Goal: Task Accomplishment & Management: Use online tool/utility

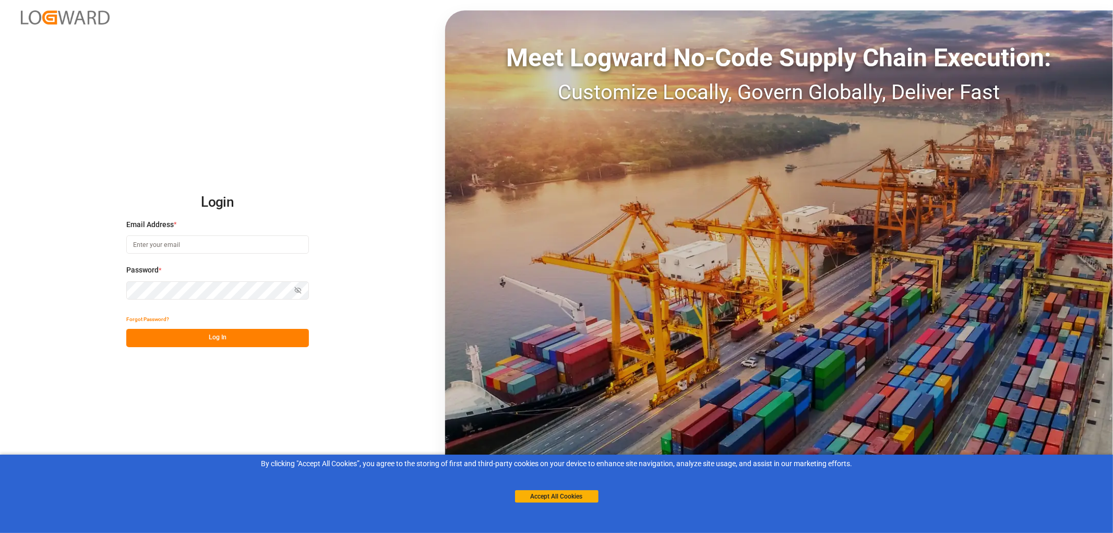
click at [154, 245] on input at bounding box center [217, 244] width 183 height 18
type input "[PERSON_NAME][EMAIL_ADDRESS][PERSON_NAME][DOMAIN_NAME]"
click at [215, 339] on button "Log In" at bounding box center [217, 338] width 183 height 18
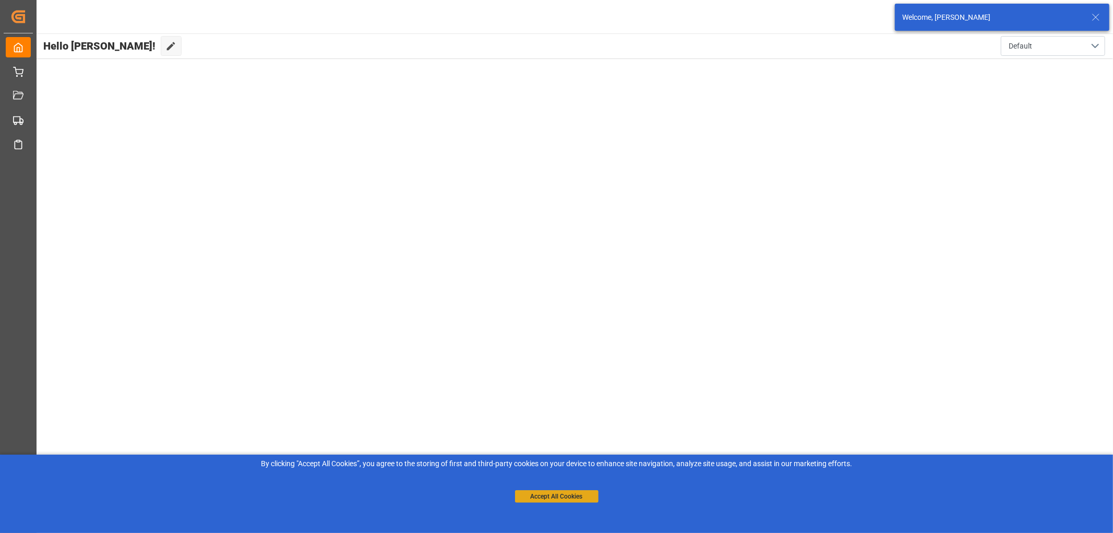
click at [571, 494] on button "Accept All Cookies" at bounding box center [556, 496] width 83 height 13
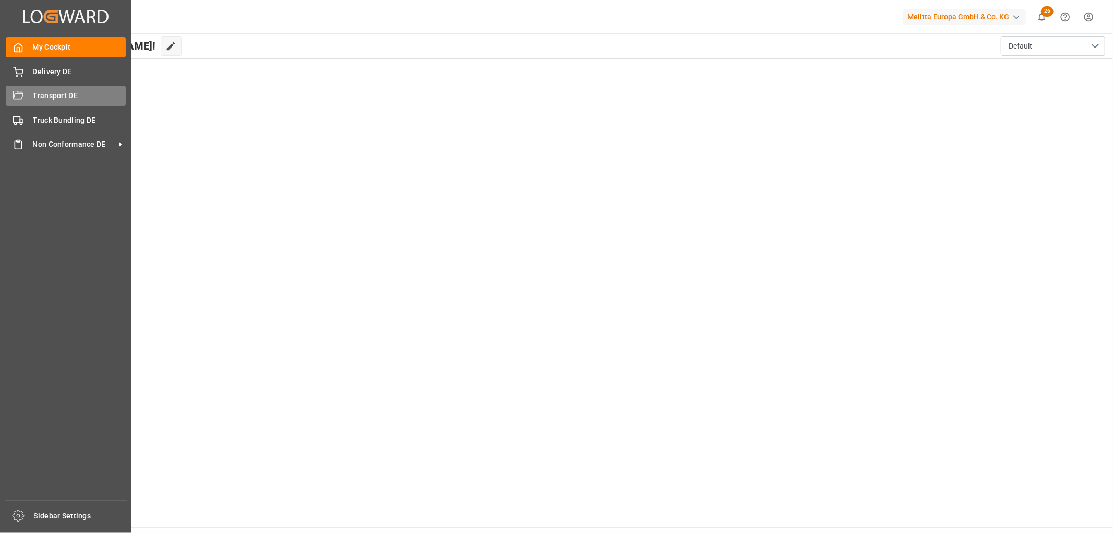
click at [27, 92] on div "Transport DE Transport DE" at bounding box center [66, 96] width 120 height 20
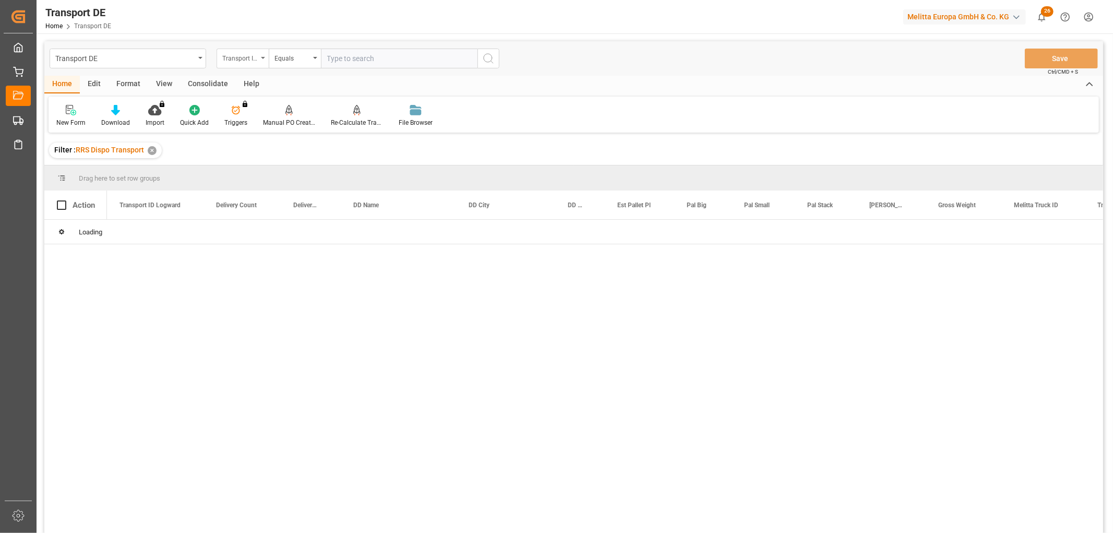
click at [251, 60] on div "Transport ID Logward" at bounding box center [239, 57] width 35 height 12
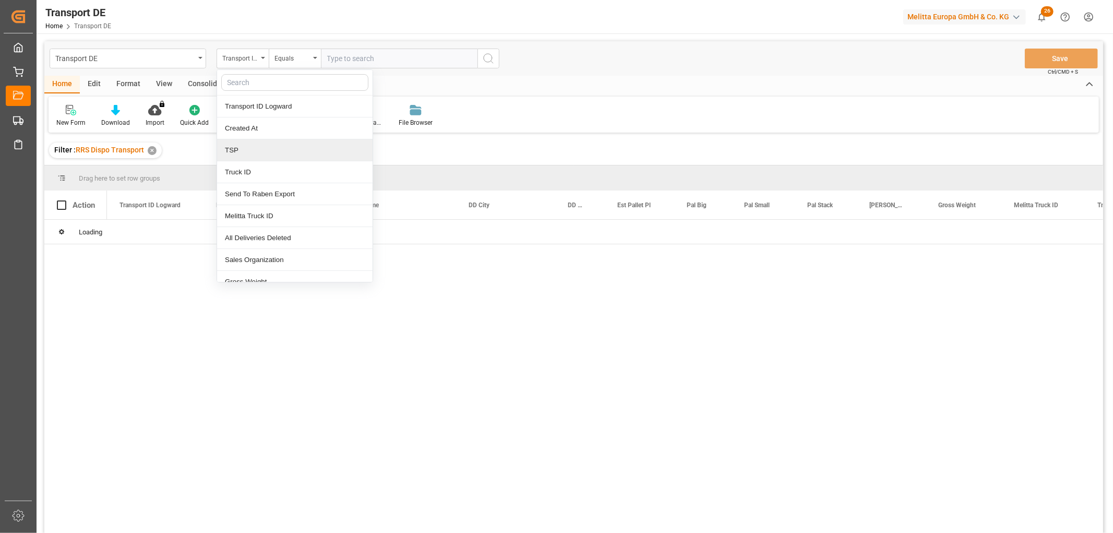
click at [258, 149] on div "TSP" at bounding box center [294, 150] width 155 height 22
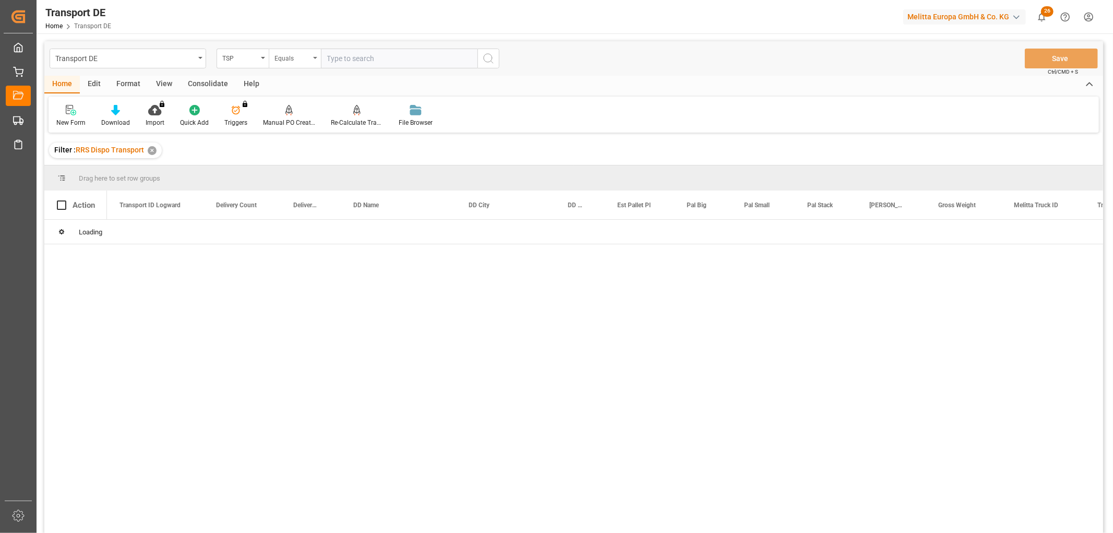
click at [282, 59] on div "Equals" at bounding box center [291, 57] width 35 height 12
click at [300, 176] on div "Starts with" at bounding box center [346, 172] width 155 height 22
click at [336, 56] on input "text" at bounding box center [399, 59] width 157 height 20
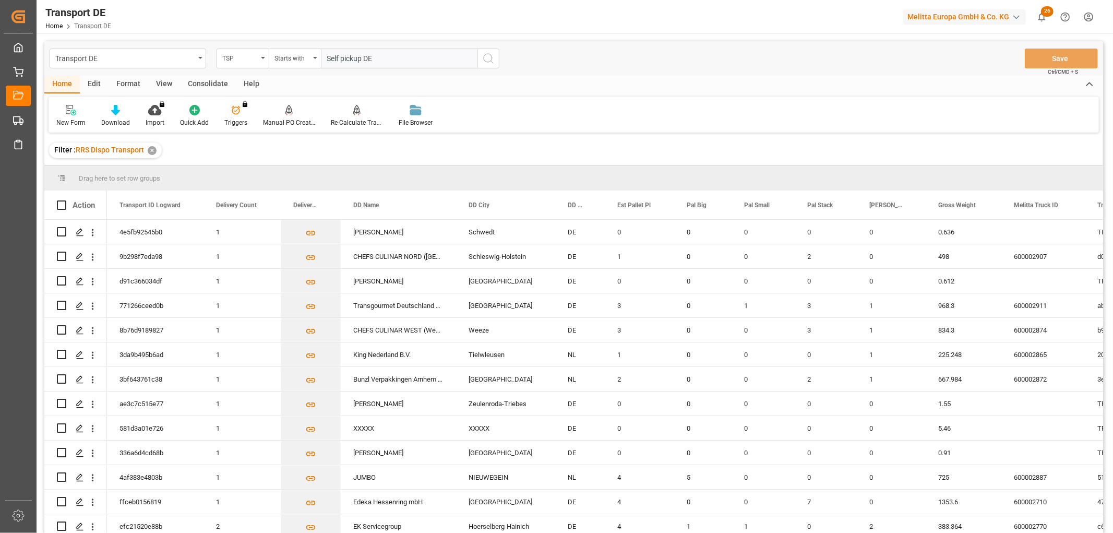
type input "Self pickup DE"
click at [486, 56] on icon "search button" at bounding box center [488, 58] width 13 height 13
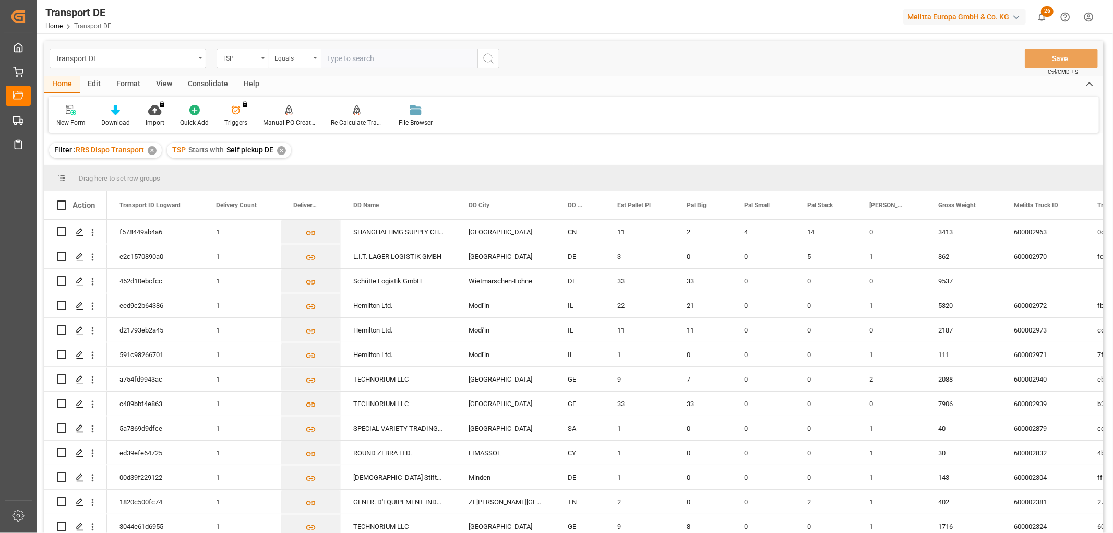
click at [209, 78] on div "Consolidate" at bounding box center [208, 85] width 56 height 18
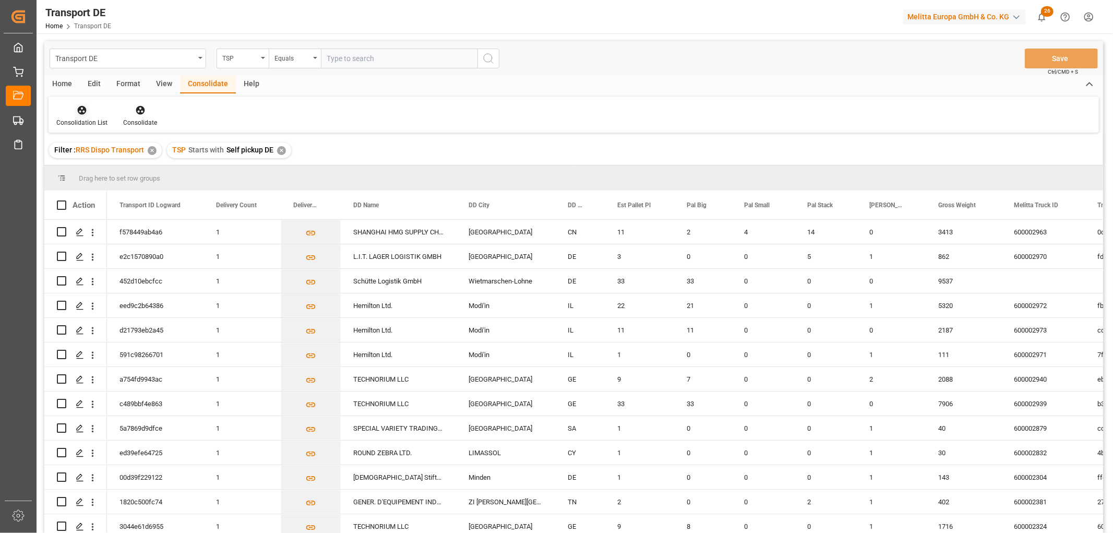
click at [85, 114] on icon at bounding box center [82, 110] width 10 height 10
click at [98, 165] on div "Transport DE TSP Equals Save Ctrl/CMD + S Home Edit Format View Consolidate Hel…" at bounding box center [573, 300] width 1059 height 519
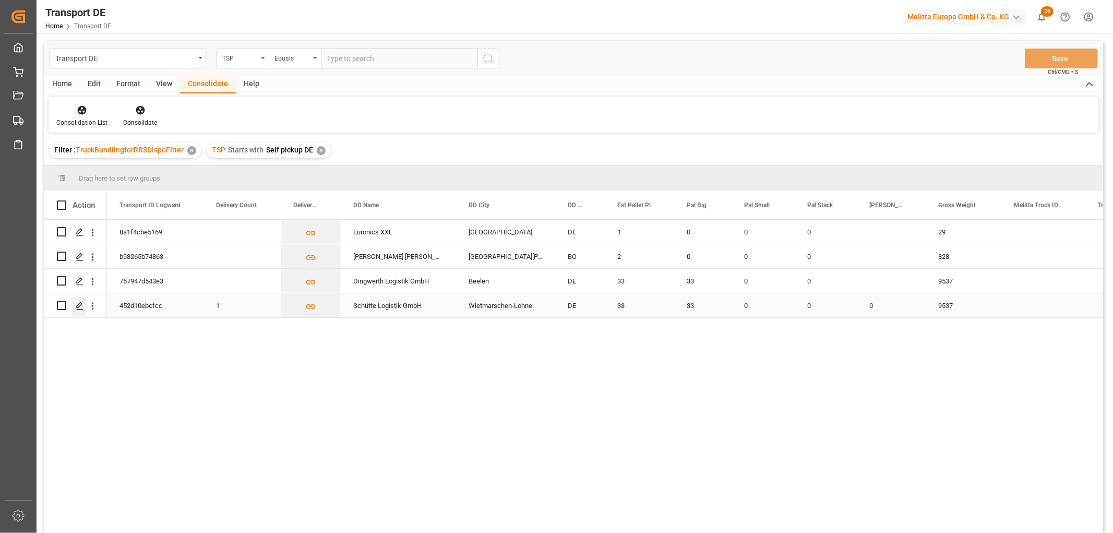
click at [79, 303] on icon "Press SPACE to select this row." at bounding box center [80, 306] width 8 height 8
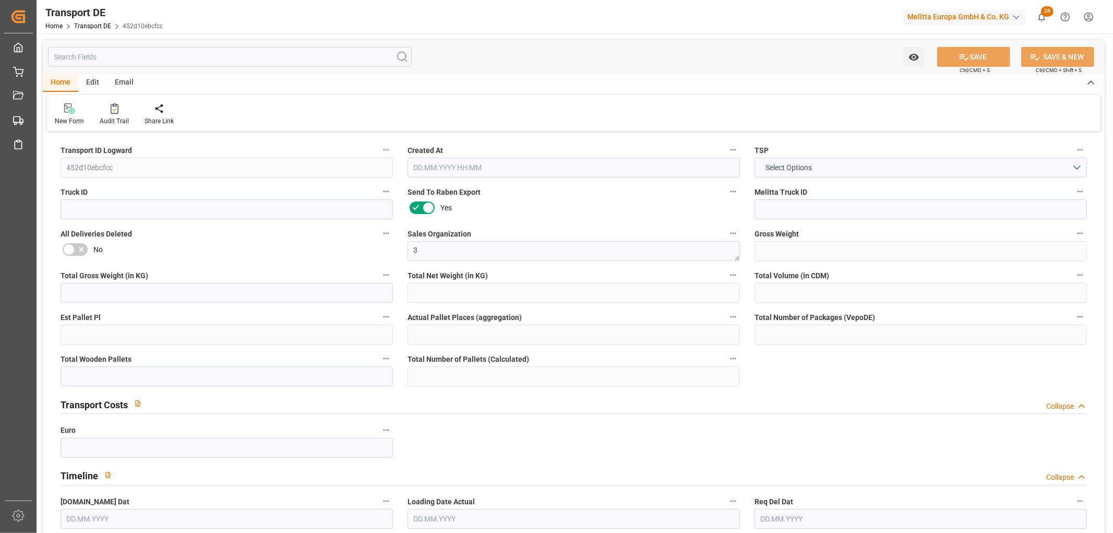
type input "9537"
type input "8249.472"
type input "6994.944"
type input "54220.32"
type input "33"
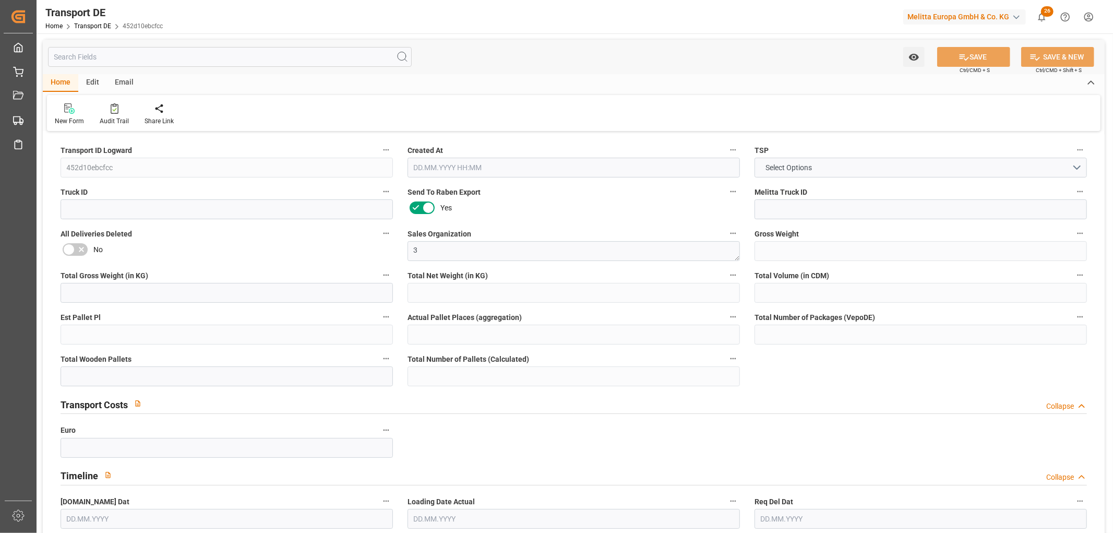
type input "0"
type input "33"
type input "0"
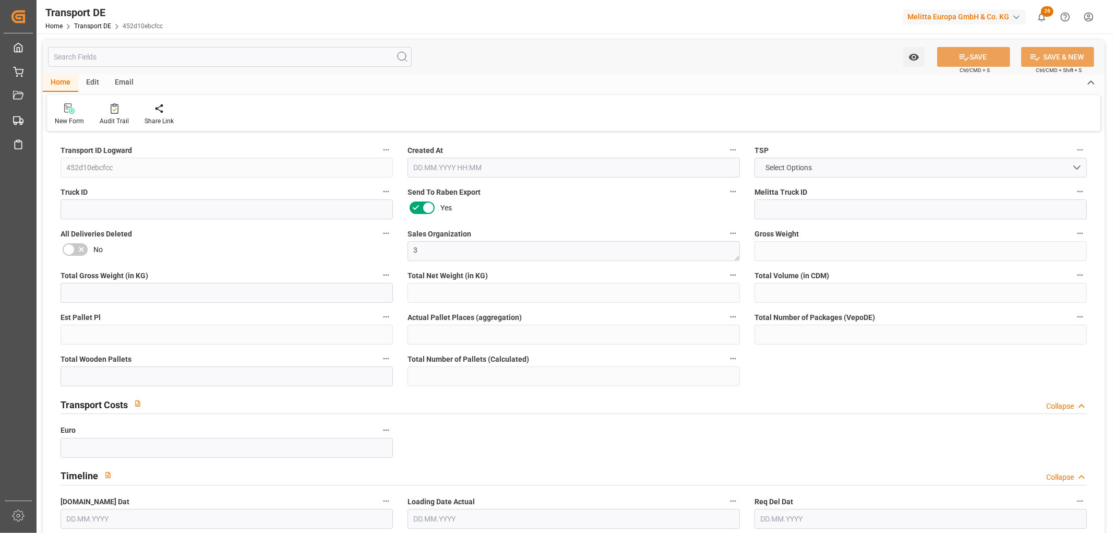
type input "49"
type input "0"
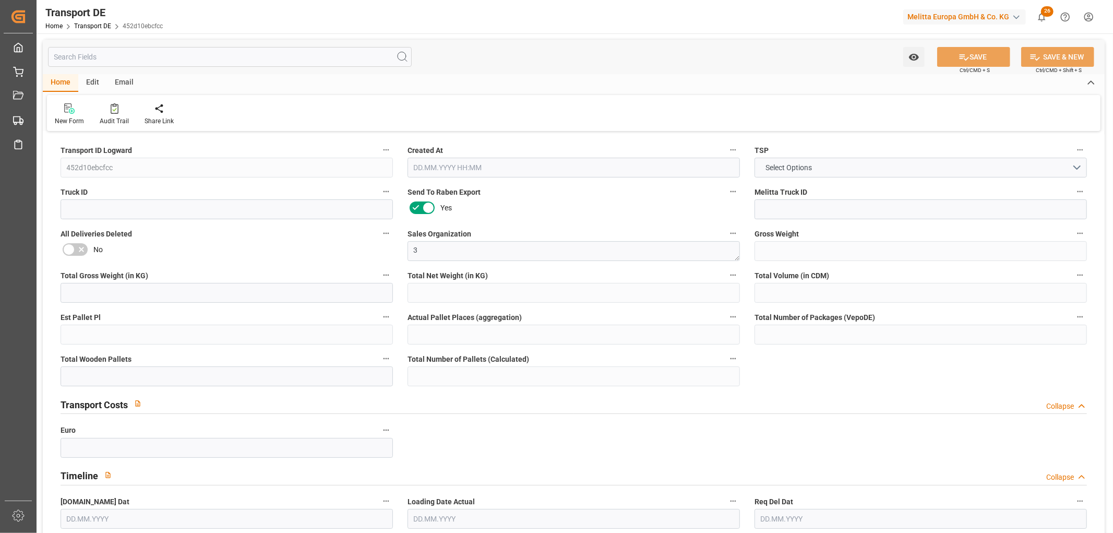
type input "0"
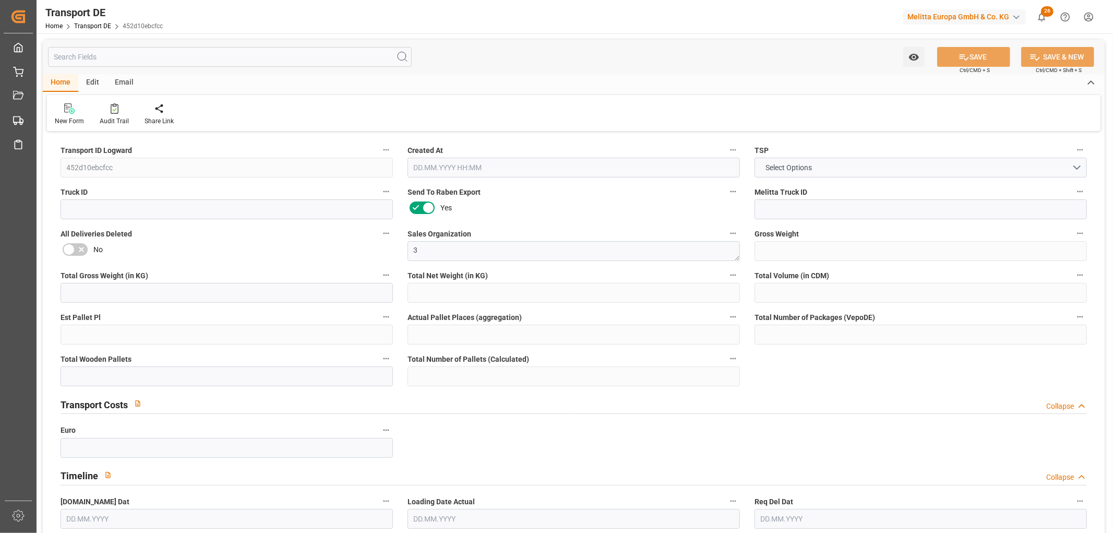
type input "0"
type input "33"
type input "0"
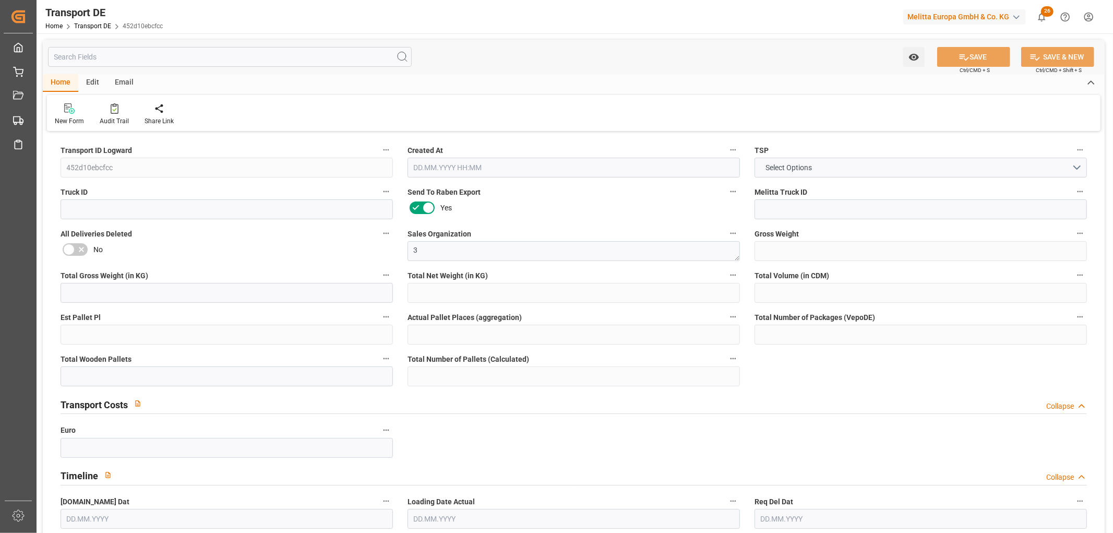
type input "0"
type input "1"
type input "0"
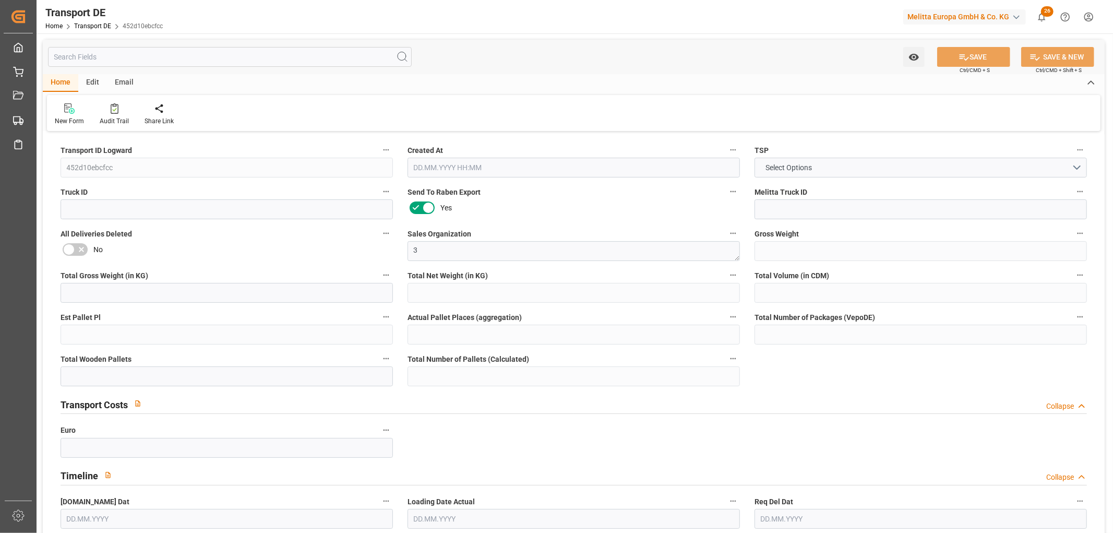
type input "0"
type input "3.039"
type input "0"
type input "25.09.2025 14:12"
type input "30.09.2025"
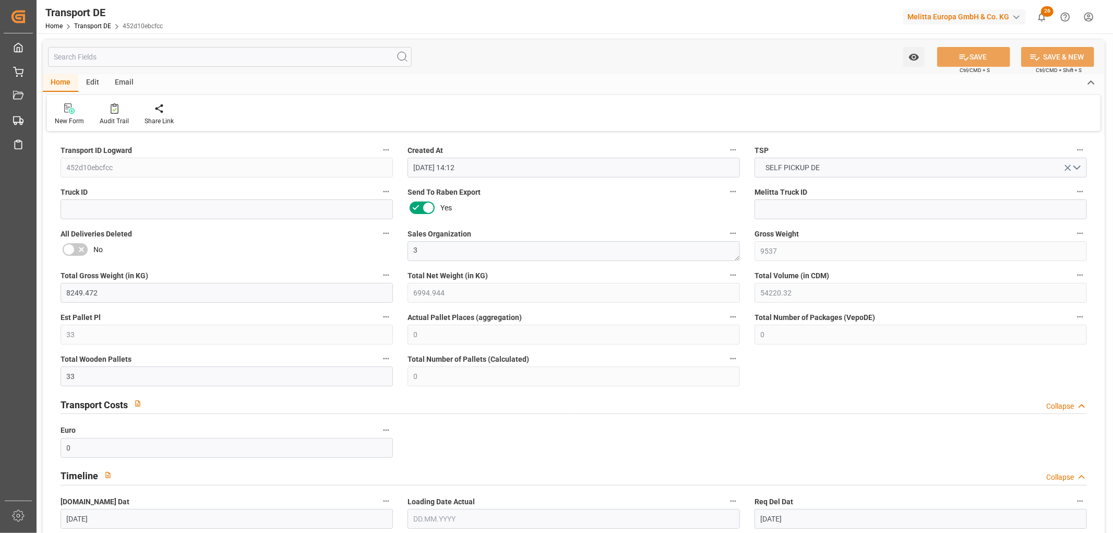
type input "[DATE]"
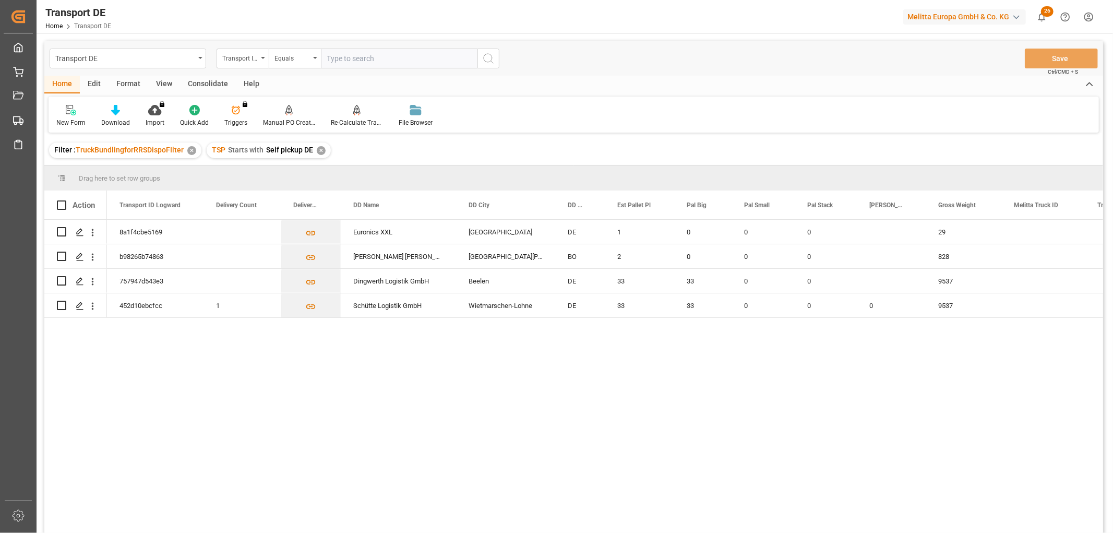
click at [203, 81] on div "Consolidate" at bounding box center [208, 85] width 56 height 18
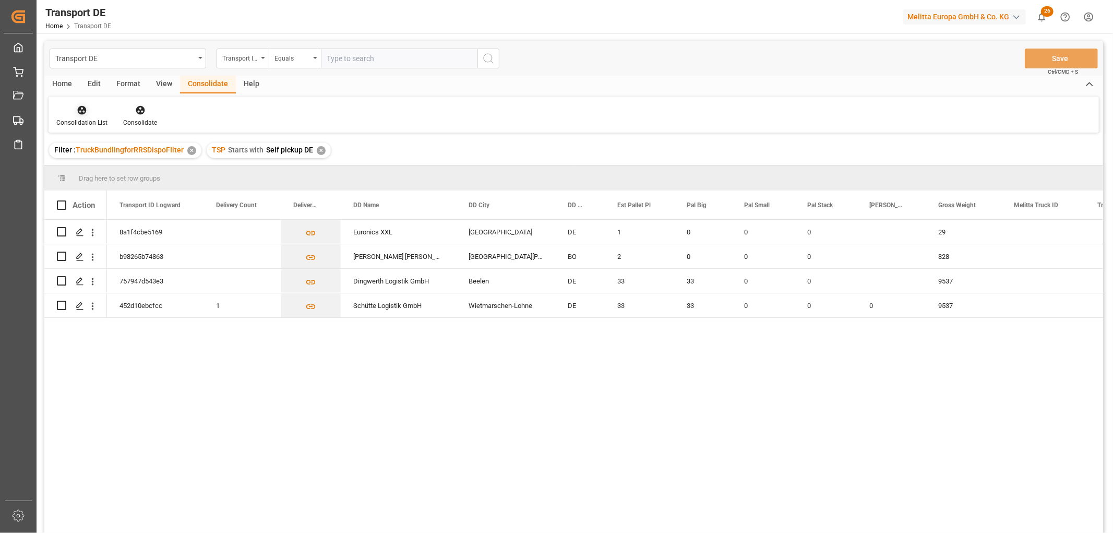
click at [81, 114] on icon at bounding box center [82, 110] width 9 height 9
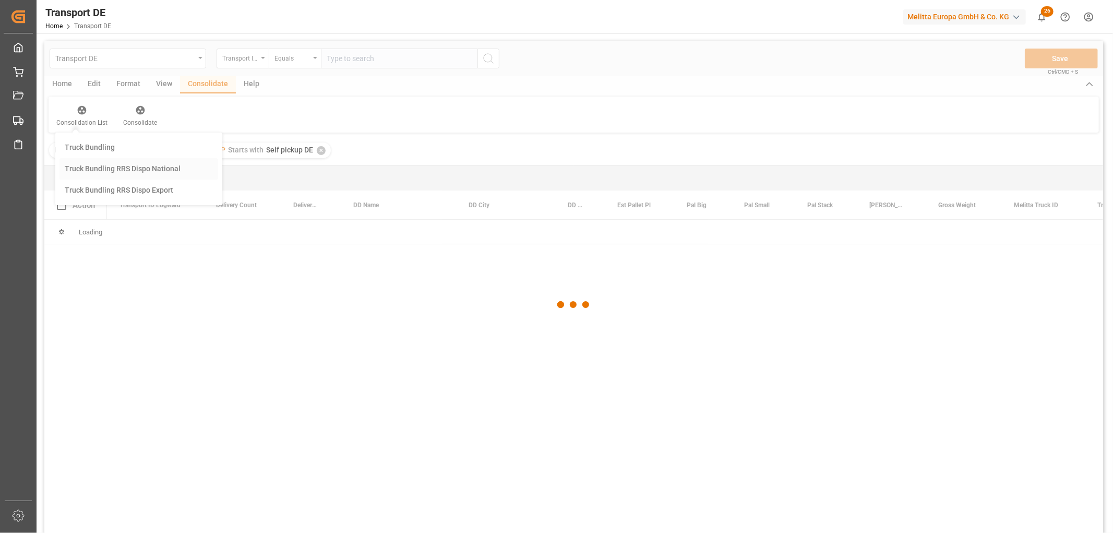
click at [91, 169] on div "Transport DE Transport ID Logward Equals Save Ctrl/CMD + S Home Edit Format Vie…" at bounding box center [573, 300] width 1059 height 519
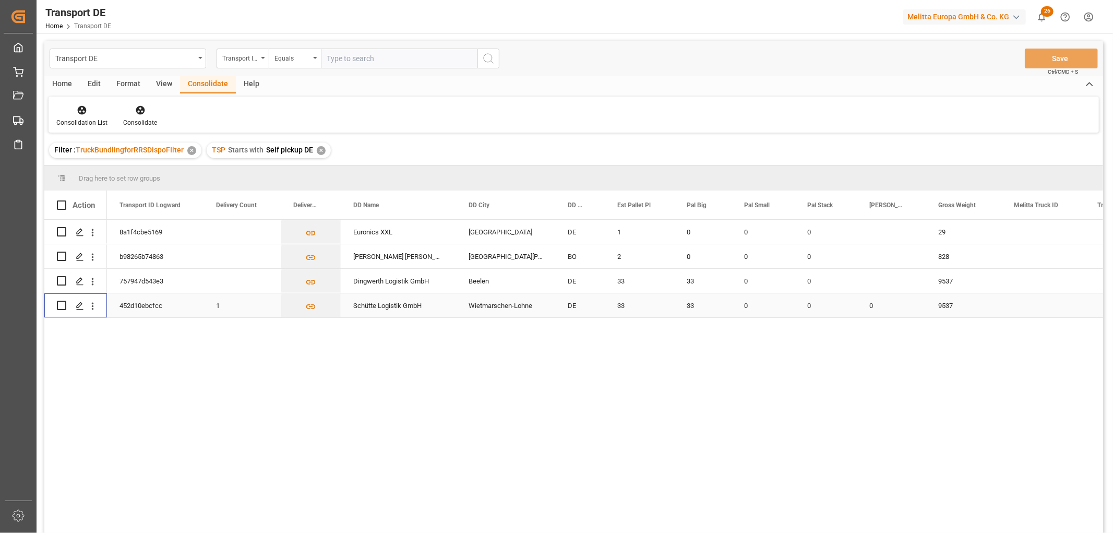
click at [61, 304] on input "Press Space to toggle row selection (unchecked)" at bounding box center [61, 305] width 9 height 9
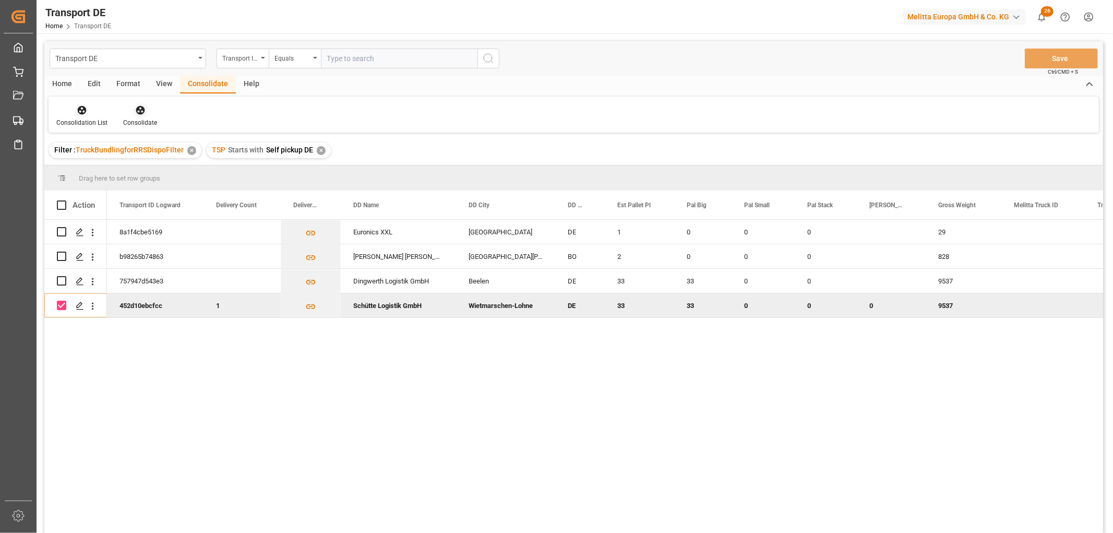
click at [141, 110] on icon at bounding box center [140, 110] width 9 height 9
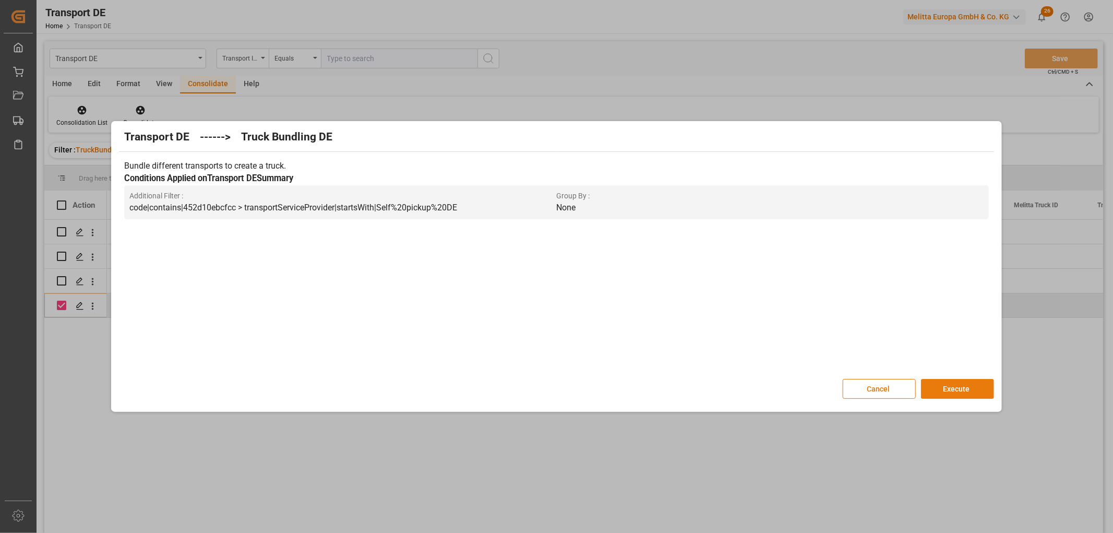
click at [956, 385] on button "Execute" at bounding box center [957, 389] width 73 height 20
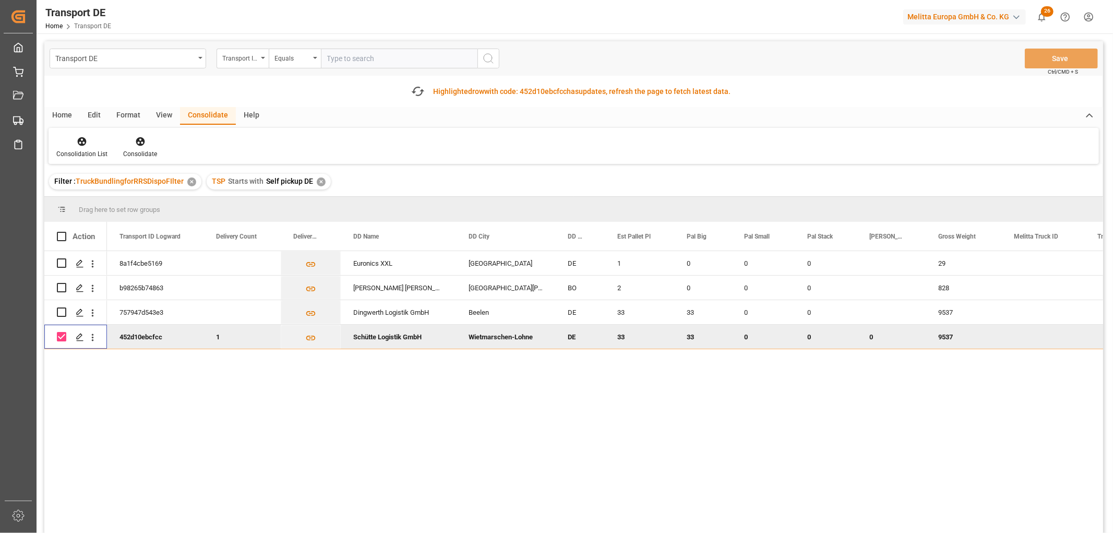
click at [59, 334] on input "Press Space to toggle row selection (checked)" at bounding box center [61, 336] width 9 height 9
checkbox input "false"
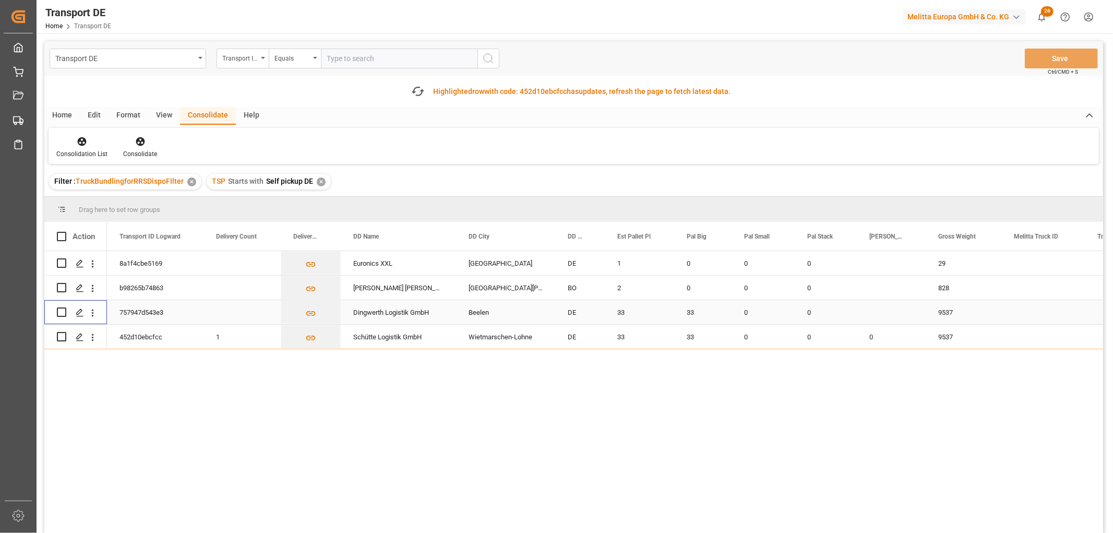
click at [59, 310] on input "Press Space to toggle row selection (unchecked)" at bounding box center [61, 311] width 9 height 9
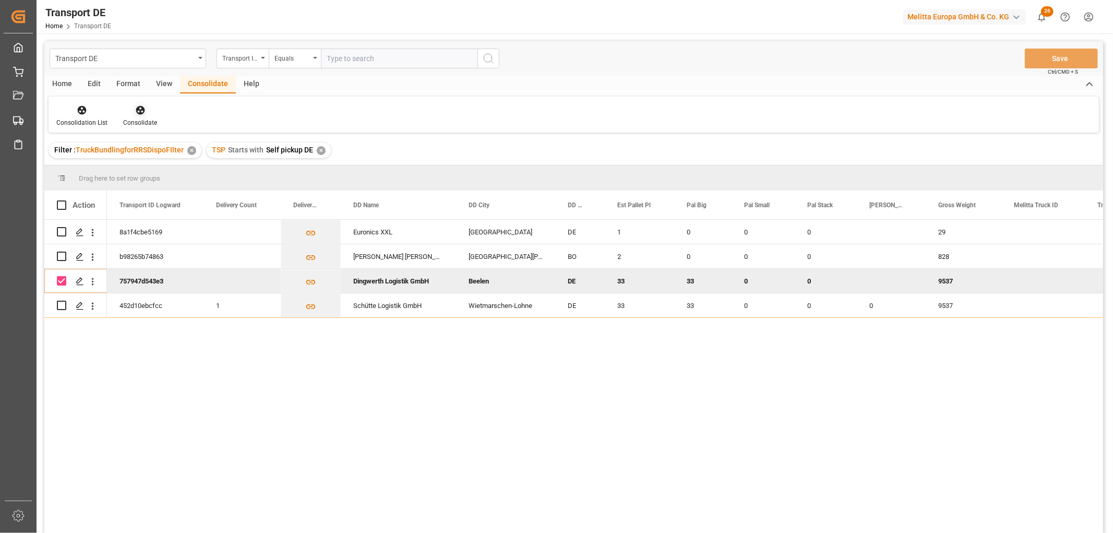
click at [137, 108] on icon at bounding box center [140, 110] width 9 height 9
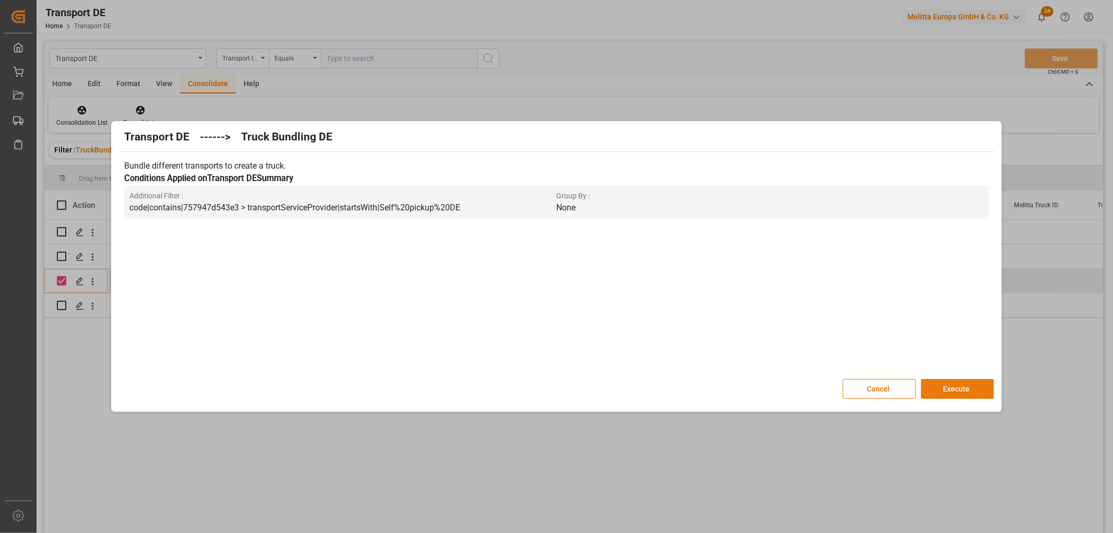
click at [959, 382] on button "Execute" at bounding box center [957, 389] width 73 height 20
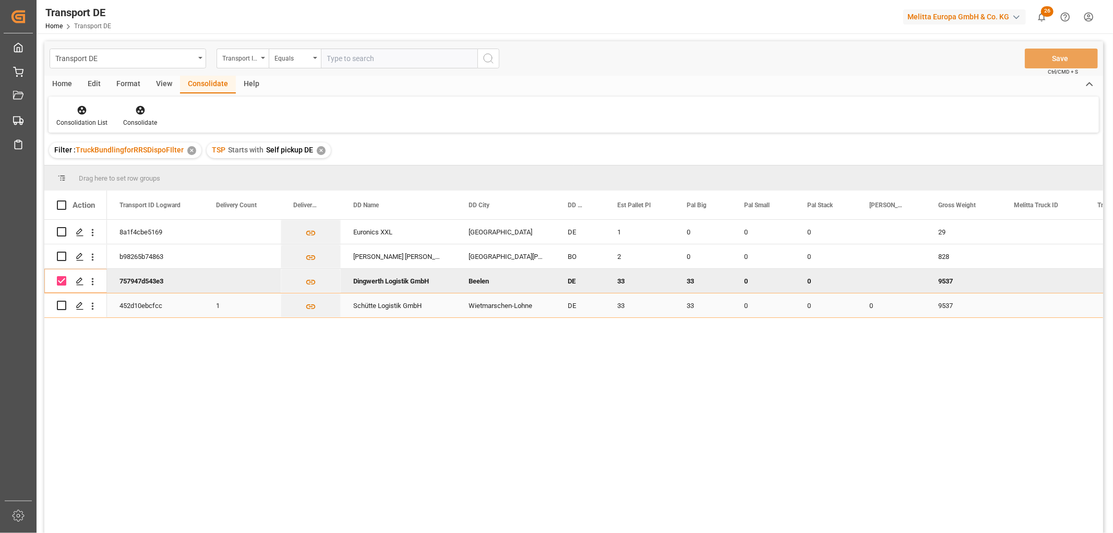
click at [62, 314] on div "Press SPACE to select this row." at bounding box center [61, 305] width 9 height 24
click at [61, 279] on input "Press Space to toggle row selection (checked)" at bounding box center [61, 280] width 9 height 9
checkbox input "false"
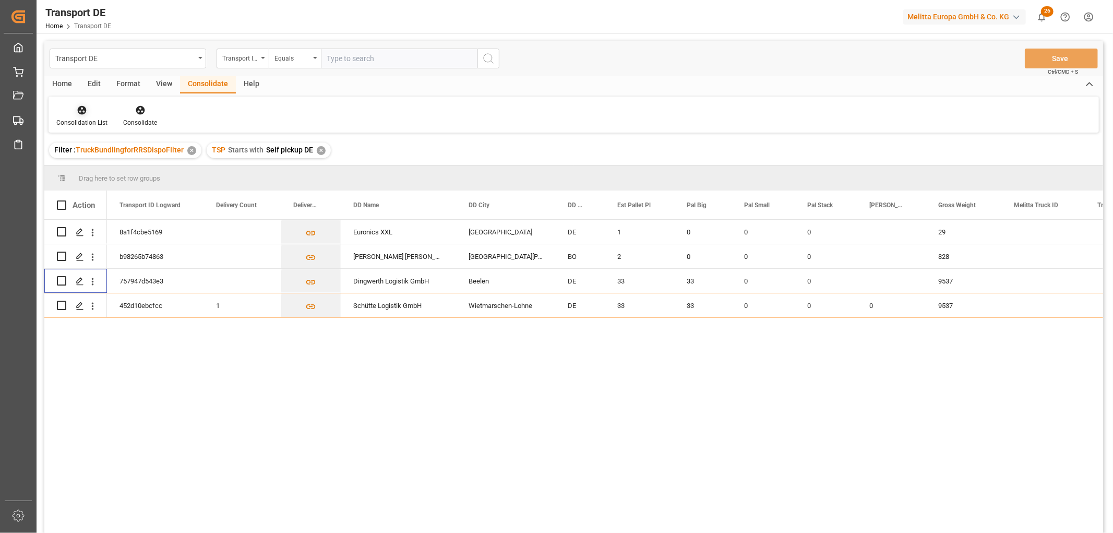
click at [82, 106] on icon at bounding box center [82, 110] width 9 height 9
click at [110, 166] on div "Transport DE Transport ID Logward Equals Save Ctrl/CMD + S Home Edit Format Vie…" at bounding box center [573, 300] width 1059 height 519
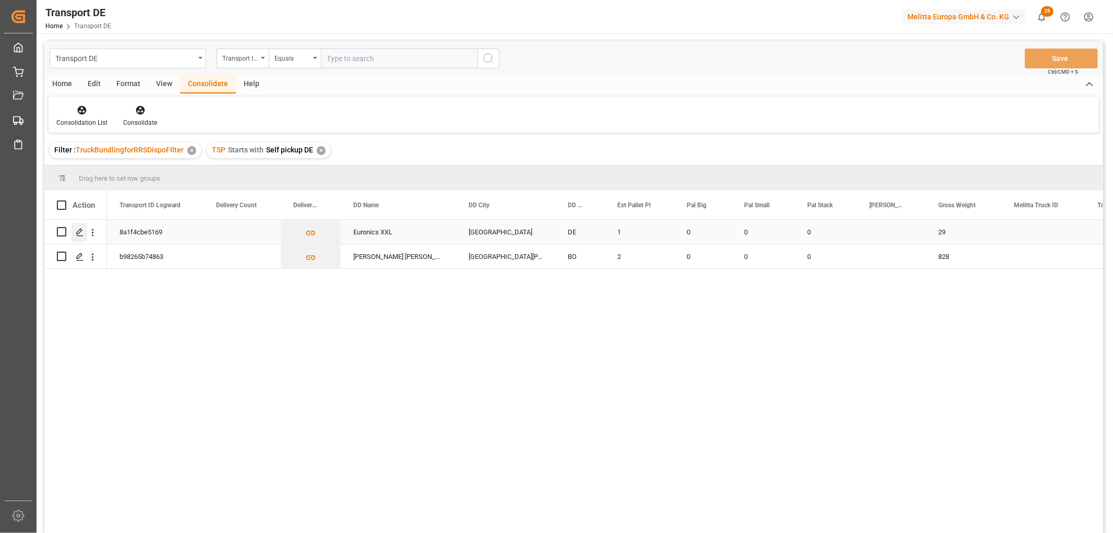
click at [80, 231] on polygon "Press SPACE to select this row." at bounding box center [79, 231] width 5 height 5
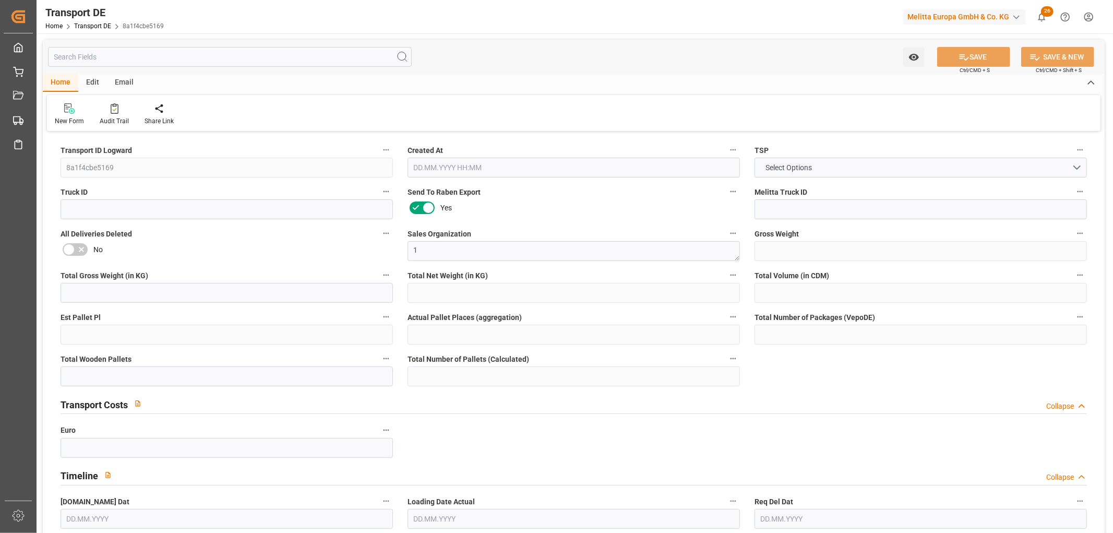
type input "29"
type input "4.8"
type input "4.054"
type input "180.84"
type input "1"
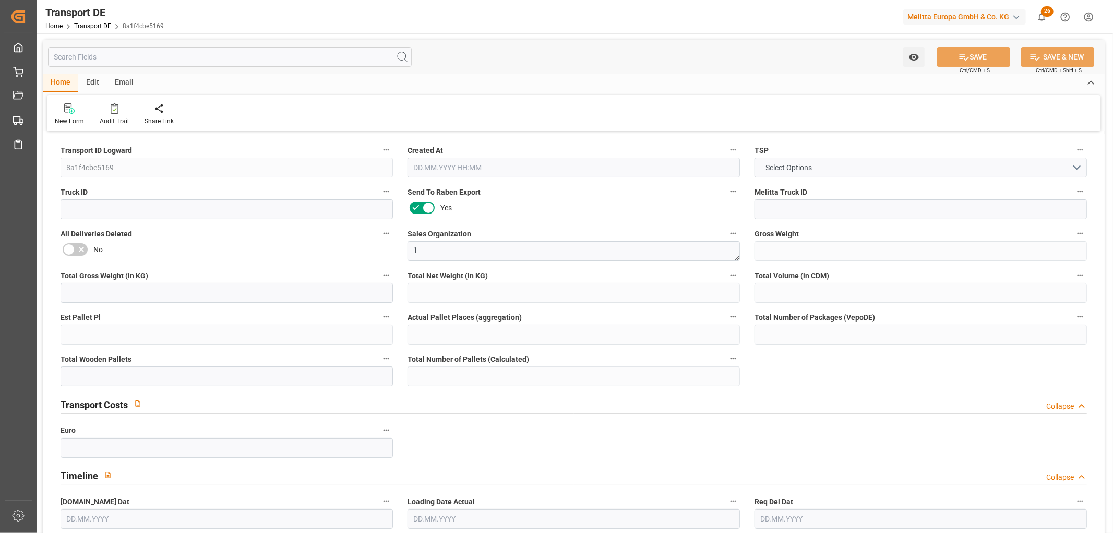
type input "0"
type input "1"
type input "0"
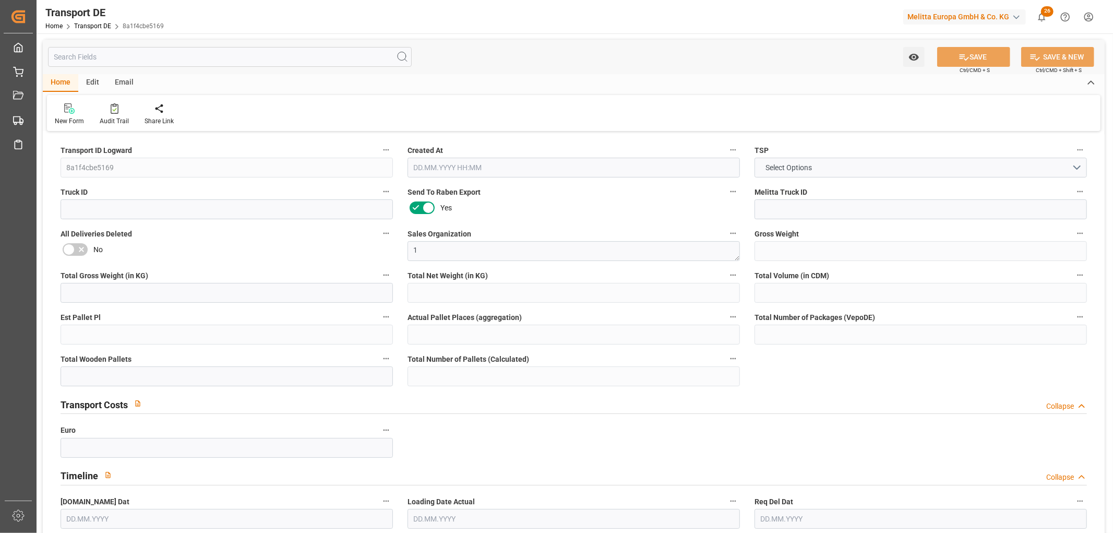
type input "59"
type input "0"
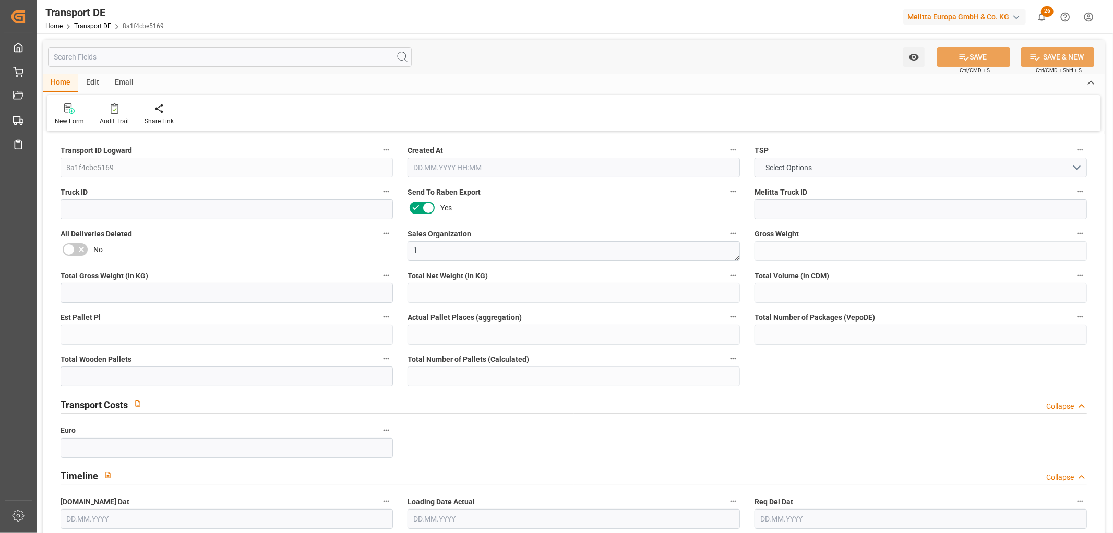
type input "0"
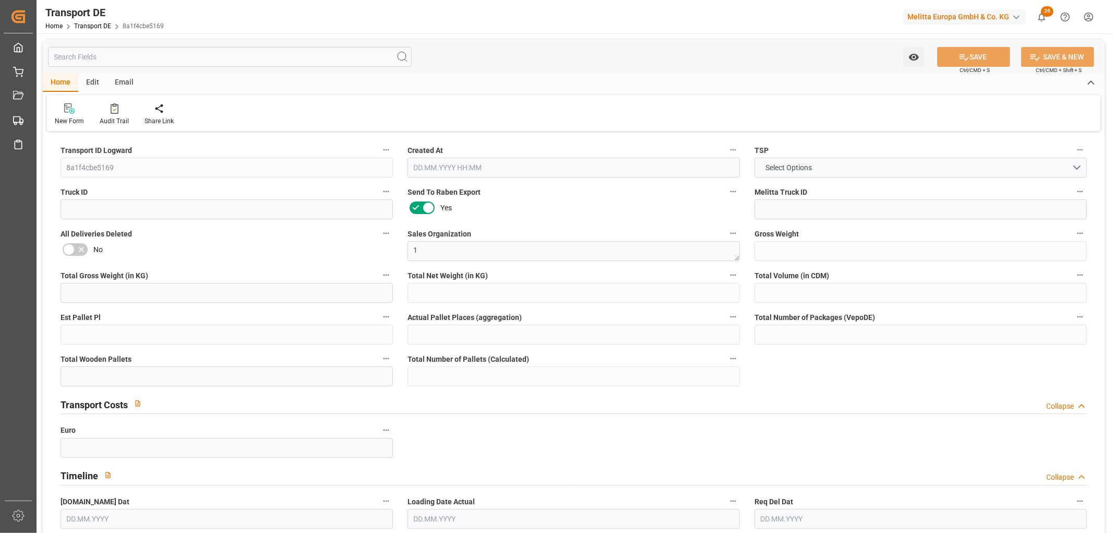
type input "0"
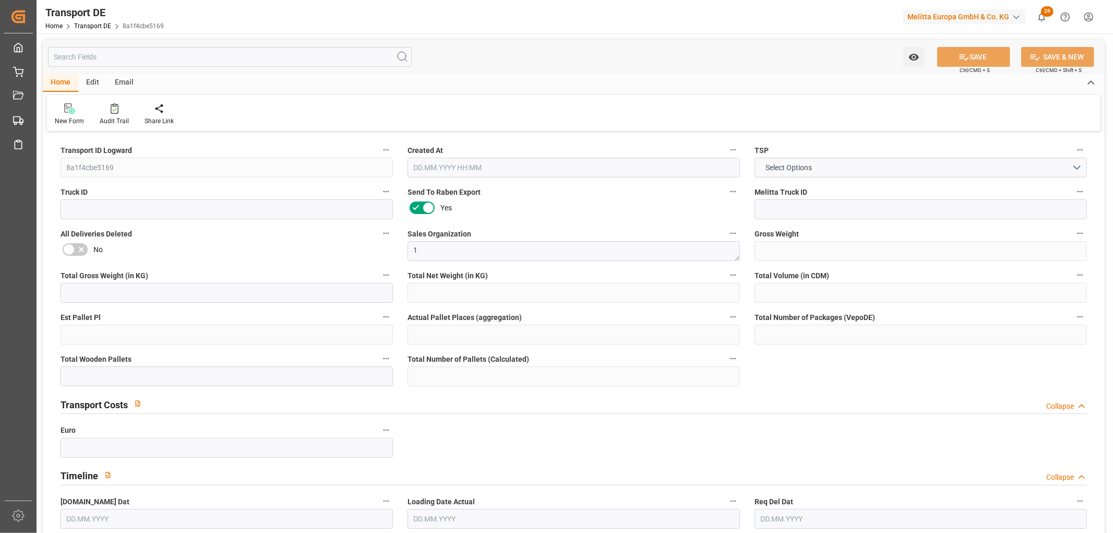
type input "0"
type input "25.09.2025 22:03"
type input "30.09.2025"
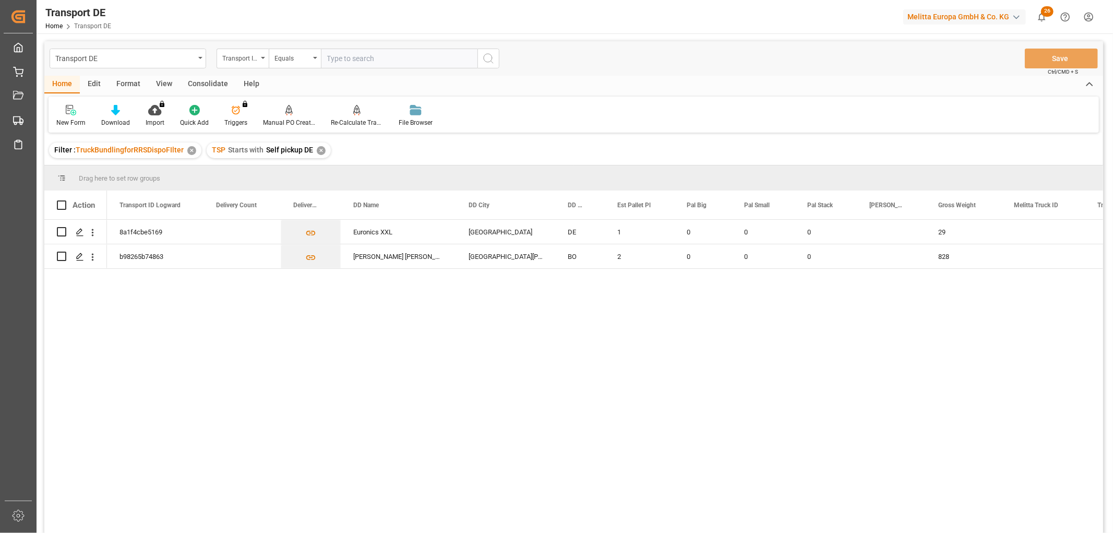
click at [318, 150] on div "✕" at bounding box center [321, 150] width 9 height 9
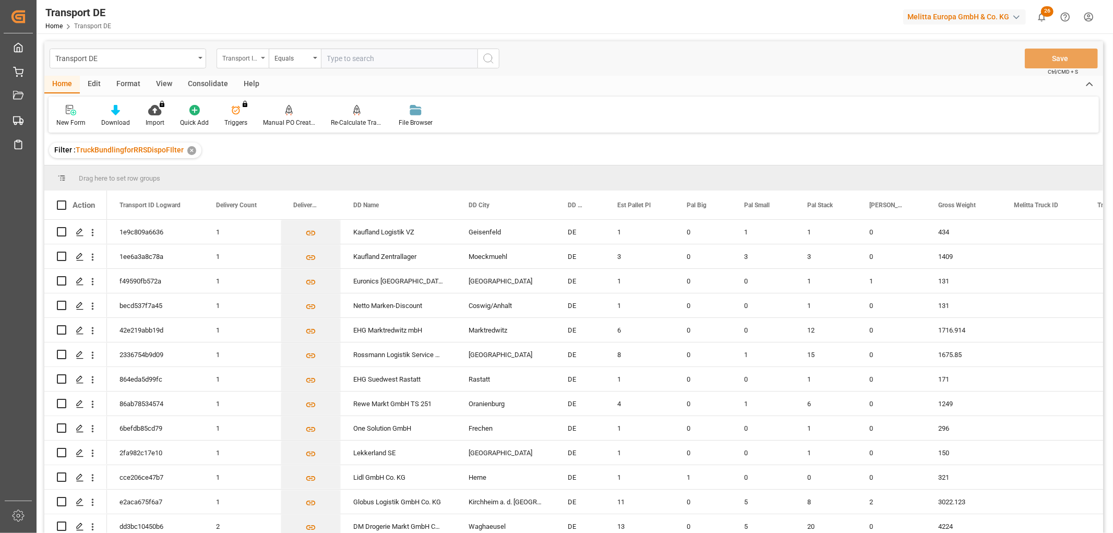
click at [228, 57] on div "Transport ID Logward" at bounding box center [239, 57] width 35 height 12
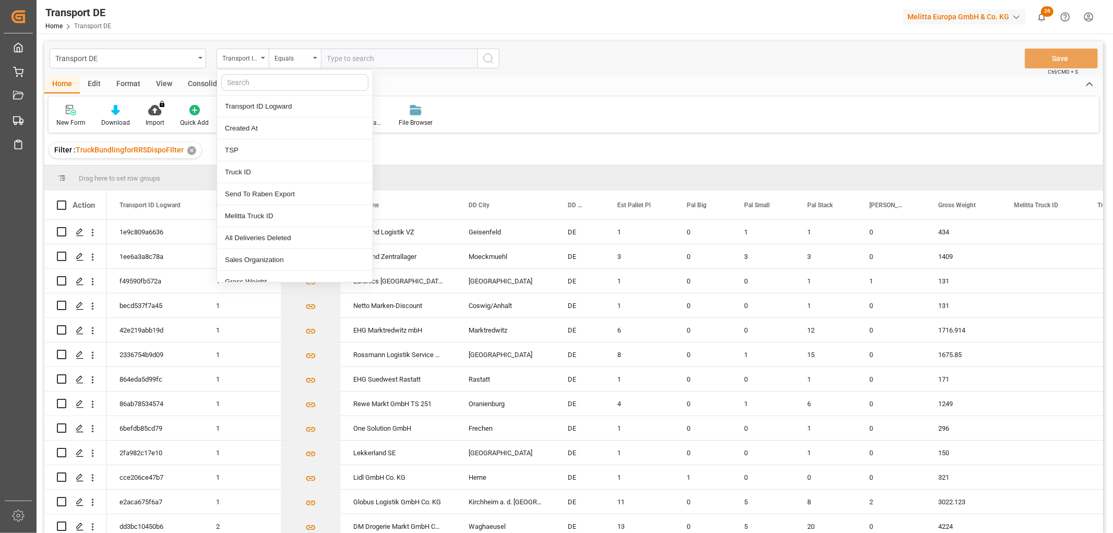
click at [240, 81] on input "text" at bounding box center [294, 82] width 147 height 17
type input "pl"
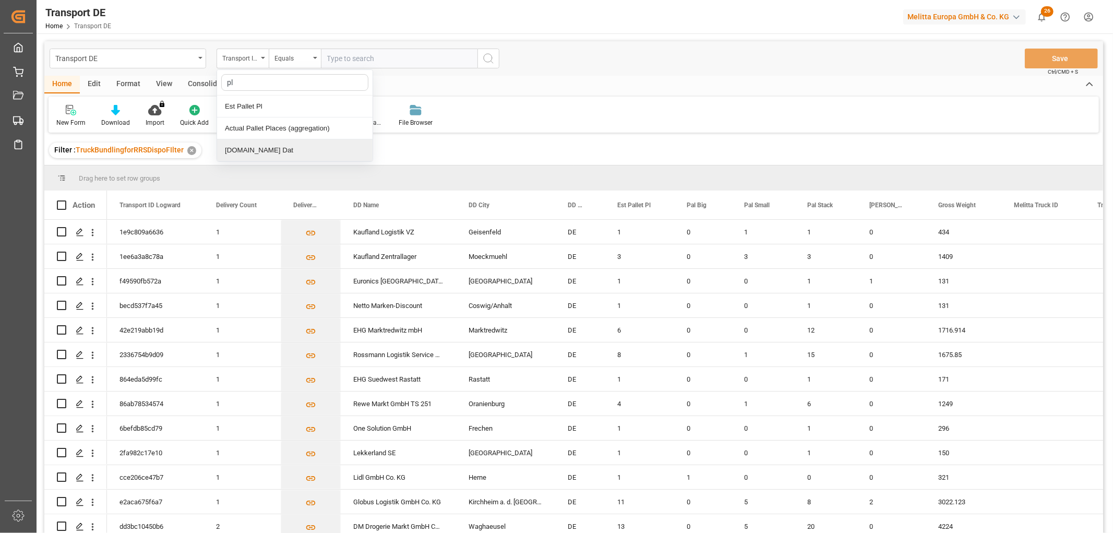
click at [261, 147] on div "[DOMAIN_NAME] Dat" at bounding box center [294, 150] width 155 height 22
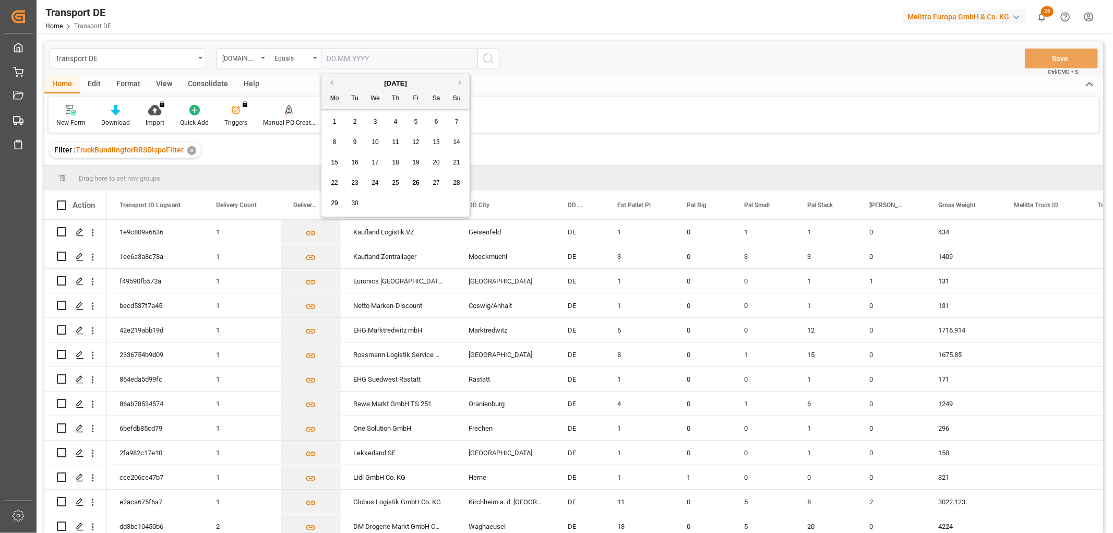
click at [335, 54] on input "text" at bounding box center [399, 59] width 157 height 20
click at [334, 205] on span "29" at bounding box center [334, 202] width 7 height 7
type input "[DATE]"
click at [486, 59] on icon "search button" at bounding box center [488, 58] width 13 height 13
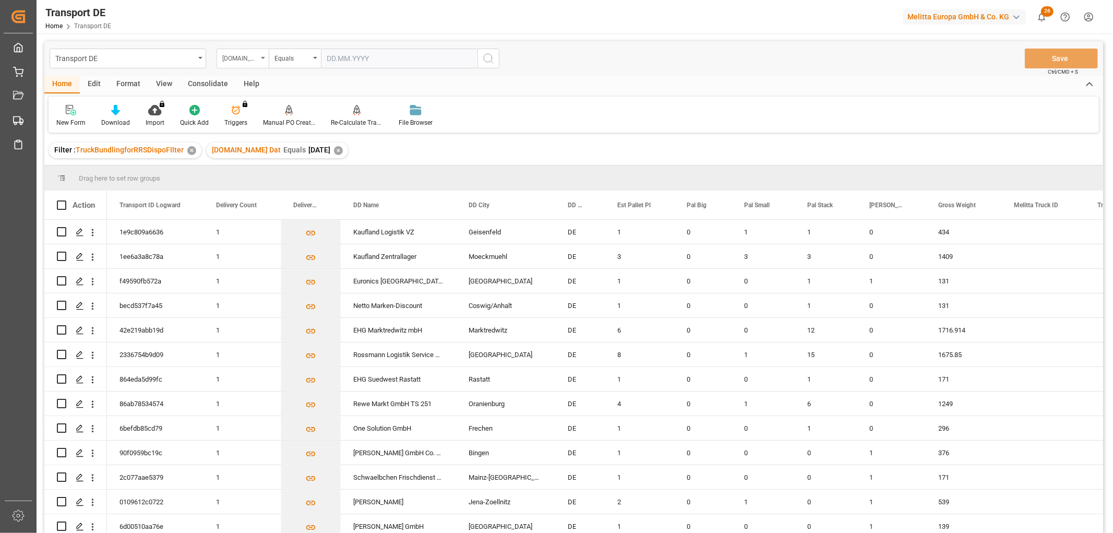
click at [238, 60] on div "[DOMAIN_NAME] Dat" at bounding box center [239, 57] width 35 height 12
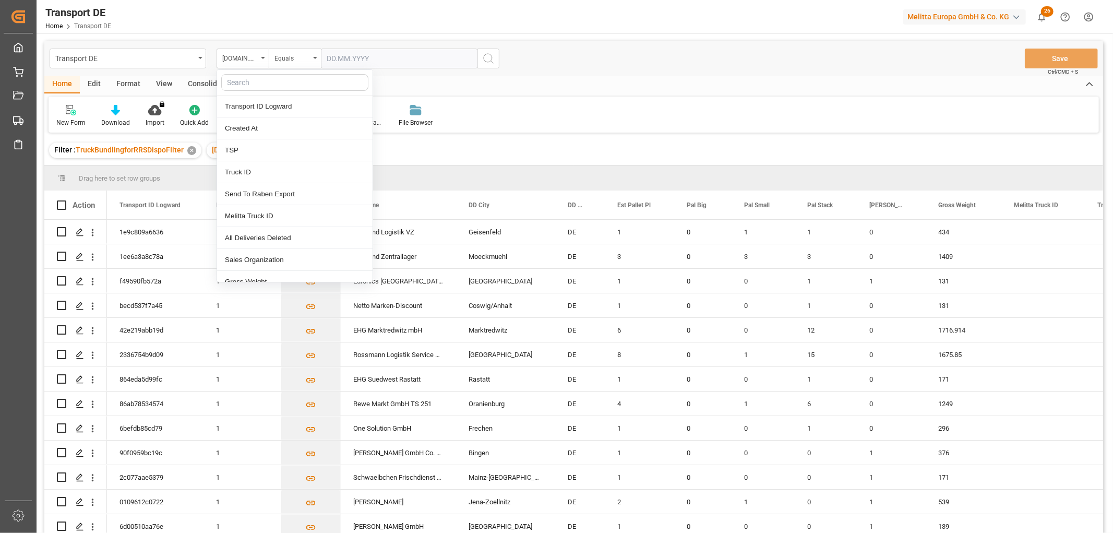
click at [239, 81] on input "text" at bounding box center [294, 82] width 147 height 17
type input "req"
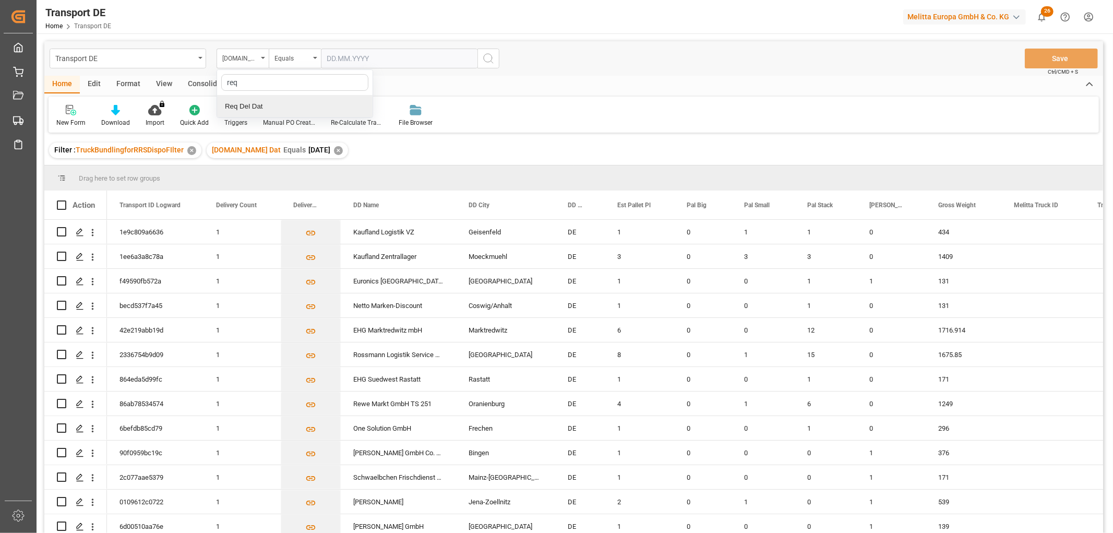
click at [244, 107] on div "Req Del Dat" at bounding box center [294, 106] width 155 height 22
click at [307, 59] on div "Equals" at bounding box center [291, 57] width 35 height 12
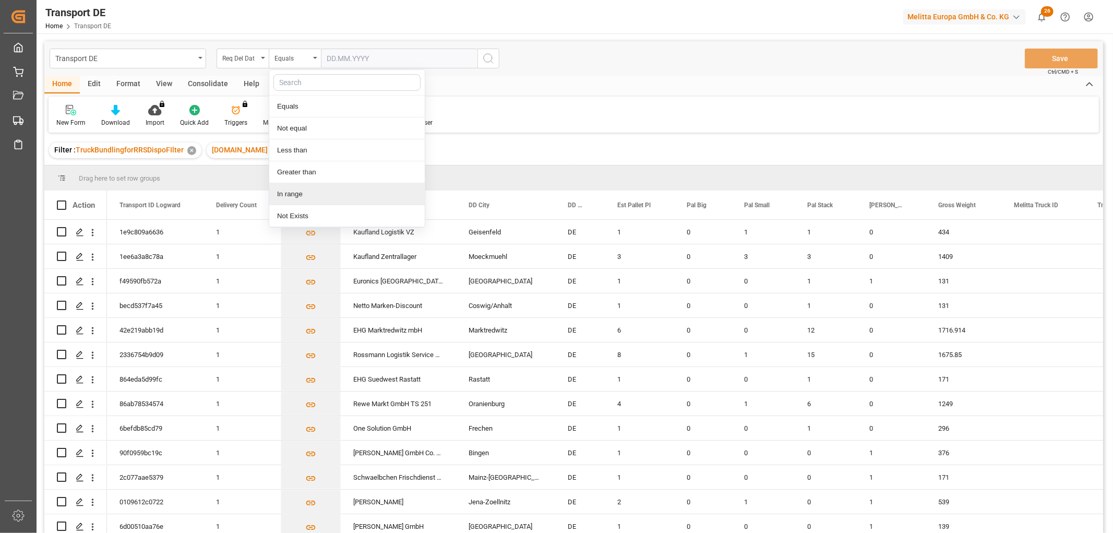
click at [294, 196] on div "In range" at bounding box center [346, 194] width 155 height 22
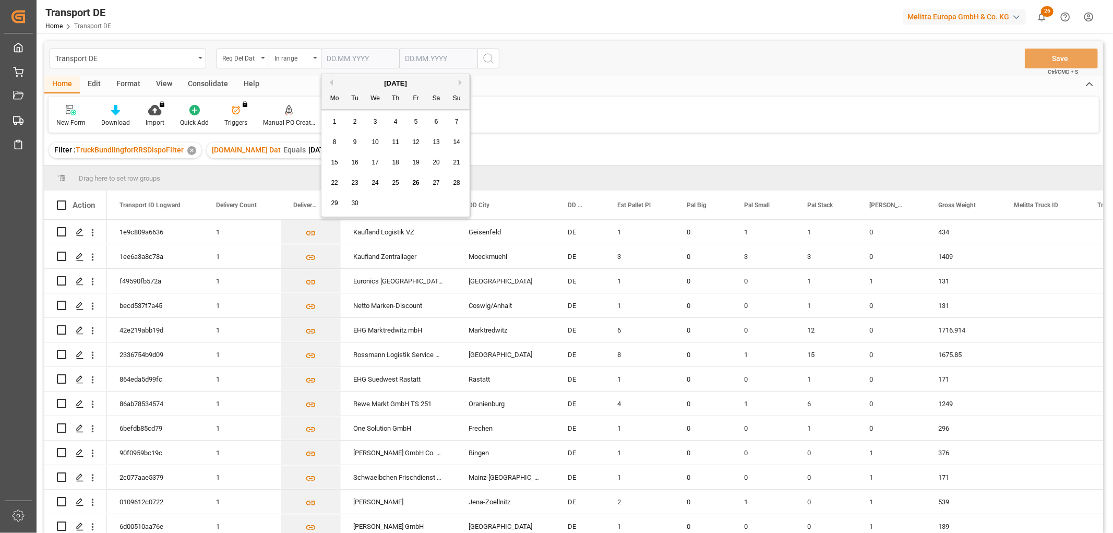
click at [340, 59] on input "text" at bounding box center [360, 59] width 78 height 20
click at [451, 204] on div "29 30 1 2 3 4 5" at bounding box center [396, 203] width 142 height 20
click at [356, 200] on span "30" at bounding box center [354, 202] width 7 height 7
type input "30.09.2025"
click at [414, 56] on input "text" at bounding box center [438, 59] width 78 height 20
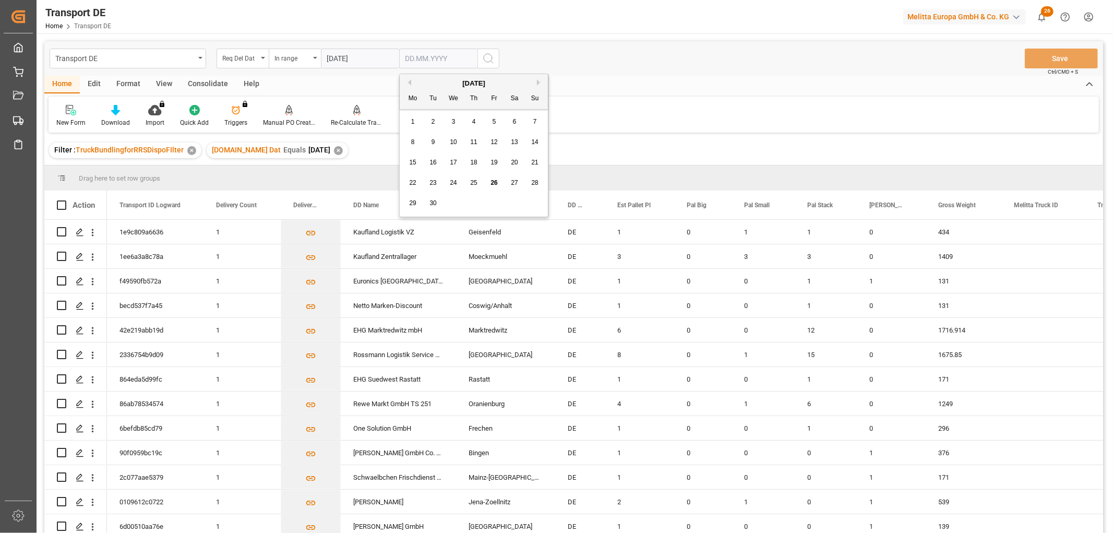
drag, startPoint x: 530, startPoint y: 205, endPoint x: 531, endPoint y: 178, distance: 26.1
click at [530, 204] on div "29 30 1 2 3 4 5" at bounding box center [474, 203] width 142 height 20
click at [535, 79] on div "September 2025" at bounding box center [474, 83] width 148 height 10
click at [538, 85] on button "Next Month" at bounding box center [540, 82] width 6 height 6
click at [474, 123] on span "2" at bounding box center [474, 121] width 4 height 7
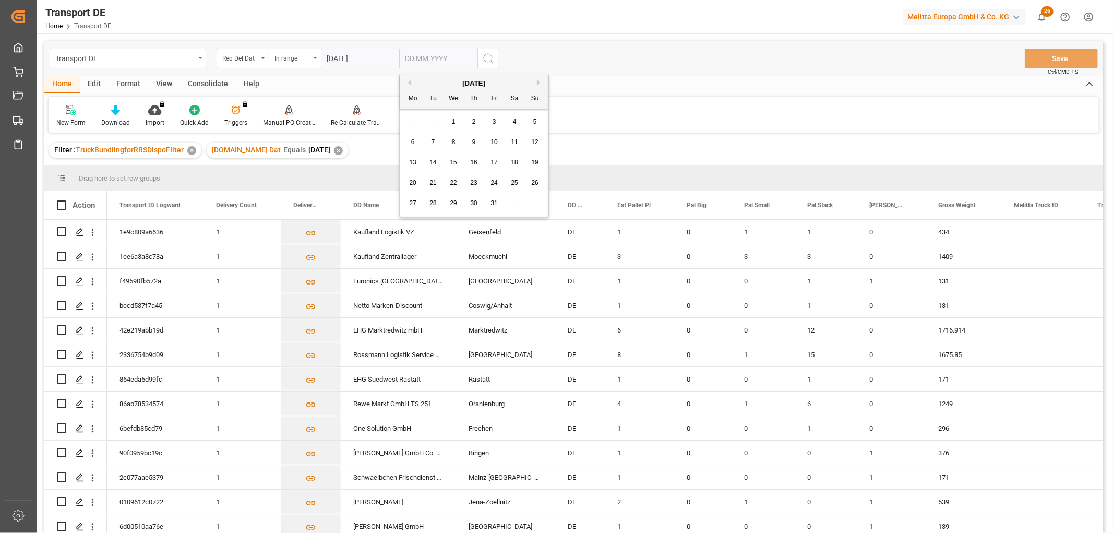
type input "02.10.2025"
click at [488, 56] on icon "search button" at bounding box center [488, 58] width 13 height 13
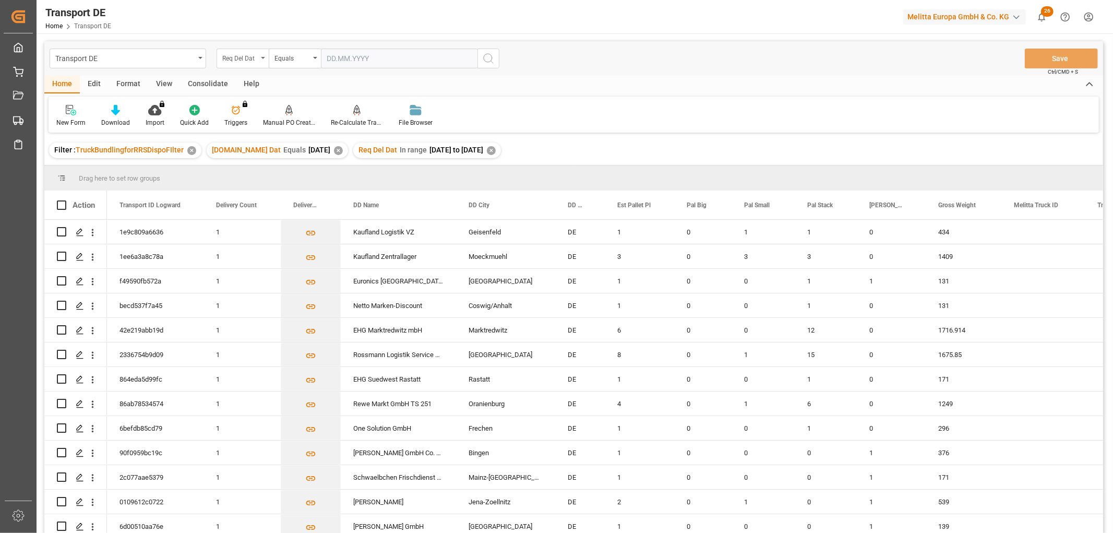
click at [238, 53] on div "Req Del Dat" at bounding box center [239, 57] width 35 height 12
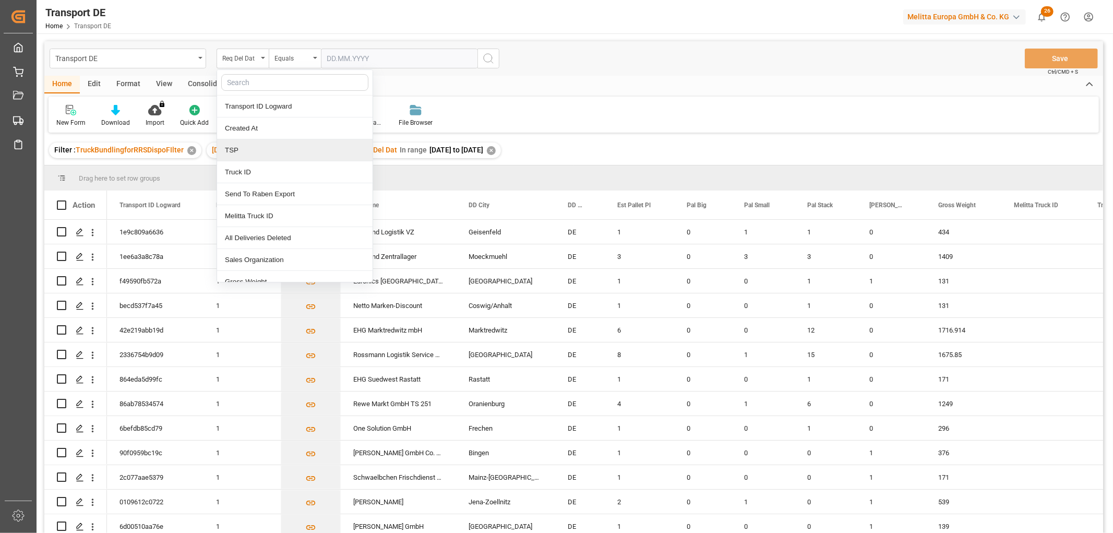
click at [247, 155] on div "TSP" at bounding box center [294, 150] width 155 height 22
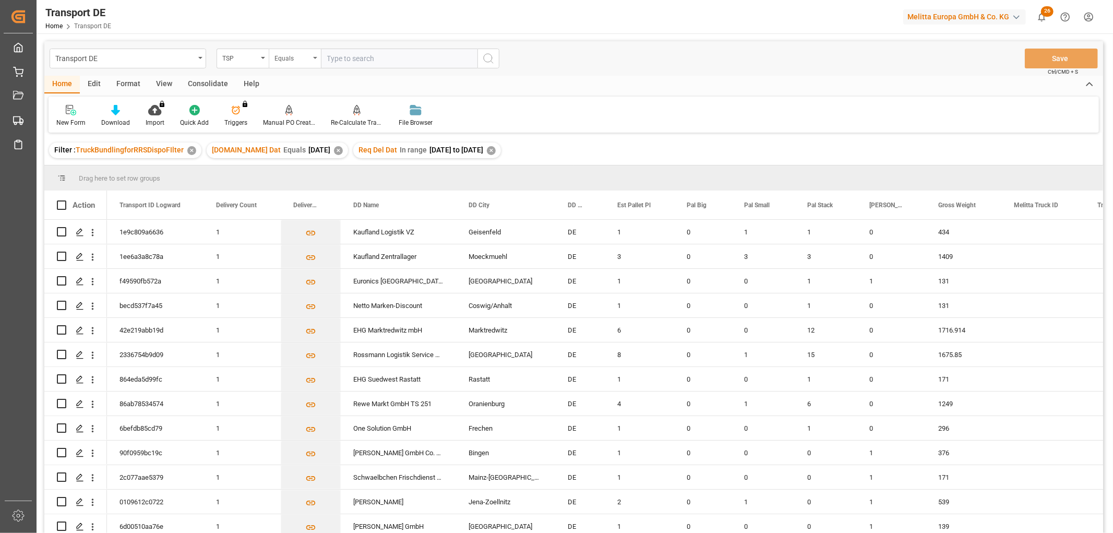
click at [289, 59] on div "Equals" at bounding box center [291, 57] width 35 height 12
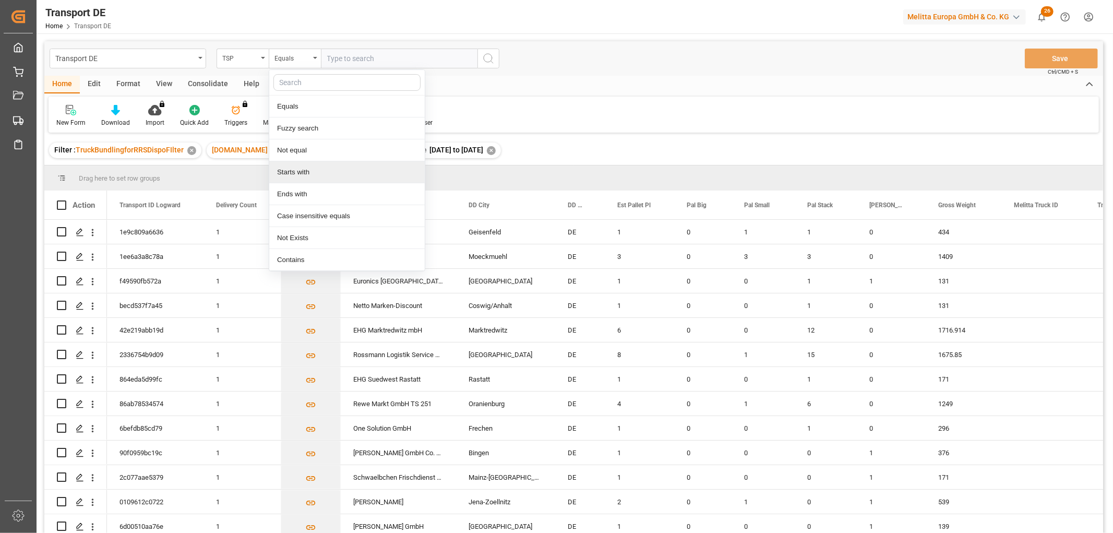
click at [294, 171] on div "Starts with" at bounding box center [346, 172] width 155 height 22
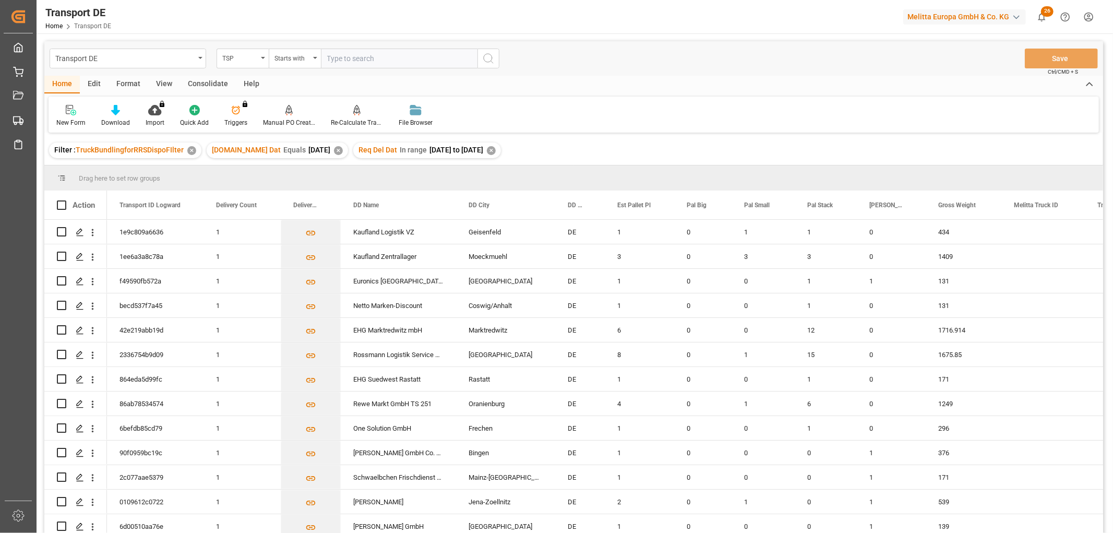
click at [342, 58] on input "text" at bounding box center [399, 59] width 157 height 20
type input "Hartmann"
click at [488, 55] on icon "search button" at bounding box center [488, 58] width 13 height 13
click at [200, 80] on div "Consolidate" at bounding box center [208, 85] width 56 height 18
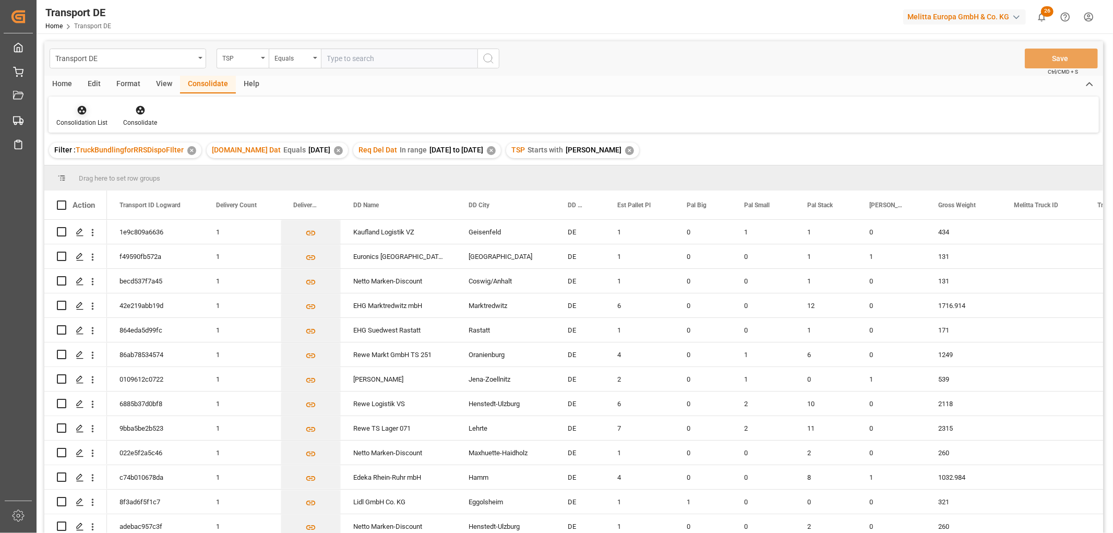
click at [75, 110] on div at bounding box center [81, 109] width 51 height 11
click at [85, 167] on div "Transport DE TSP Equals Save Ctrl/CMD + S Home Edit Format View Consolidate Hel…" at bounding box center [573, 300] width 1059 height 519
click at [63, 82] on div "Home" at bounding box center [61, 85] width 35 height 18
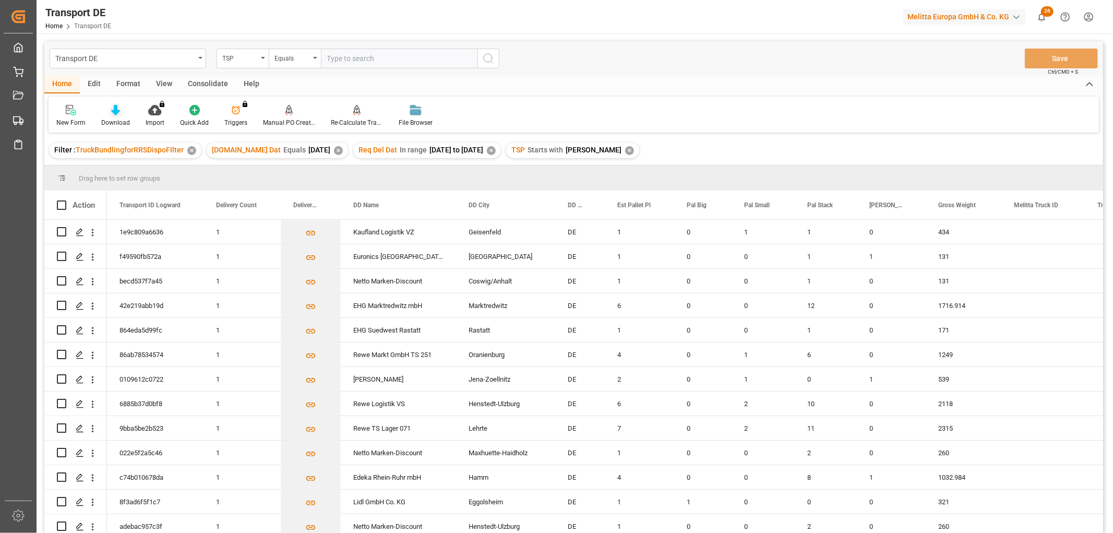
click at [114, 110] on icon at bounding box center [115, 110] width 9 height 10
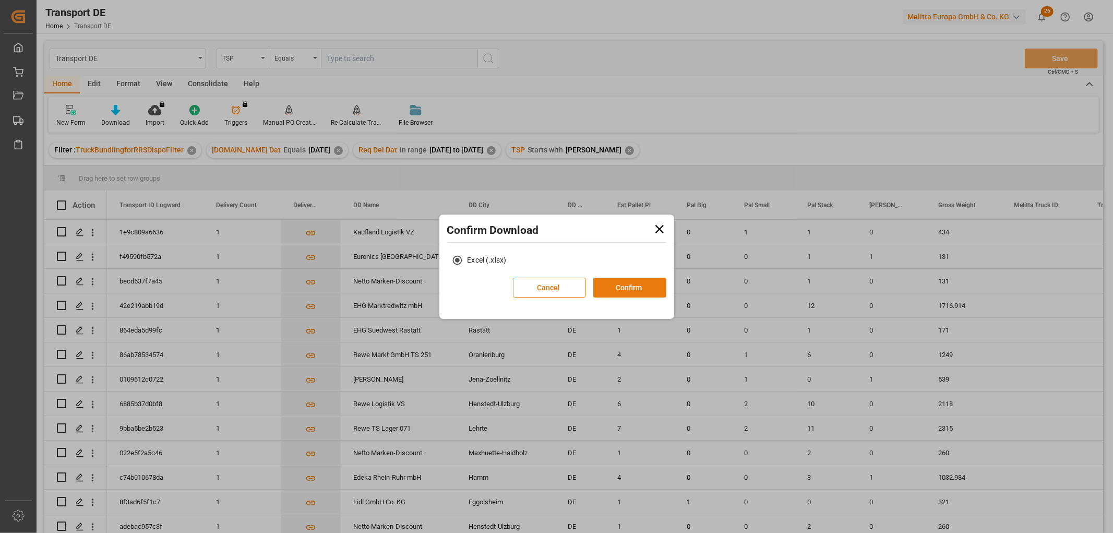
click at [638, 289] on button "Confirm" at bounding box center [629, 288] width 73 height 20
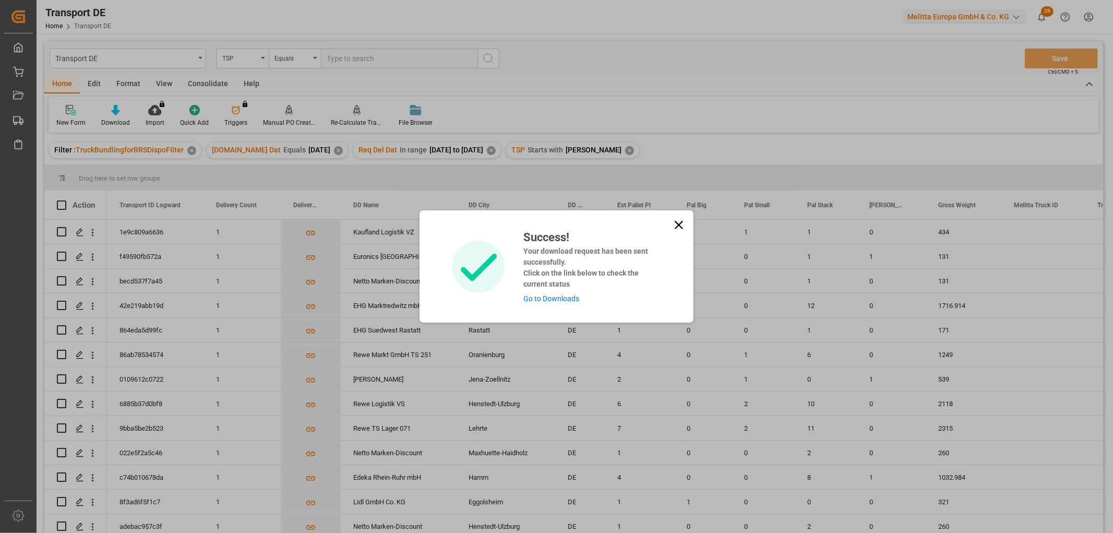
click at [541, 297] on link "Go to Downloads" at bounding box center [551, 298] width 56 height 8
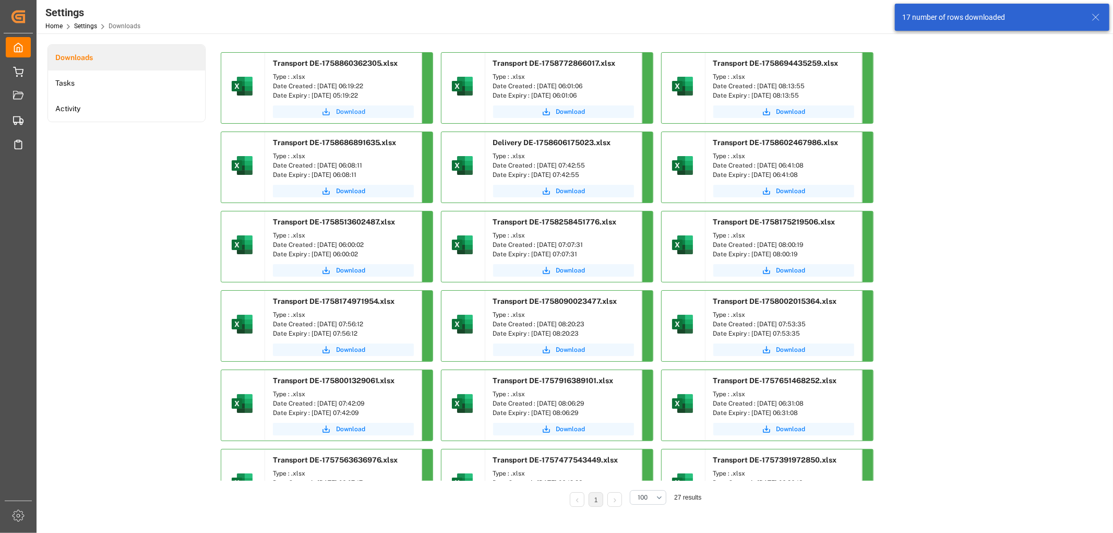
click at [342, 112] on span "Download" at bounding box center [350, 111] width 29 height 9
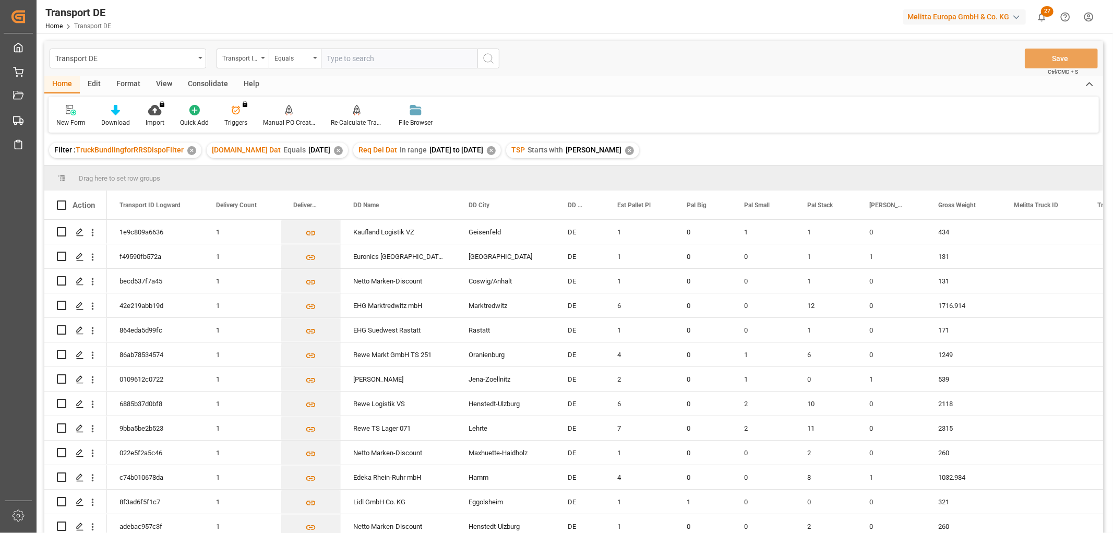
click at [203, 83] on div "Consolidate" at bounding box center [208, 85] width 56 height 18
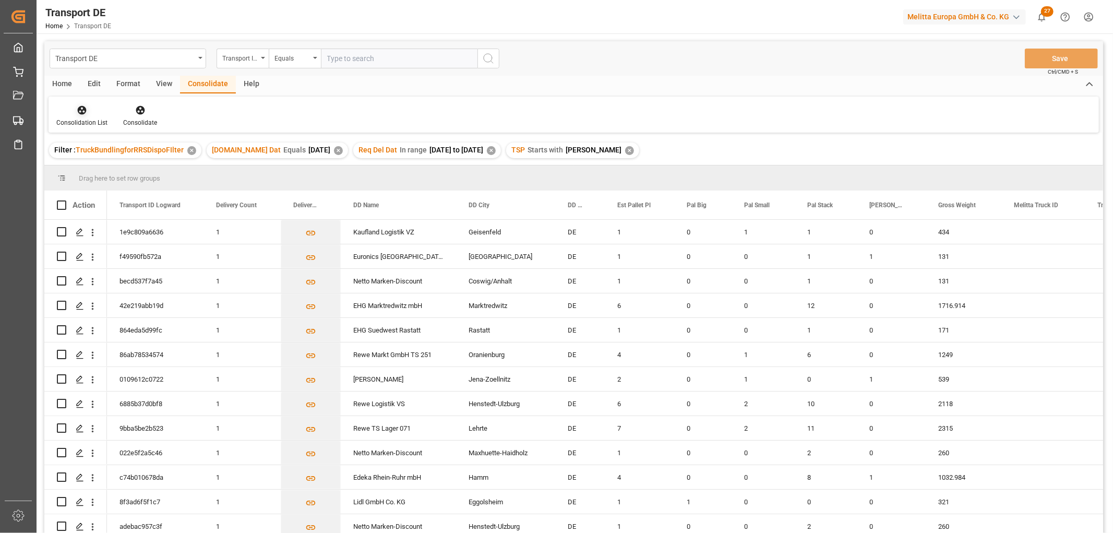
click at [84, 113] on icon at bounding box center [82, 110] width 10 height 10
click at [90, 167] on div "Transport DE Transport ID Logward Equals Save Ctrl/CMD + S Home Edit Format Vie…" at bounding box center [573, 300] width 1059 height 519
click at [61, 427] on input "Press Space to toggle row selection (unchecked)" at bounding box center [61, 427] width 9 height 9
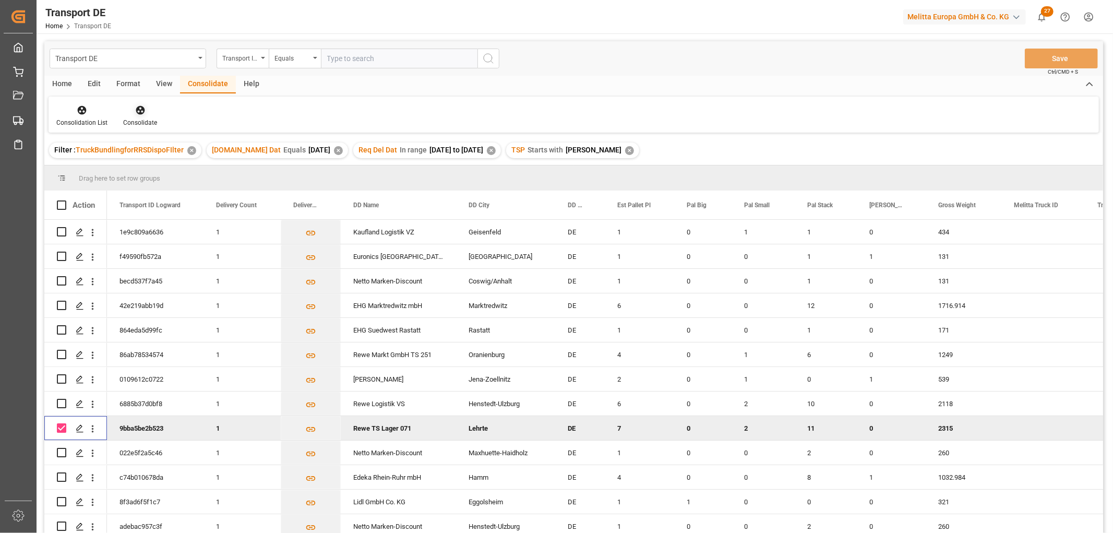
click at [138, 110] on icon at bounding box center [140, 110] width 9 height 9
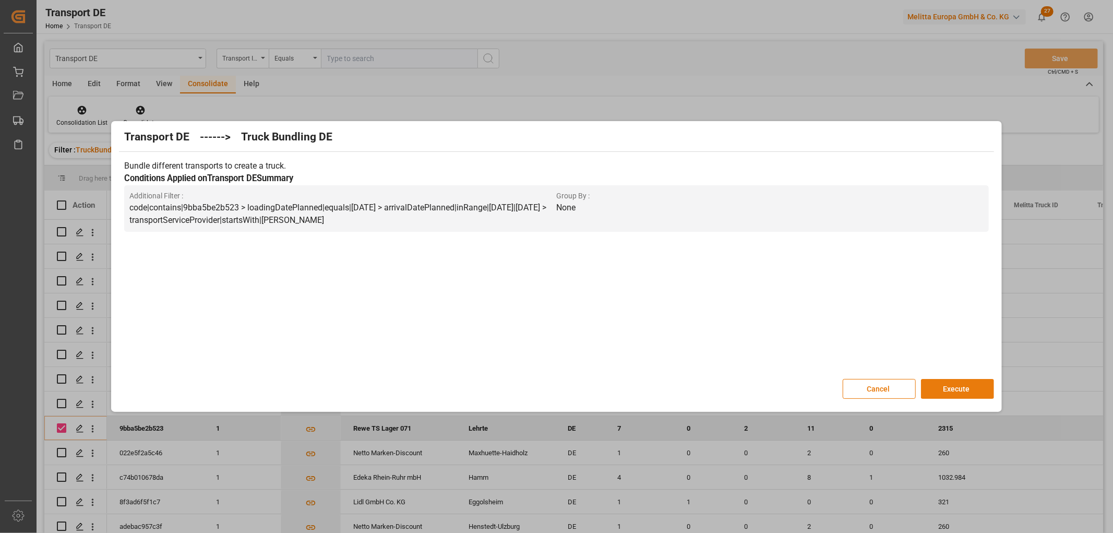
click at [962, 387] on button "Execute" at bounding box center [957, 389] width 73 height 20
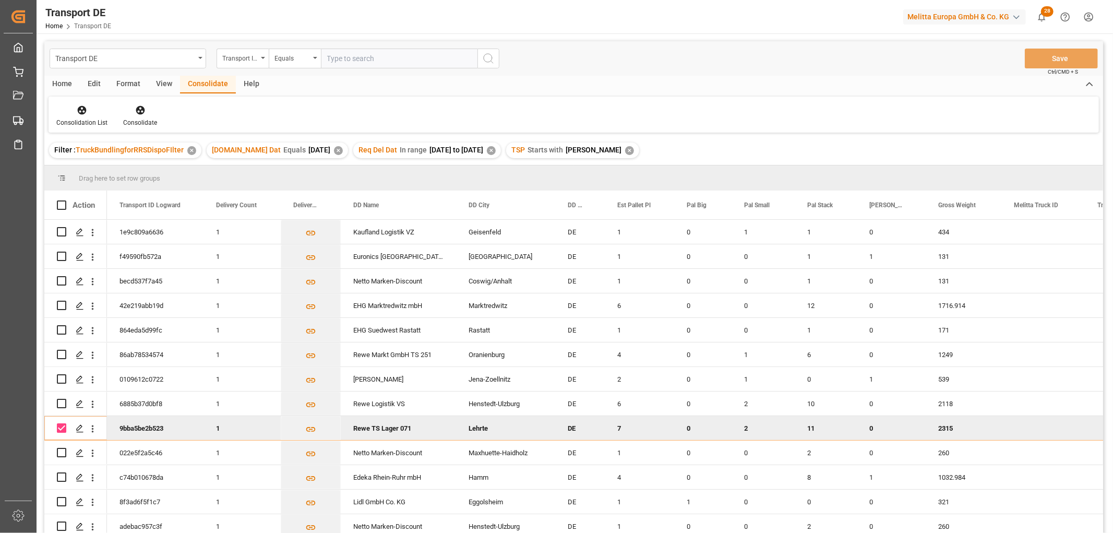
click at [63, 426] on input "Press Space to toggle row selection (checked)" at bounding box center [61, 427] width 9 height 9
checkbox input "false"
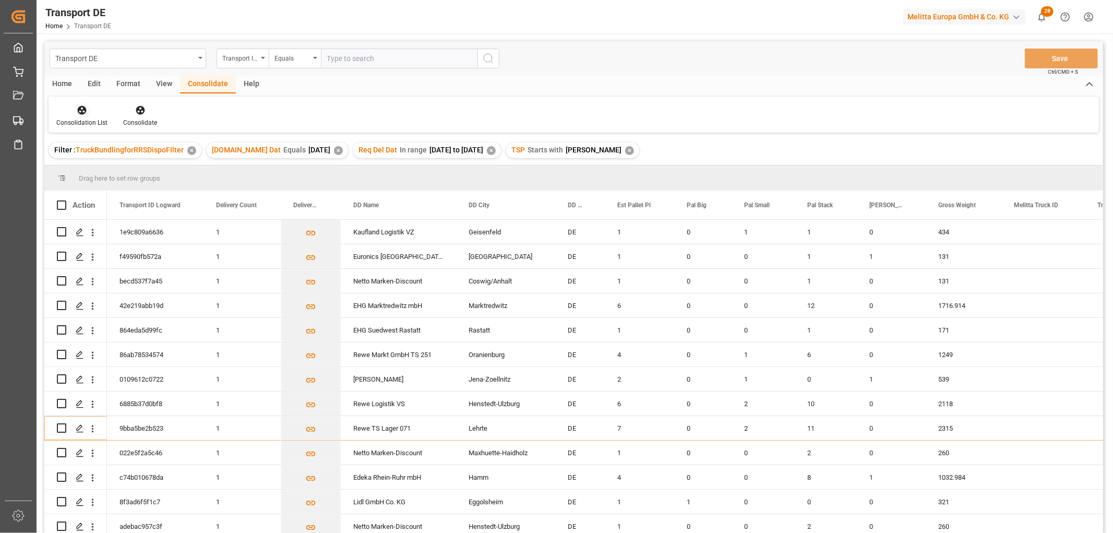
click at [81, 108] on icon at bounding box center [82, 110] width 10 height 10
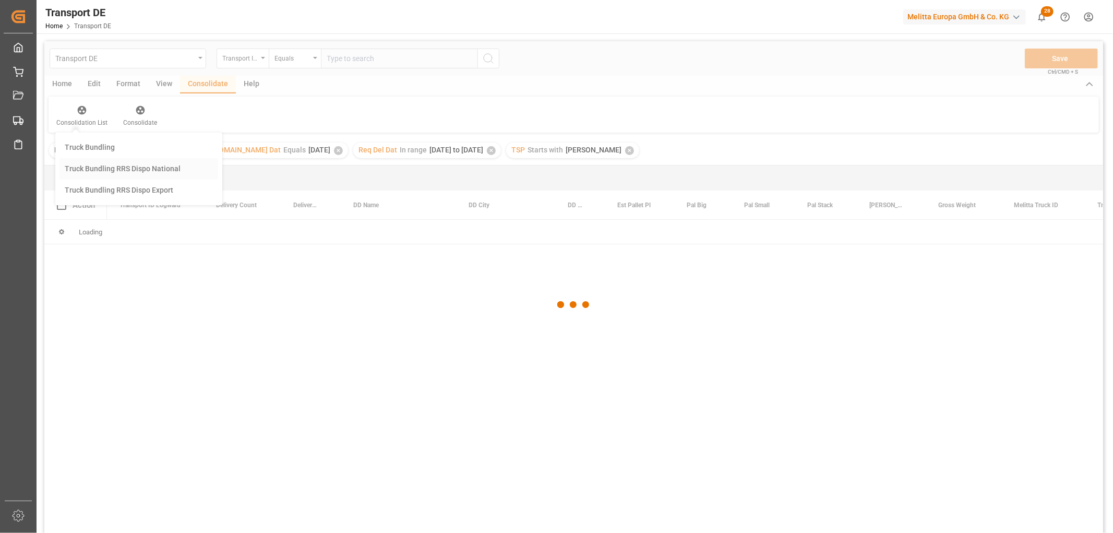
click at [82, 169] on div "Transport DE Transport ID Logward Equals Save Ctrl/CMD + S Home Edit Format Vie…" at bounding box center [573, 300] width 1059 height 519
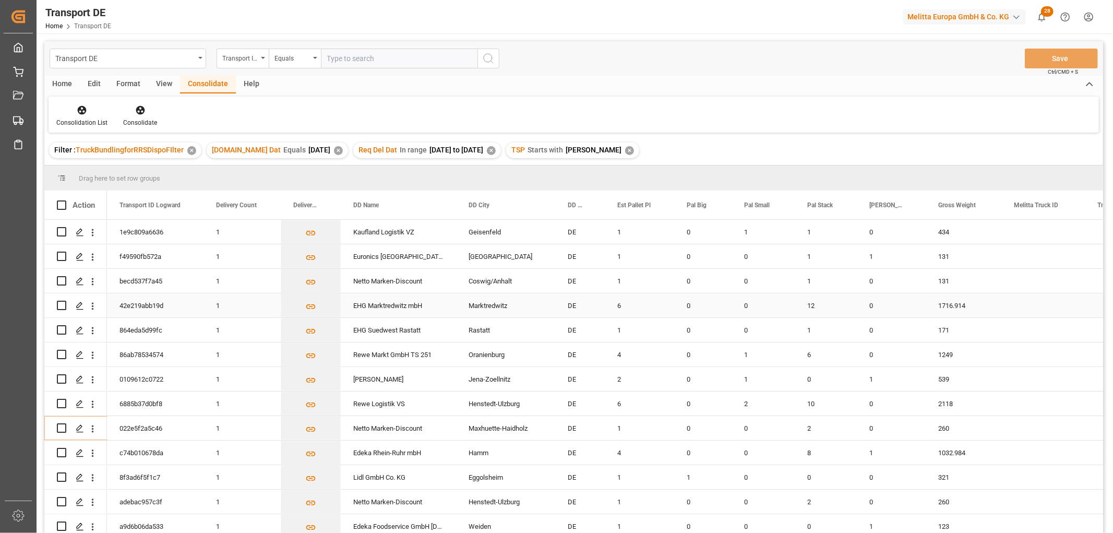
click at [63, 306] on input "Press Space to toggle row selection (unchecked)" at bounding box center [61, 305] width 9 height 9
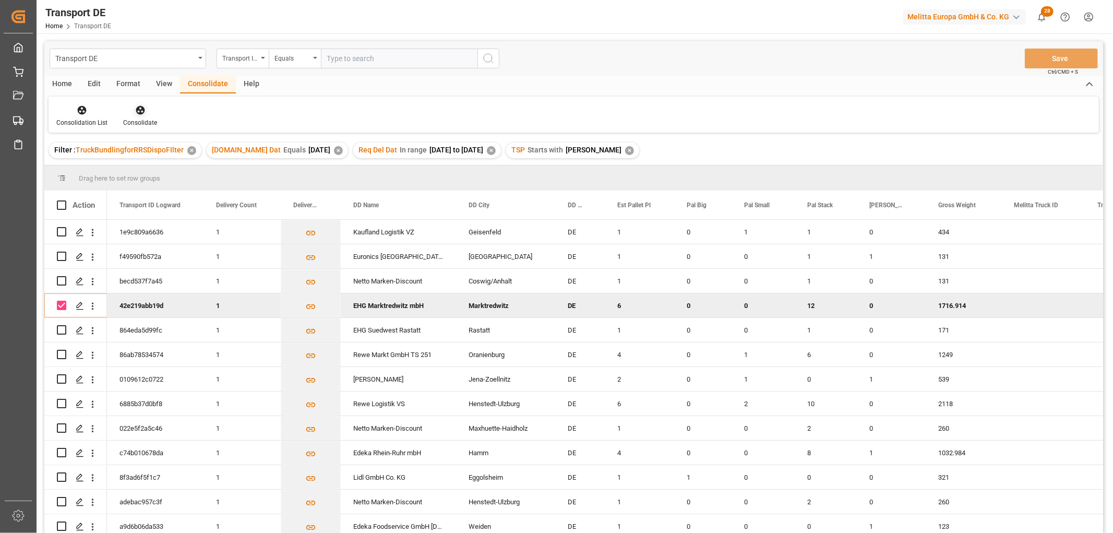
click at [139, 111] on icon at bounding box center [140, 110] width 9 height 9
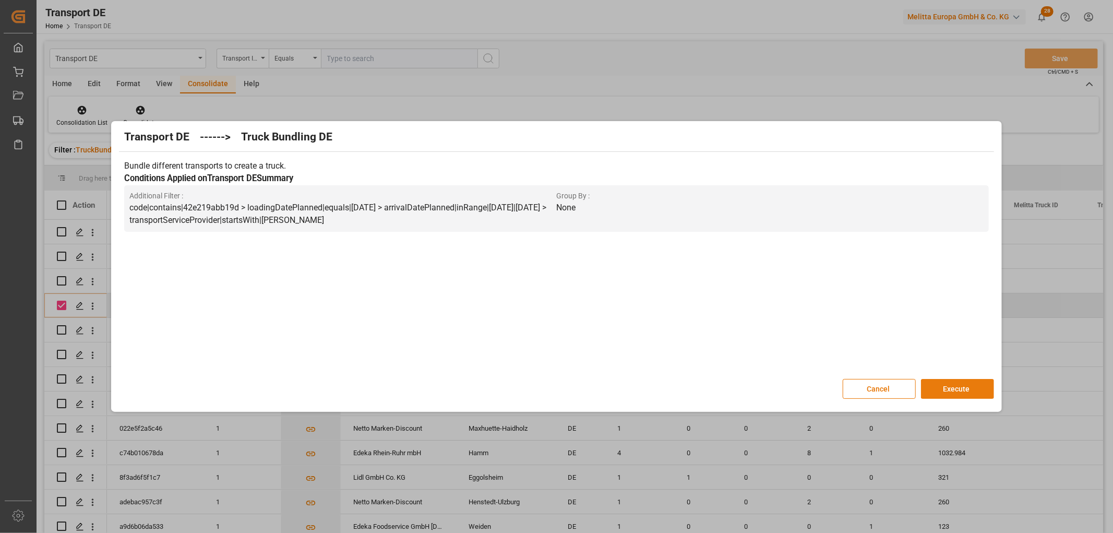
click at [951, 384] on button "Execute" at bounding box center [957, 389] width 73 height 20
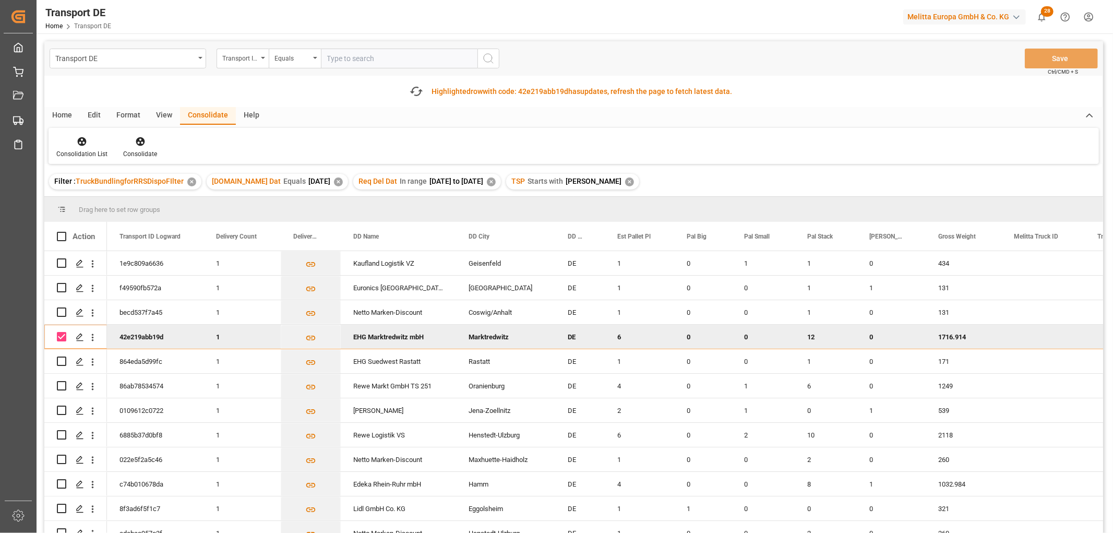
click at [61, 339] on input "Press Space to toggle row selection (checked)" at bounding box center [61, 336] width 9 height 9
checkbox input "false"
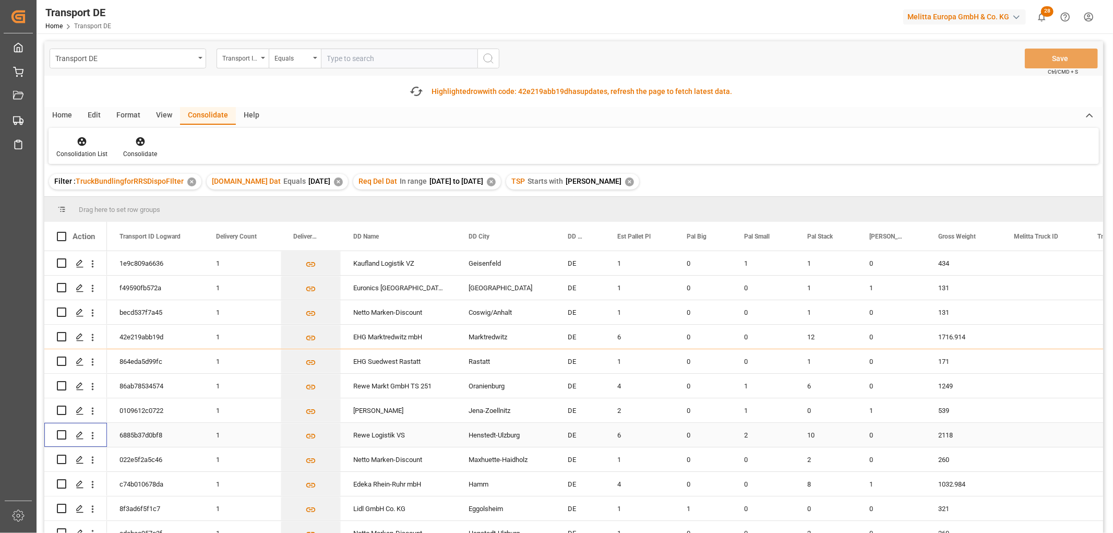
click at [62, 432] on input "Press Space to toggle row selection (unchecked)" at bounding box center [61, 434] width 9 height 9
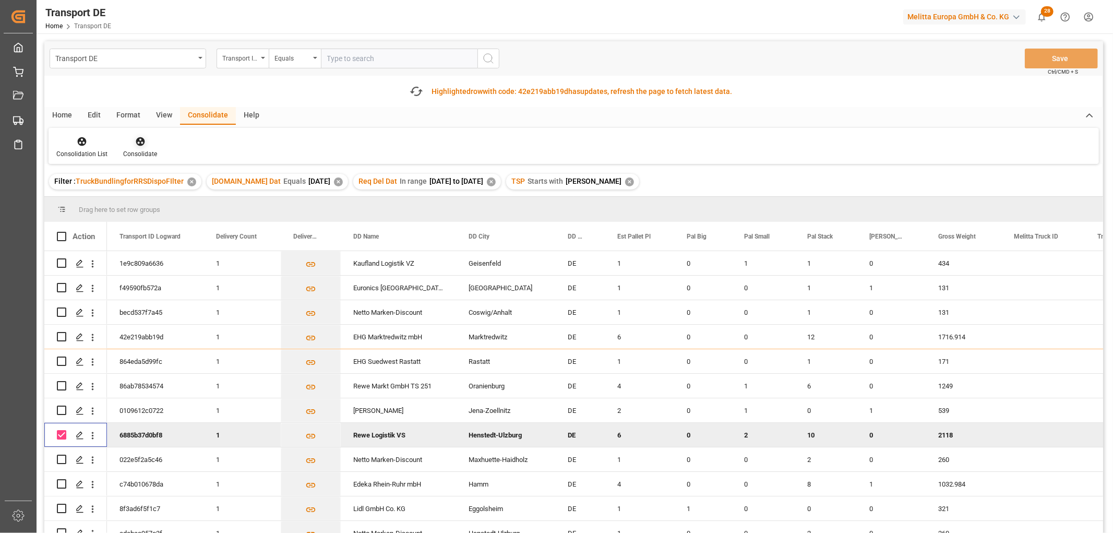
click at [139, 138] on icon at bounding box center [140, 141] width 9 height 9
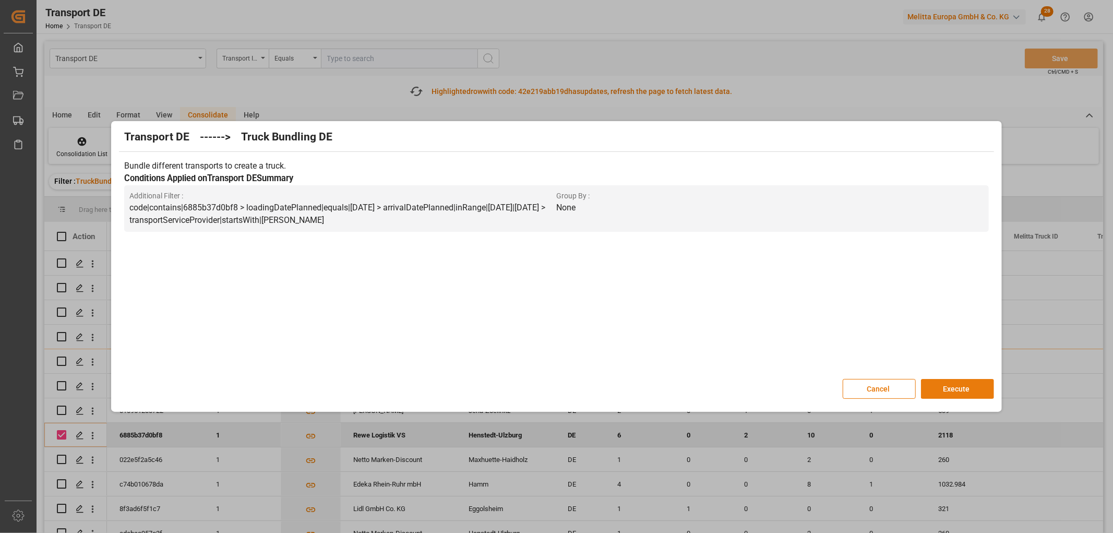
click at [957, 385] on button "Execute" at bounding box center [957, 389] width 73 height 20
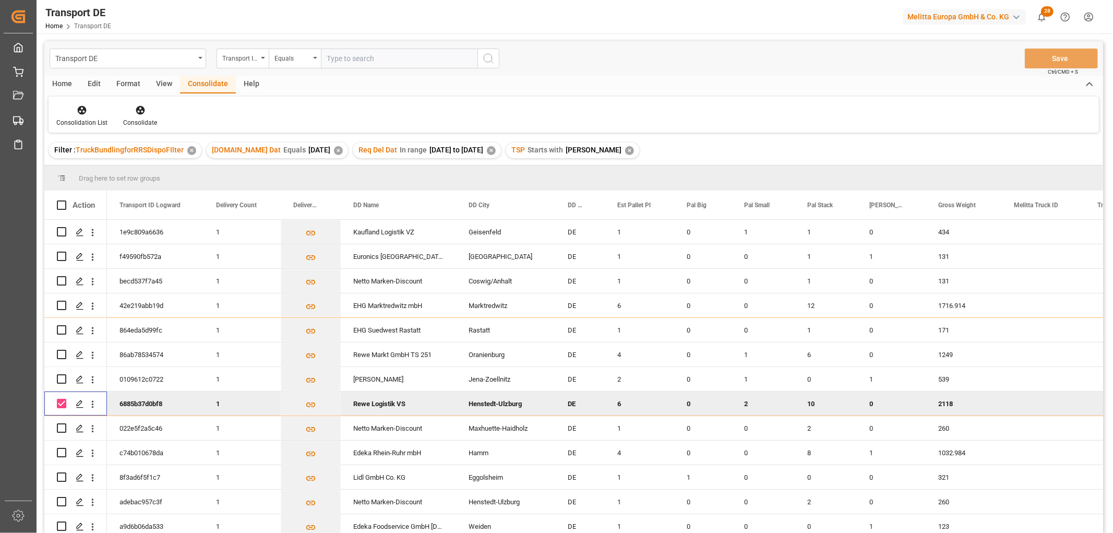
click at [65, 403] on input "Press Space to toggle row selection (checked)" at bounding box center [61, 403] width 9 height 9
checkbox input "false"
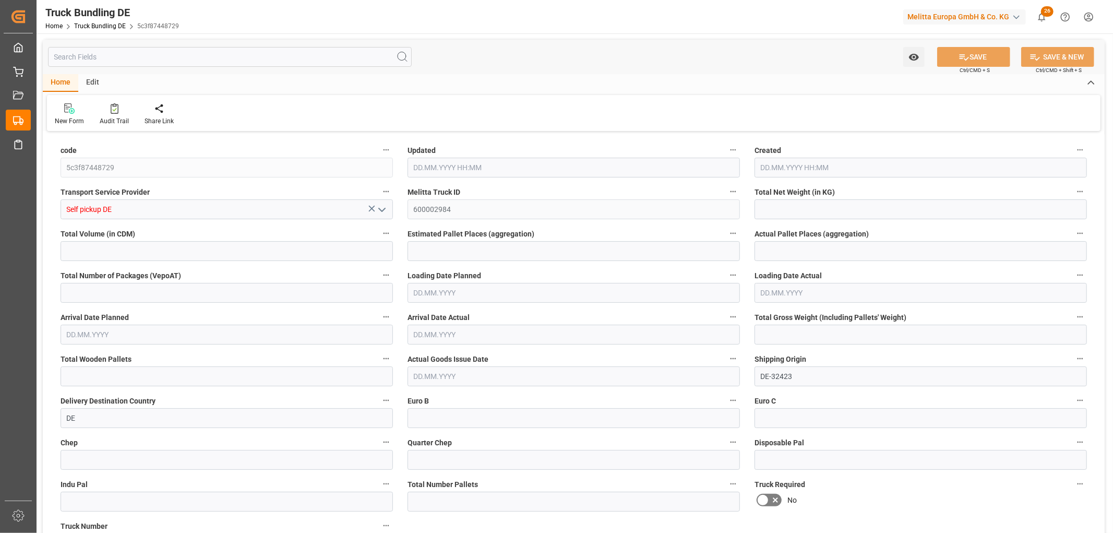
type input "6994.944"
type input "54220.32"
type input "33"
type input "0"
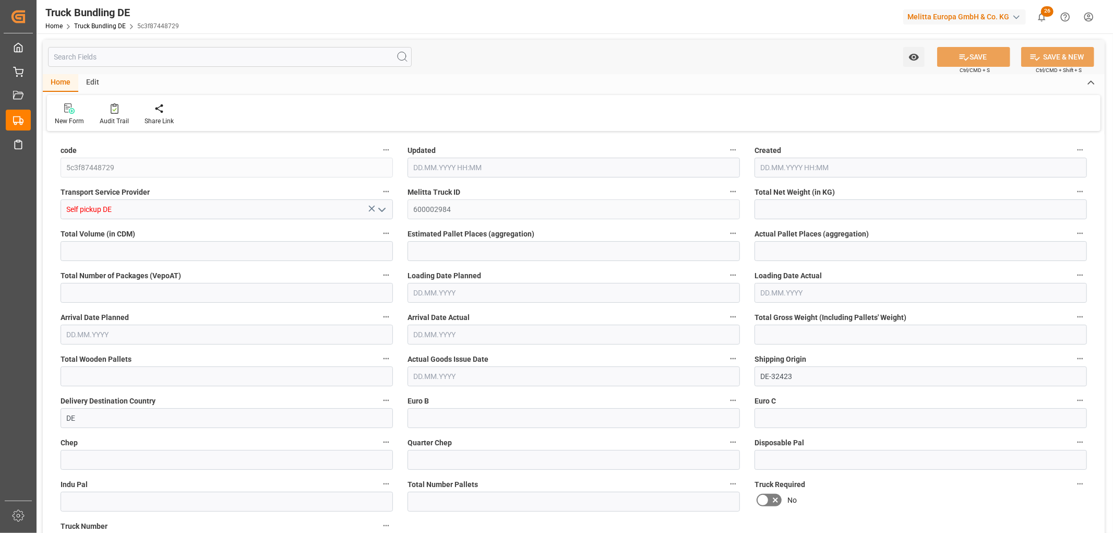
type input "9537"
type input "33"
type input "0"
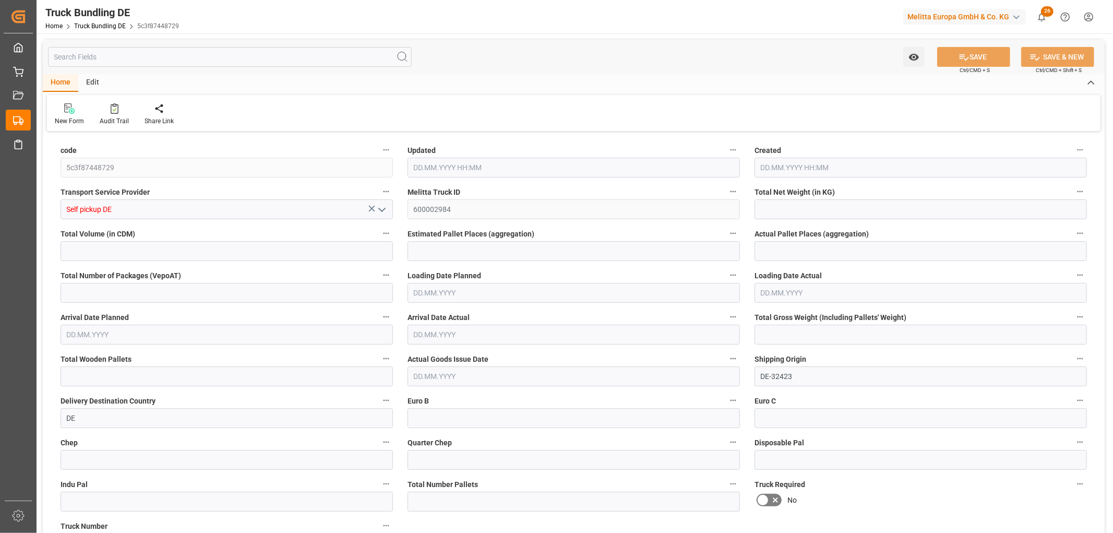
type input "0"
type input "26.09.2025 06:00"
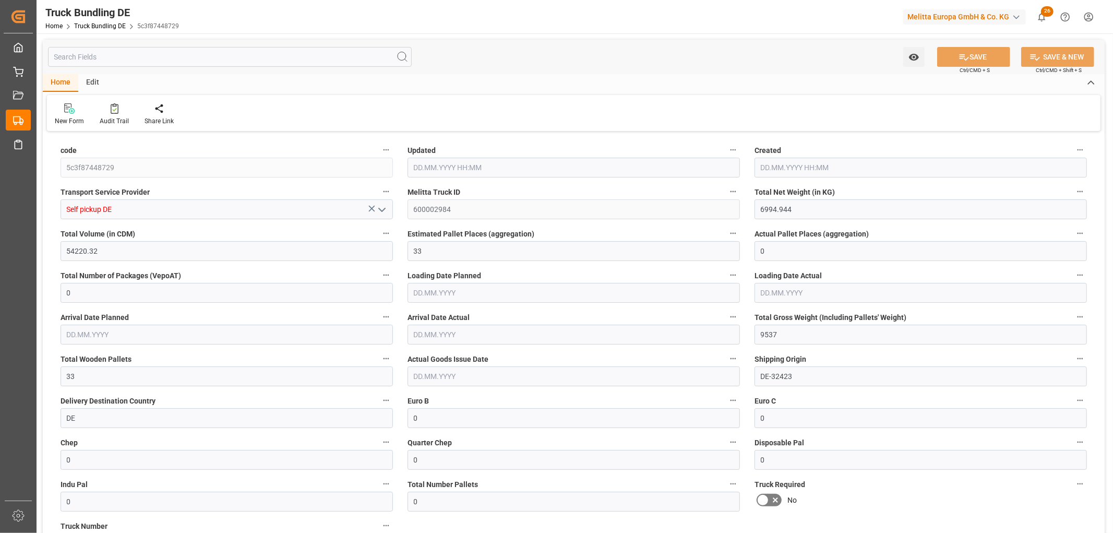
type input "26.09.2025 06:00"
type input "30.09.2025"
type input "01.10.2025"
type input "[DATE]"
type input "6994.944"
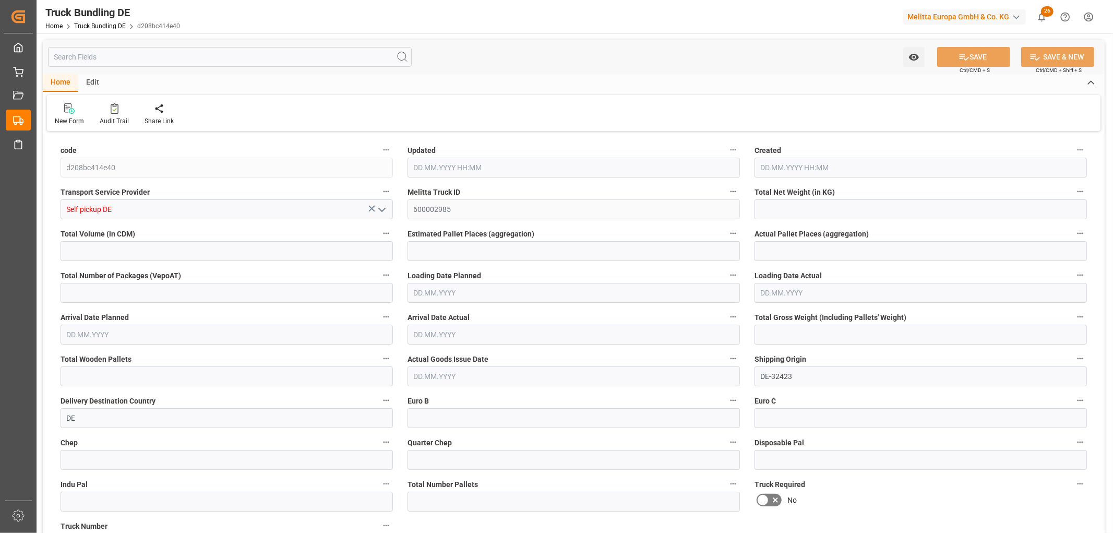
type input "54220.32"
type input "33"
type input "0"
type input "9537"
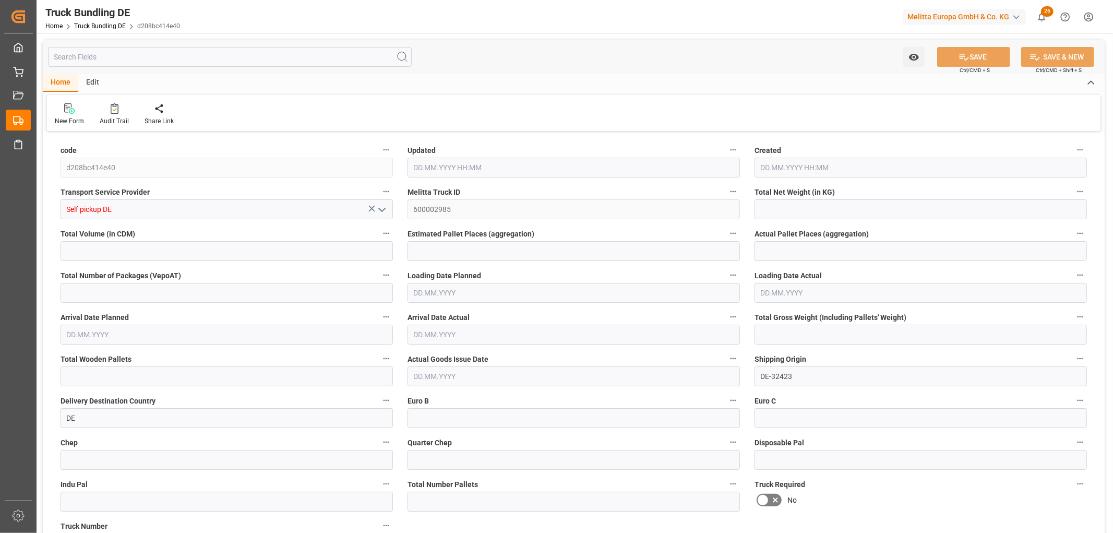
type input "33"
type input "0"
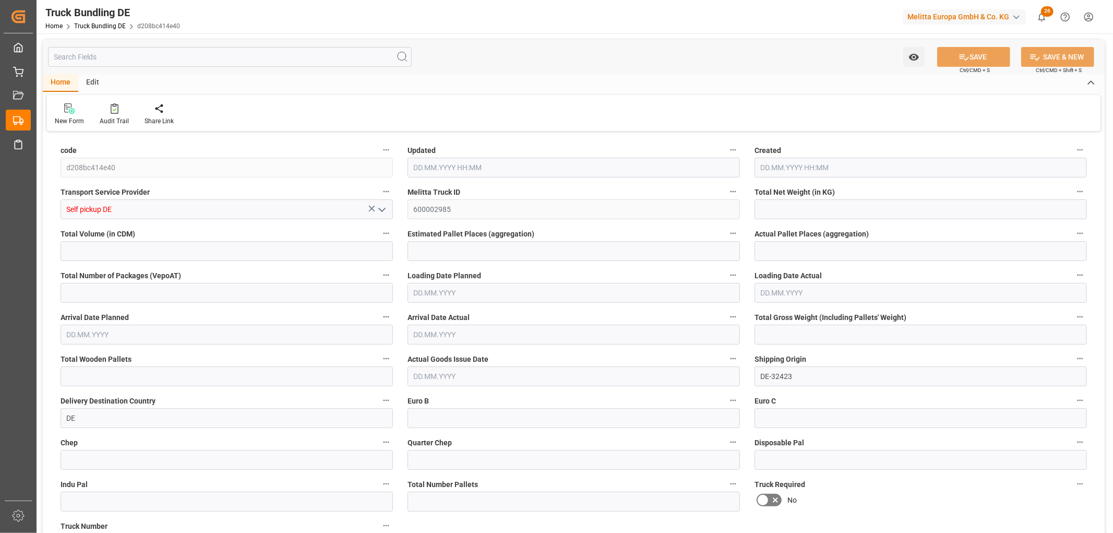
type input "0"
type input "26.09.2025 06:00"
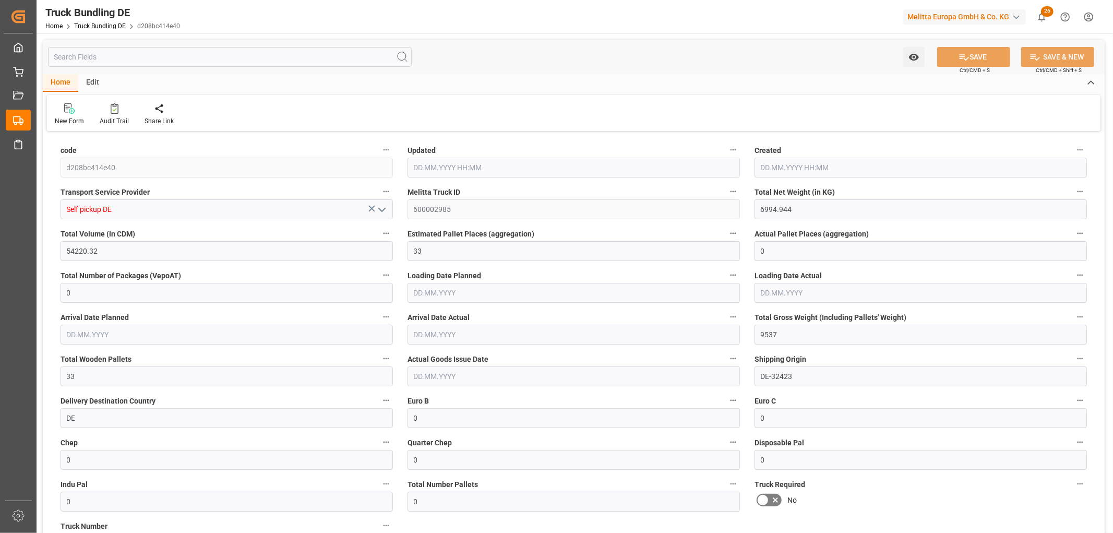
type input "[DATE]"
type input "26.09.2025"
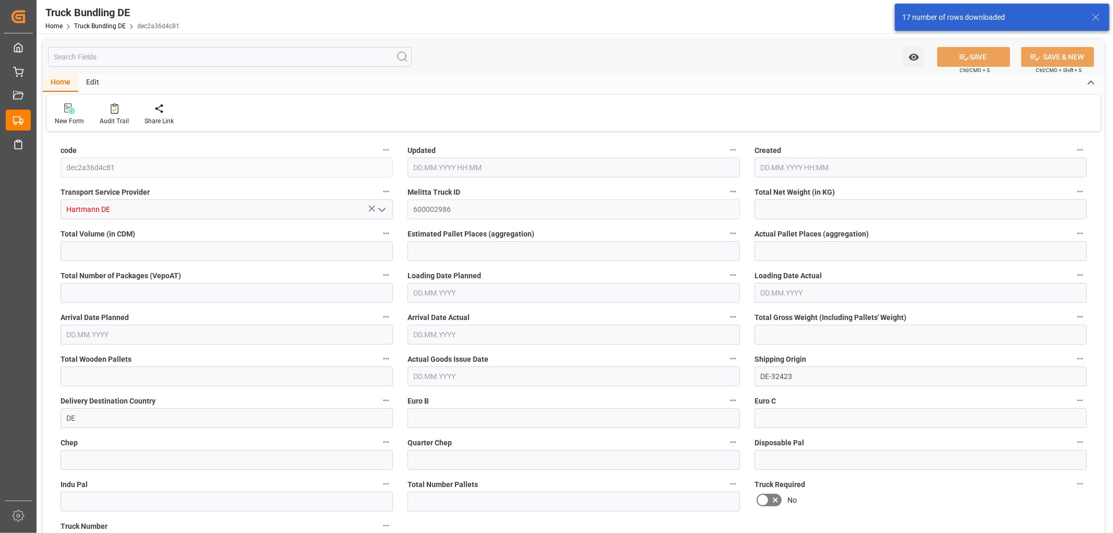
type input "1512.254"
type input "11107.308"
type input "7"
type input "0"
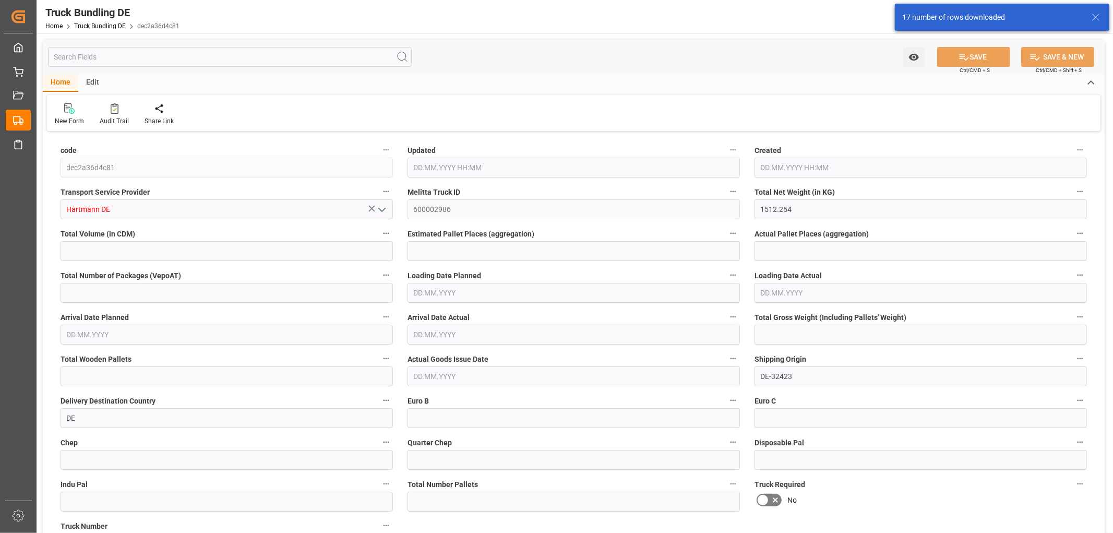
type input "2315"
type input "13"
type input "0"
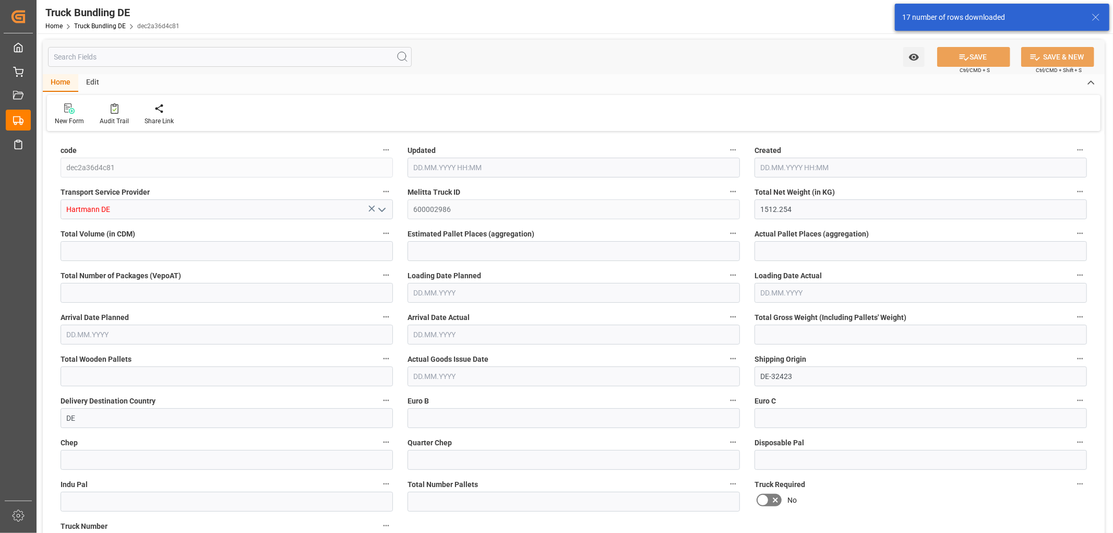
type input "0"
type input "26.09.2025 06:21"
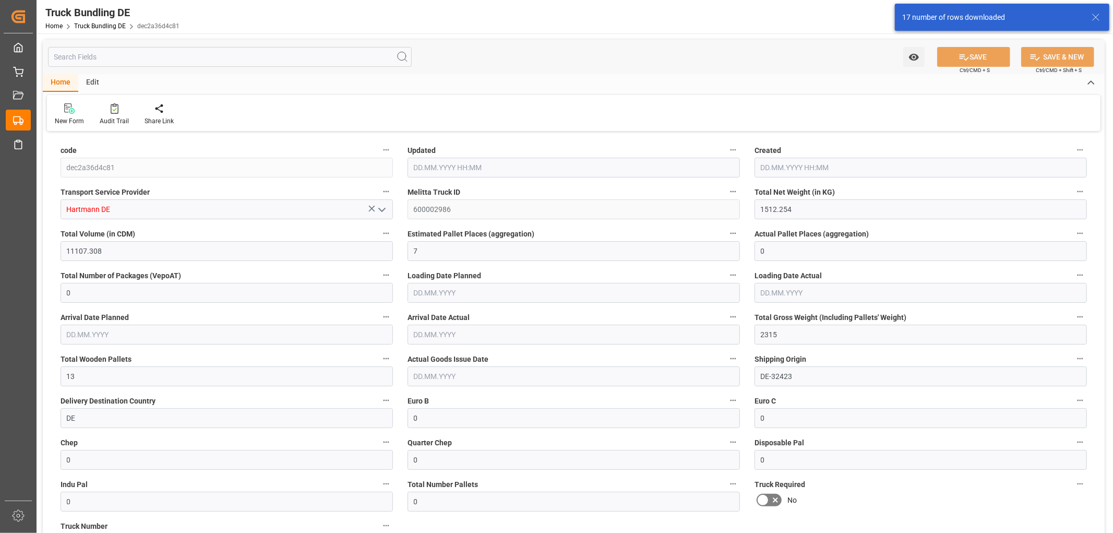
type input "26.09.2025 06:21"
type input "[DATE]"
type input "01.10.2025"
type input "[DATE]"
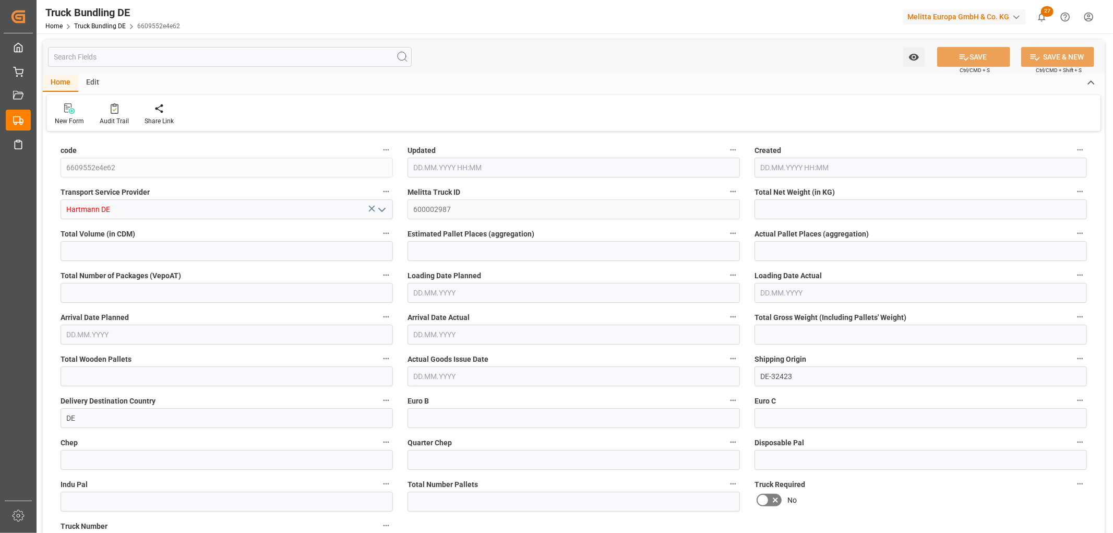
type input "1019.68"
type input "9534.052"
type input "6"
type input "0"
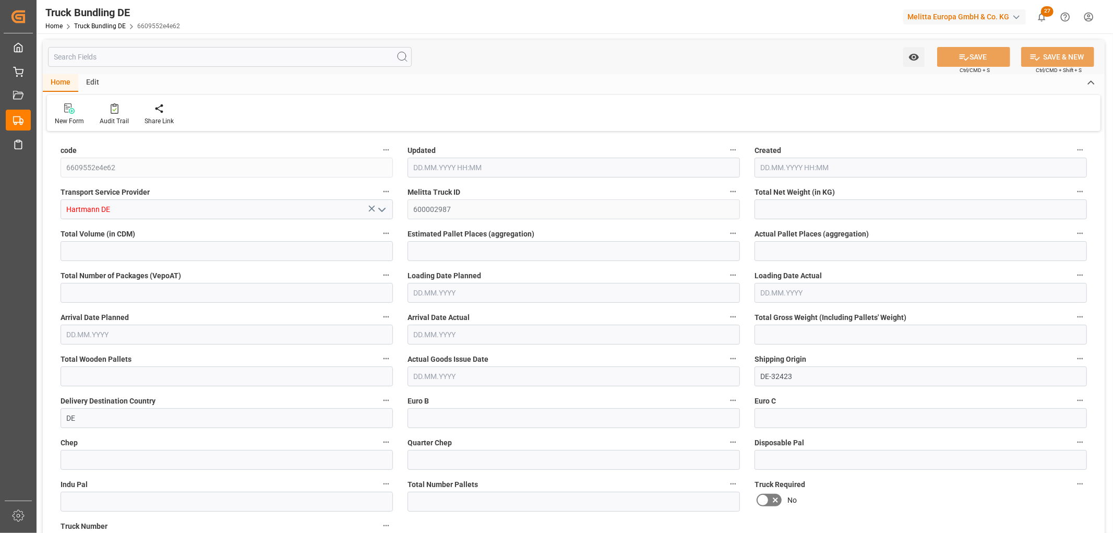
type input "1716.914"
type input "13"
type input "0"
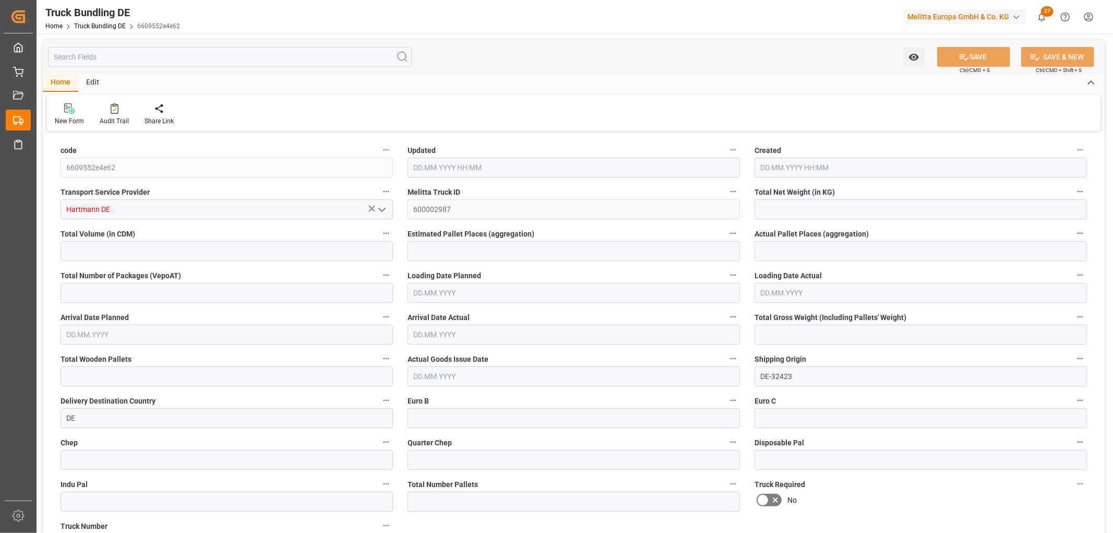
type input "0"
type input "26.09.2025 06:22"
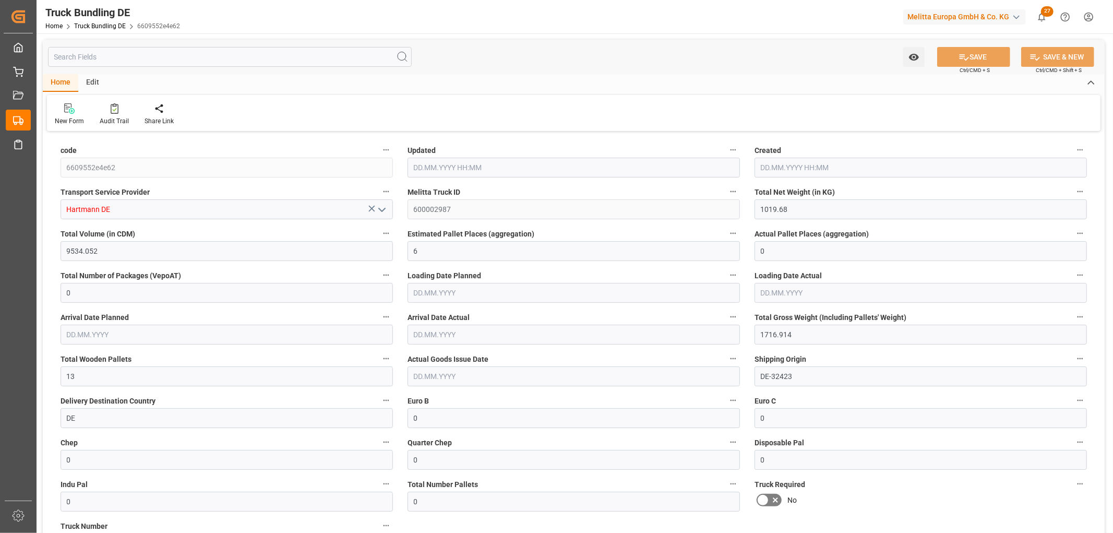
type input "26.09.2025 06:22"
type input "[DATE]"
type input "02.10.2025"
type input "[DATE]"
type input "[DATE] 06:23"
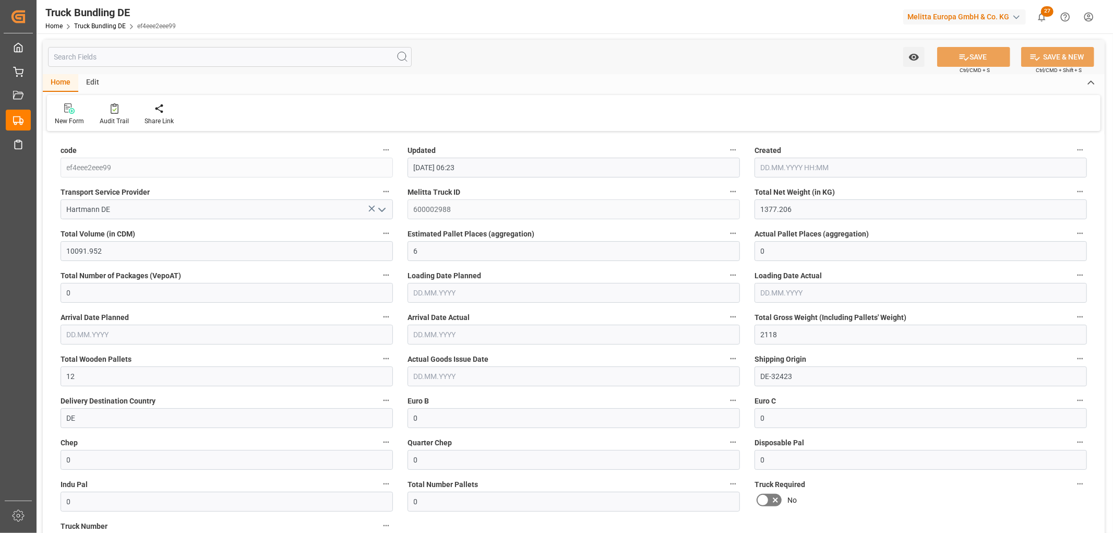
type input "[DATE] 06:23"
type input "[DATE]"
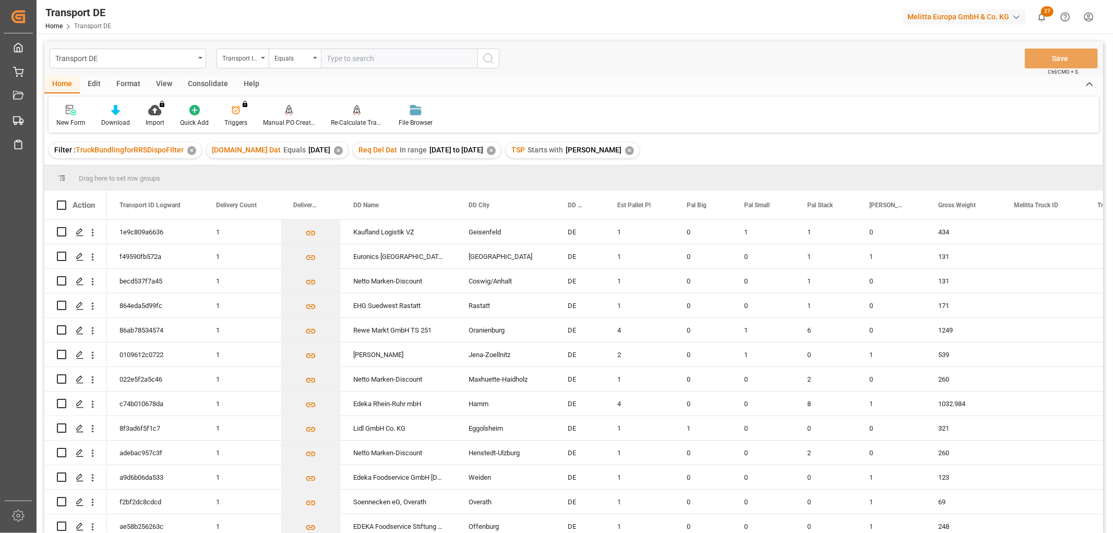
click at [205, 82] on div "Consolidate" at bounding box center [208, 85] width 56 height 18
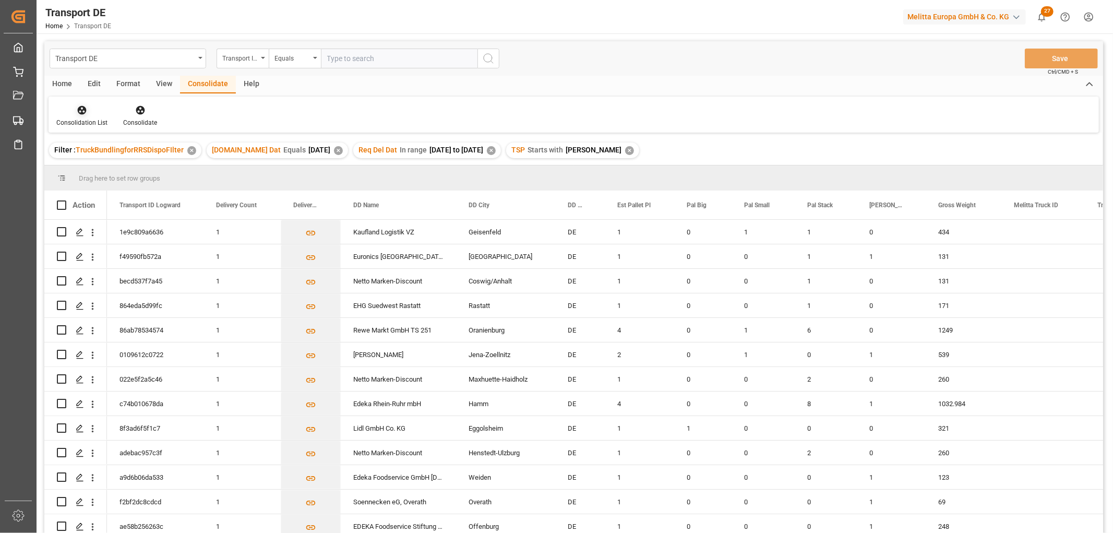
click at [80, 111] on icon at bounding box center [82, 110] width 10 height 10
click at [92, 167] on div "Transport DE Transport ID Logward Equals Save Ctrl/CMD + S Home Edit Format Vie…" at bounding box center [573, 300] width 1059 height 519
click at [64, 234] on input "Press Space to toggle row selection (unchecked)" at bounding box center [61, 231] width 9 height 9
checkbox input "true"
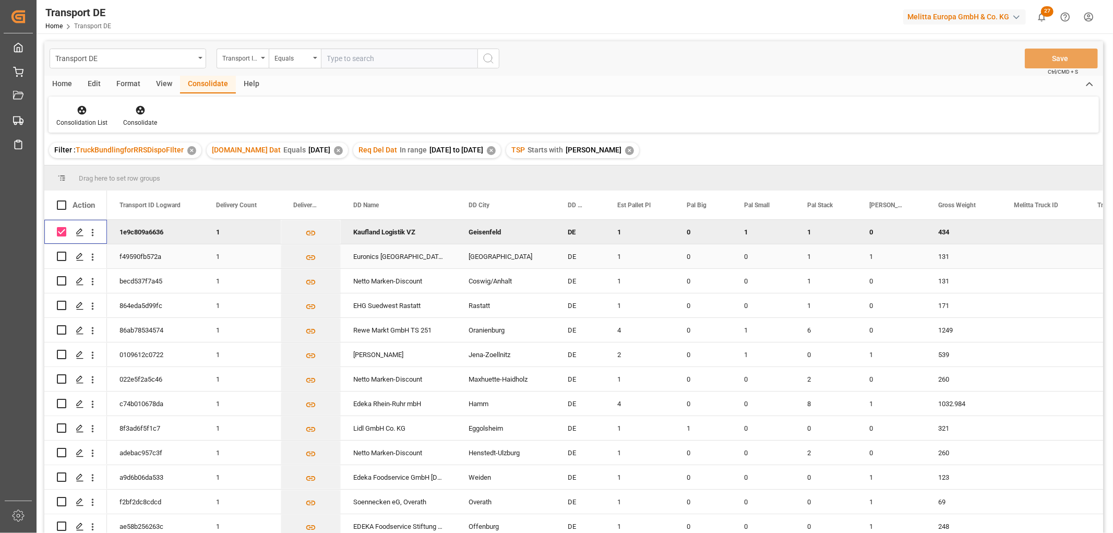
click at [60, 258] on input "Press Space to toggle row selection (unchecked)" at bounding box center [61, 255] width 9 height 9
checkbox input "true"
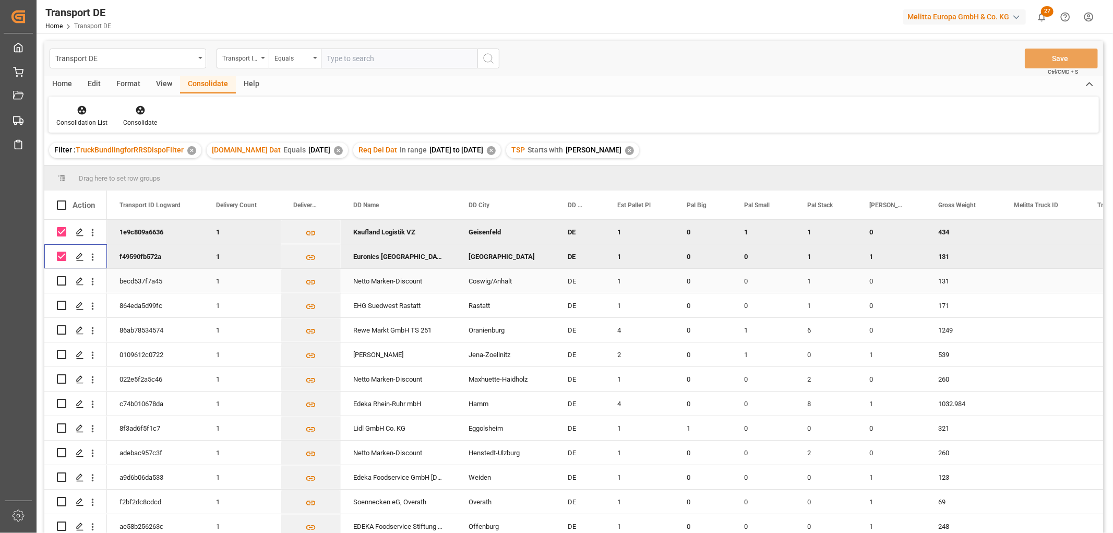
click at [60, 281] on input "Press Space to toggle row selection (unchecked)" at bounding box center [61, 280] width 9 height 9
checkbox input "true"
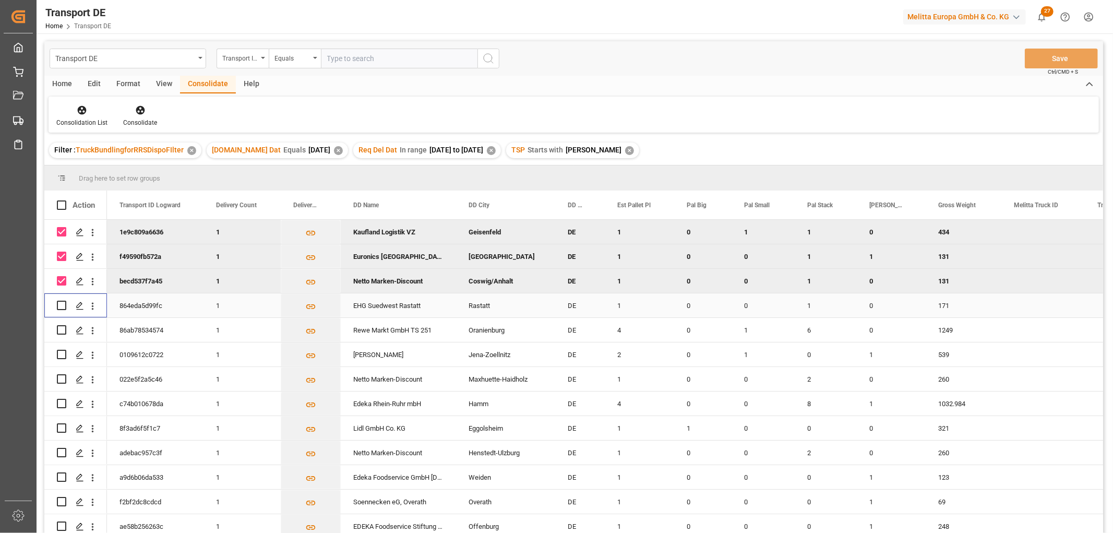
click at [63, 305] on input "Press Space to toggle row selection (unchecked)" at bounding box center [61, 305] width 9 height 9
checkbox input "true"
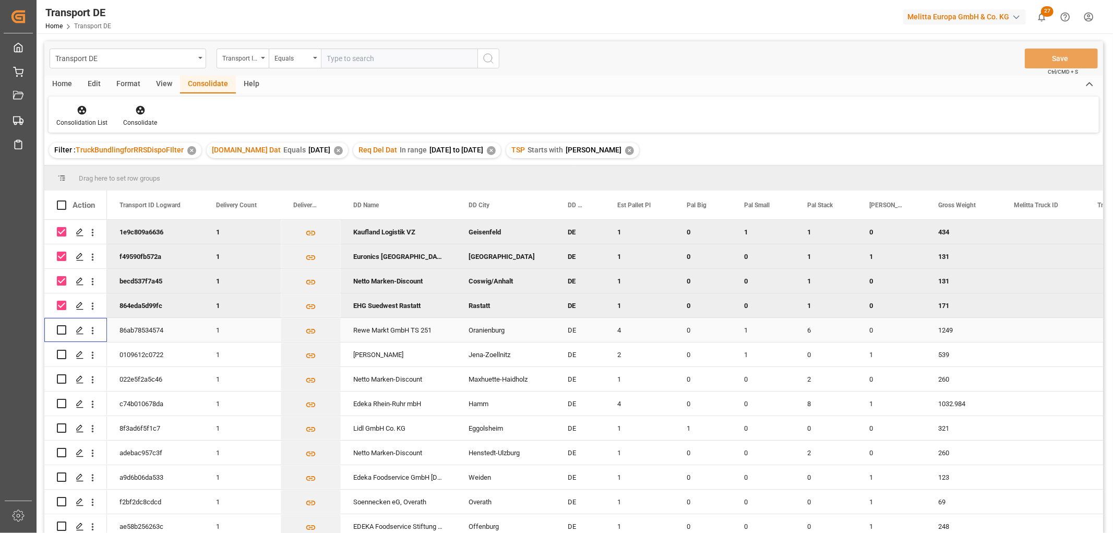
drag, startPoint x: 64, startPoint y: 330, endPoint x: 61, endPoint y: 341, distance: 11.4
click at [63, 331] on input "Press Space to toggle row selection (unchecked)" at bounding box center [61, 329] width 9 height 9
checkbox input "true"
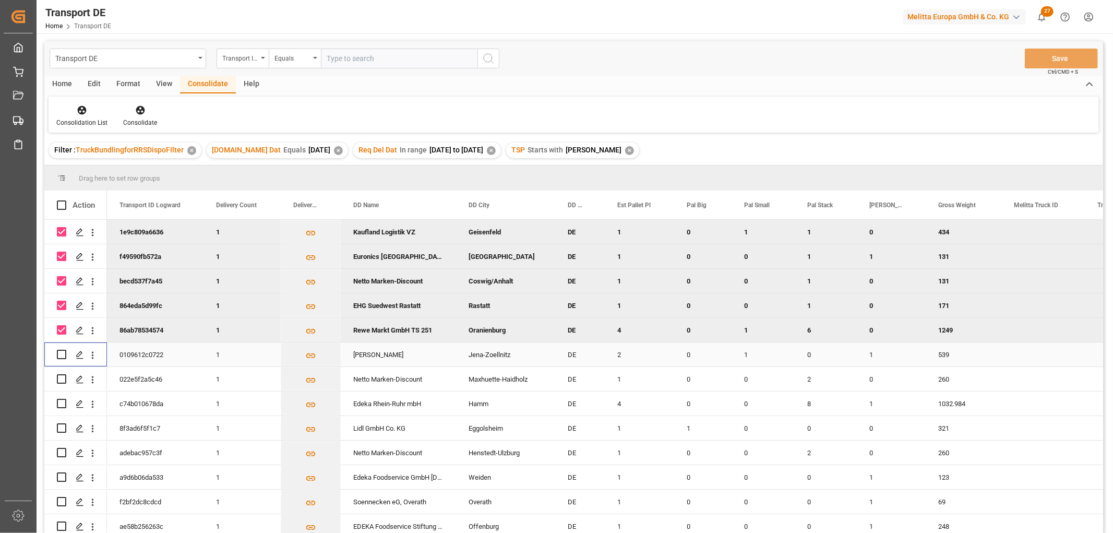
click at [59, 357] on input "Press Space to toggle row selection (unchecked)" at bounding box center [61, 354] width 9 height 9
checkbox input "true"
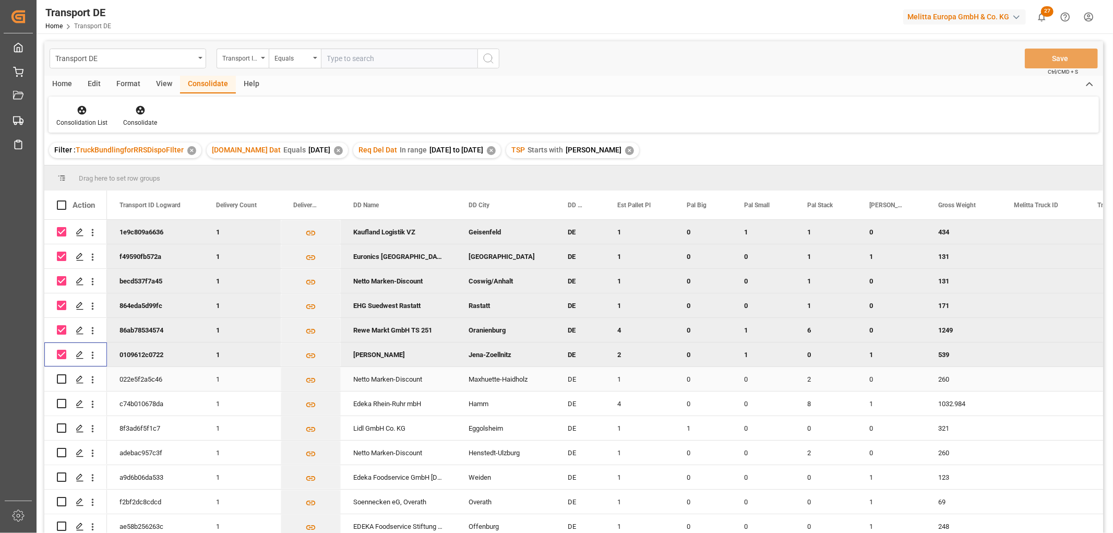
click at [58, 378] on input "Press Space to toggle row selection (unchecked)" at bounding box center [61, 378] width 9 height 9
checkbox input "true"
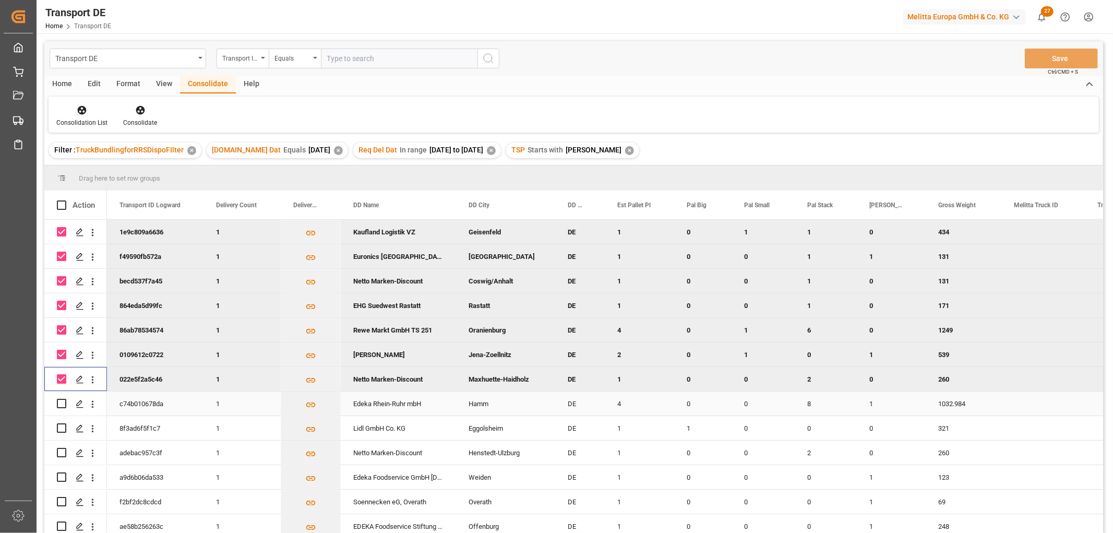
click at [61, 401] on input "Press Space to toggle row selection (unchecked)" at bounding box center [61, 403] width 9 height 9
checkbox input "true"
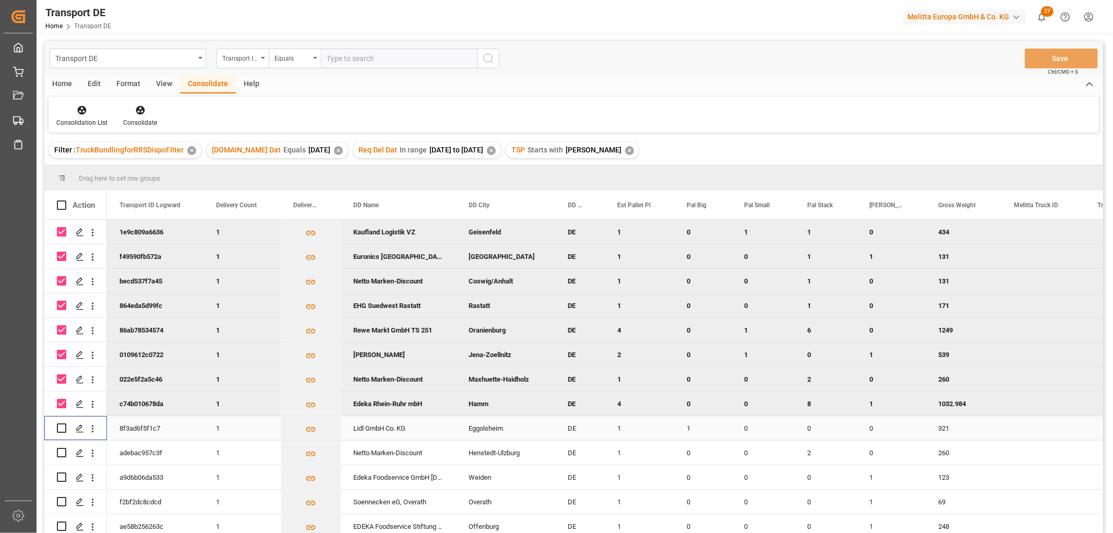
click at [61, 430] on input "Press Space to toggle row selection (unchecked)" at bounding box center [61, 427] width 9 height 9
checkbox input "true"
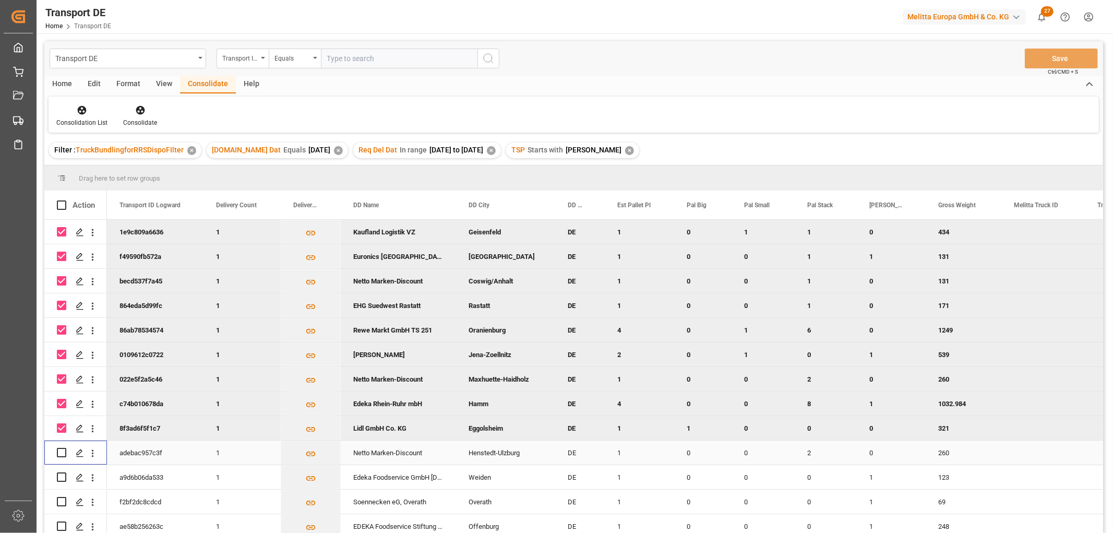
click at [61, 448] on input "Press Space to toggle row selection (unchecked)" at bounding box center [61, 452] width 9 height 9
checkbox input "true"
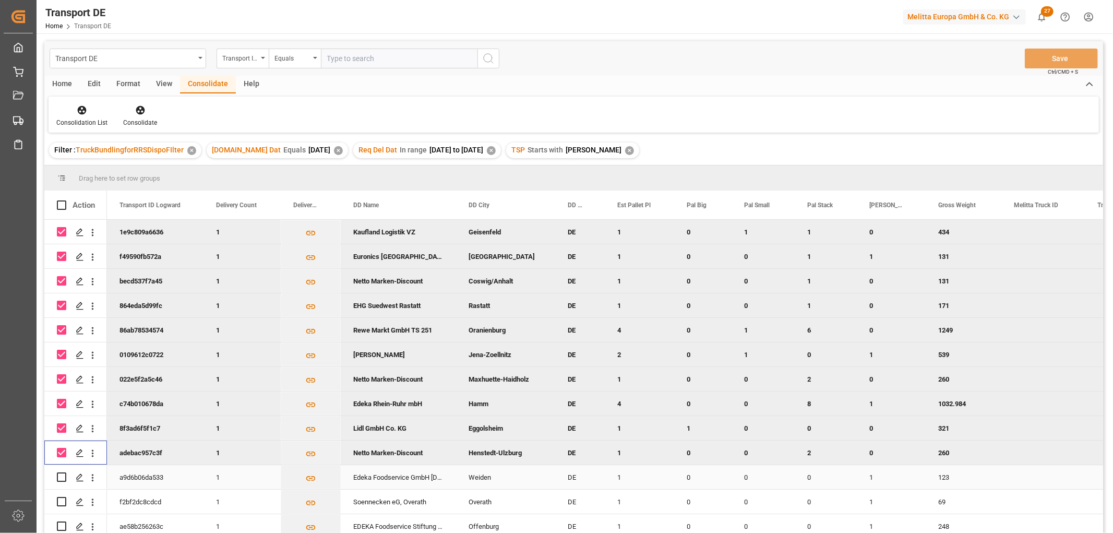
click at [61, 474] on input "Press Space to toggle row selection (unchecked)" at bounding box center [61, 476] width 9 height 9
checkbox input "true"
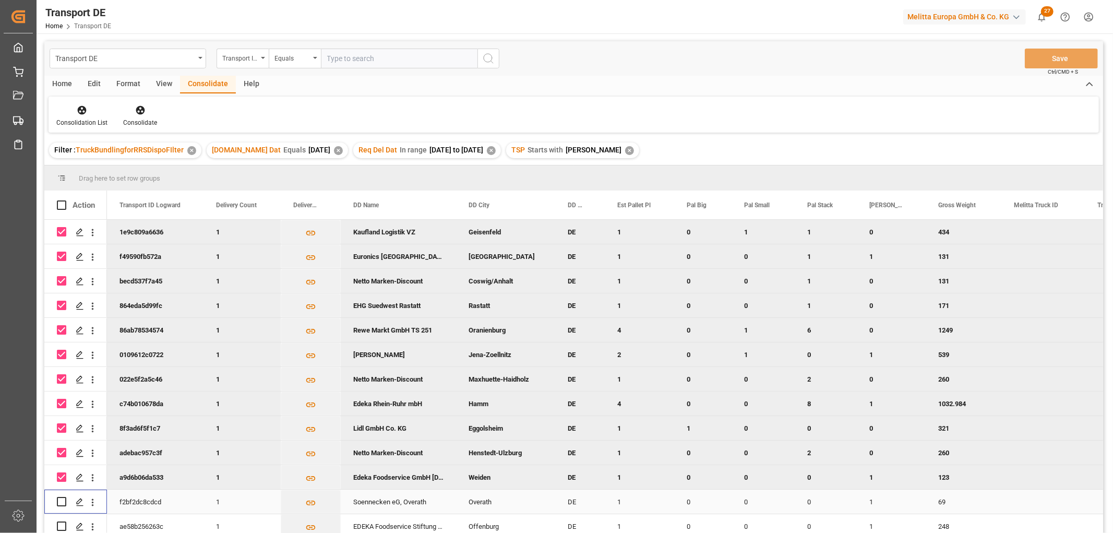
click at [63, 500] on input "Press Space to toggle row selection (unchecked)" at bounding box center [61, 501] width 9 height 9
checkbox input "true"
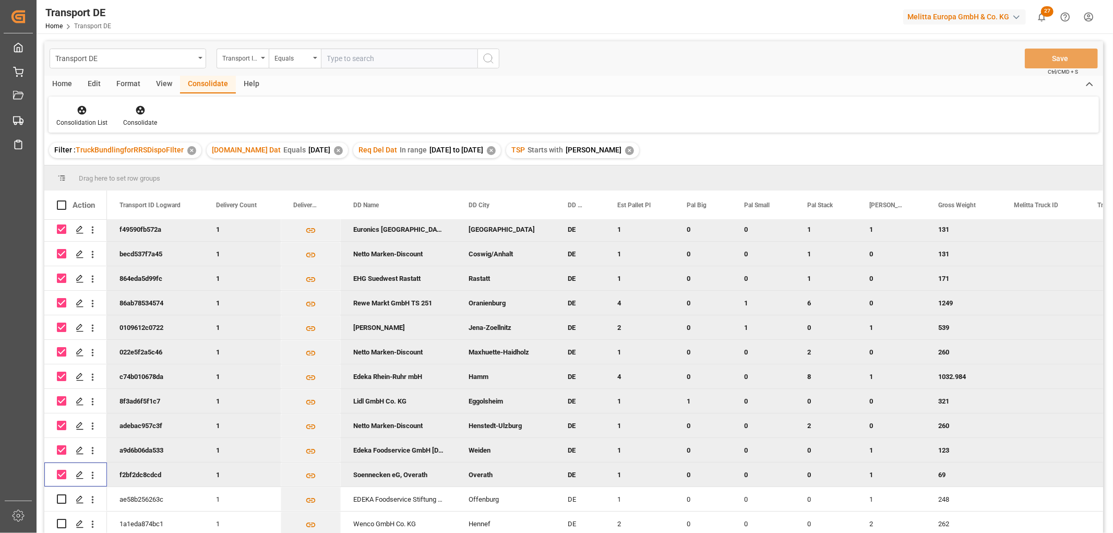
scroll to position [154, 0]
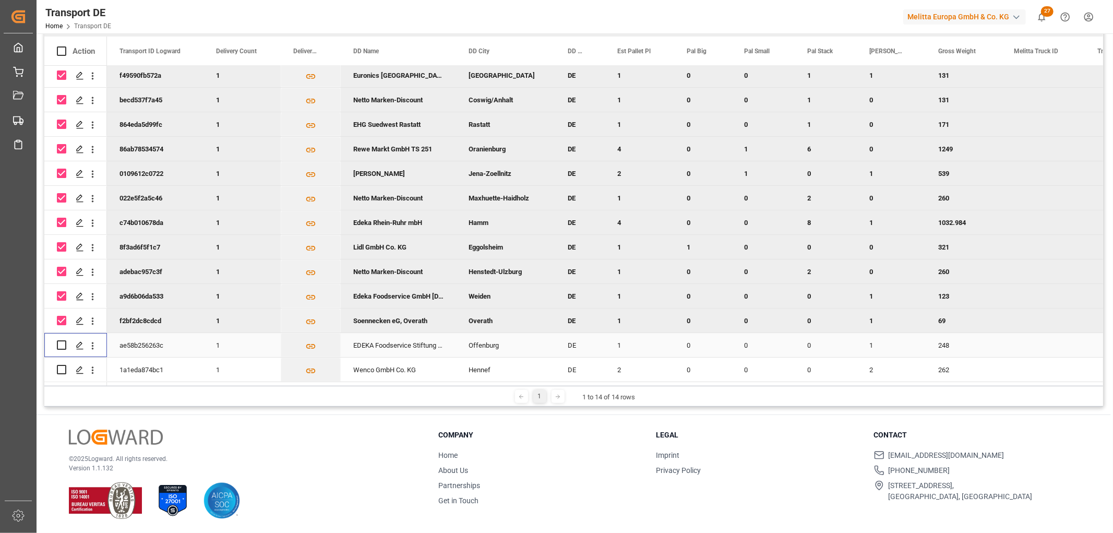
click at [65, 343] on input "Press Space to toggle row selection (unchecked)" at bounding box center [61, 344] width 9 height 9
checkbox input "true"
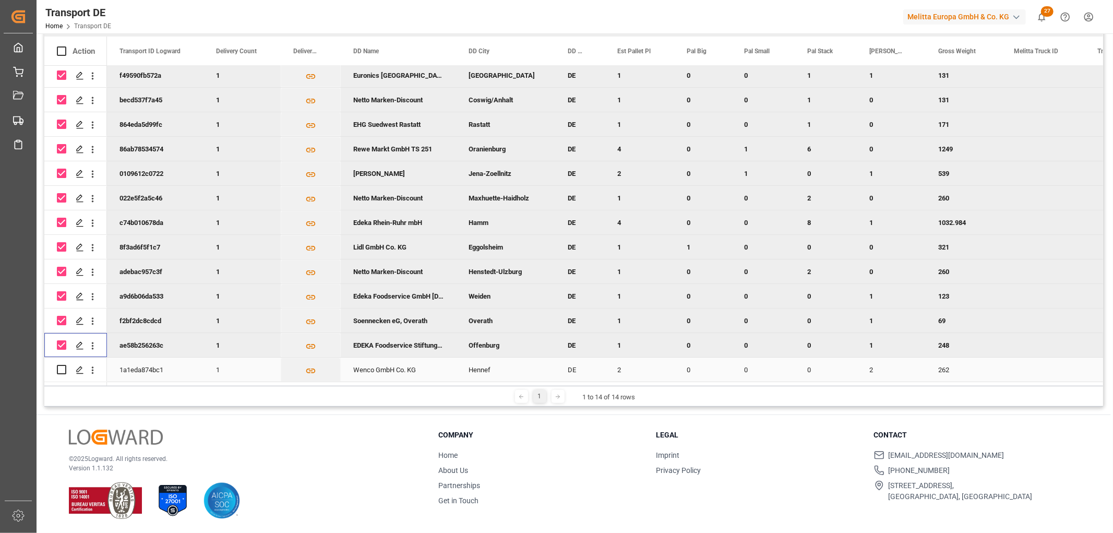
click at [62, 367] on input "Press Space to toggle row selection (unchecked)" at bounding box center [61, 369] width 9 height 9
checkbox input "true"
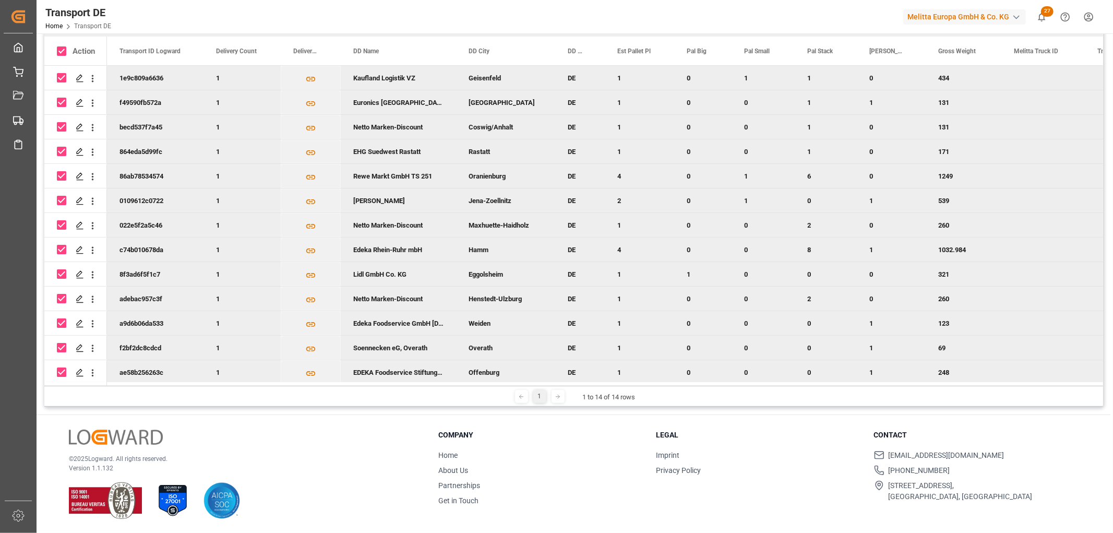
scroll to position [0, 0]
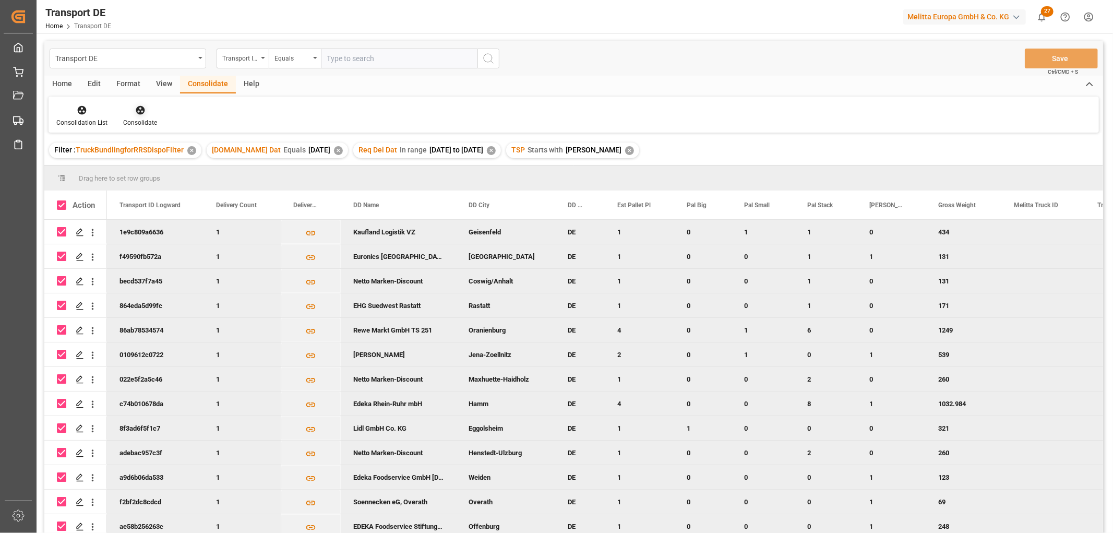
click at [141, 112] on icon at bounding box center [140, 110] width 10 height 10
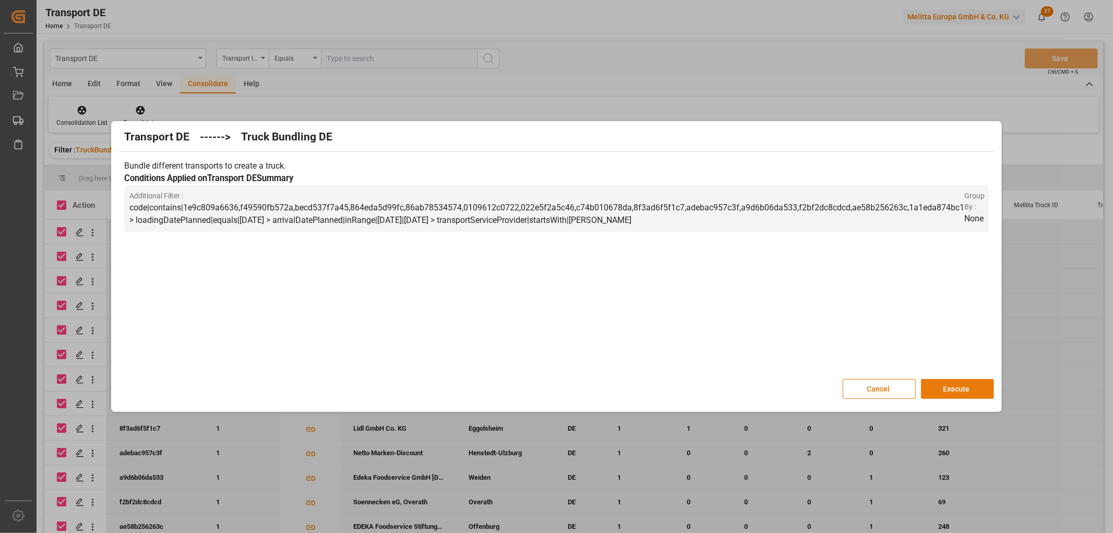
click at [948, 382] on button "Execute" at bounding box center [957, 389] width 73 height 20
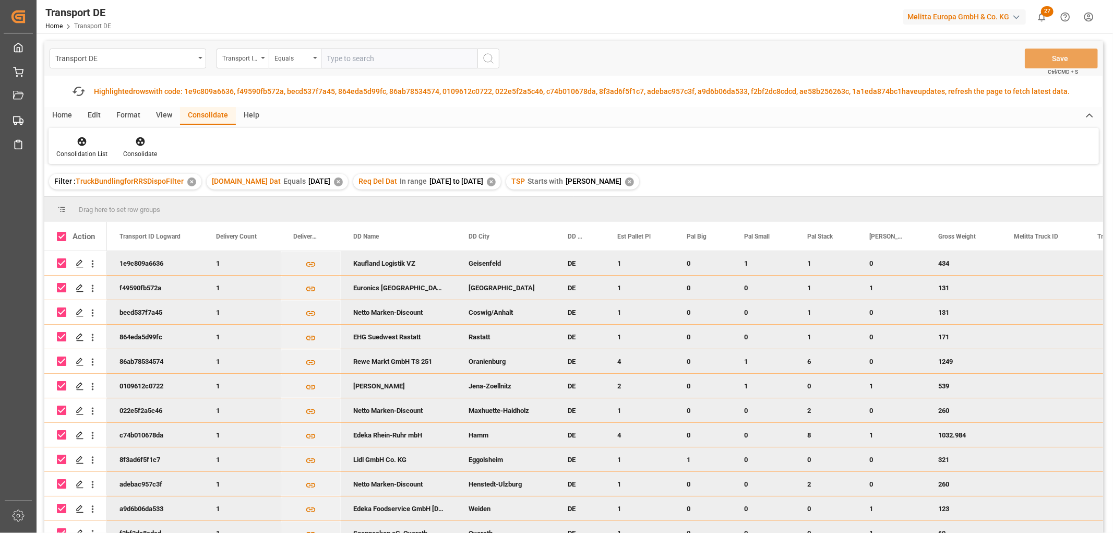
click at [62, 259] on input "Press Space to toggle row selection (checked)" at bounding box center [61, 262] width 9 height 9
checkbox input "false"
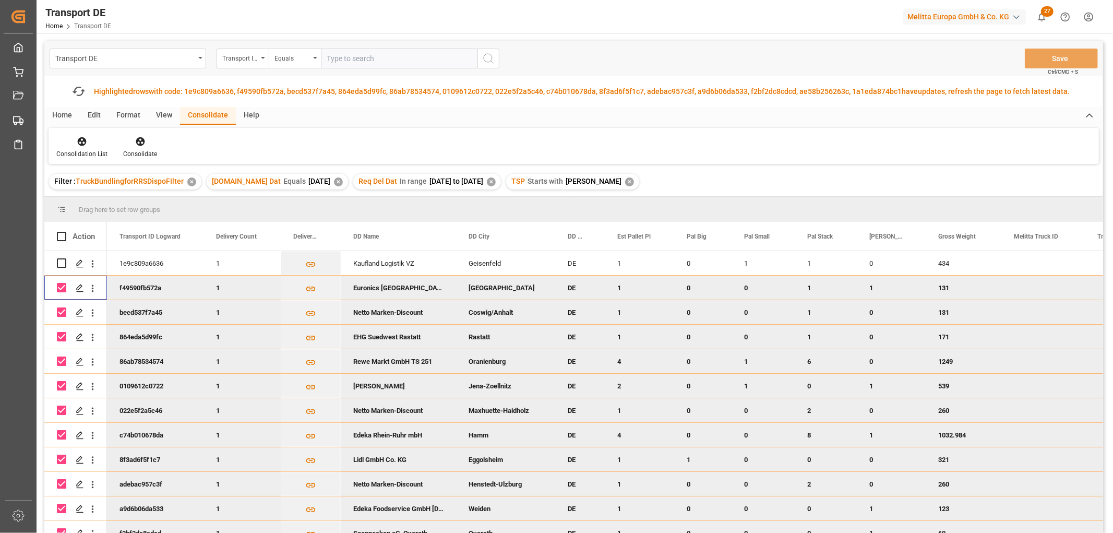
click at [60, 285] on input "Press Space to toggle row selection (checked)" at bounding box center [61, 287] width 9 height 9
checkbox input "false"
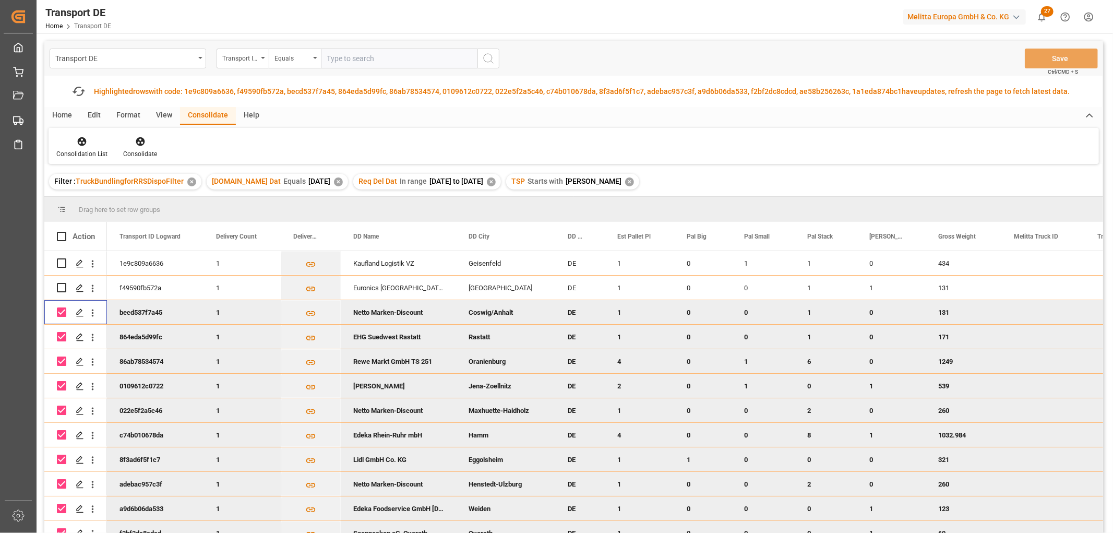
click at [60, 313] on input "Press Space to toggle row selection (checked)" at bounding box center [61, 311] width 9 height 9
checkbox input "false"
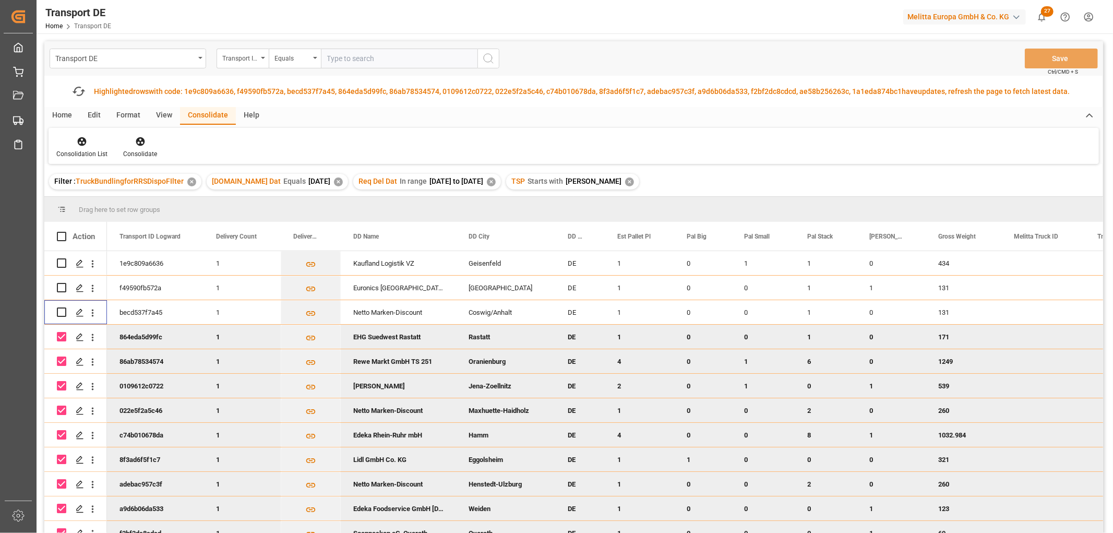
click at [62, 336] on input "Press Space to toggle row selection (checked)" at bounding box center [61, 336] width 9 height 9
checkbox input "false"
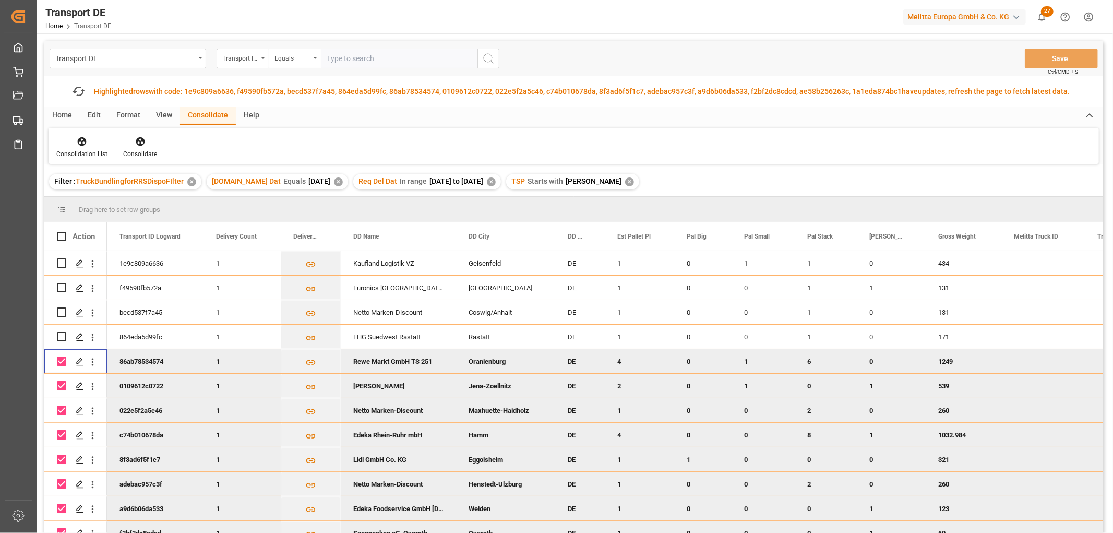
click at [59, 361] on input "Press Space to toggle row selection (checked)" at bounding box center [61, 360] width 9 height 9
checkbox input "false"
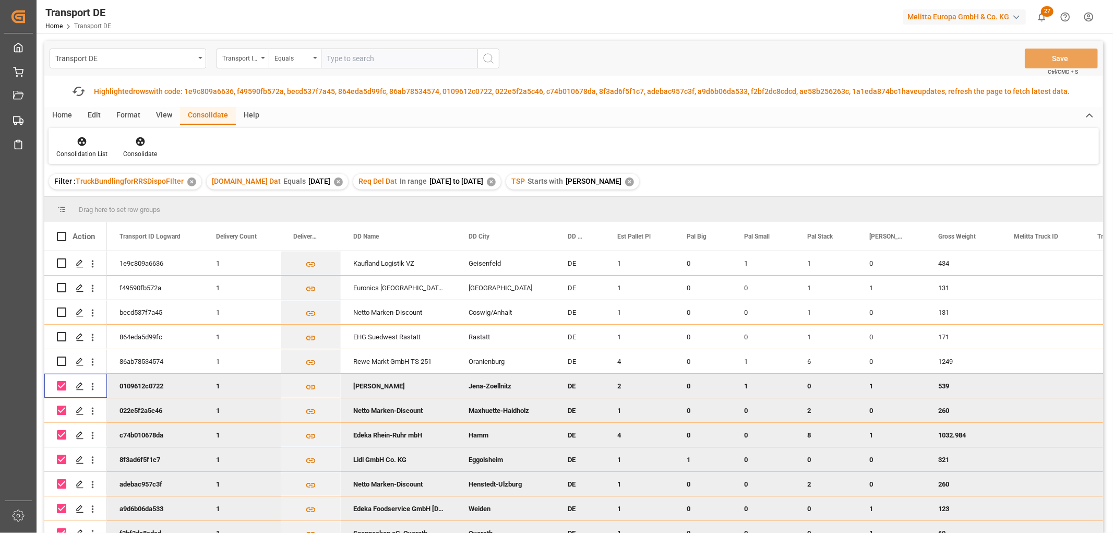
click at [61, 384] on input "Press Space to toggle row selection (checked)" at bounding box center [61, 385] width 9 height 9
checkbox input "false"
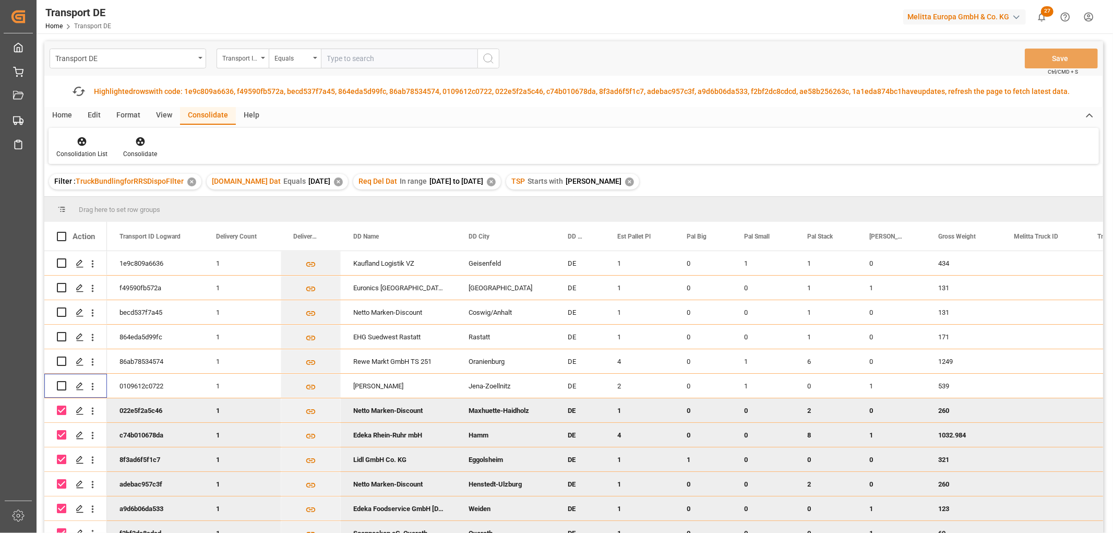
click at [61, 408] on input "Press Space to toggle row selection (checked)" at bounding box center [61, 409] width 9 height 9
checkbox input "false"
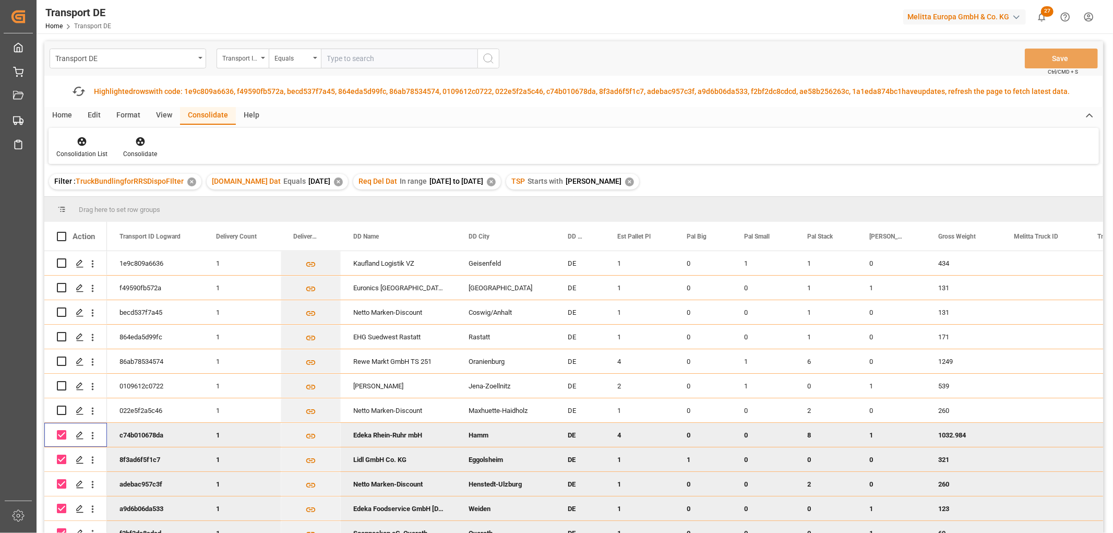
click at [60, 434] on input "Press Space to toggle row selection (checked)" at bounding box center [61, 434] width 9 height 9
checkbox input "false"
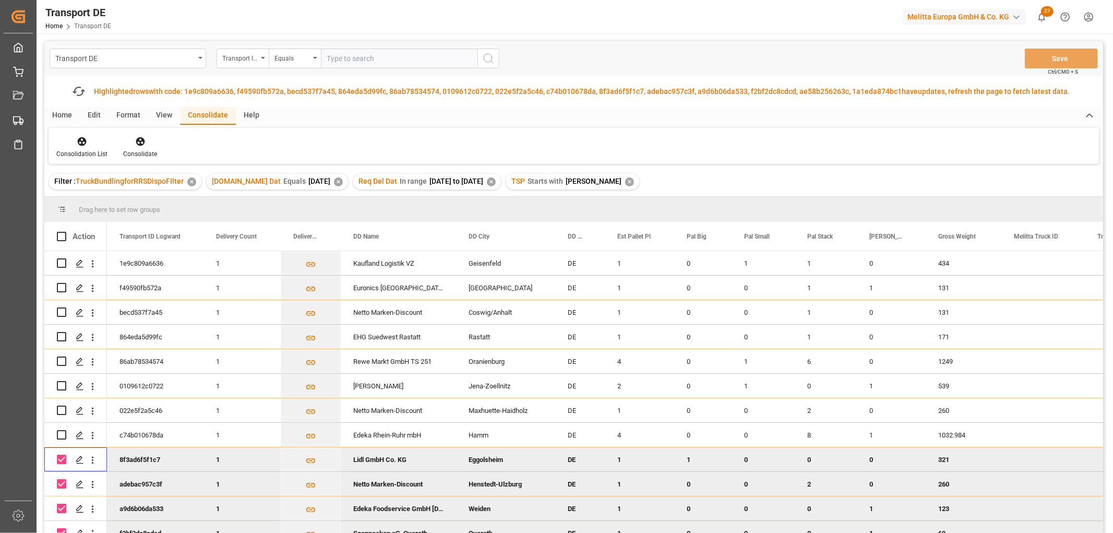
click at [61, 462] on input "Press Space to toggle row selection (checked)" at bounding box center [61, 458] width 9 height 9
checkbox input "false"
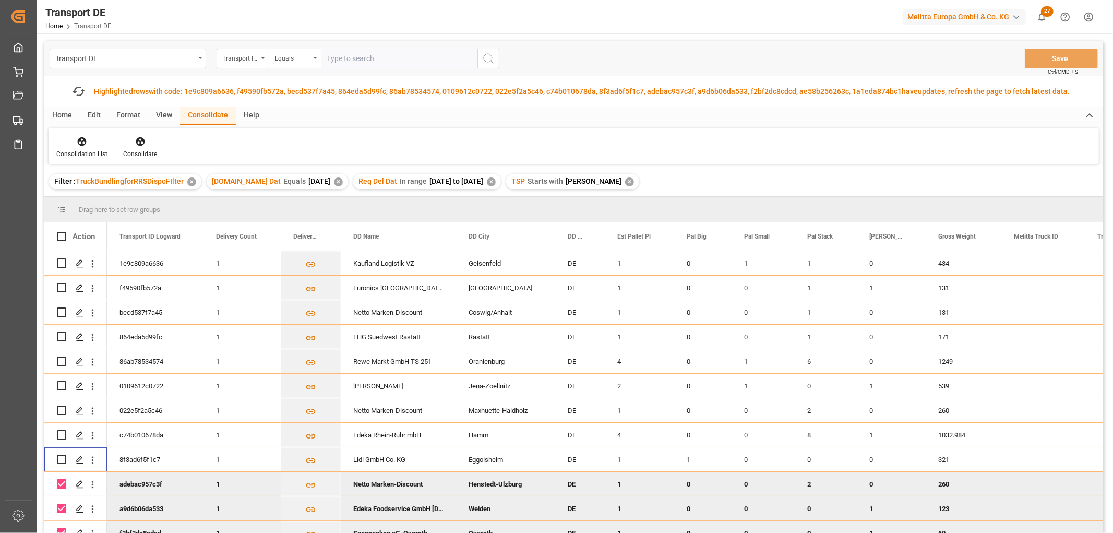
click at [64, 481] on input "Press Space to toggle row selection (checked)" at bounding box center [61, 483] width 9 height 9
checkbox input "false"
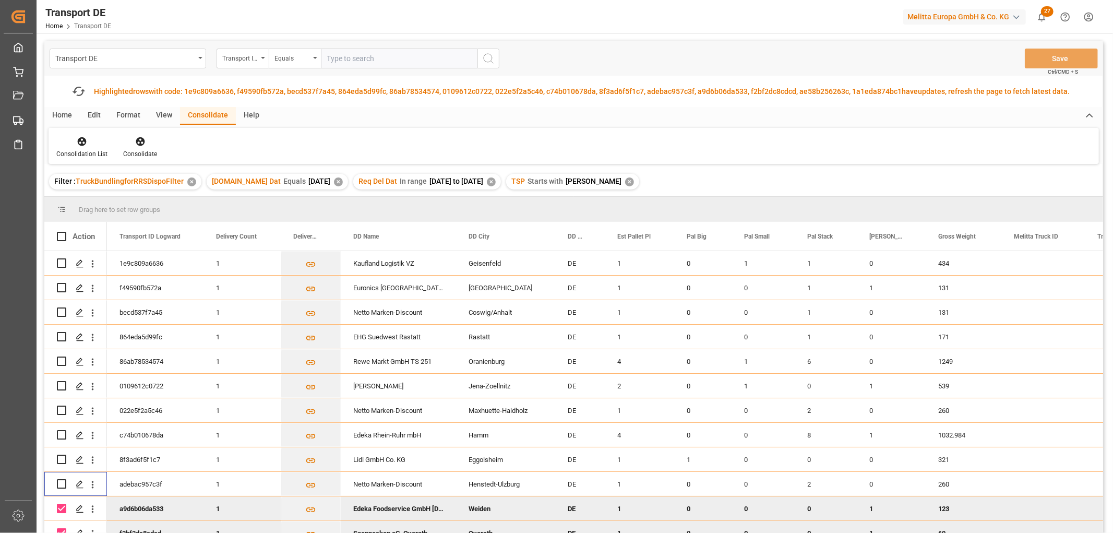
click at [61, 509] on input "Press Space to toggle row selection (checked)" at bounding box center [61, 508] width 9 height 9
checkbox input "false"
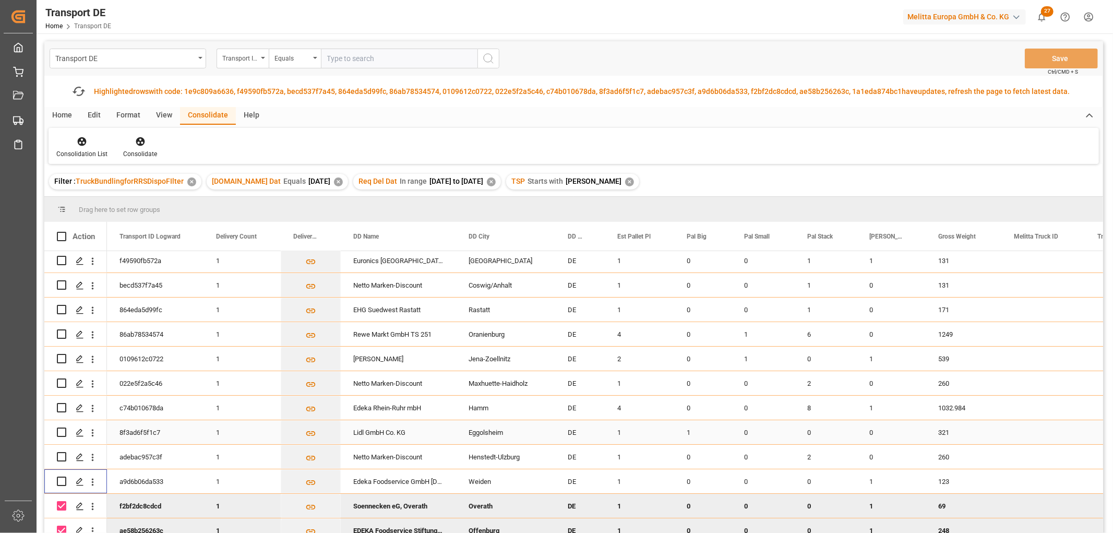
scroll to position [58, 0]
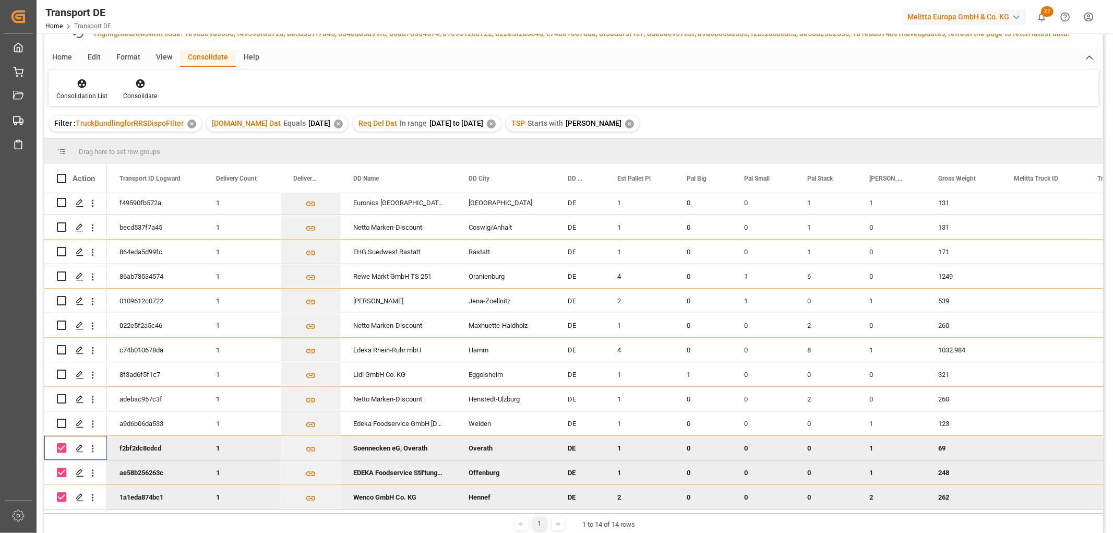
click at [65, 443] on input "Press Space to toggle row selection (checked)" at bounding box center [61, 447] width 9 height 9
checkbox input "false"
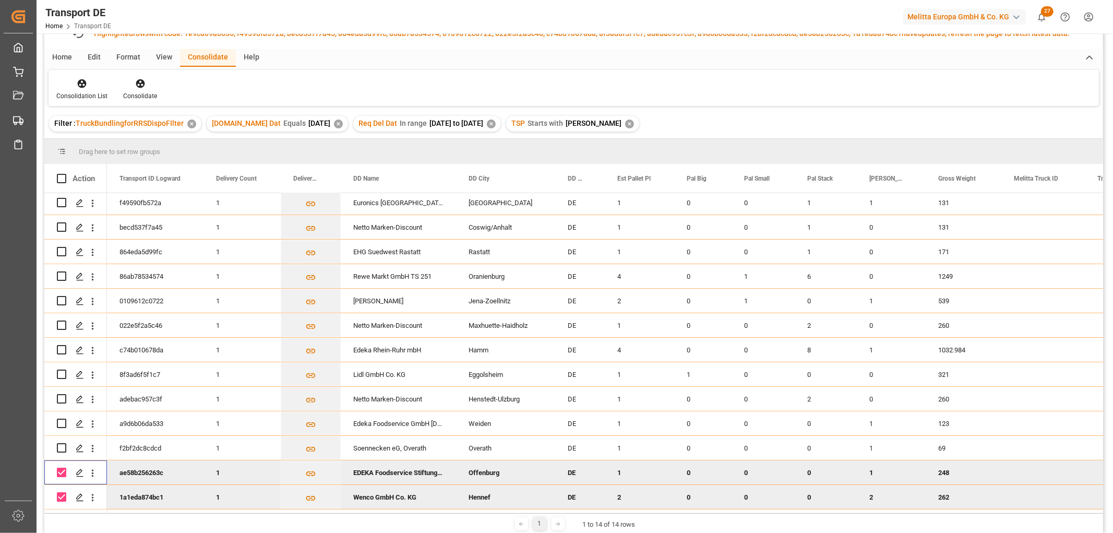
click at [59, 469] on input "Press Space to toggle row selection (checked)" at bounding box center [61, 472] width 9 height 9
checkbox input "false"
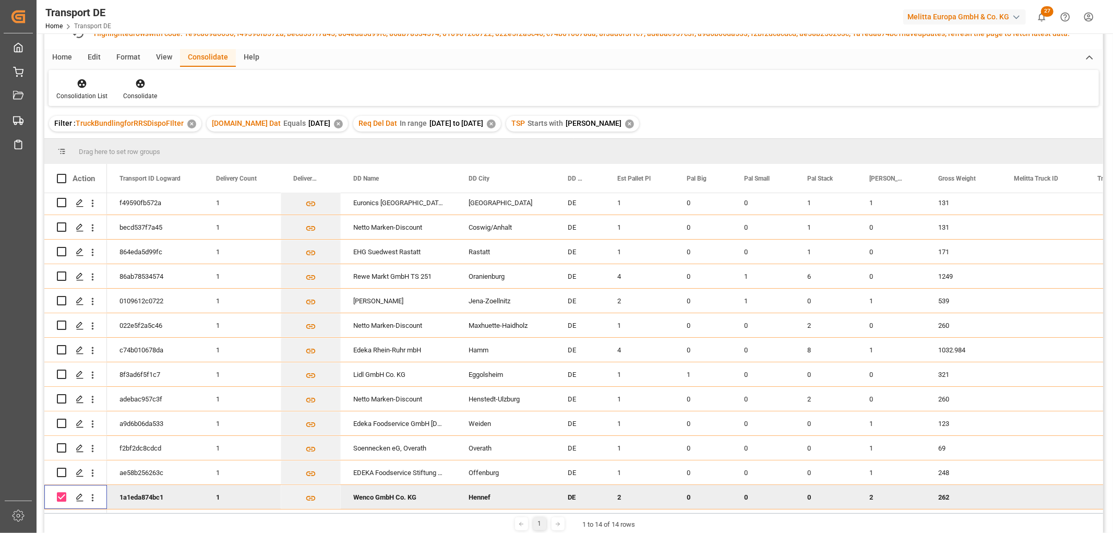
drag, startPoint x: 59, startPoint y: 496, endPoint x: 64, endPoint y: 492, distance: 6.7
click at [61, 494] on input "Press Space to toggle row selection (checked)" at bounding box center [61, 496] width 9 height 9
checkbox input "false"
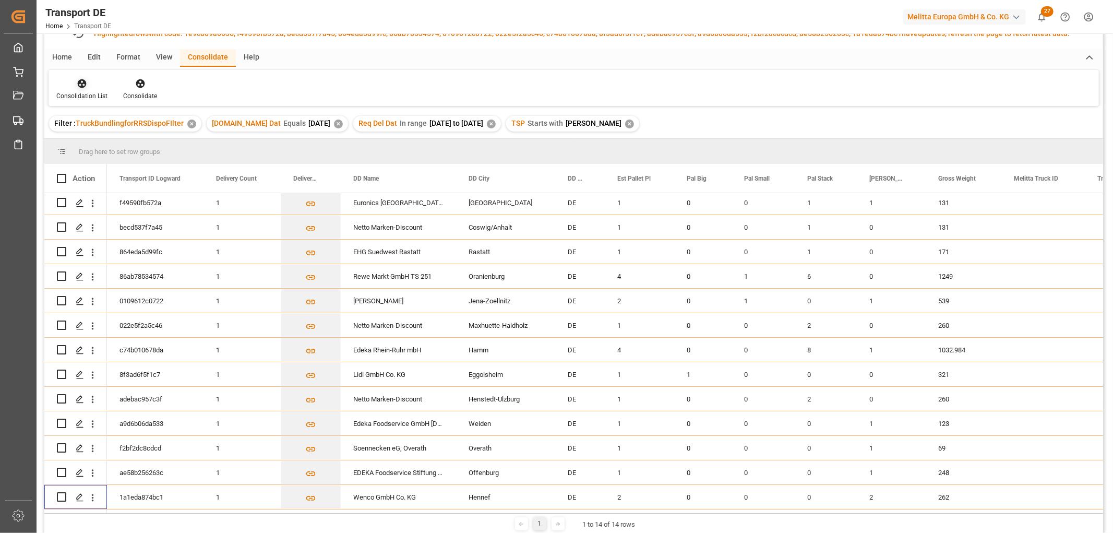
click at [81, 82] on icon at bounding box center [82, 83] width 9 height 9
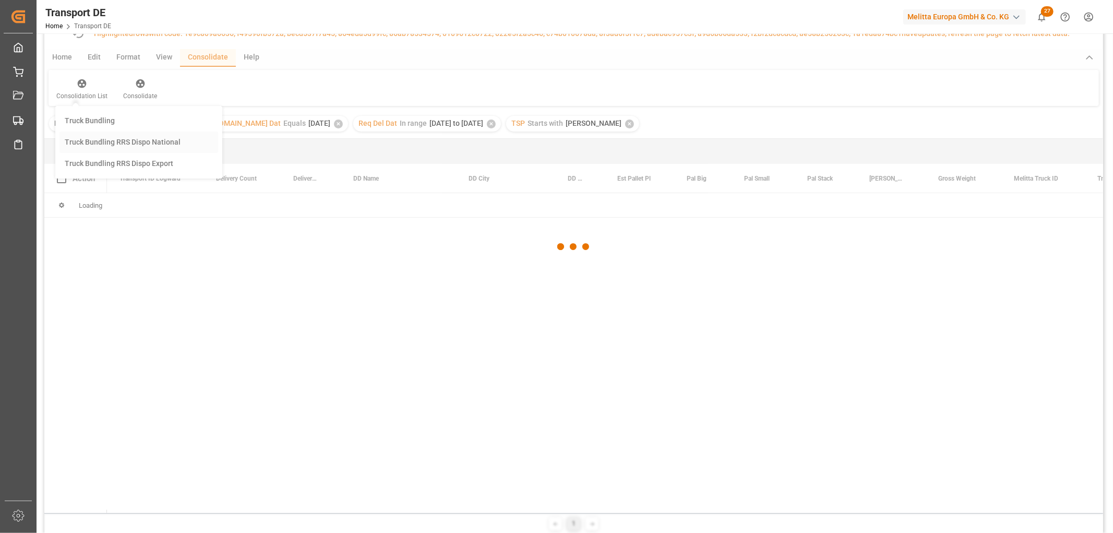
click at [92, 138] on div "Transport DE Transport ID Logward Equals Save Ctrl/CMD + S Fetch latest updates…" at bounding box center [573, 258] width 1059 height 550
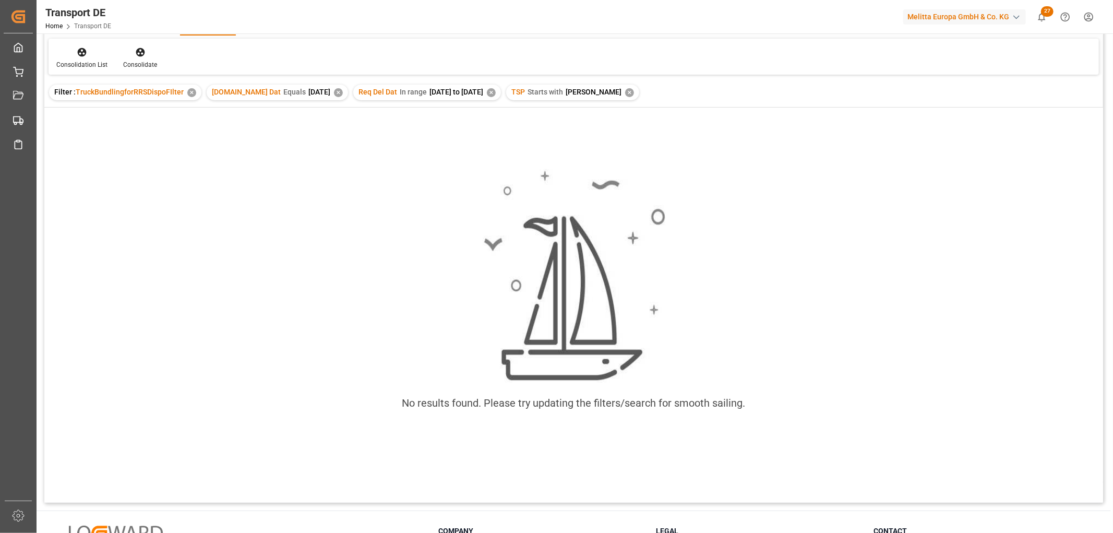
scroll to position [27, 0]
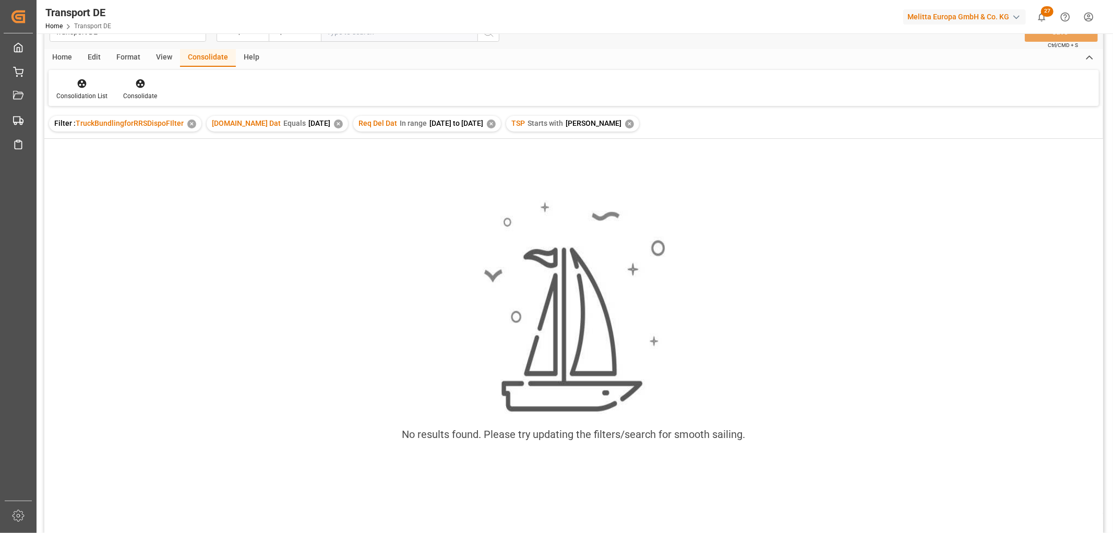
click at [625, 126] on div "✕" at bounding box center [629, 123] width 9 height 9
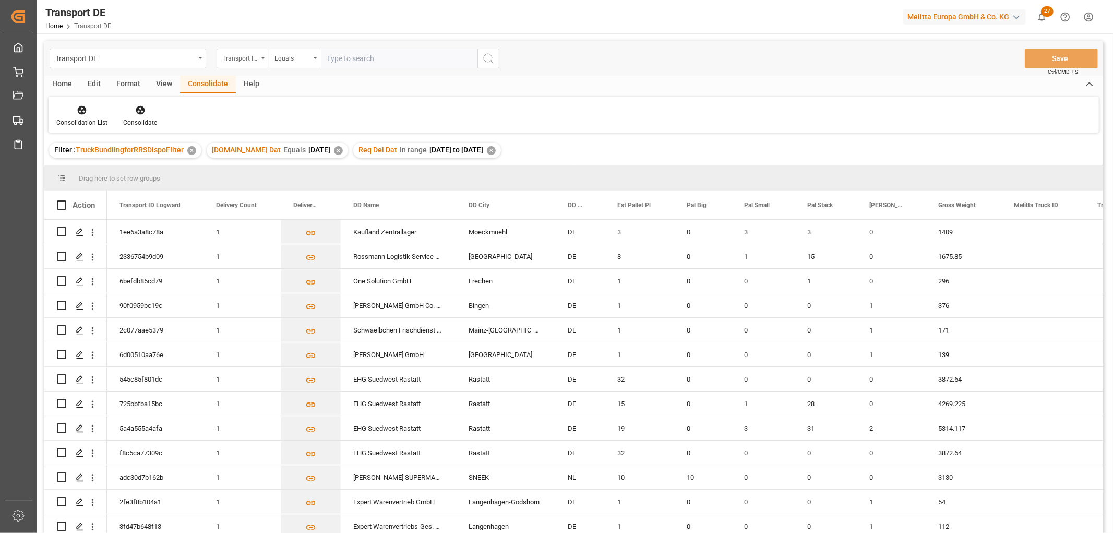
click at [241, 59] on div "Transport ID Logward" at bounding box center [239, 57] width 35 height 12
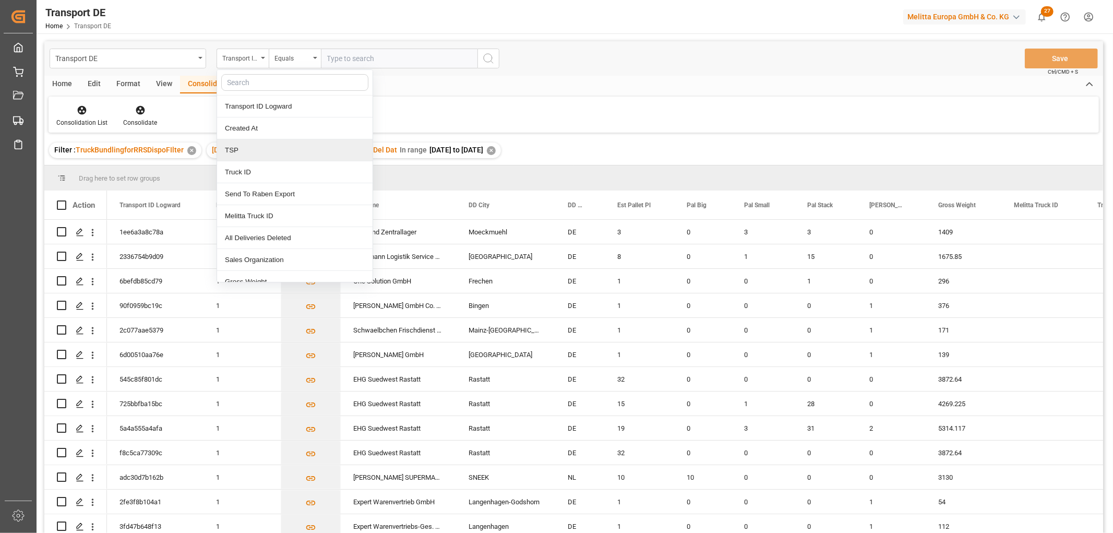
drag, startPoint x: 240, startPoint y: 149, endPoint x: 249, endPoint y: 107, distance: 43.3
click at [240, 147] on div "TSP" at bounding box center [294, 150] width 155 height 22
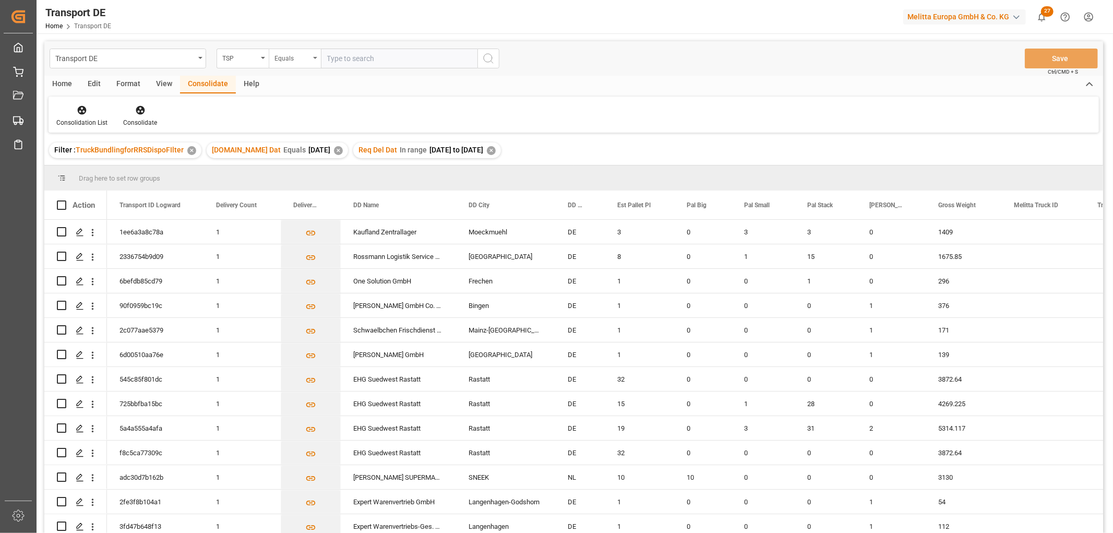
click at [289, 54] on div "Equals" at bounding box center [291, 57] width 35 height 12
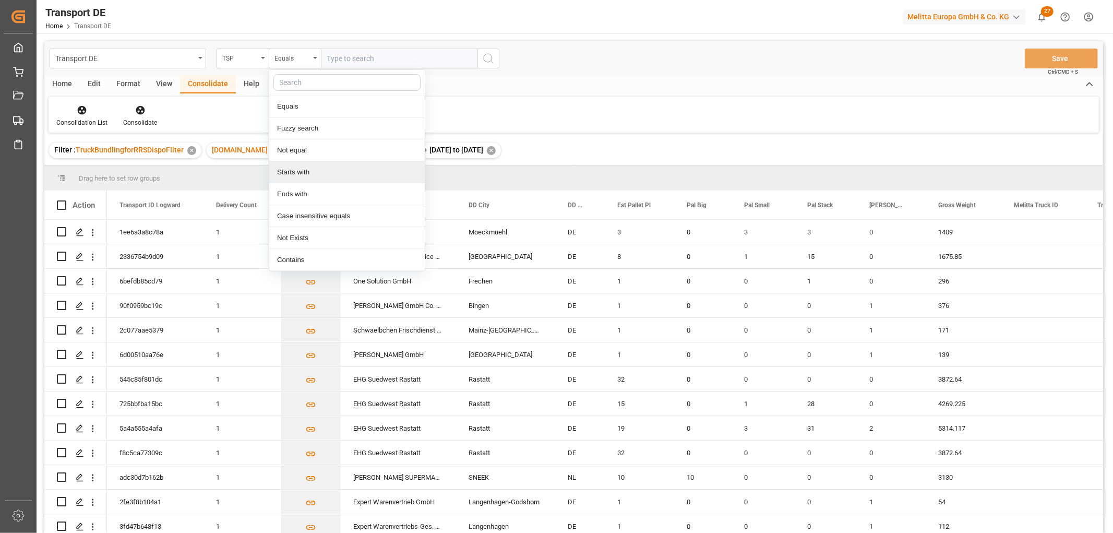
click at [296, 171] on div "Starts with" at bounding box center [346, 172] width 155 height 22
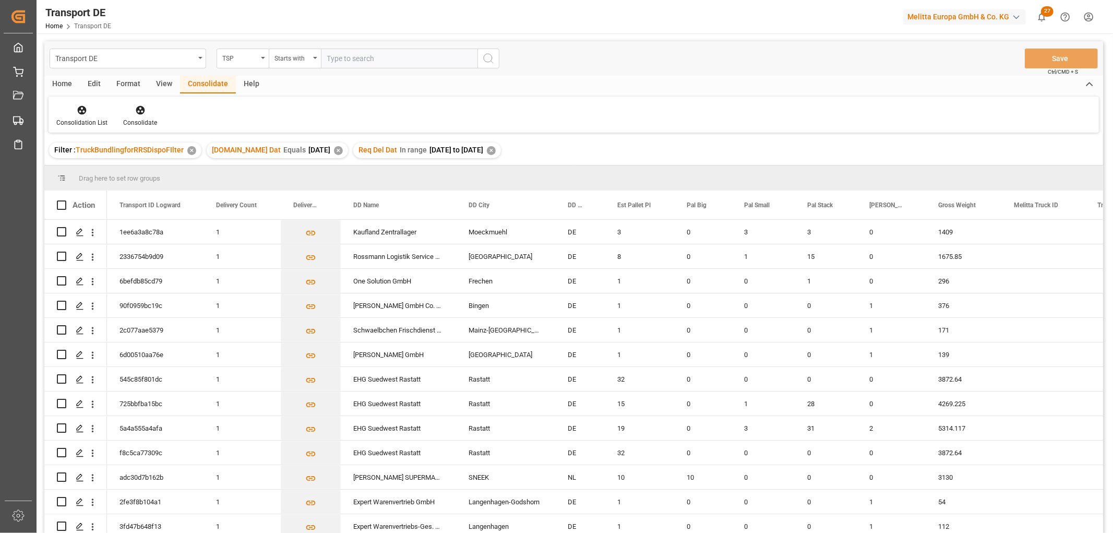
click at [340, 58] on input "text" at bounding box center [399, 59] width 157 height 20
type input "Dachser DE"
click at [489, 58] on icon "search button" at bounding box center [488, 58] width 13 height 13
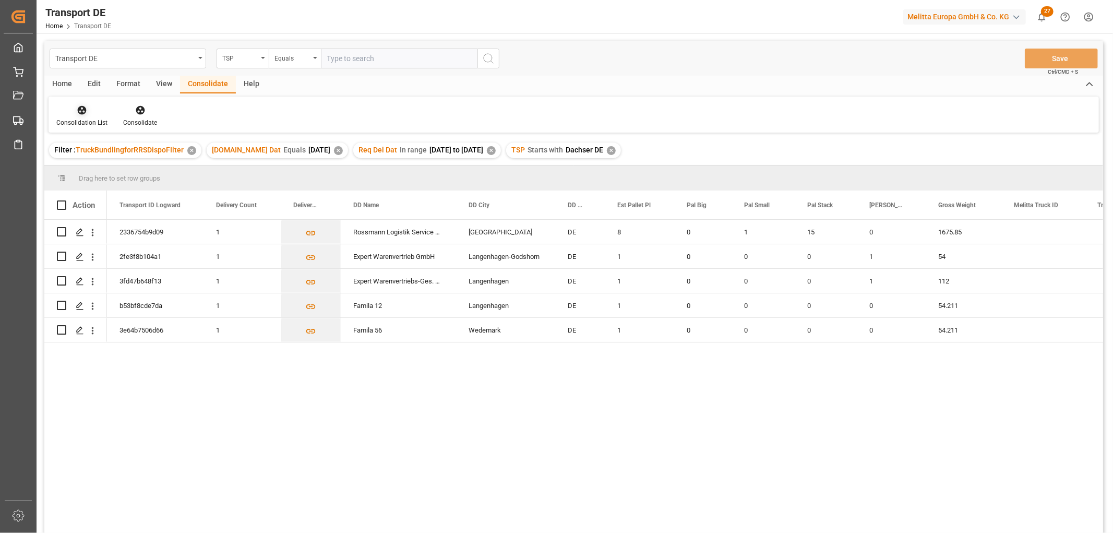
click at [85, 112] on icon at bounding box center [82, 110] width 9 height 9
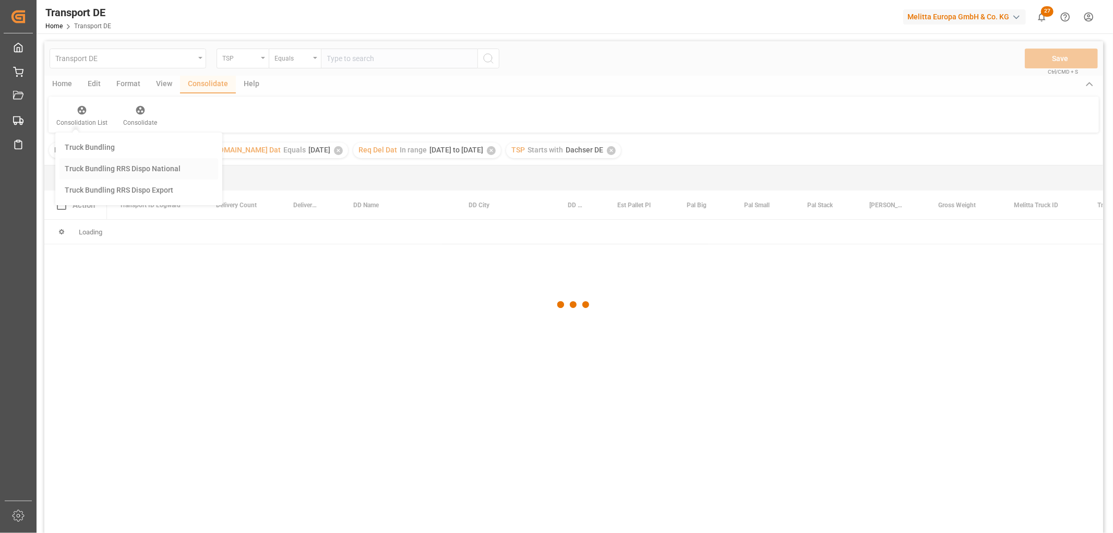
click at [95, 164] on div "Transport DE TSP Equals Save Ctrl/CMD + S Home Edit Format View Consolidate Hel…" at bounding box center [573, 300] width 1059 height 519
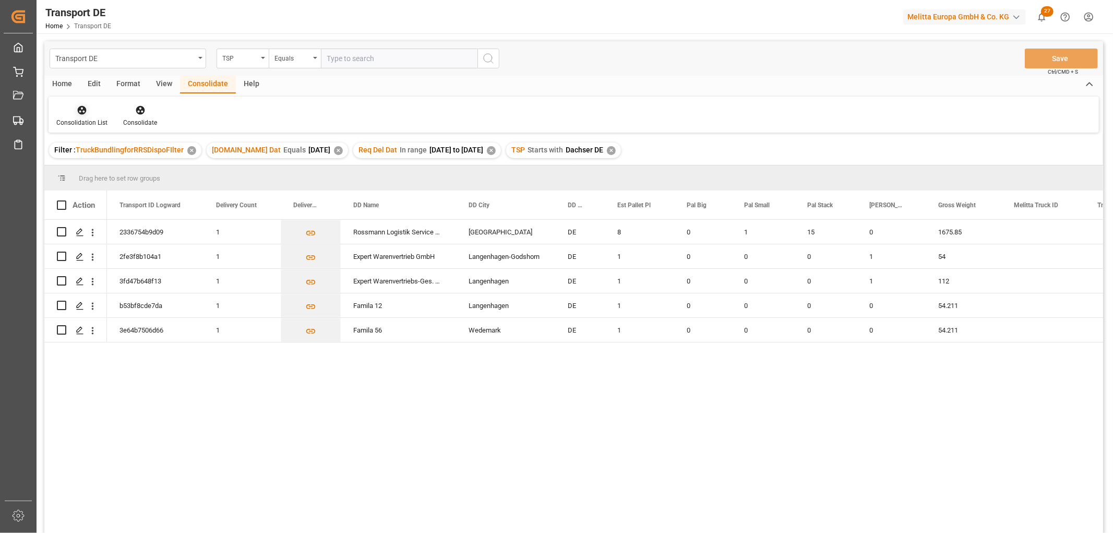
click at [85, 113] on icon at bounding box center [82, 110] width 10 height 10
click at [96, 167] on div "Transport DE TSP Equals Save Ctrl/CMD + S Home Edit Format View Consolidate Hel…" at bounding box center [573, 300] width 1059 height 519
click at [61, 232] on input "Press Space to toggle row selection (unchecked)" at bounding box center [61, 231] width 9 height 9
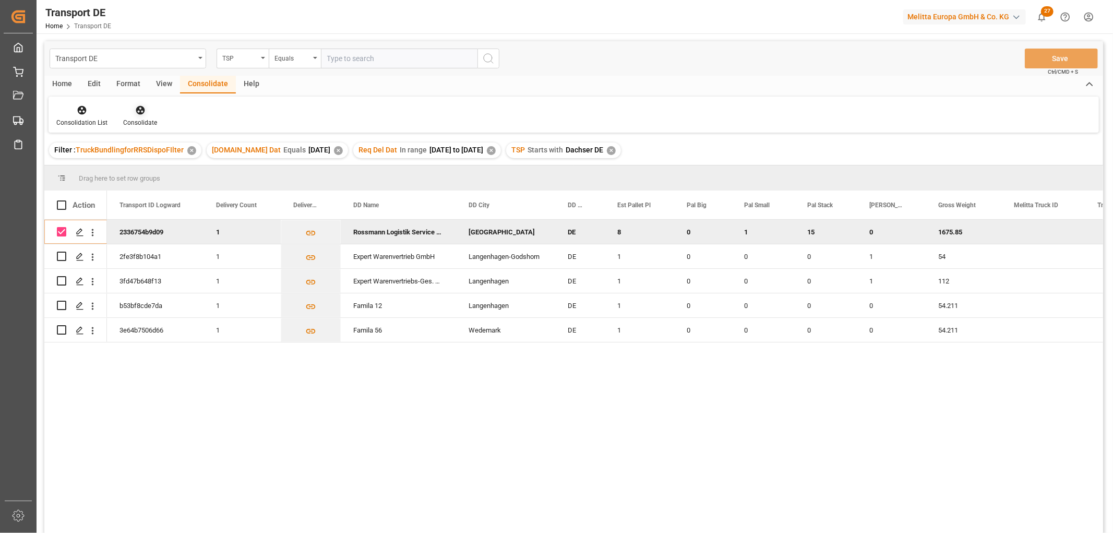
click at [139, 111] on icon at bounding box center [140, 110] width 9 height 9
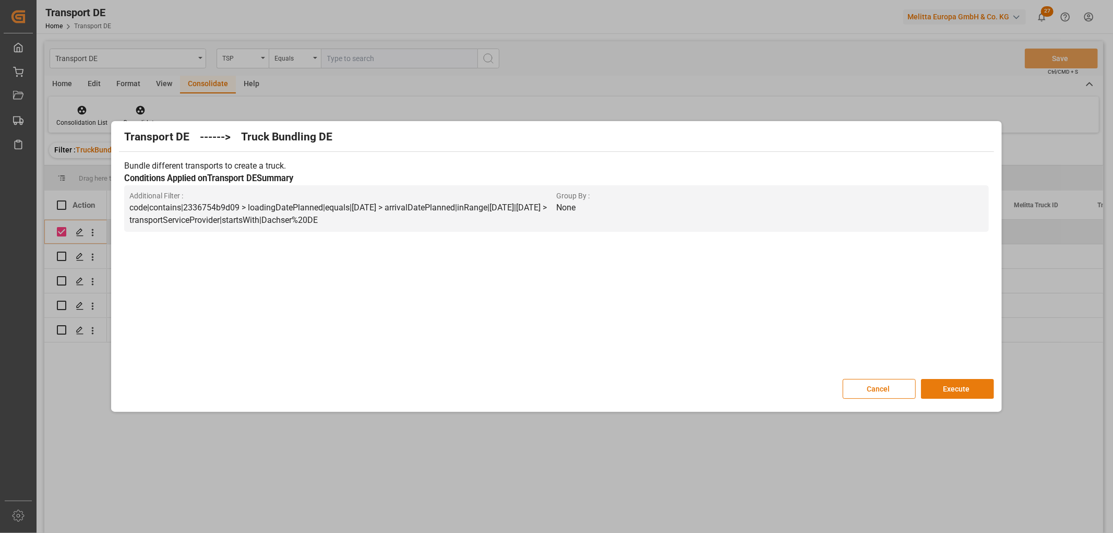
click at [944, 389] on button "Execute" at bounding box center [957, 389] width 73 height 20
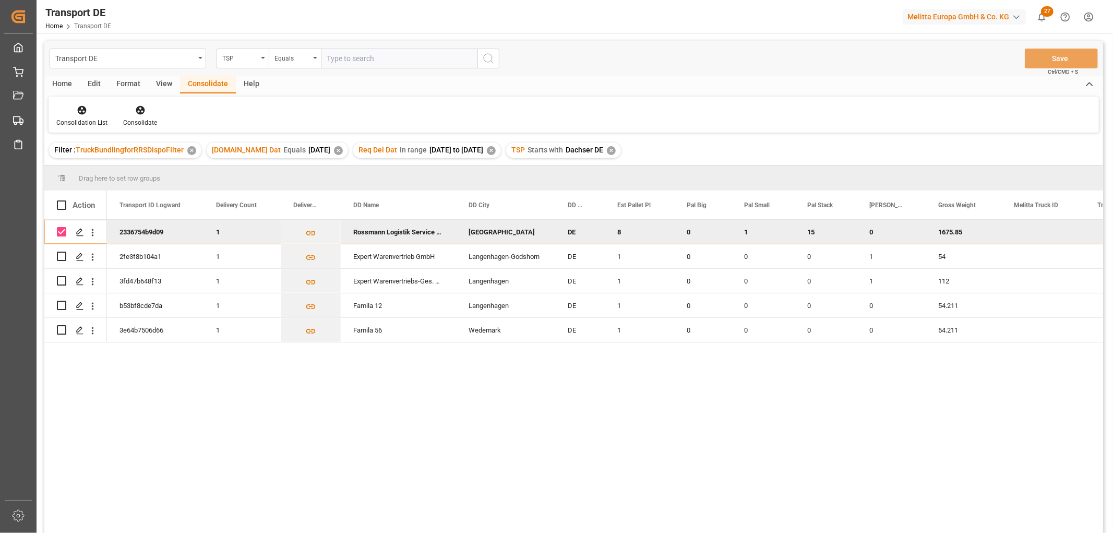
click at [64, 231] on input "Press Space to toggle row selection (checked)" at bounding box center [61, 231] width 9 height 9
checkbox input "false"
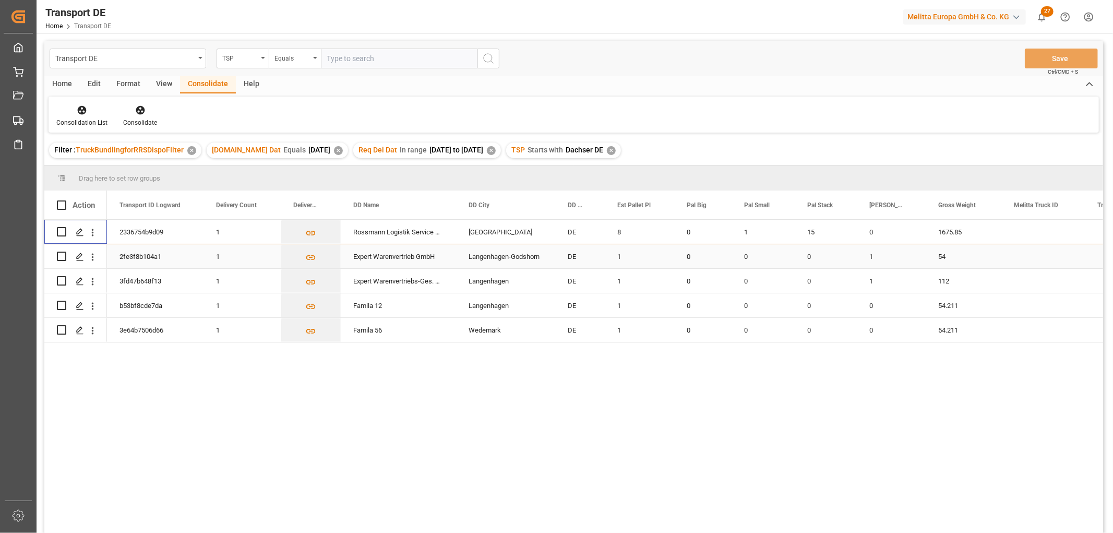
click at [61, 256] on input "Press Space to toggle row selection (unchecked)" at bounding box center [61, 255] width 9 height 9
checkbox input "true"
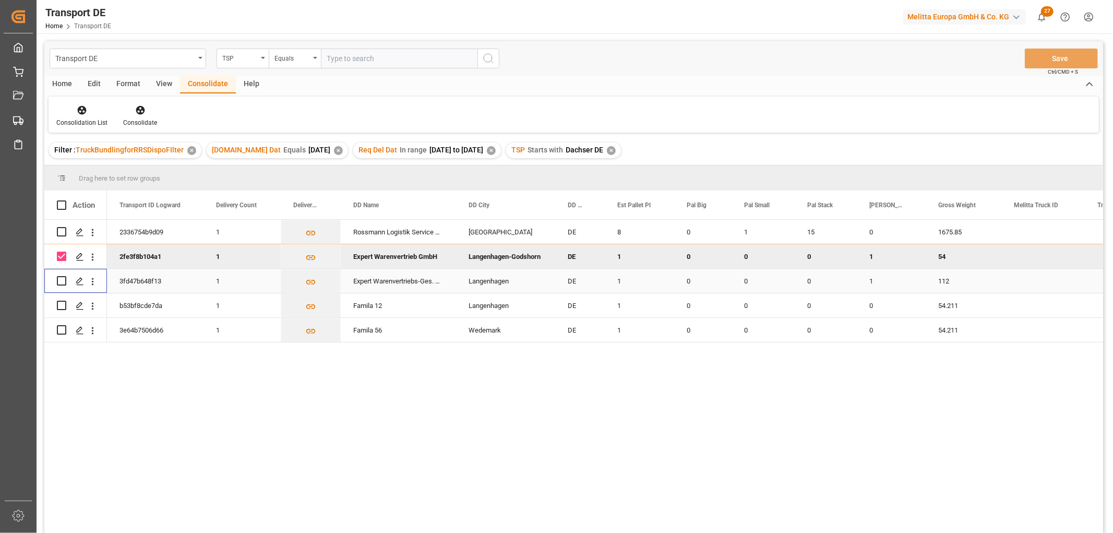
click at [60, 279] on input "Press Space to toggle row selection (unchecked)" at bounding box center [61, 280] width 9 height 9
checkbox input "true"
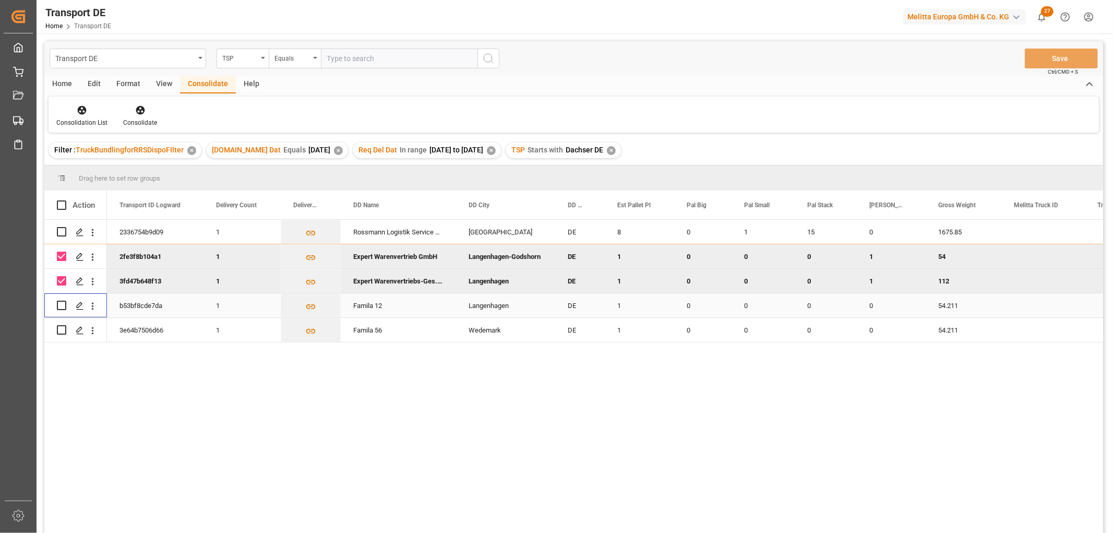
click at [63, 305] on input "Press Space to toggle row selection (unchecked)" at bounding box center [61, 305] width 9 height 9
checkbox input "true"
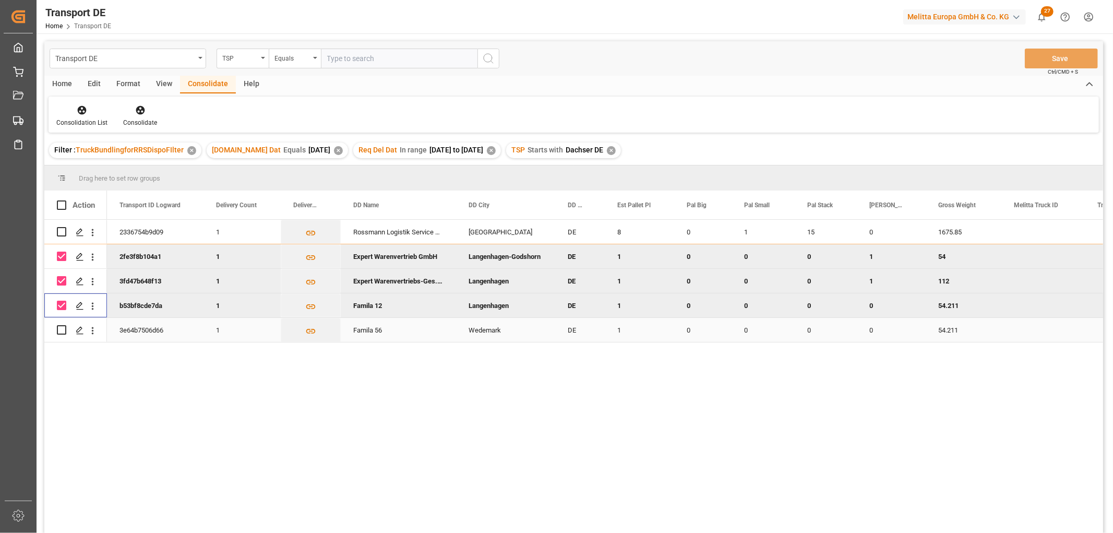
click at [62, 328] on input "Press Space to toggle row selection (unchecked)" at bounding box center [61, 329] width 9 height 9
checkbox input "true"
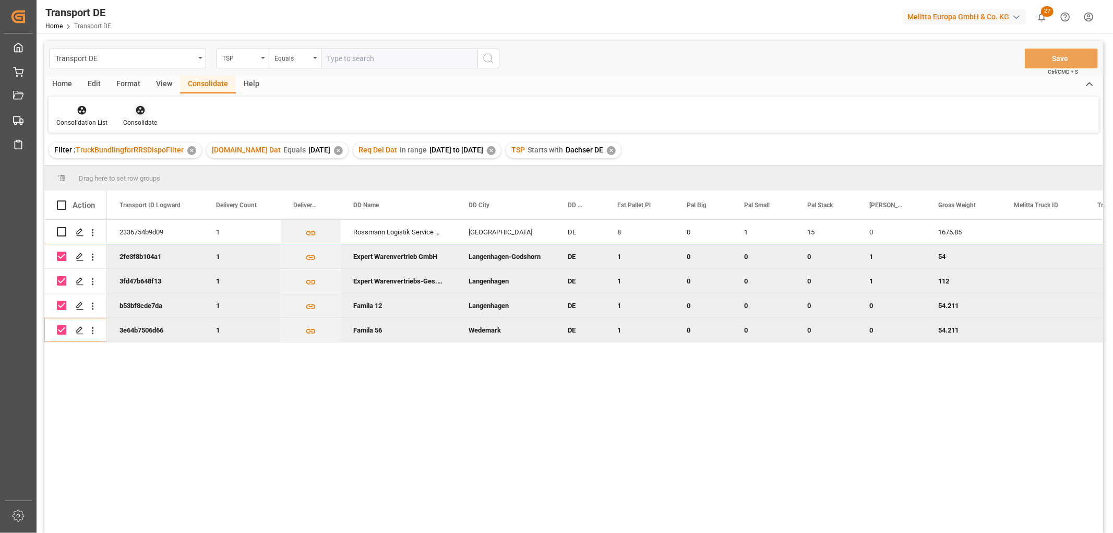
click at [138, 110] on icon at bounding box center [140, 110] width 9 height 9
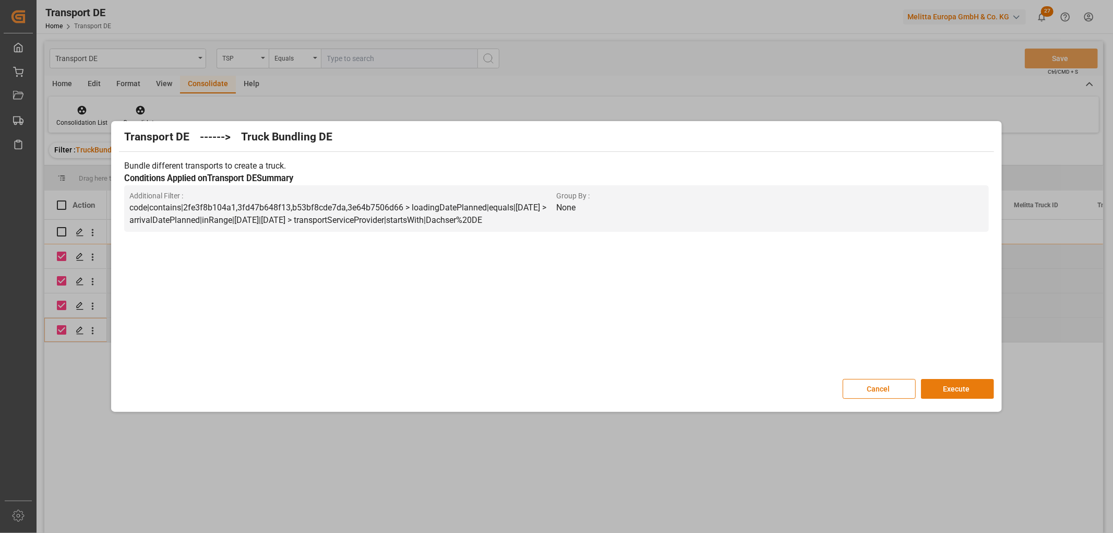
click at [944, 388] on button "Execute" at bounding box center [957, 389] width 73 height 20
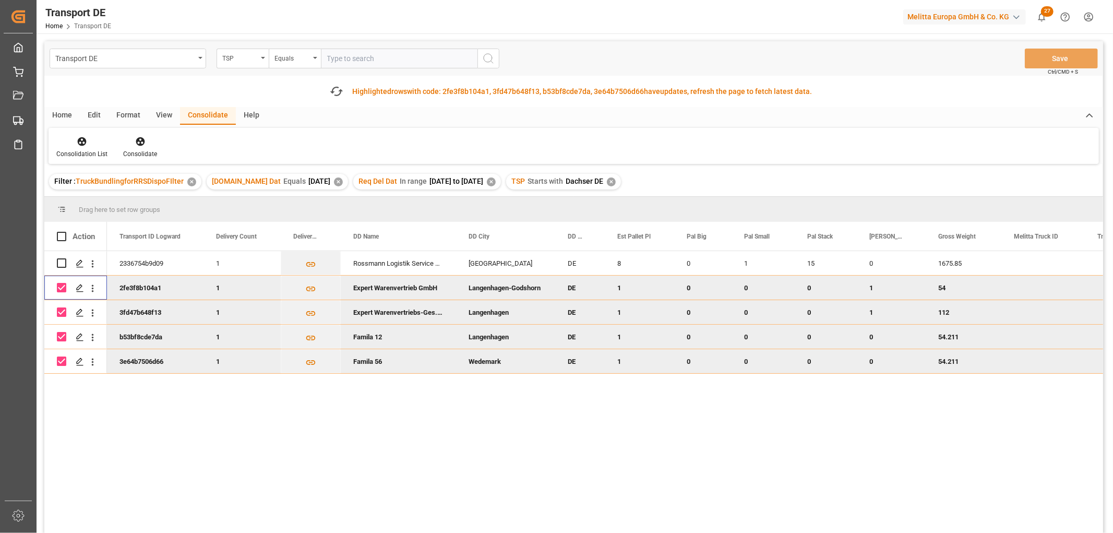
click at [61, 285] on input "Press Space to toggle row selection (checked)" at bounding box center [61, 287] width 9 height 9
checkbox input "false"
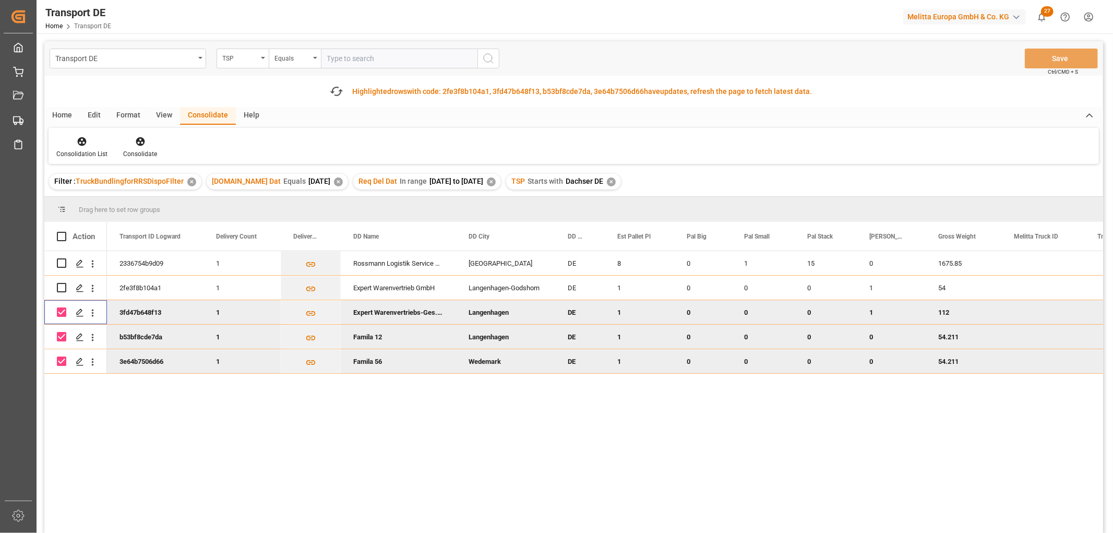
click at [62, 314] on input "Press Space to toggle row selection (checked)" at bounding box center [61, 311] width 9 height 9
checkbox input "false"
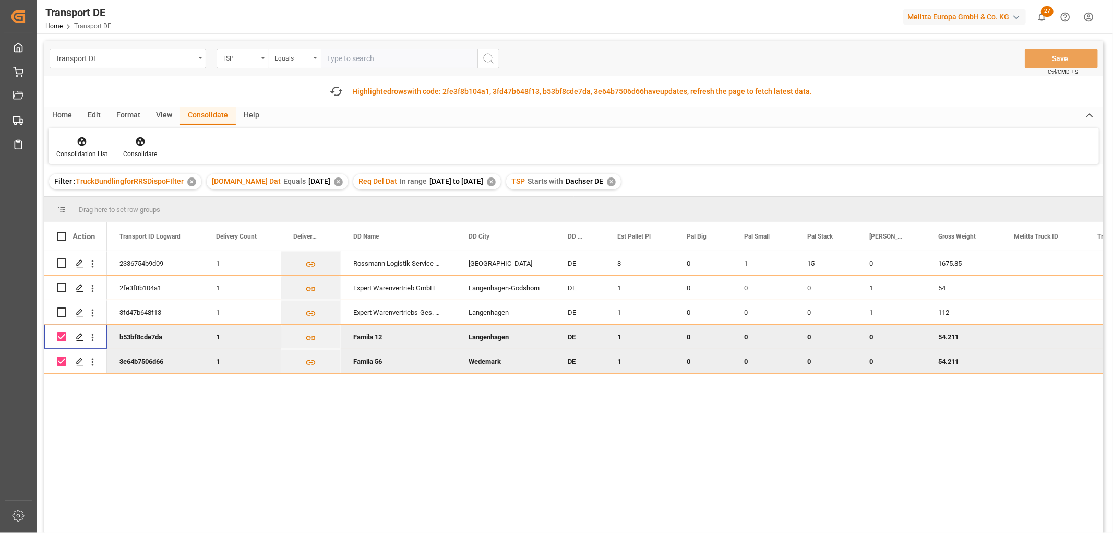
click at [62, 338] on input "Press Space to toggle row selection (checked)" at bounding box center [61, 336] width 9 height 9
checkbox input "false"
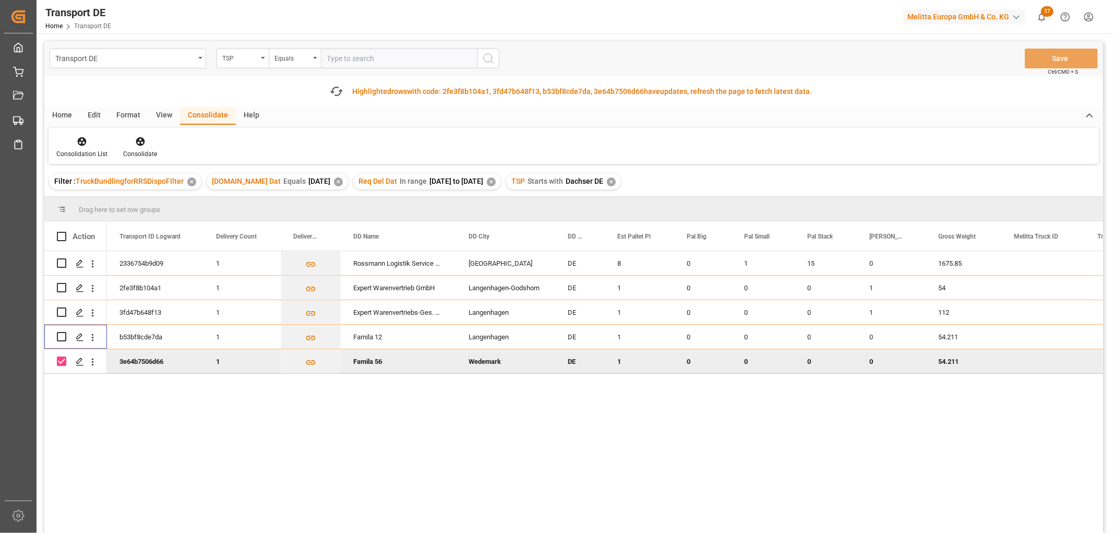
click at [61, 357] on input "Press Space to toggle row selection (checked)" at bounding box center [61, 360] width 9 height 9
checkbox input "false"
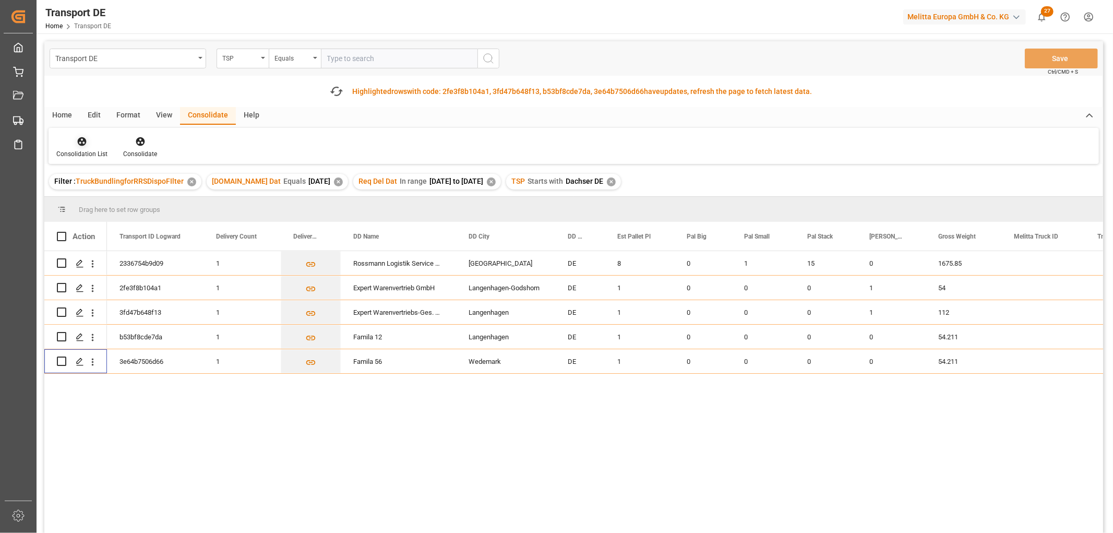
click at [79, 139] on icon at bounding box center [82, 141] width 9 height 9
click at [87, 200] on div "Transport DE TSP Equals Save Ctrl/CMD + S Fetch latest updates Highlighted rows…" at bounding box center [573, 316] width 1059 height 550
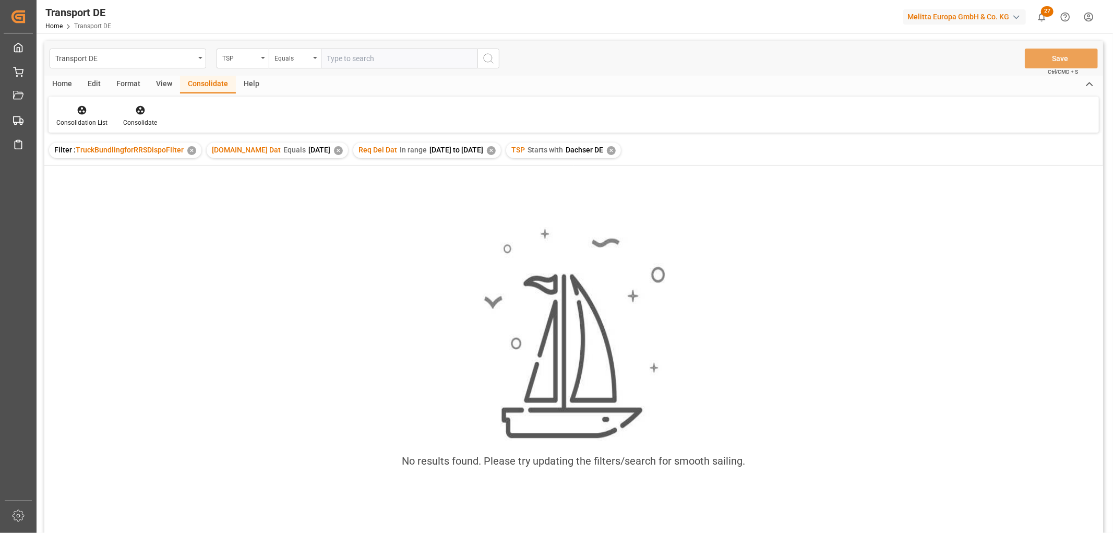
click at [615, 153] on div "✕" at bounding box center [611, 150] width 9 height 9
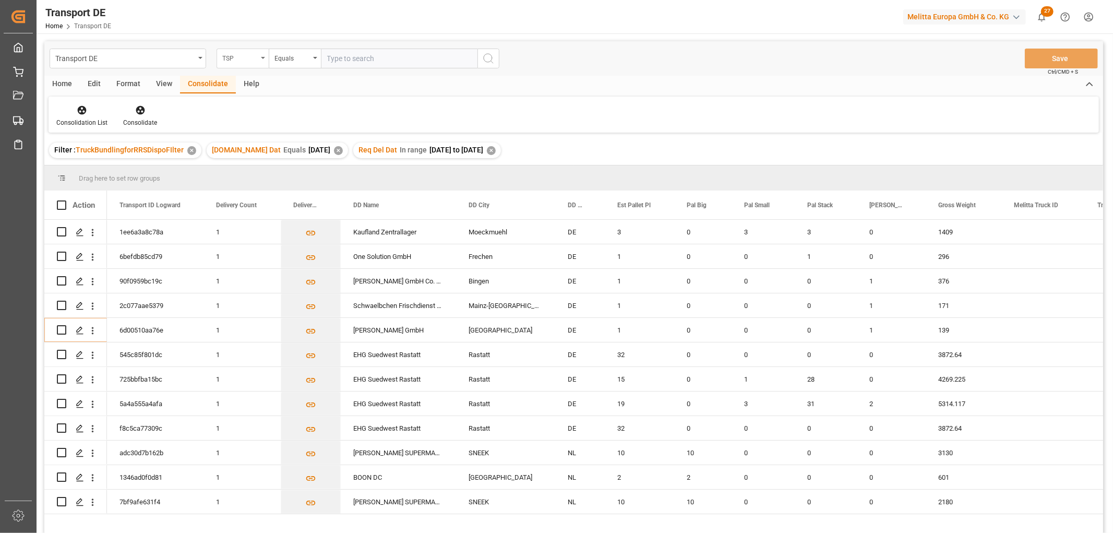
click at [230, 54] on div "TSP" at bounding box center [239, 57] width 35 height 12
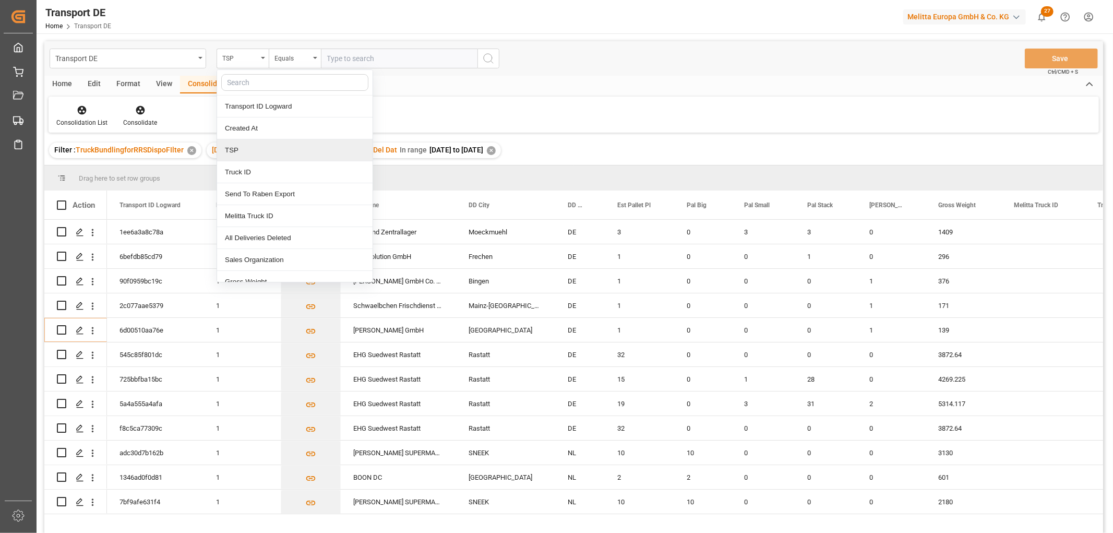
click at [233, 147] on div "TSP" at bounding box center [294, 150] width 155 height 22
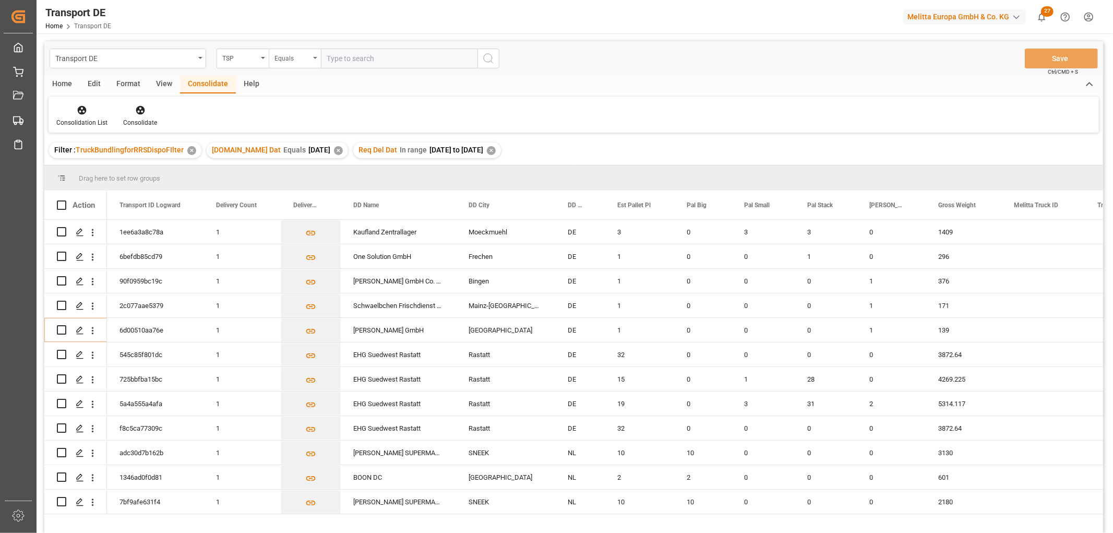
click at [286, 55] on div "Equals" at bounding box center [291, 57] width 35 height 12
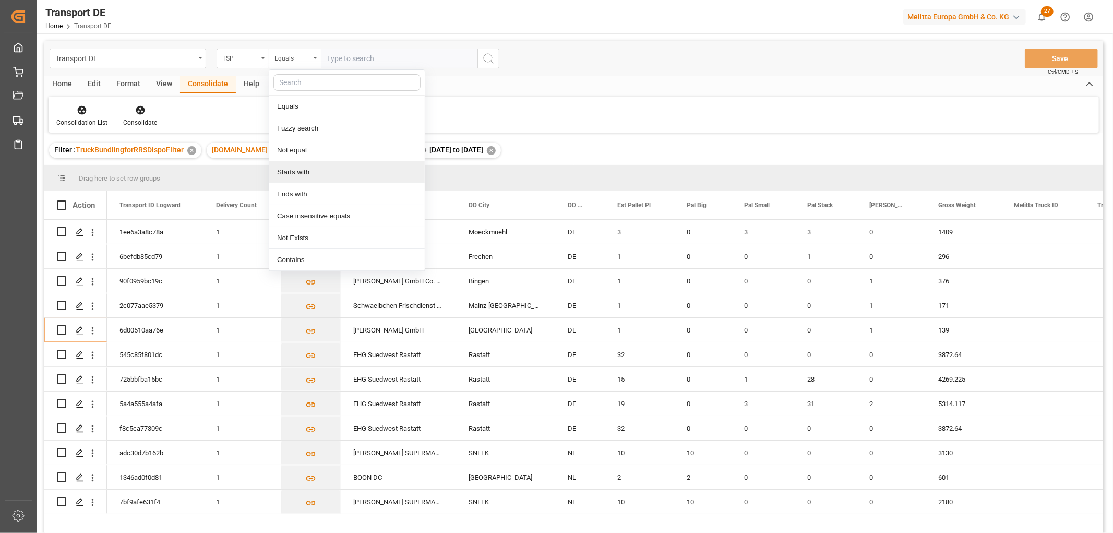
drag, startPoint x: 298, startPoint y: 173, endPoint x: 306, endPoint y: 146, distance: 28.2
click at [298, 174] on div "Starts with" at bounding box center [346, 172] width 155 height 22
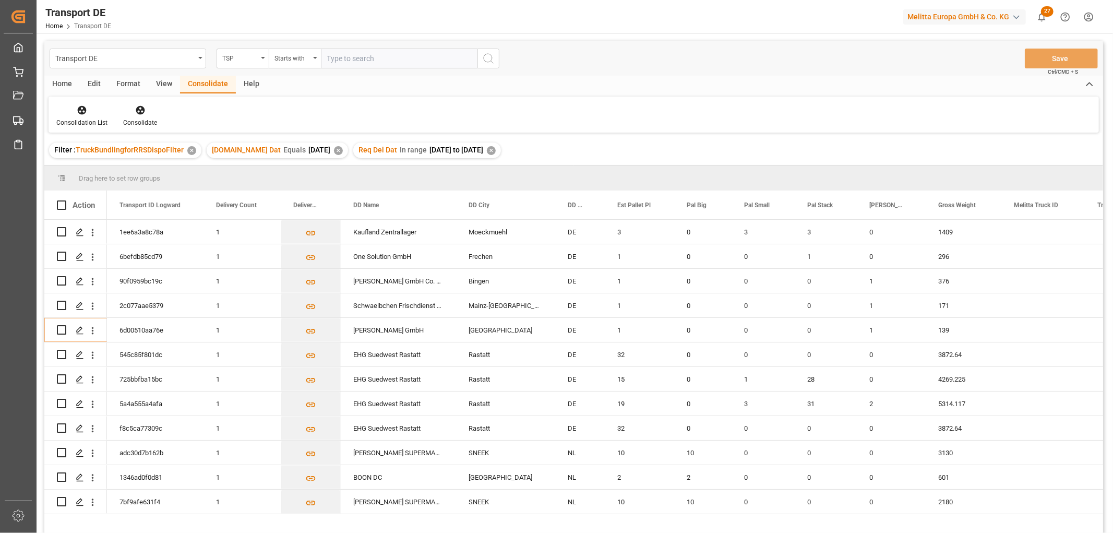
click at [345, 59] on input "text" at bounding box center [399, 59] width 157 height 20
type input "LIT DE"
click at [487, 58] on icon "search button" at bounding box center [488, 58] width 13 height 13
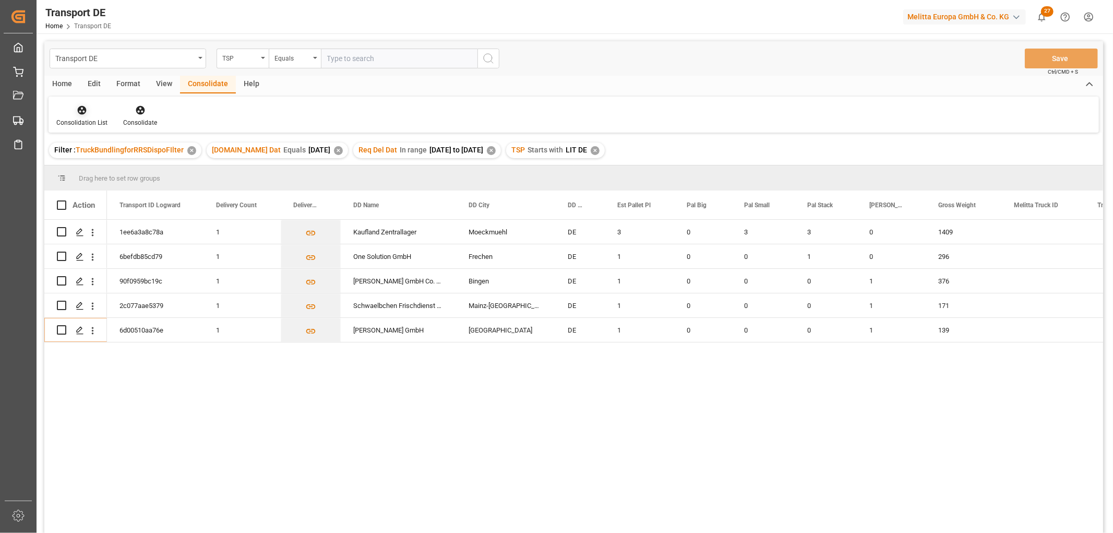
click at [83, 110] on icon at bounding box center [82, 110] width 9 height 9
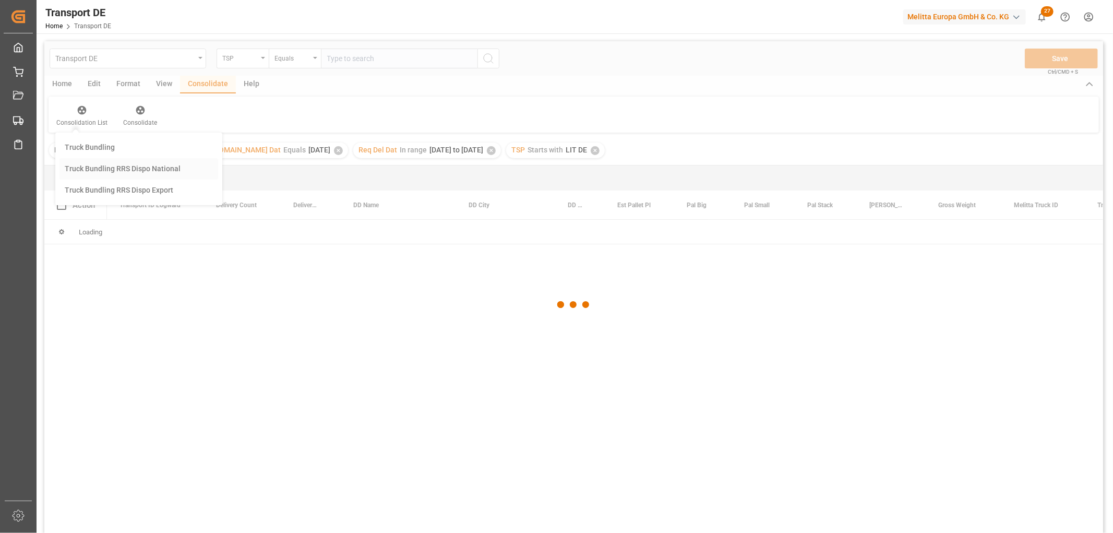
click at [93, 165] on div "Transport DE TSP Equals Save Ctrl/CMD + S Home Edit Format View Consolidate Hel…" at bounding box center [573, 300] width 1059 height 519
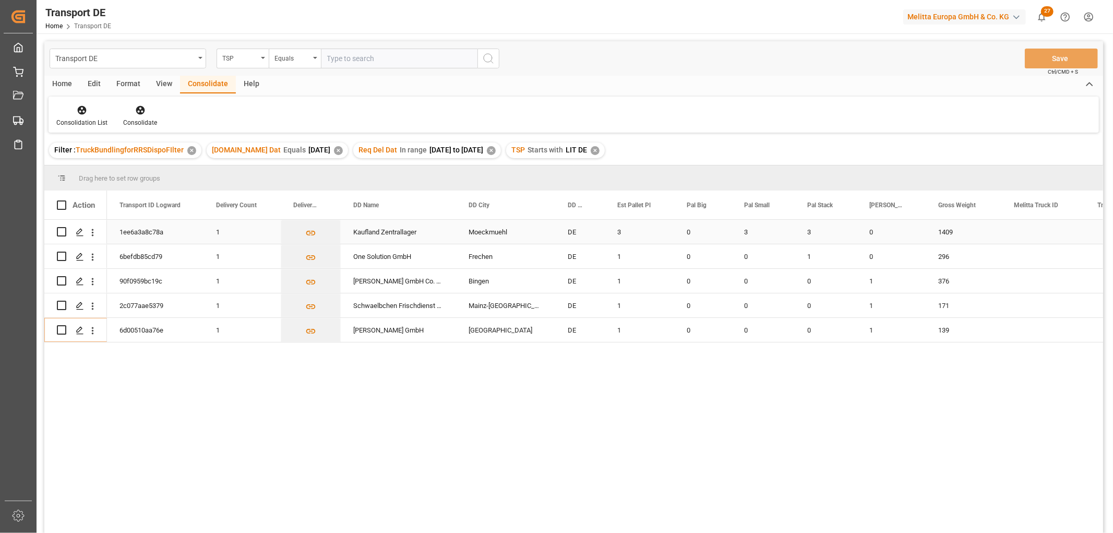
click at [62, 230] on input "Press Space to toggle row selection (unchecked)" at bounding box center [61, 231] width 9 height 9
checkbox input "true"
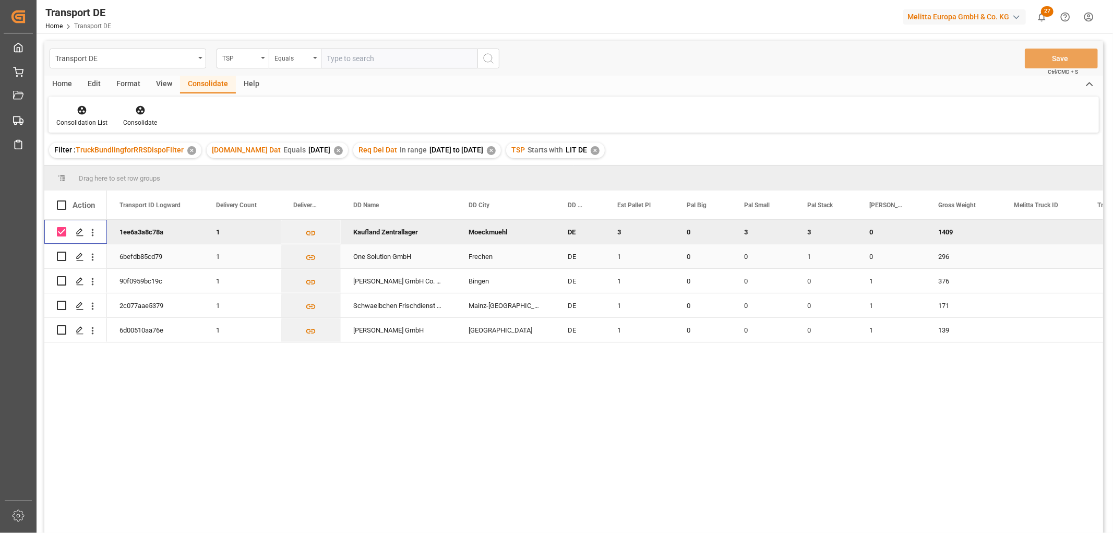
click at [59, 258] on input "Press Space to toggle row selection (unchecked)" at bounding box center [61, 255] width 9 height 9
checkbox input "true"
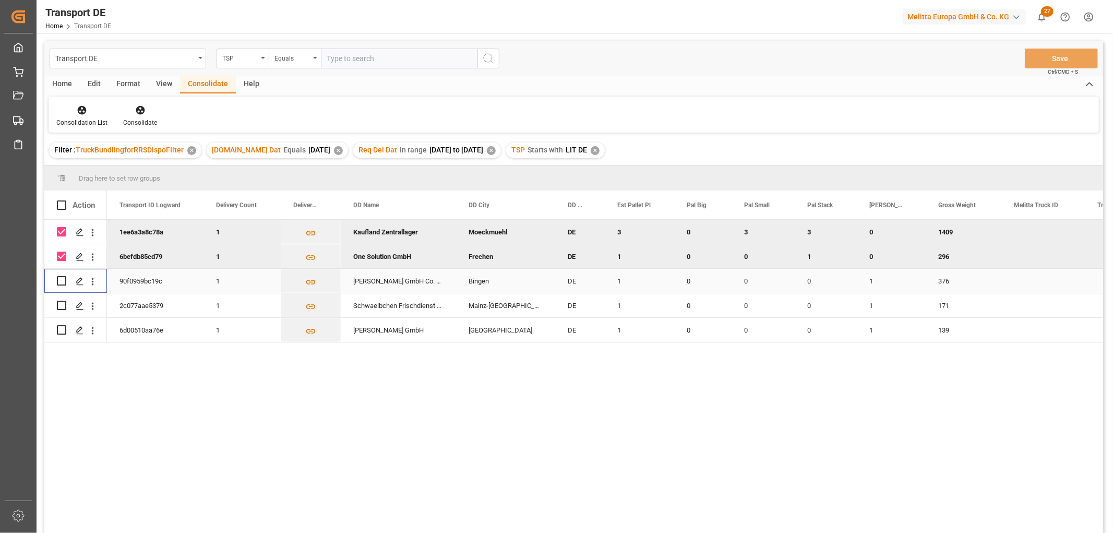
click at [62, 278] on input "Press Space to toggle row selection (unchecked)" at bounding box center [61, 280] width 9 height 9
checkbox input "true"
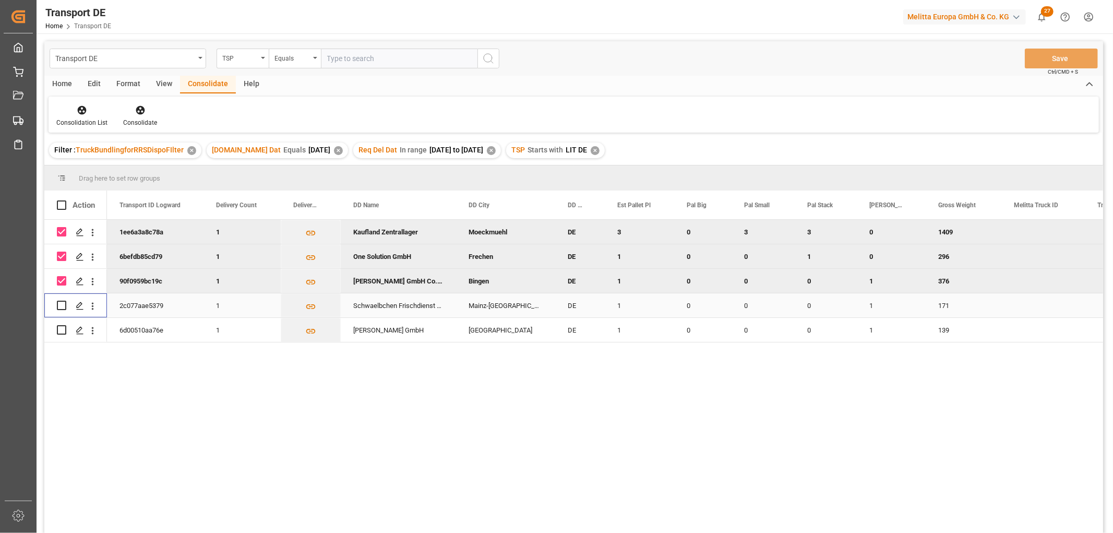
click at [62, 303] on input "Press Space to toggle row selection (unchecked)" at bounding box center [61, 305] width 9 height 9
checkbox input "true"
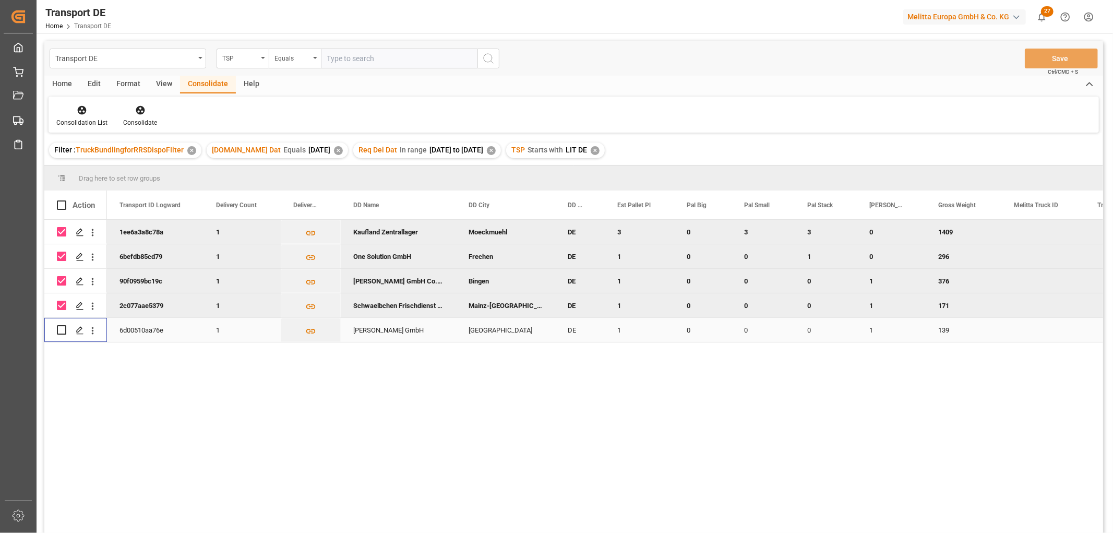
click at [64, 330] on input "Press Space to toggle row selection (unchecked)" at bounding box center [61, 329] width 9 height 9
checkbox input "true"
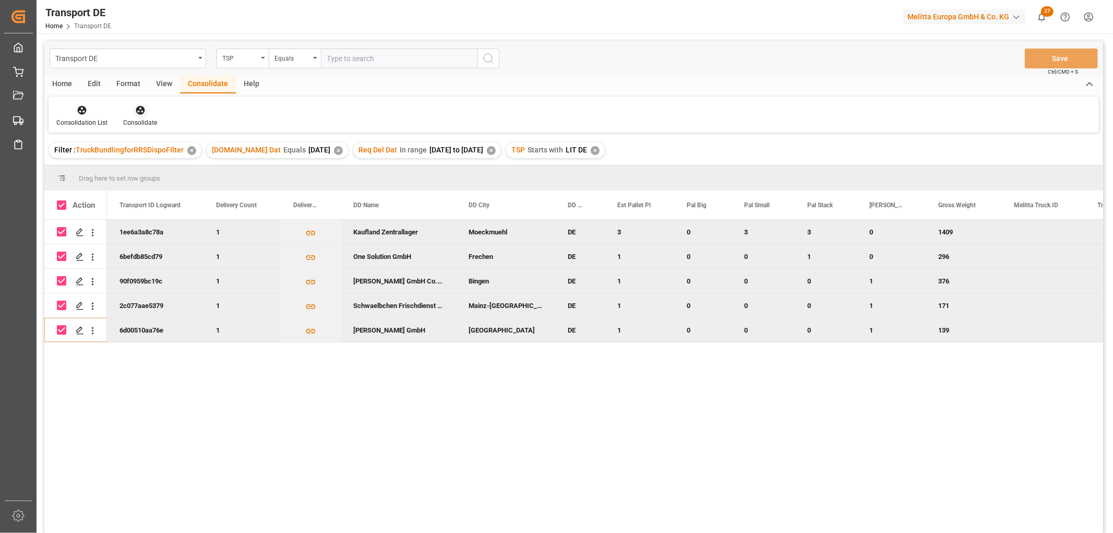
click at [142, 113] on icon at bounding box center [140, 110] width 10 height 10
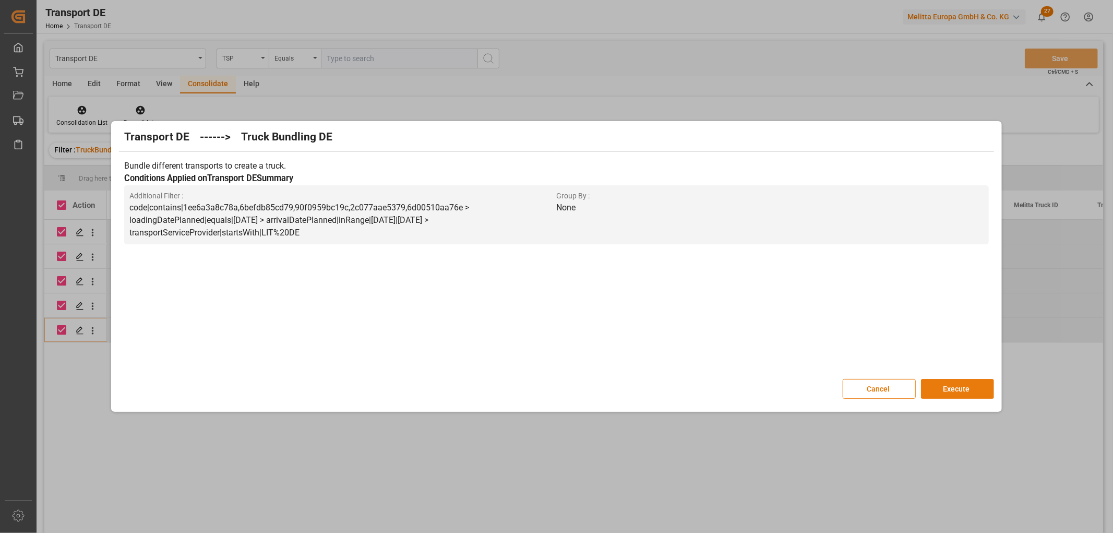
click at [956, 387] on button "Execute" at bounding box center [957, 389] width 73 height 20
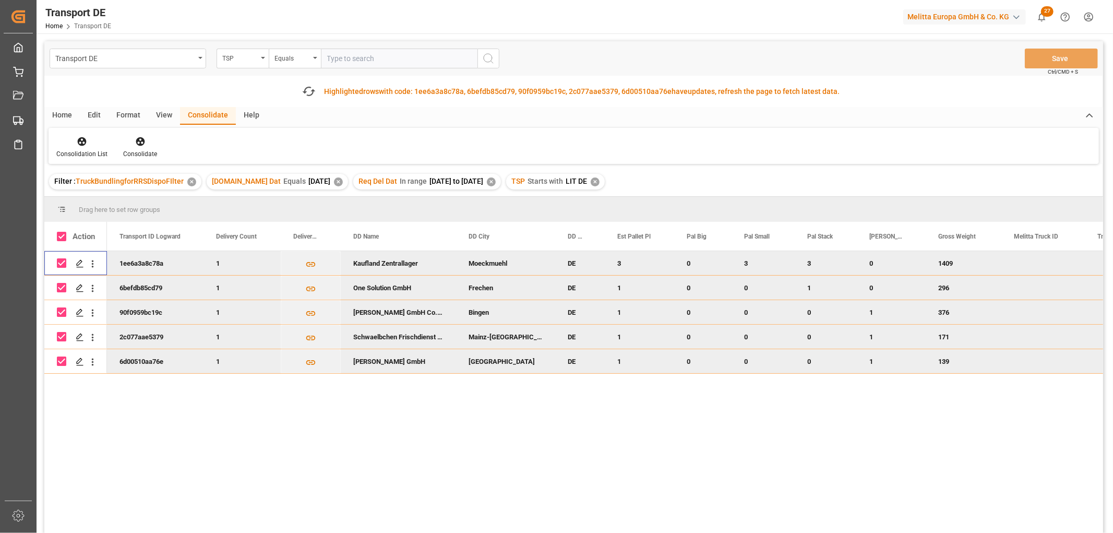
click at [62, 261] on input "Press Space to toggle row selection (checked)" at bounding box center [61, 262] width 9 height 9
checkbox input "false"
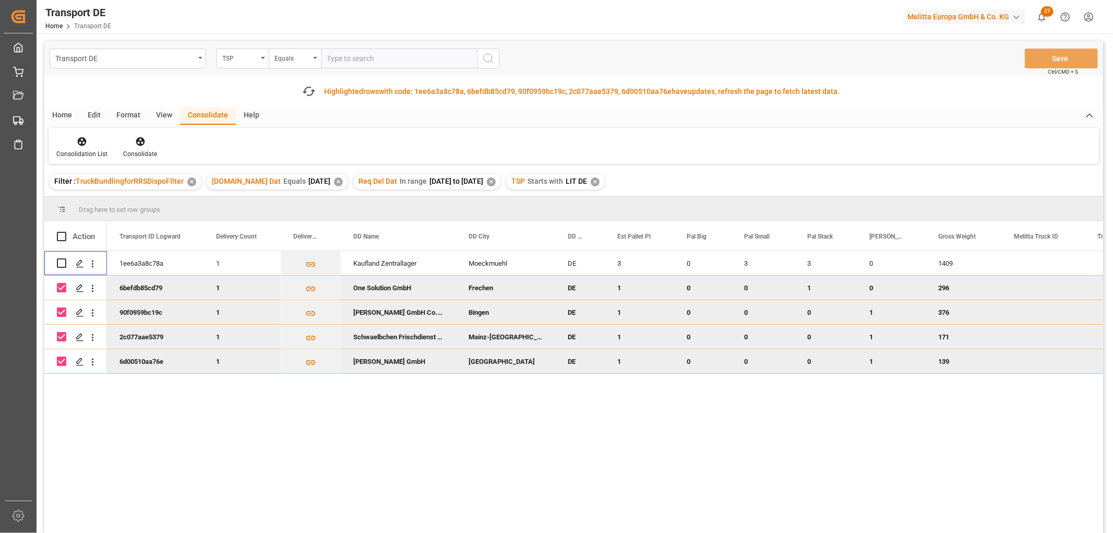
click at [61, 286] on input "Press Space to toggle row selection (checked)" at bounding box center [61, 287] width 9 height 9
checkbox input "false"
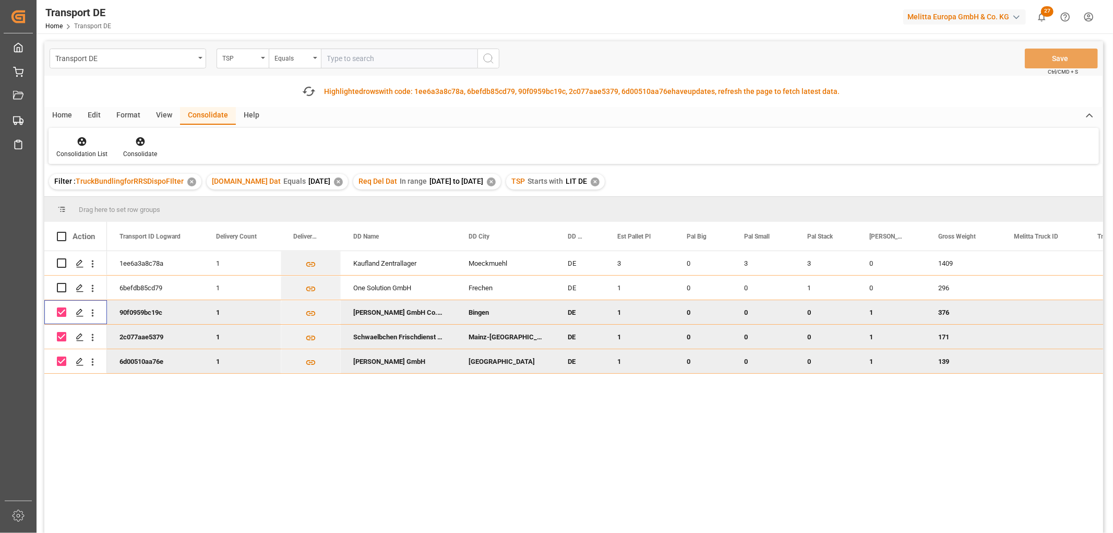
click at [59, 310] on input "Press Space to toggle row selection (checked)" at bounding box center [61, 311] width 9 height 9
checkbox input "false"
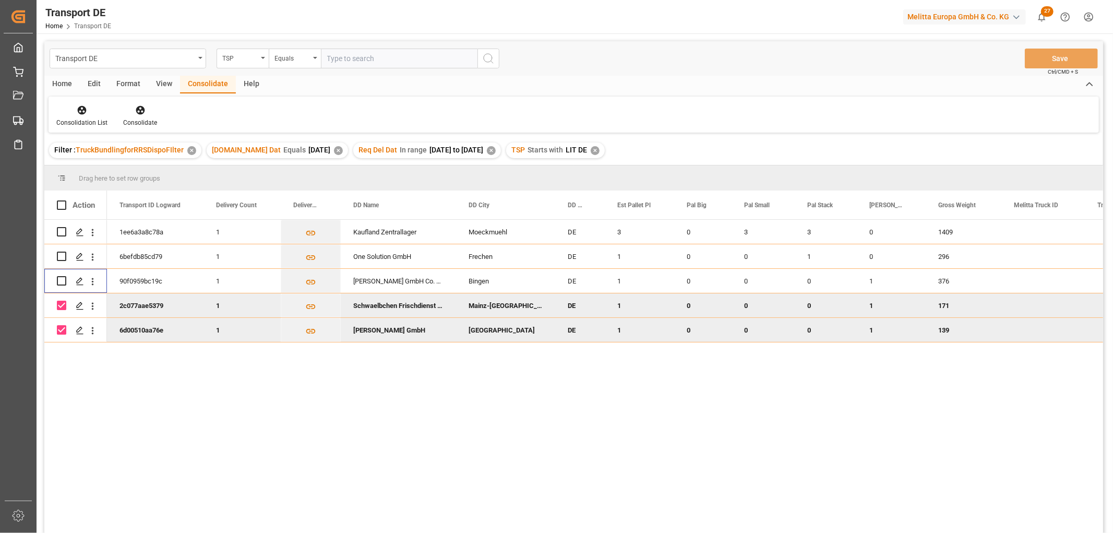
click at [60, 337] on div "Press SPACE to deselect this row." at bounding box center [61, 330] width 9 height 24
click at [61, 330] on input "Press Space to toggle row selection (checked)" at bounding box center [61, 329] width 9 height 9
checkbox input "false"
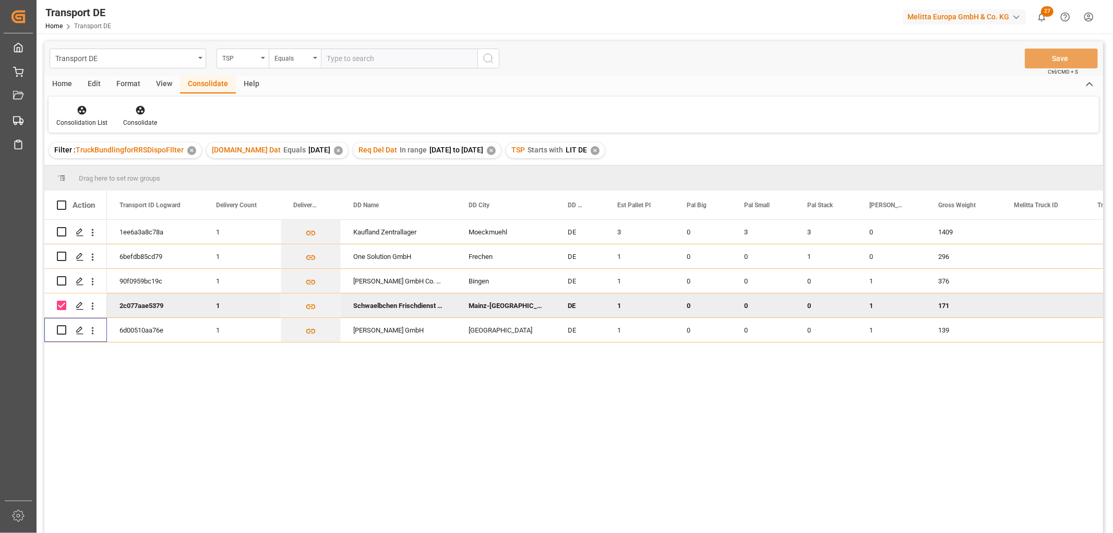
click at [59, 305] on input "Press Space to toggle row selection (checked)" at bounding box center [61, 305] width 9 height 9
checkbox input "false"
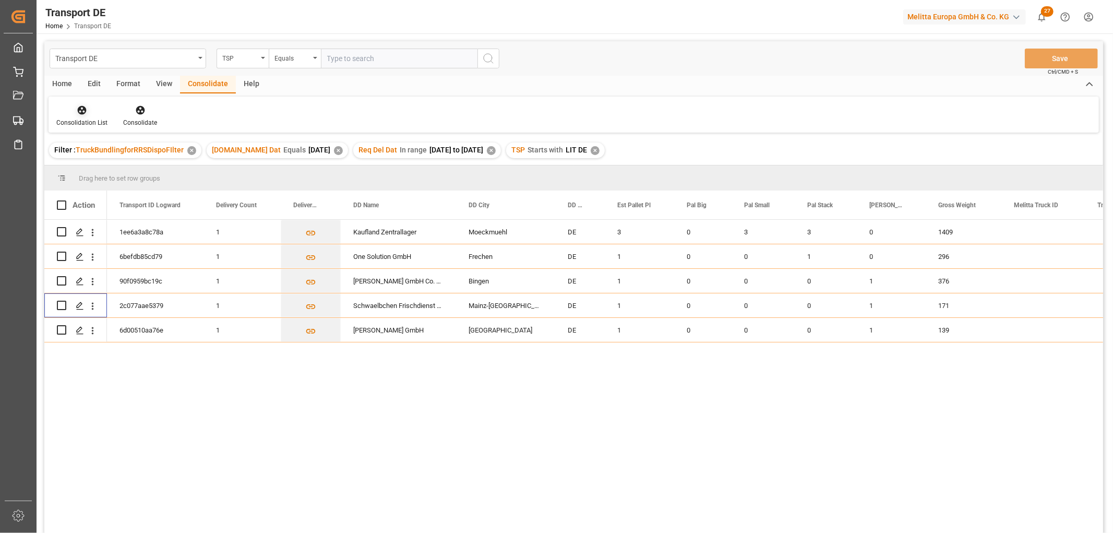
click at [80, 110] on icon at bounding box center [82, 110] width 9 height 9
click at [83, 169] on div "Transport DE TSP Equals Save Ctrl/CMD + S Home Edit Format View Consolidate Hel…" at bounding box center [573, 300] width 1059 height 519
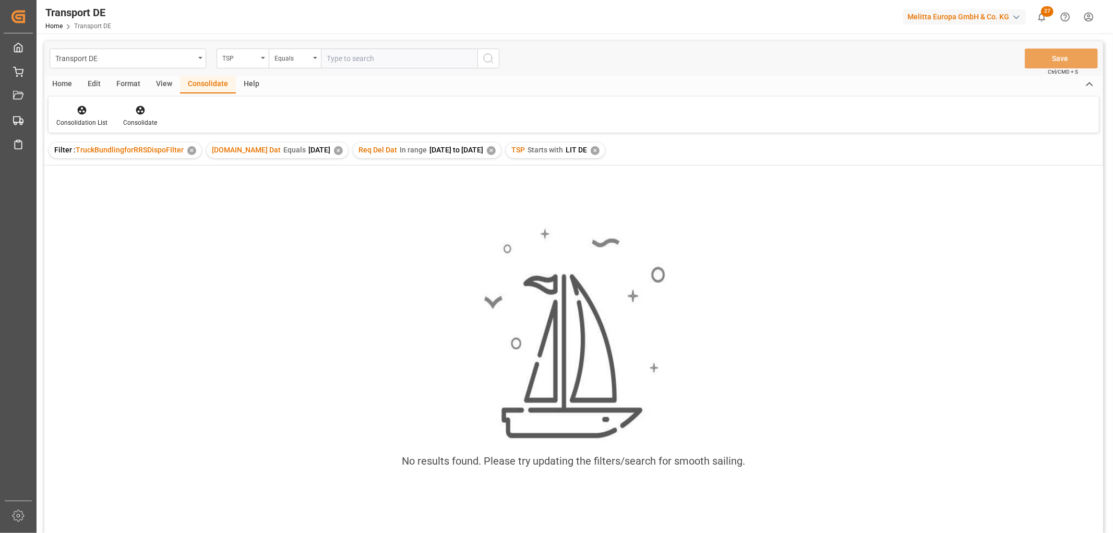
click at [599, 150] on div "✕" at bounding box center [595, 150] width 9 height 9
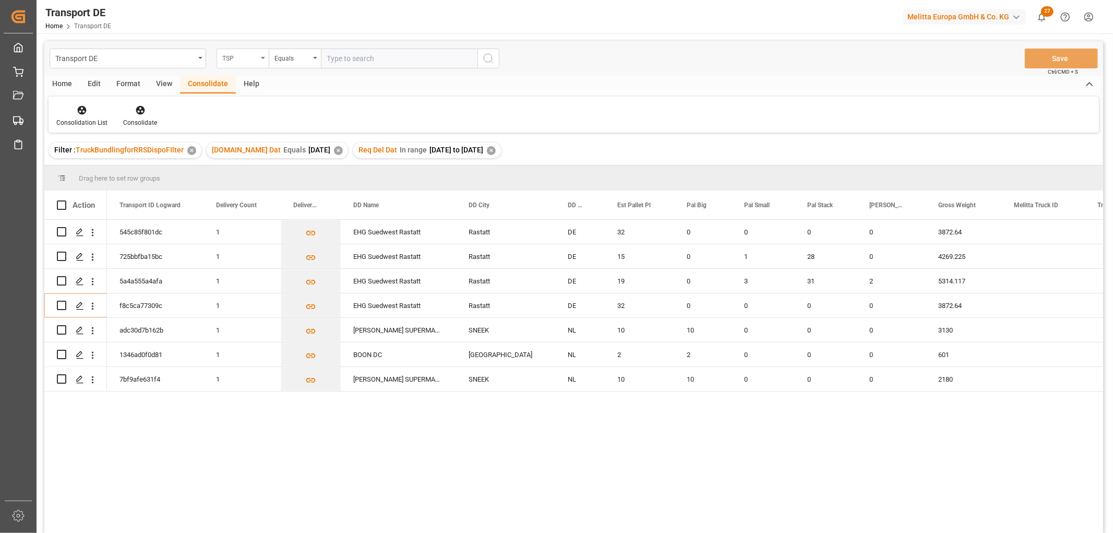
click at [234, 56] on div "TSP" at bounding box center [239, 57] width 35 height 12
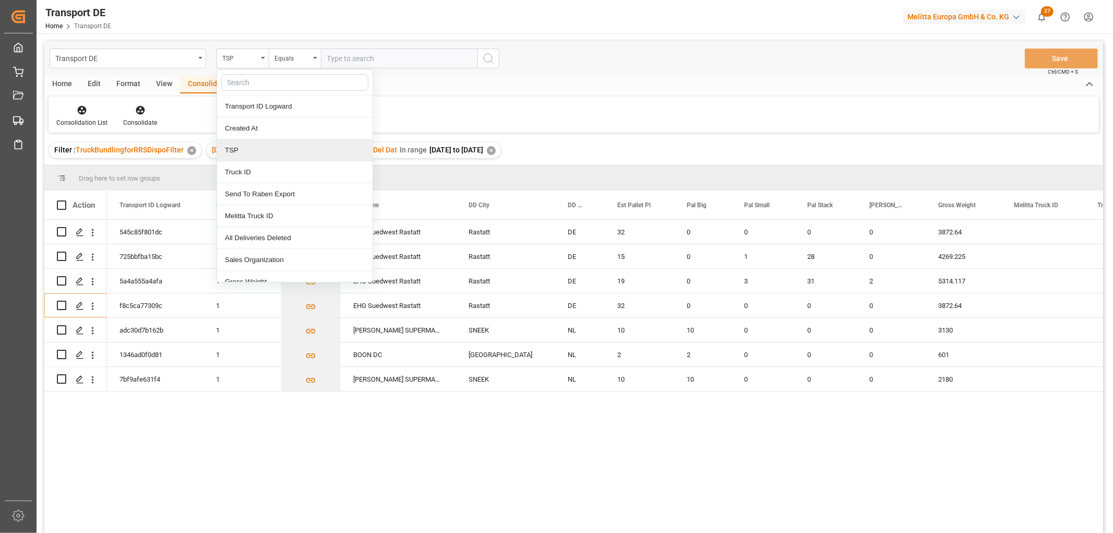
click at [246, 154] on div "TSP" at bounding box center [294, 150] width 155 height 22
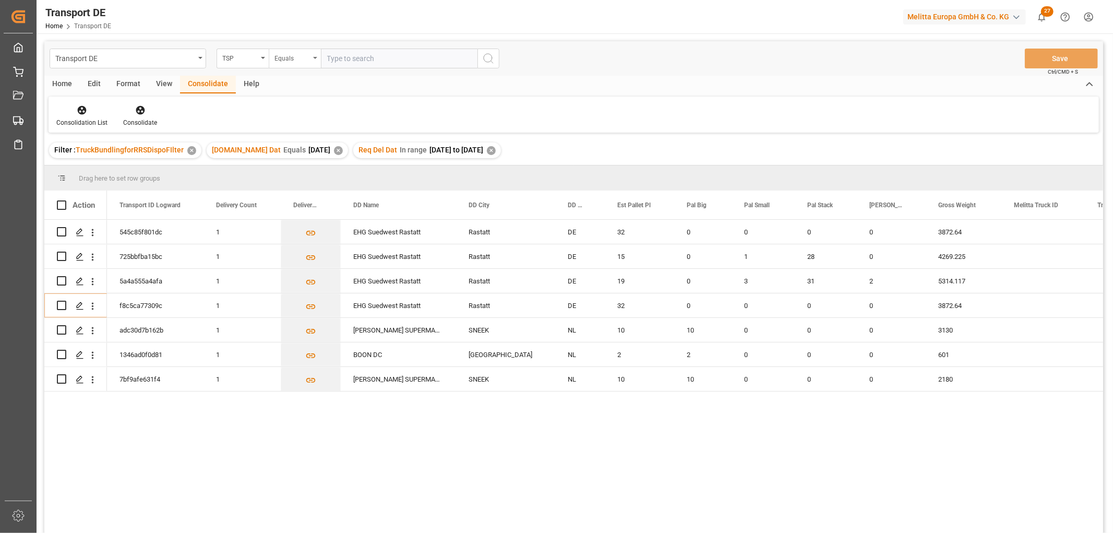
click at [286, 58] on div "Equals" at bounding box center [291, 57] width 35 height 12
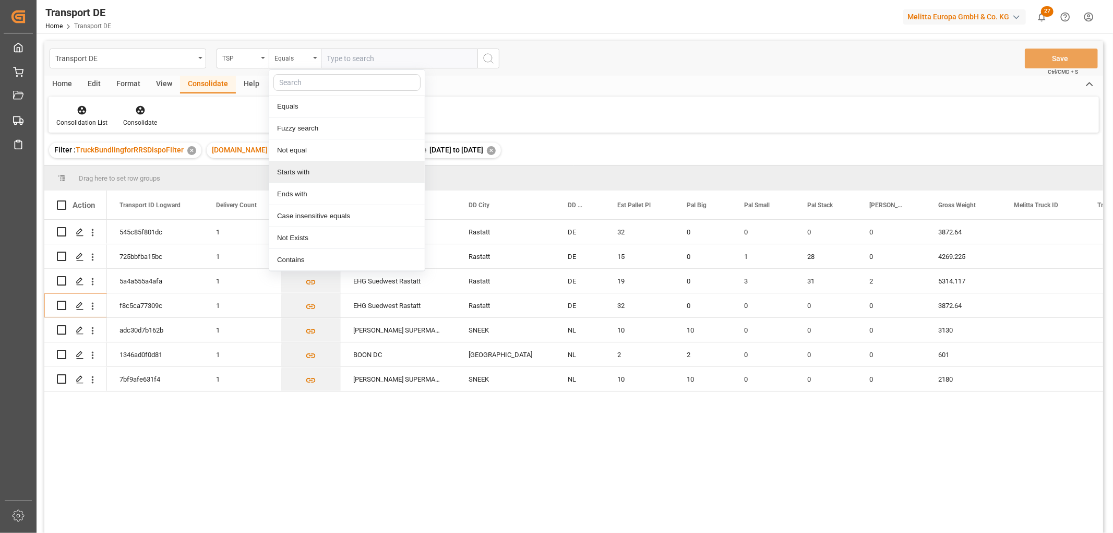
click at [294, 175] on div "Starts with" at bounding box center [346, 172] width 155 height 22
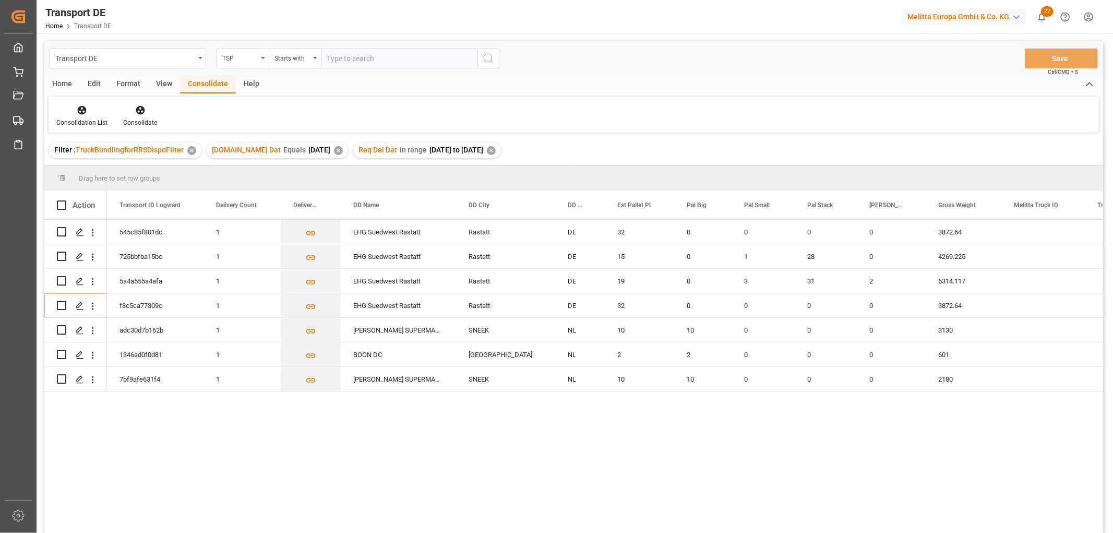
click at [337, 56] on input "text" at bounding box center [399, 59] width 157 height 20
type input "Moeller"
click at [492, 55] on icon "search button" at bounding box center [488, 58] width 13 height 13
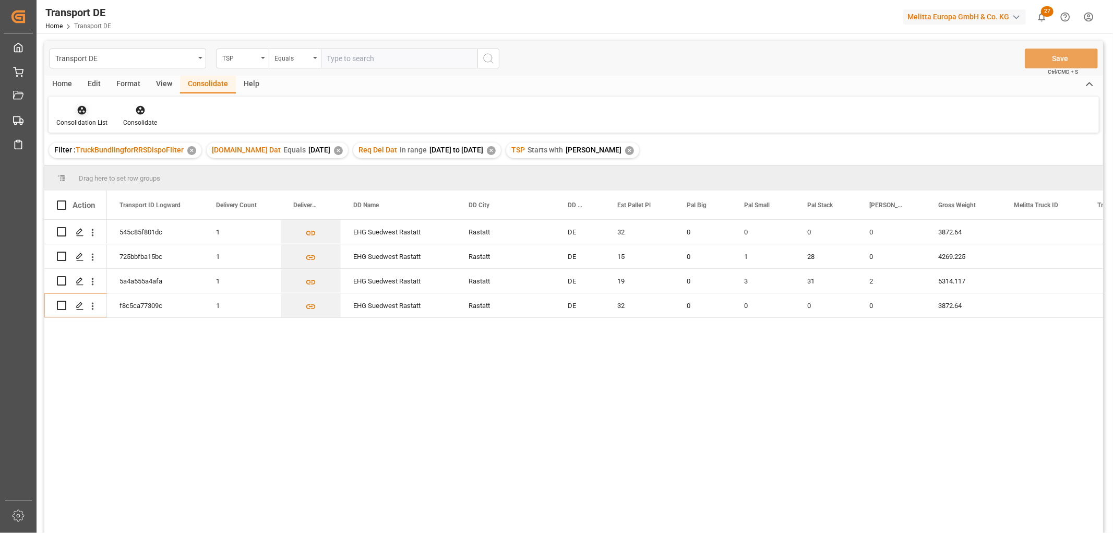
click at [81, 108] on icon at bounding box center [82, 110] width 10 height 10
click at [81, 166] on div "Transport DE TSP Equals Save Ctrl/CMD + S Home Edit Format View Consolidate Hel…" at bounding box center [573, 300] width 1059 height 519
click at [81, 115] on div "Consolidation List" at bounding box center [82, 115] width 67 height 23
click at [97, 167] on div "Transport DE TSP Equals Save Ctrl/CMD + S Home Edit Format View Consolidate Hel…" at bounding box center [573, 300] width 1059 height 519
click at [59, 235] on input "Press Space to toggle row selection (unchecked)" at bounding box center [61, 231] width 9 height 9
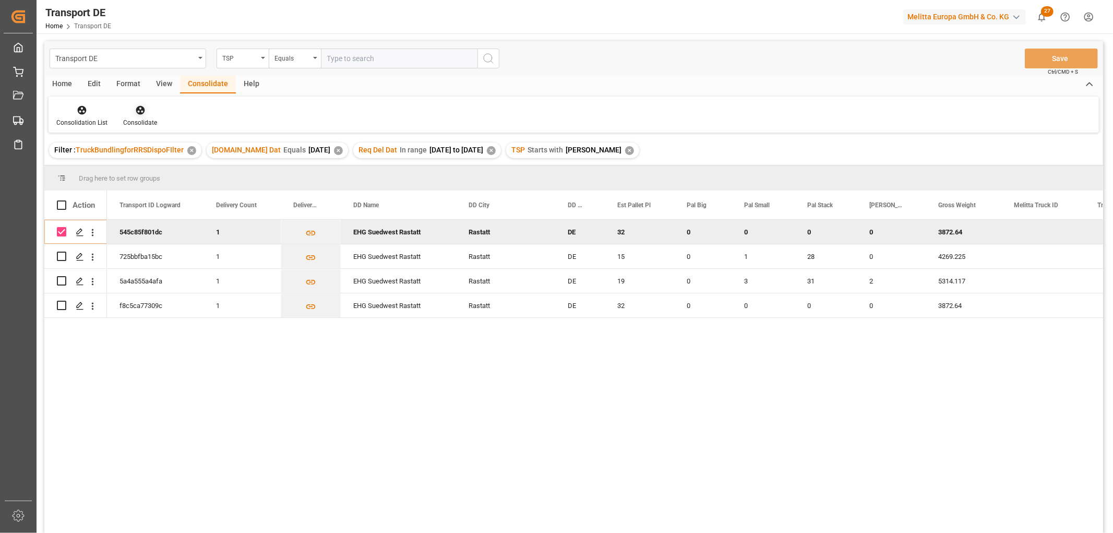
click at [137, 111] on icon at bounding box center [140, 110] width 10 height 10
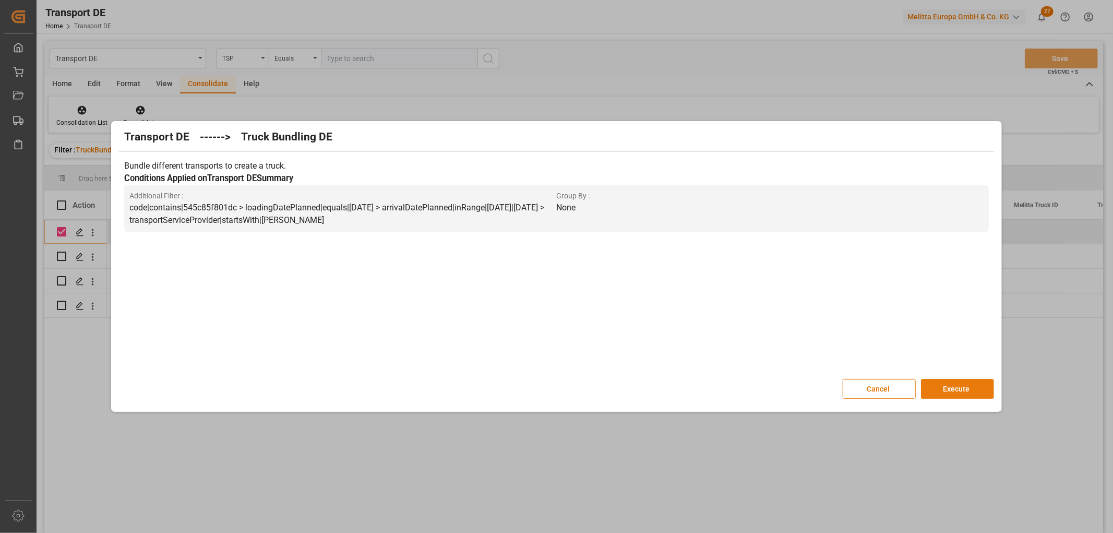
click at [971, 387] on button "Execute" at bounding box center [957, 389] width 73 height 20
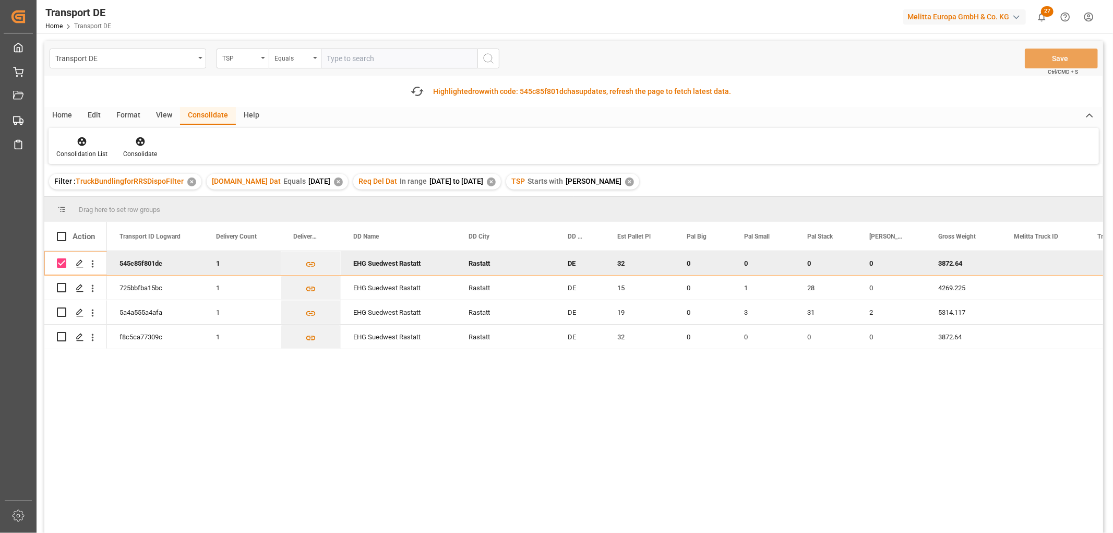
click at [59, 263] on input "Press Space to toggle row selection (checked)" at bounding box center [61, 262] width 9 height 9
checkbox input "false"
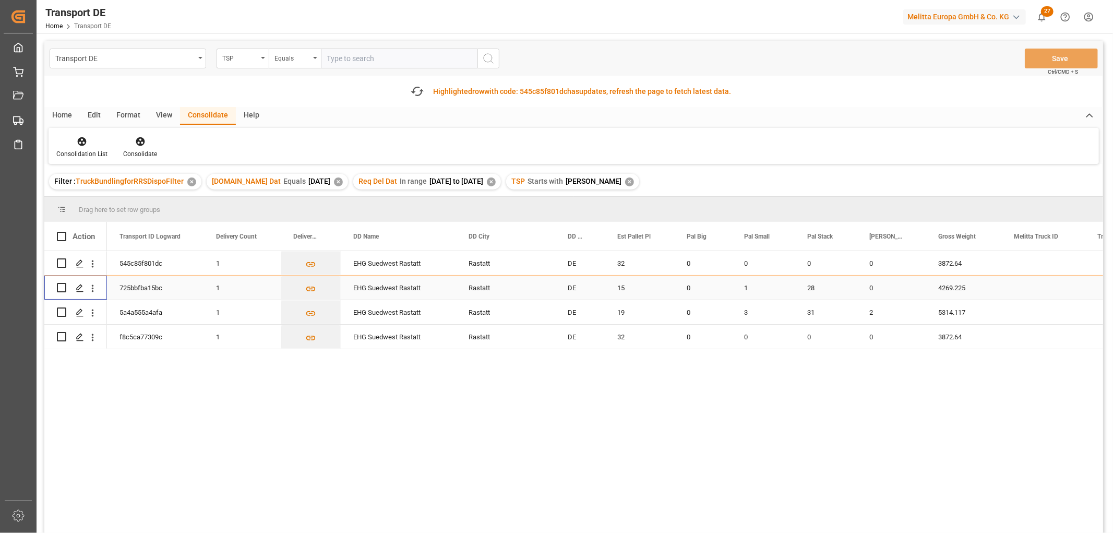
click at [62, 289] on input "Press Space to toggle row selection (unchecked)" at bounding box center [61, 287] width 9 height 9
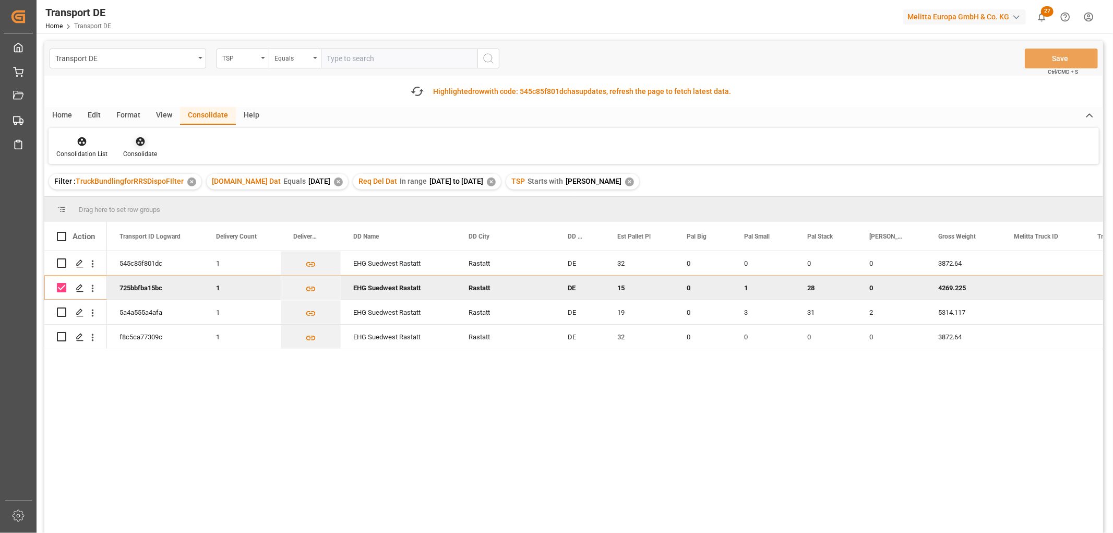
click at [139, 142] on icon at bounding box center [140, 141] width 9 height 9
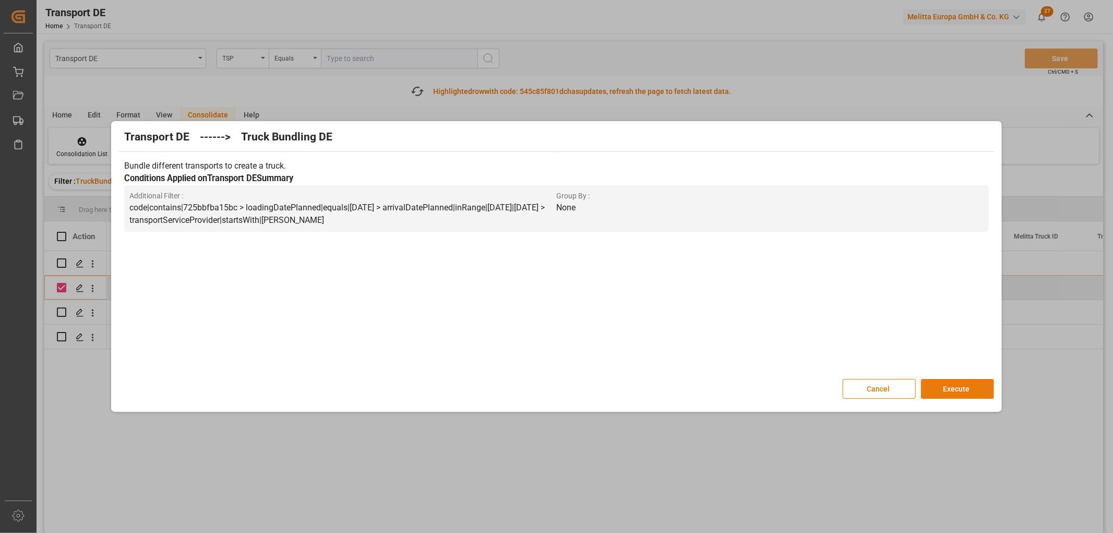
click at [951, 389] on button "Execute" at bounding box center [957, 389] width 73 height 20
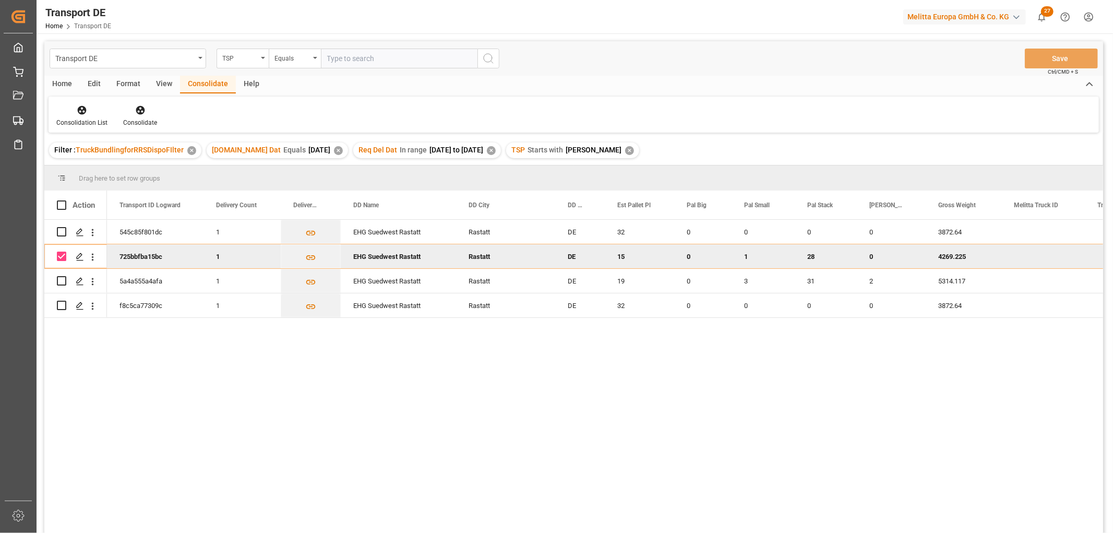
click at [64, 258] on input "Press Space to toggle row selection (checked)" at bounding box center [61, 255] width 9 height 9
checkbox input "false"
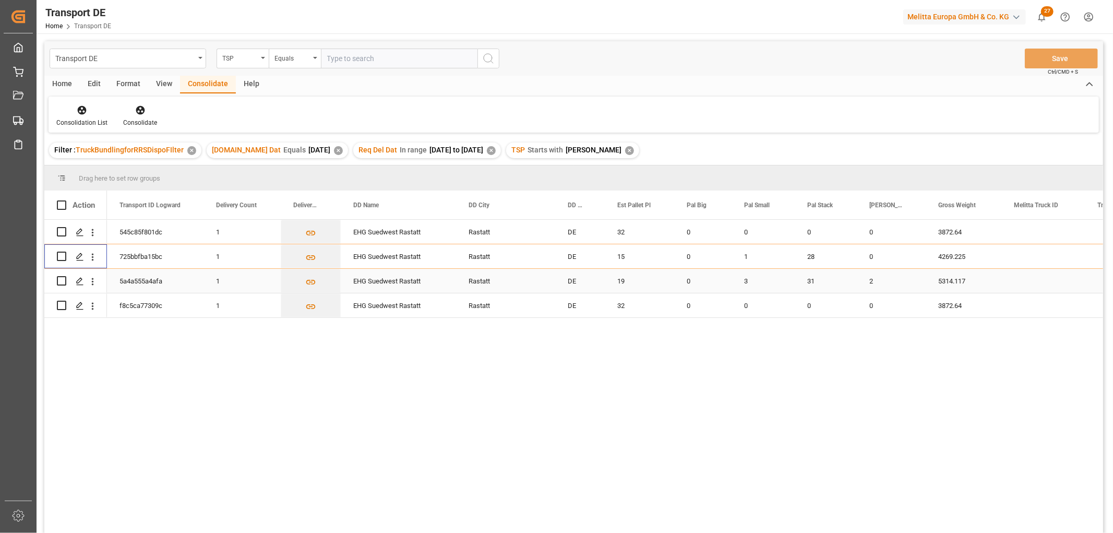
click at [61, 281] on input "Press Space to toggle row selection (unchecked)" at bounding box center [61, 280] width 9 height 9
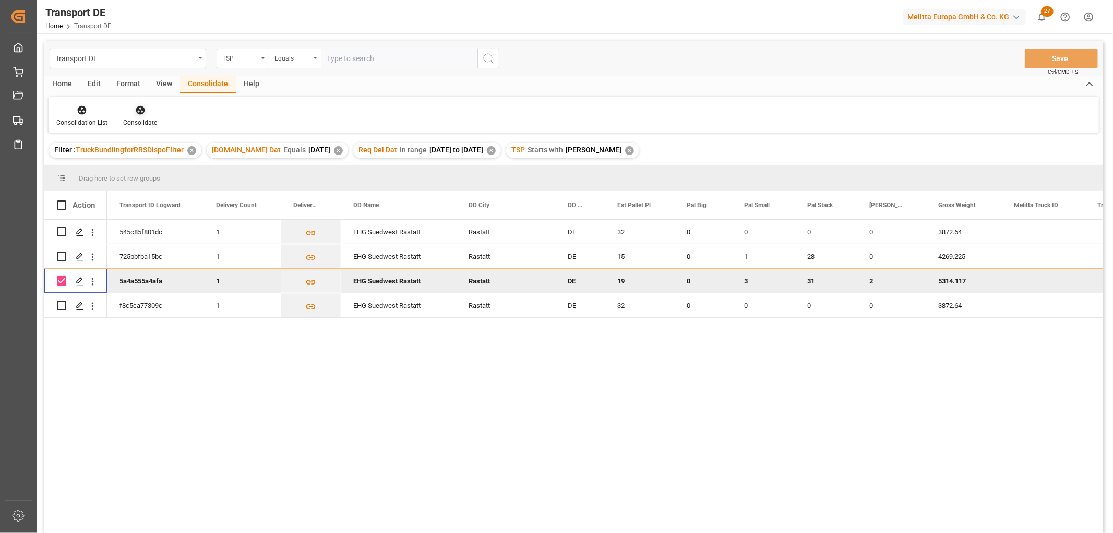
click at [138, 107] on icon at bounding box center [140, 110] width 10 height 10
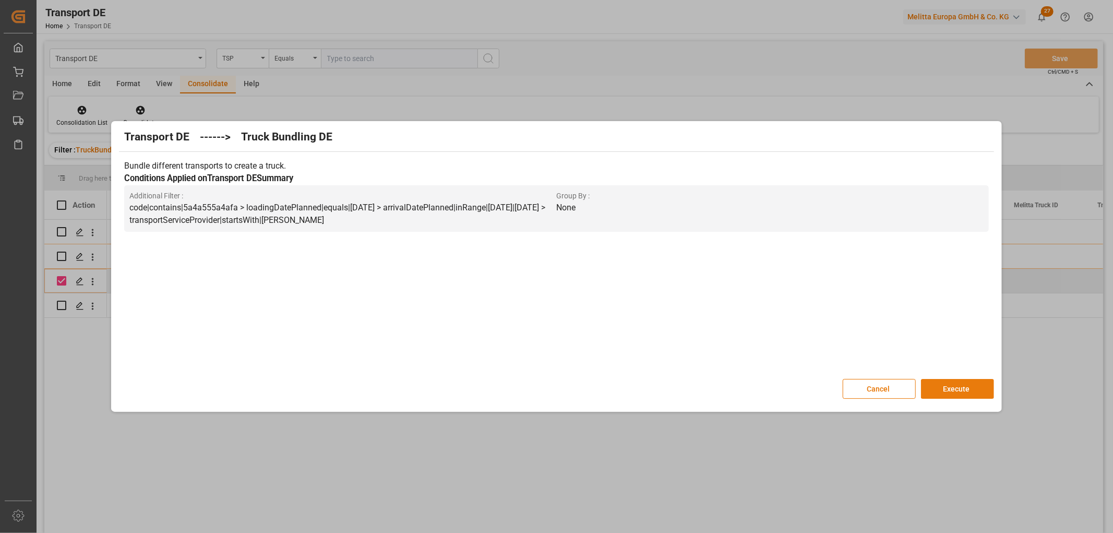
click at [942, 385] on button "Execute" at bounding box center [957, 389] width 73 height 20
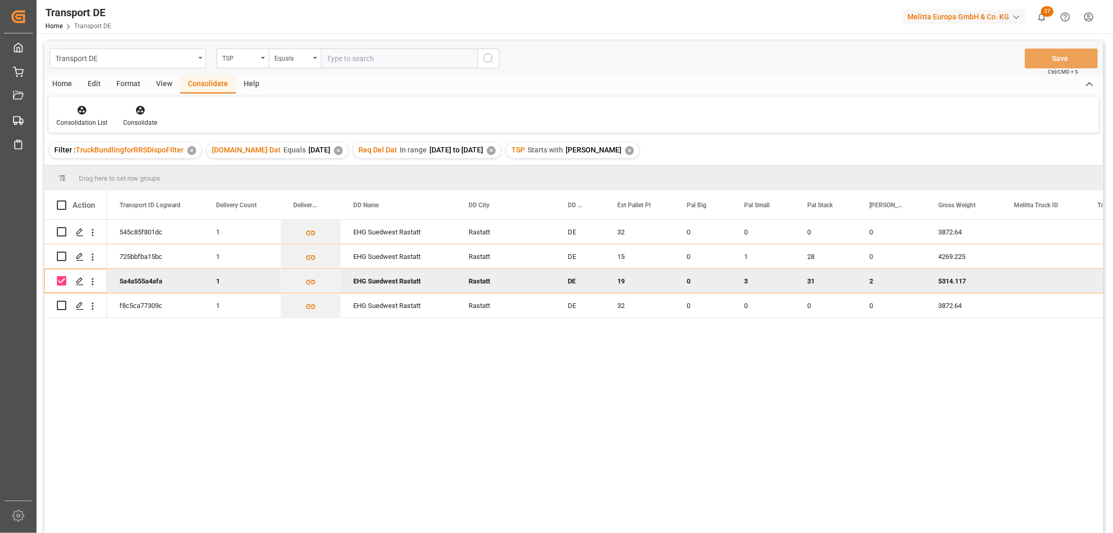
click at [59, 280] on input "Press Space to toggle row selection (checked)" at bounding box center [61, 280] width 9 height 9
checkbox input "false"
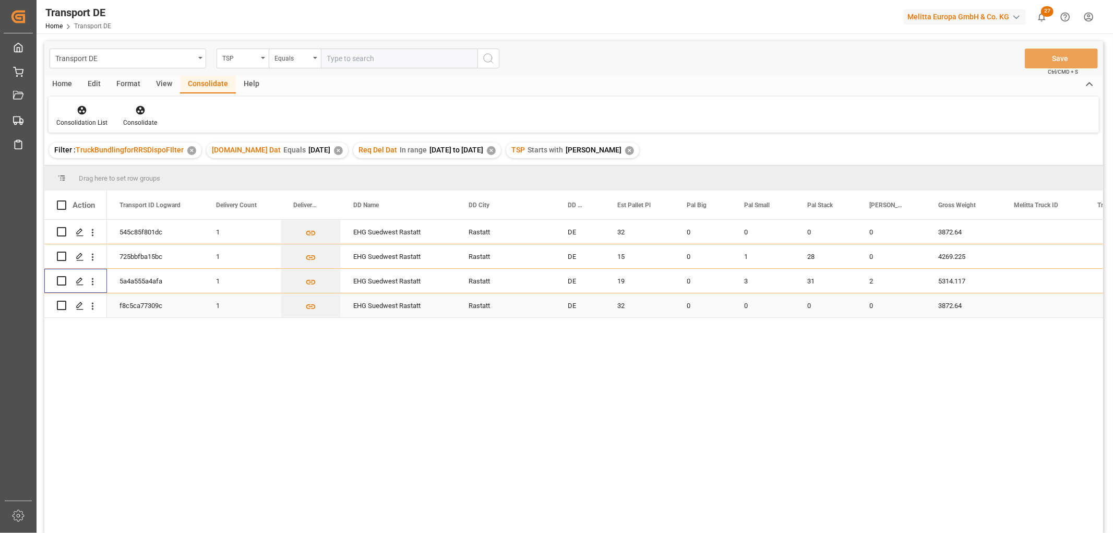
click at [61, 305] on input "Press Space to toggle row selection (unchecked)" at bounding box center [61, 305] width 9 height 9
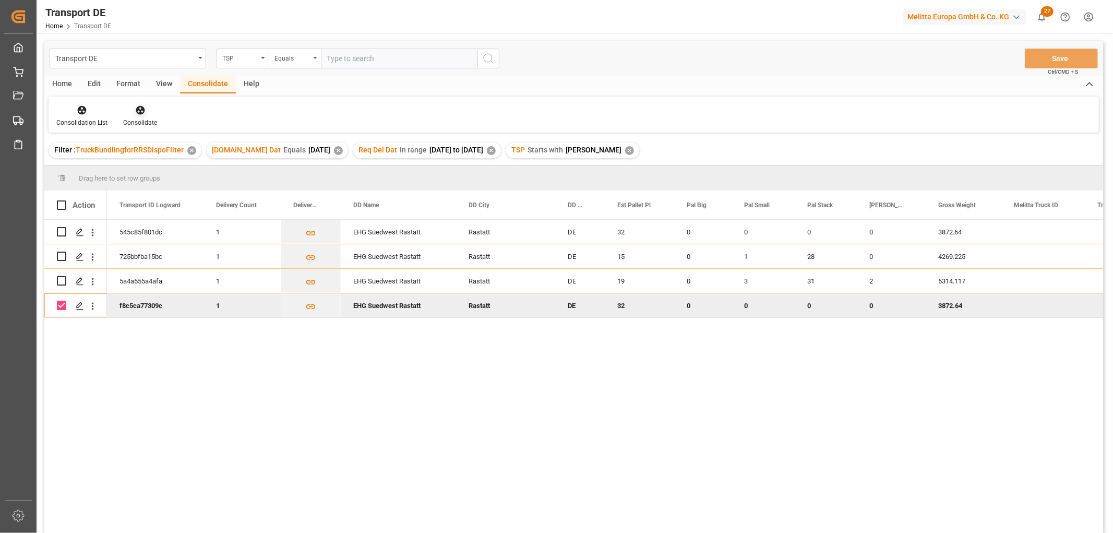
click at [138, 109] on icon at bounding box center [140, 110] width 9 height 9
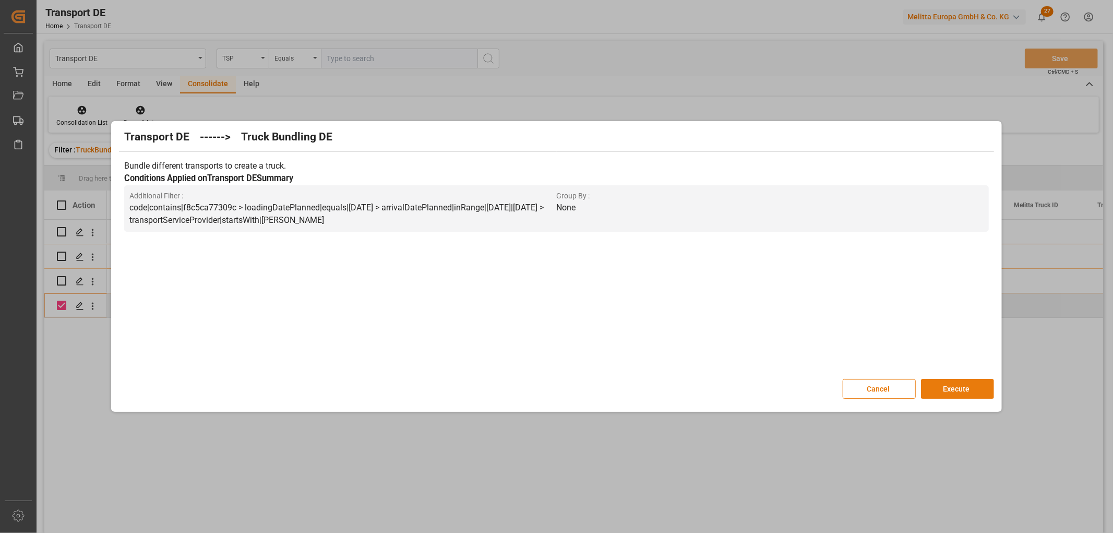
click at [953, 387] on button "Execute" at bounding box center [957, 389] width 73 height 20
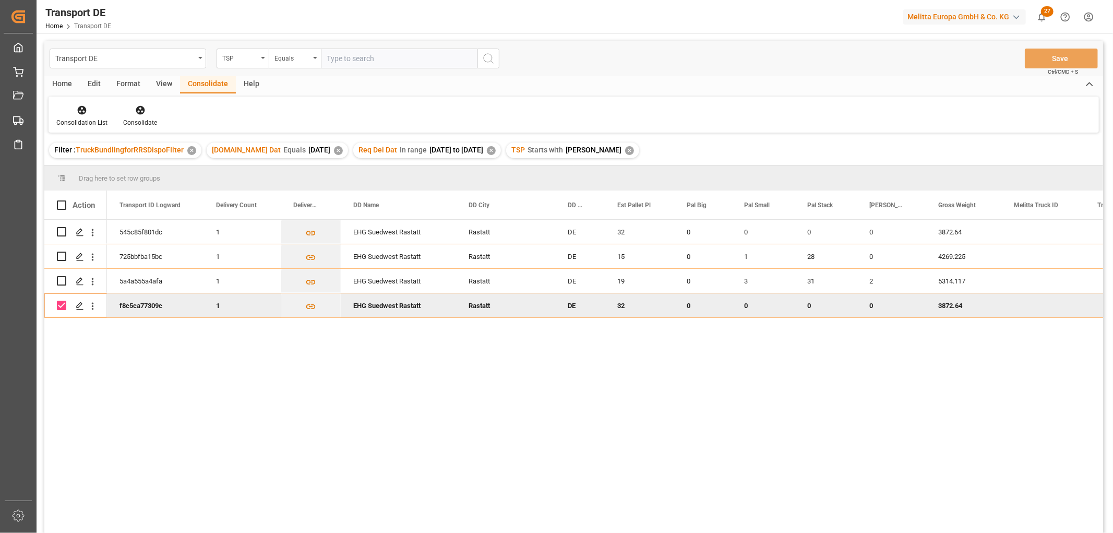
click at [63, 305] on input "Press Space to toggle row selection (checked)" at bounding box center [61, 305] width 9 height 9
checkbox input "false"
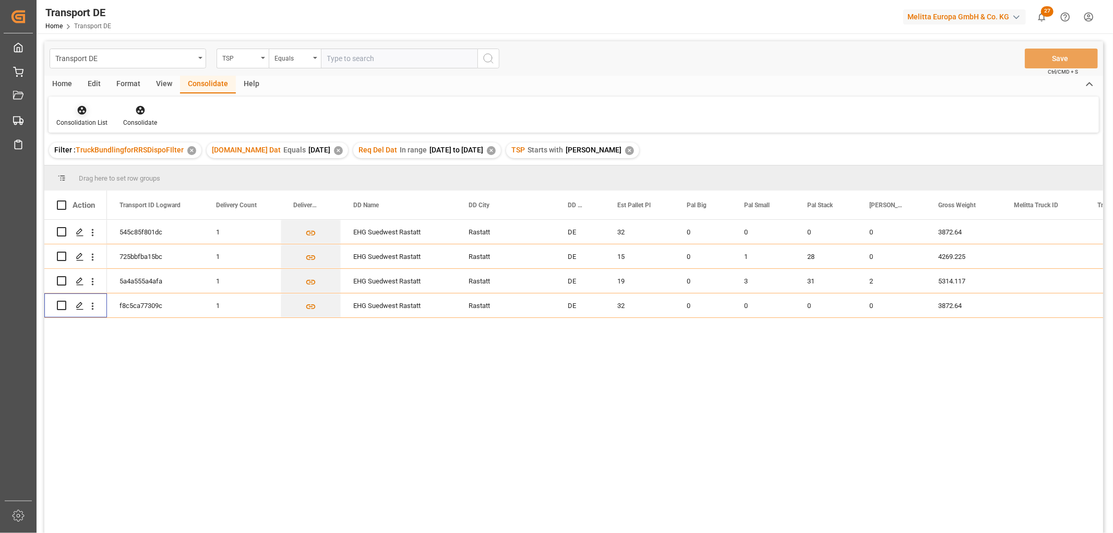
click at [80, 111] on icon at bounding box center [82, 110] width 10 height 10
click at [98, 170] on div "Transport DE TSP Equals Save Ctrl/CMD + S Home Edit Format View Consolidate Hel…" at bounding box center [573, 300] width 1059 height 519
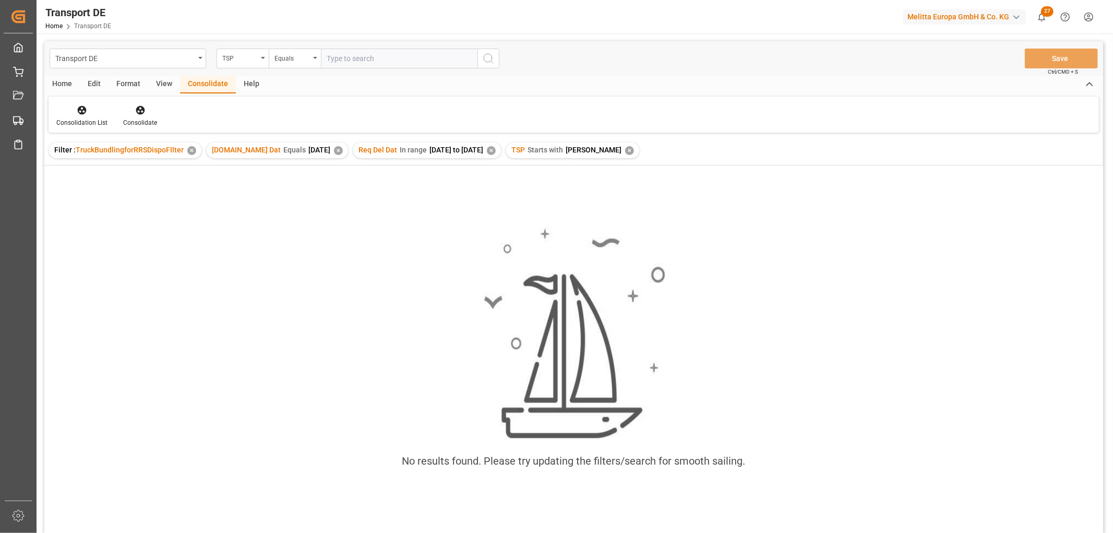
click at [607, 150] on div "TSP Starts with Moeller ✕" at bounding box center [572, 150] width 133 height 16
click at [625, 152] on div "✕" at bounding box center [629, 150] width 9 height 9
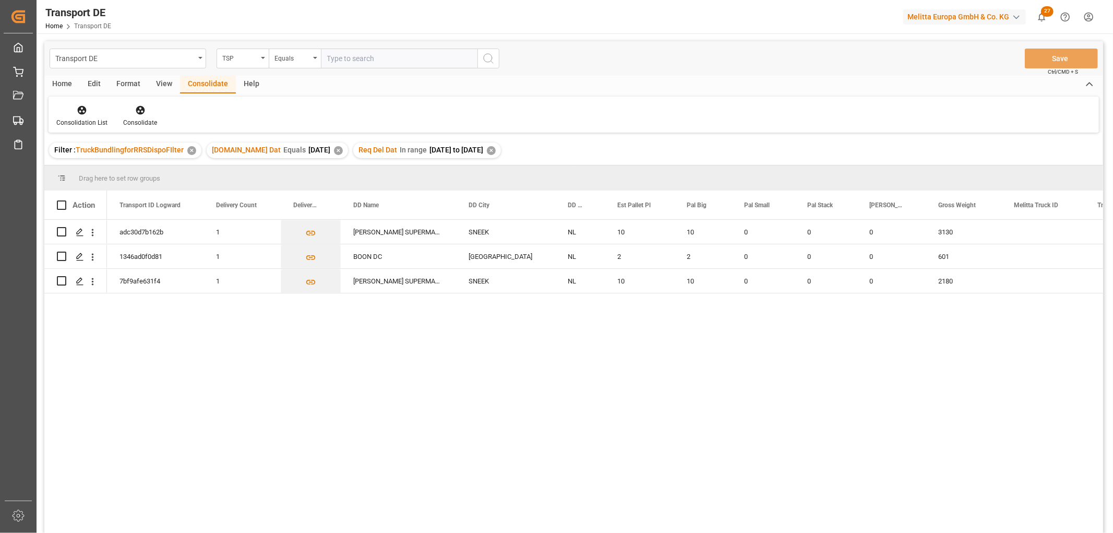
click at [495, 146] on div "✕" at bounding box center [491, 150] width 9 height 9
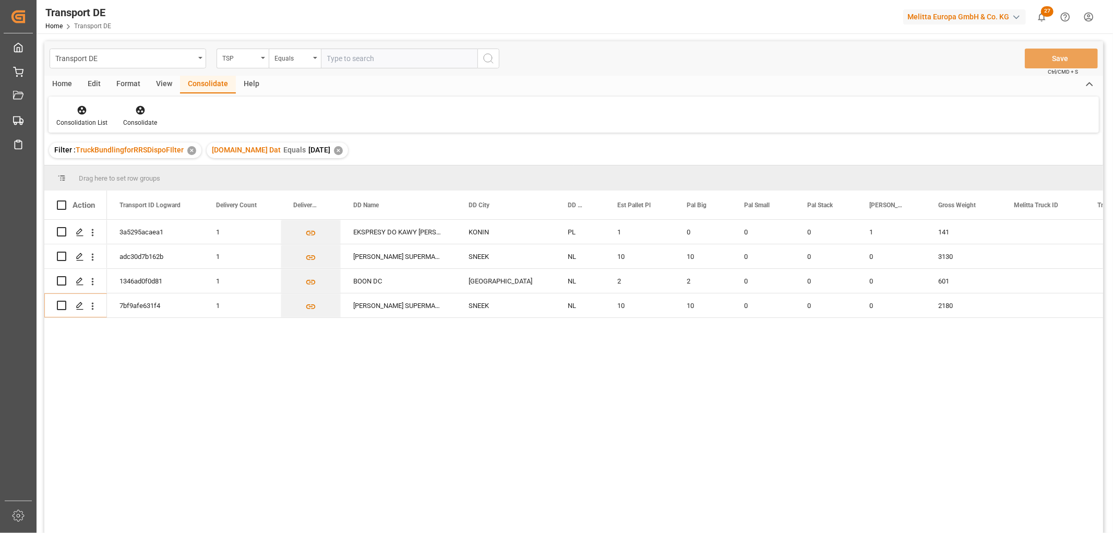
click at [334, 147] on div "✕" at bounding box center [338, 150] width 9 height 9
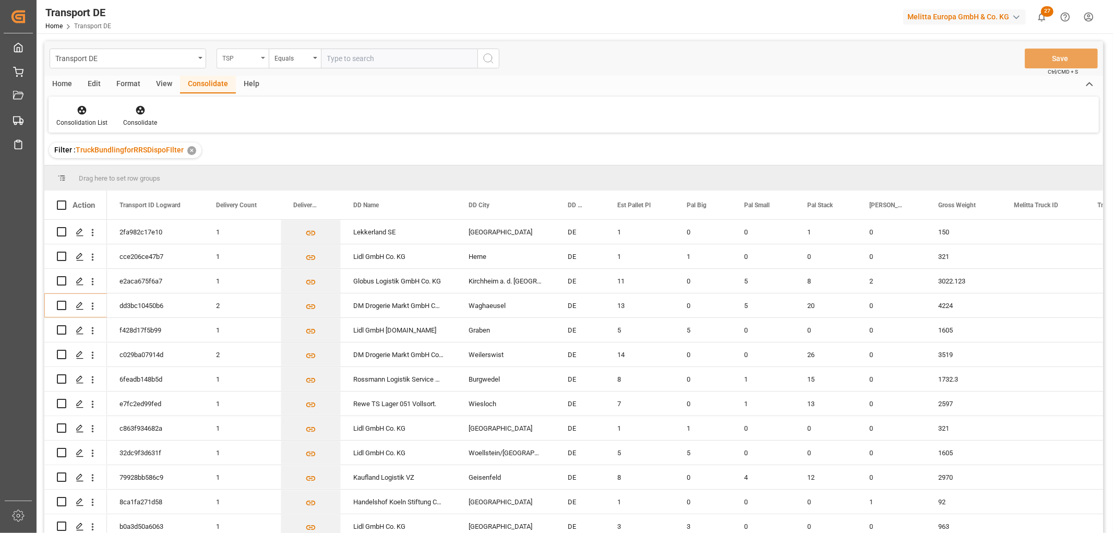
click at [244, 55] on div "TSP" at bounding box center [239, 57] width 35 height 12
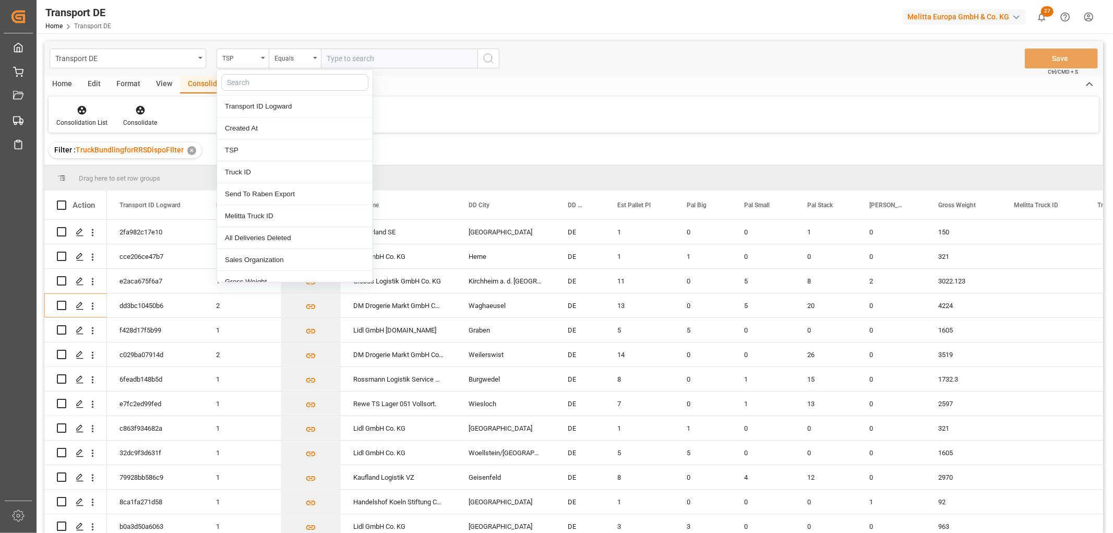
click at [244, 81] on input "text" at bounding box center [294, 82] width 147 height 17
type input "req"
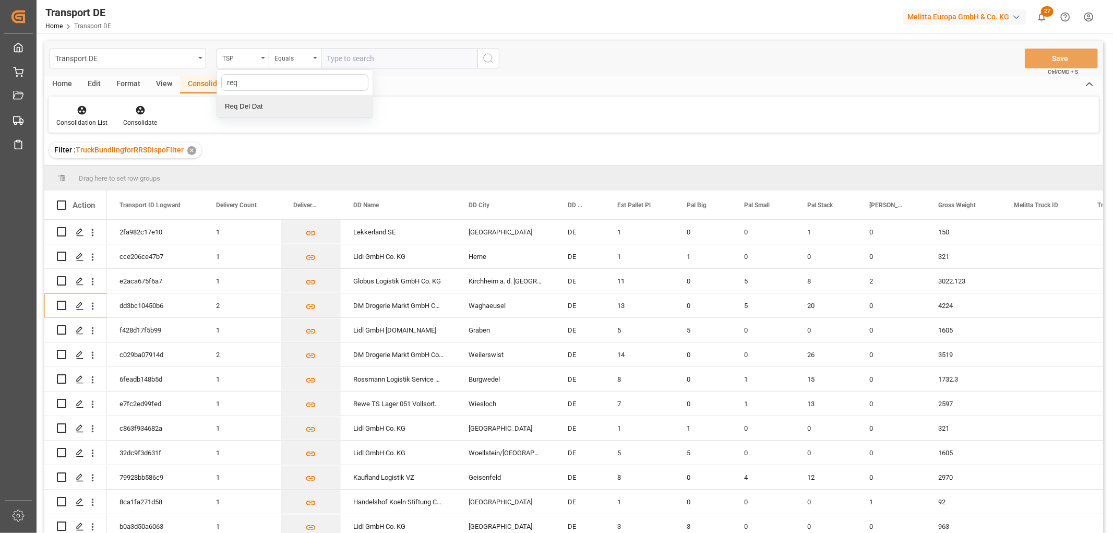
click at [253, 102] on div "Req Del Dat" at bounding box center [294, 106] width 155 height 22
click at [290, 61] on div "Equals" at bounding box center [291, 57] width 35 height 12
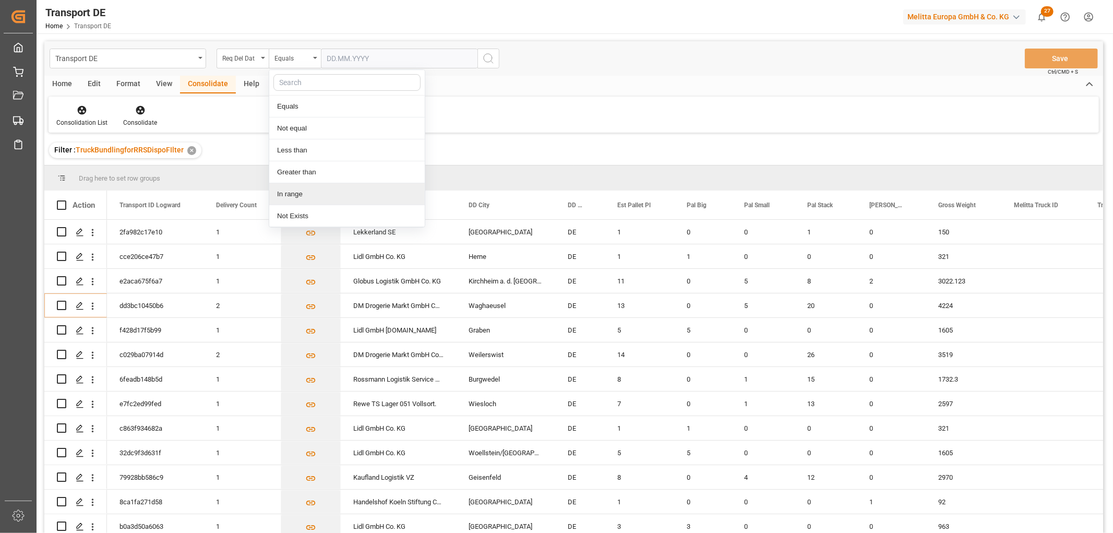
click at [287, 195] on div "In range" at bounding box center [346, 194] width 155 height 22
click at [348, 61] on input "text" at bounding box center [360, 59] width 78 height 20
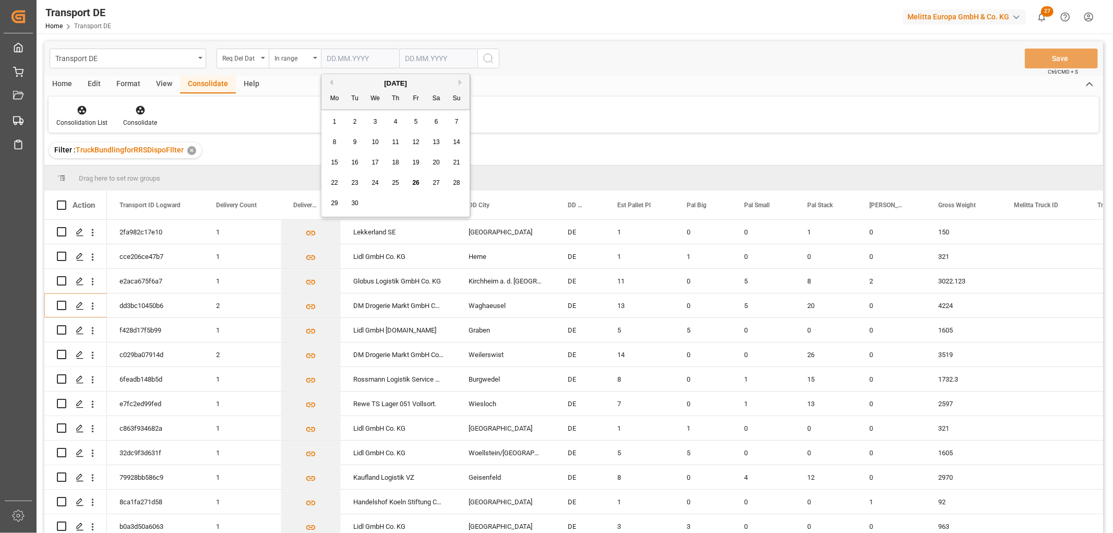
click at [336, 86] on div "September 2025" at bounding box center [395, 83] width 148 height 10
click at [332, 80] on button "Previous Month" at bounding box center [330, 82] width 6 height 6
click at [418, 118] on div "1" at bounding box center [416, 122] width 13 height 13
type input "01.08.2025"
click at [409, 58] on input "text" at bounding box center [438, 59] width 78 height 20
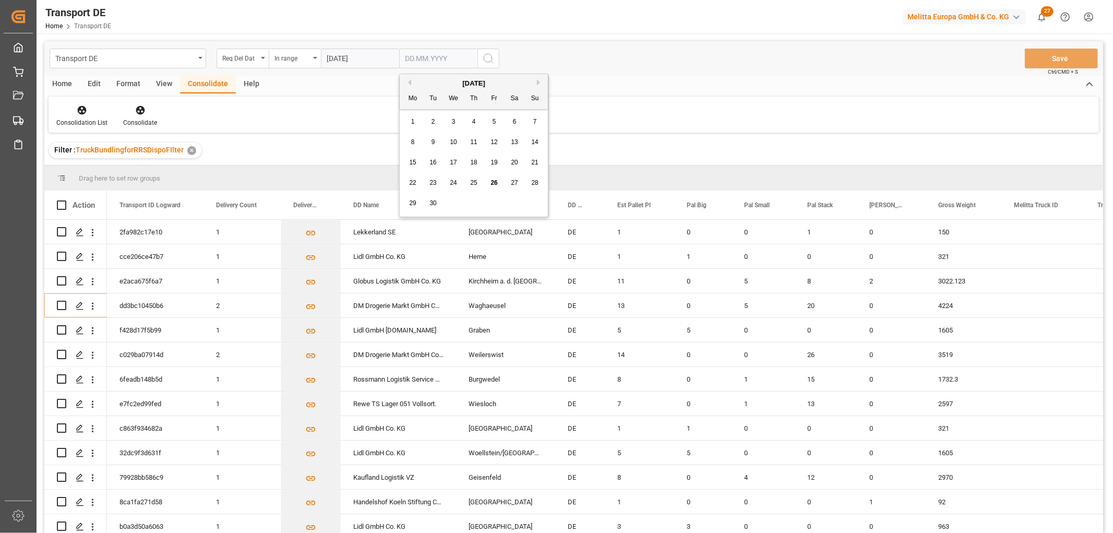
click at [532, 200] on div "29 30 1 2 3 4 5" at bounding box center [474, 203] width 142 height 20
click at [434, 205] on span "30" at bounding box center [432, 202] width 7 height 7
type input "30.09.2025"
click at [490, 63] on icon "search button" at bounding box center [488, 58] width 13 height 13
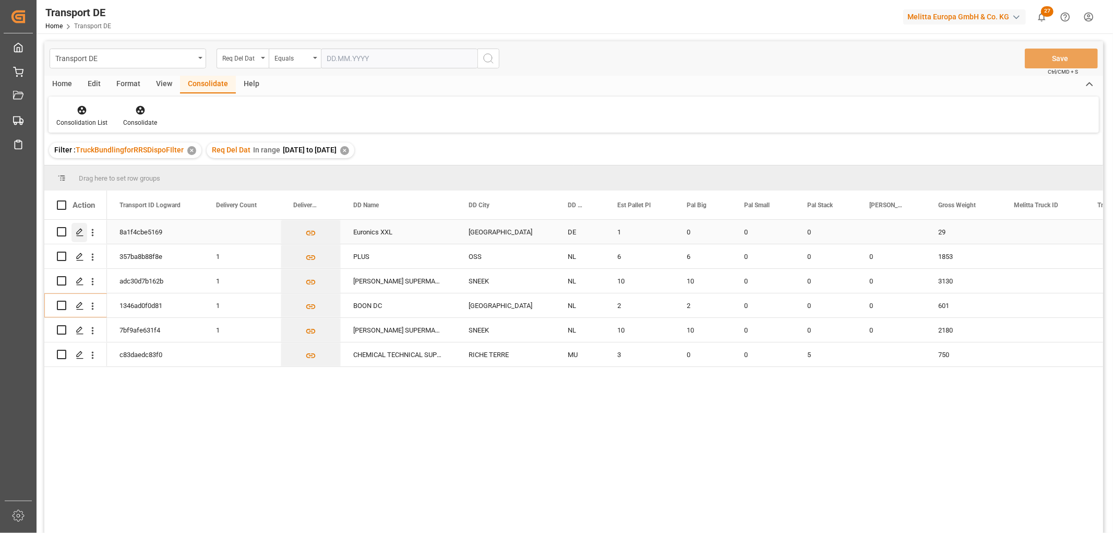
click at [80, 231] on polygon "Press SPACE to select this row." at bounding box center [79, 231] width 5 height 5
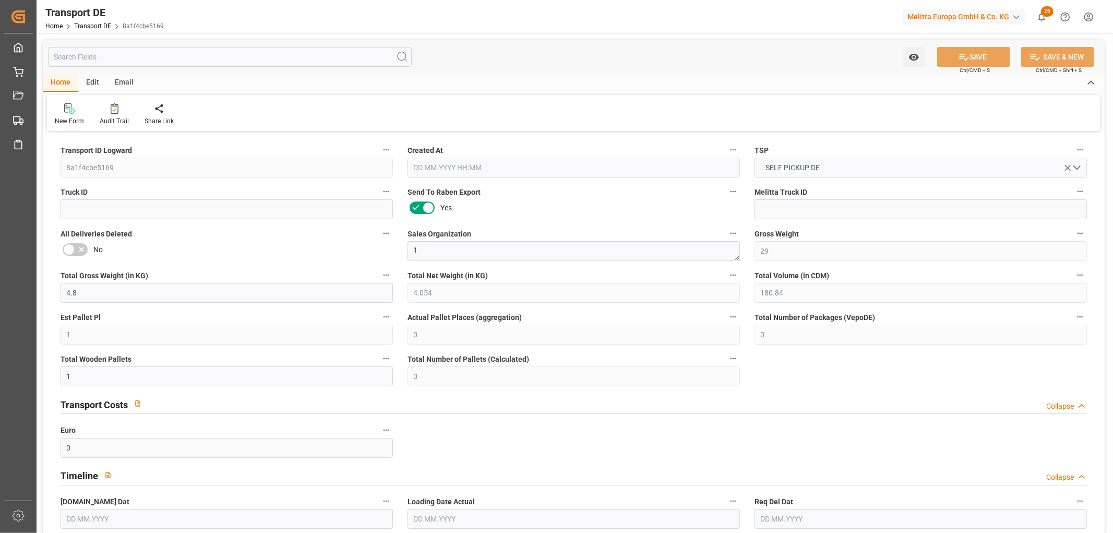
type input "29"
type input "4.8"
type input "4.054"
type input "180.84"
type input "1"
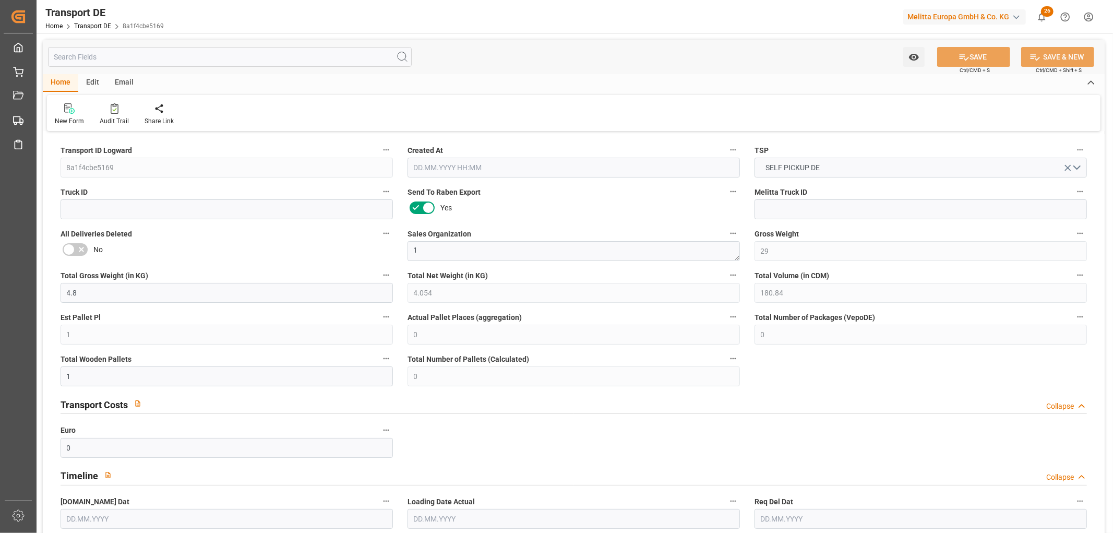
type input "0"
type input "1"
type input "0"
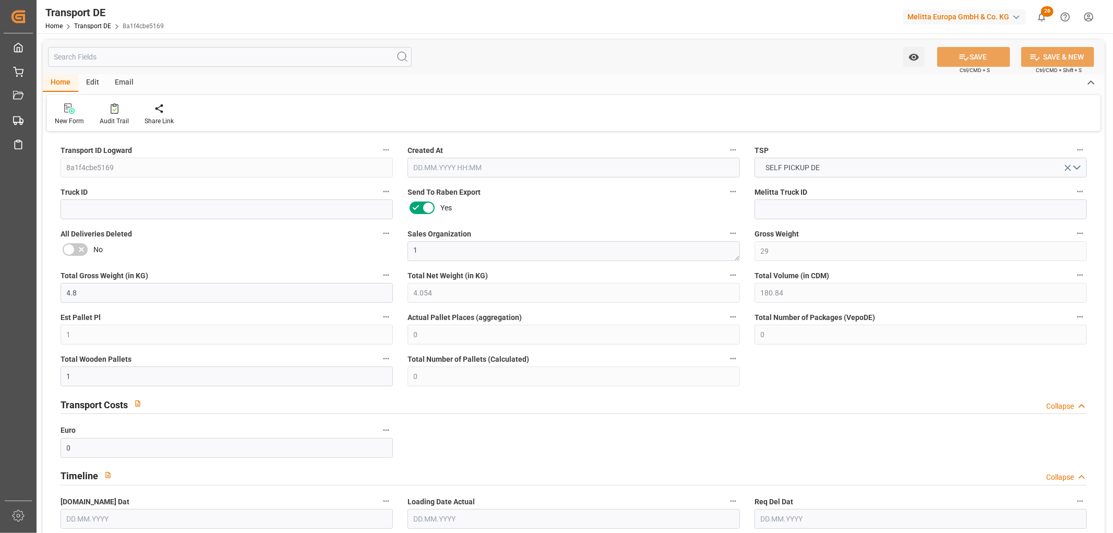
type input "59"
type input "0"
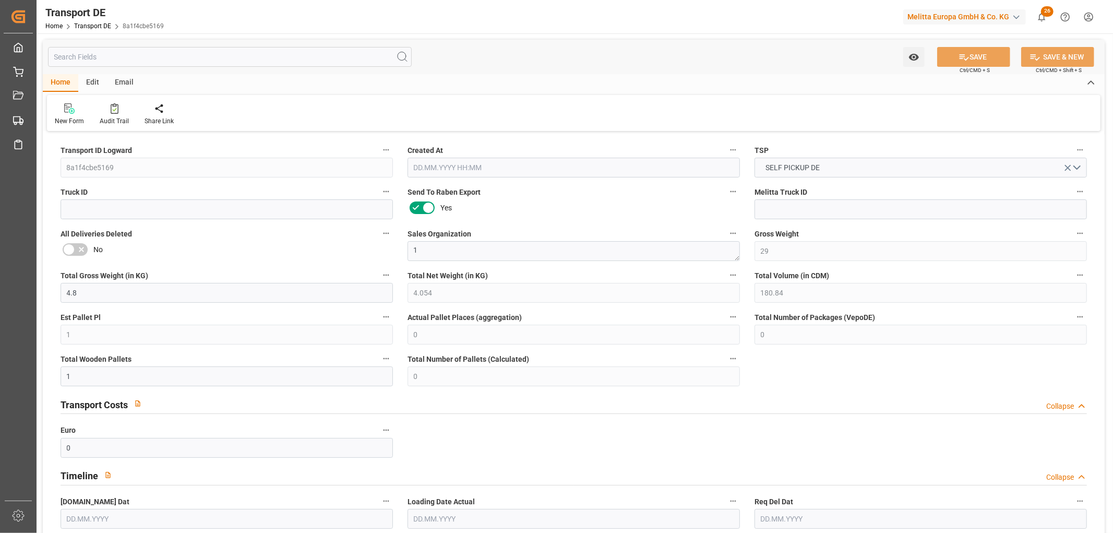
type input "0"
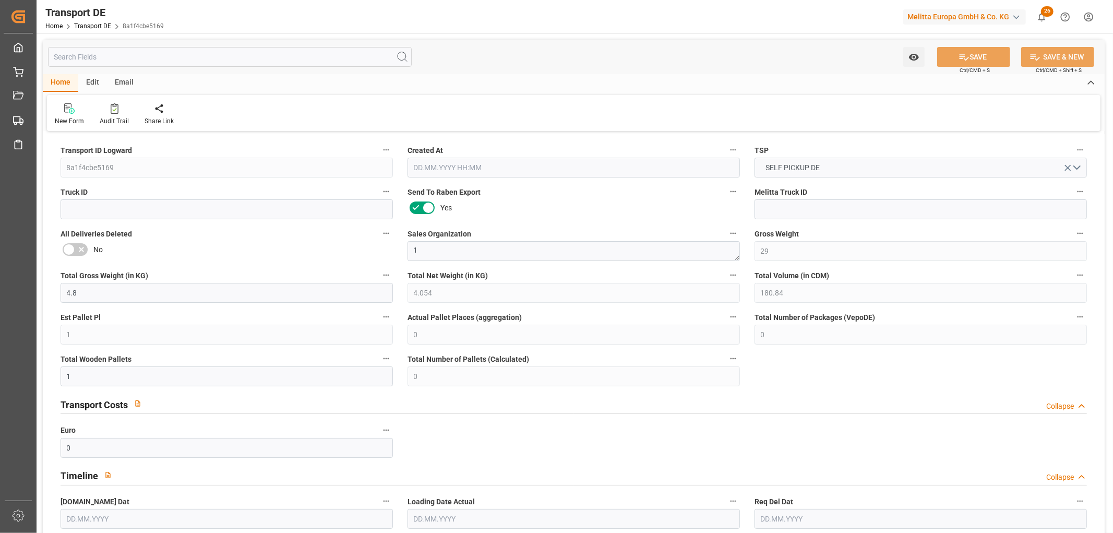
type input "0"
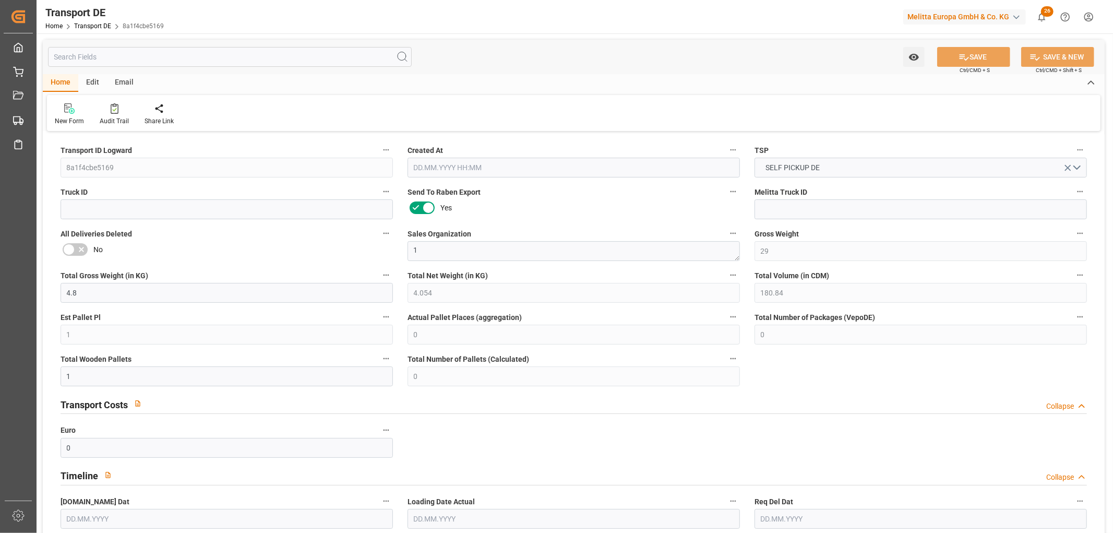
type input "0"
type input "25.09.2025 22:03"
type input "30.09.2025"
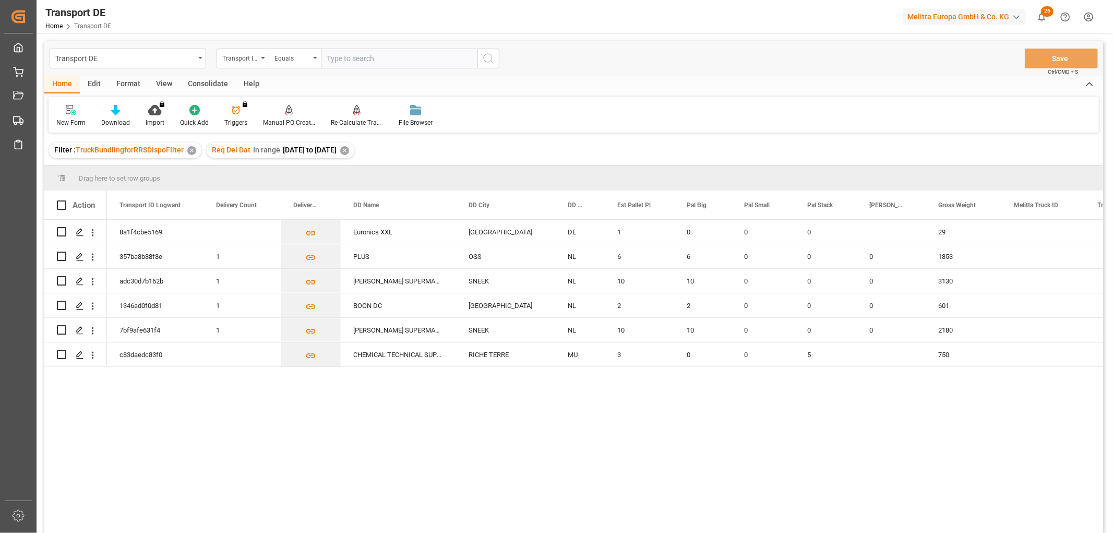
click at [349, 152] on div "✕" at bounding box center [344, 150] width 9 height 9
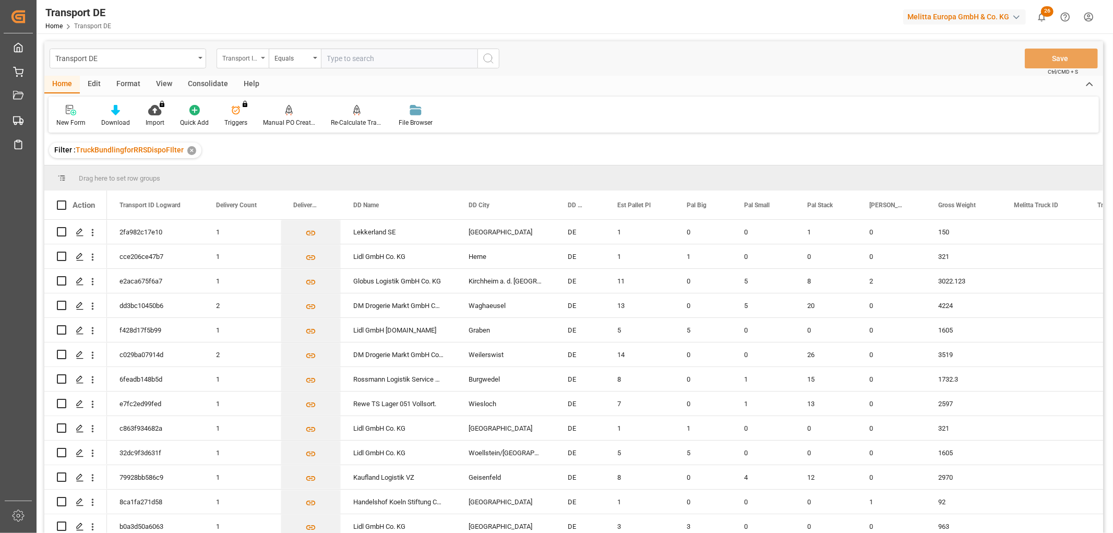
click at [246, 56] on div "Transport ID Logward" at bounding box center [239, 57] width 35 height 12
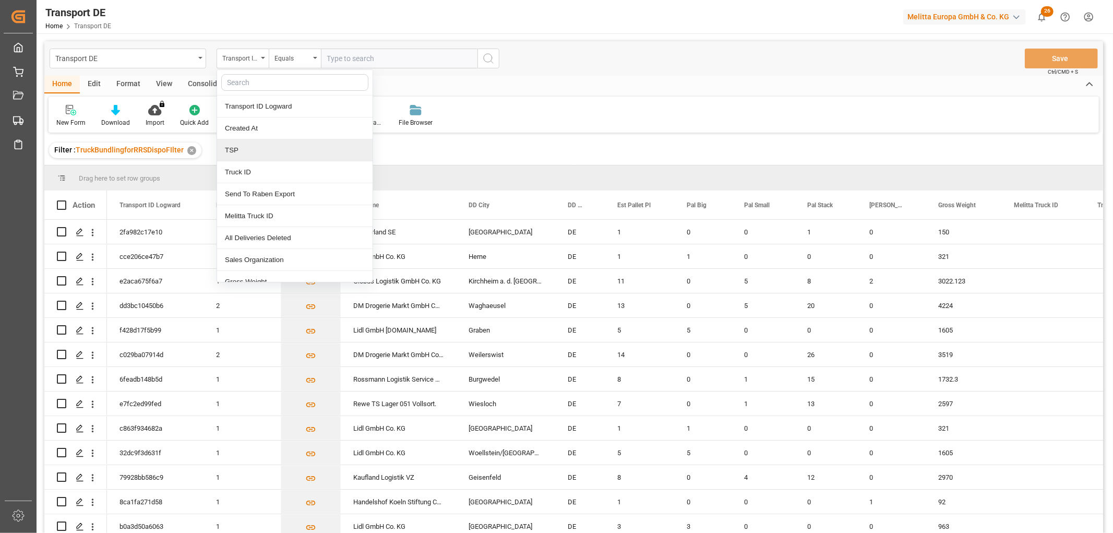
click at [258, 152] on div "TSP" at bounding box center [294, 150] width 155 height 22
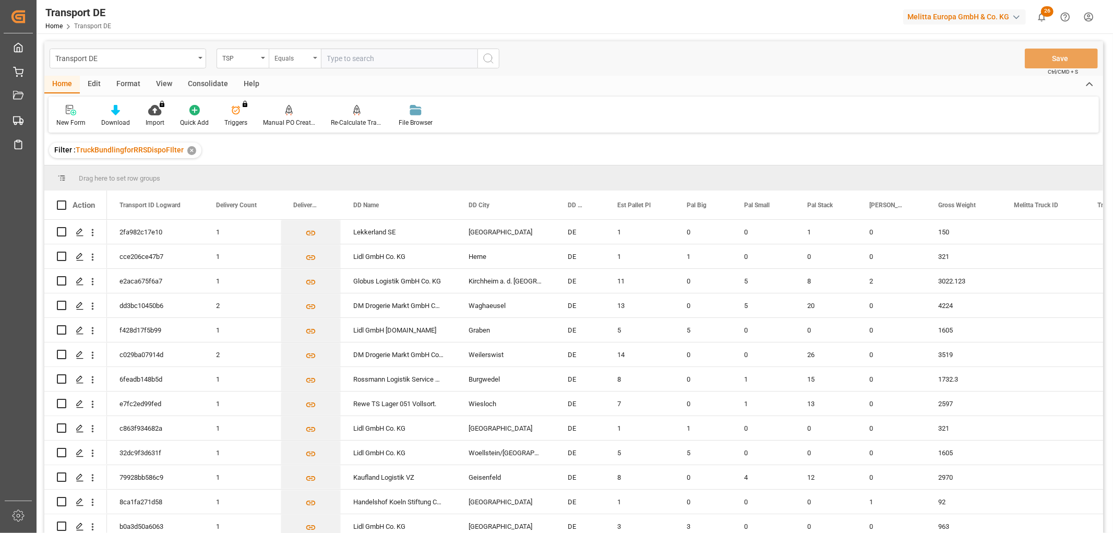
click at [280, 56] on div "Equals" at bounding box center [291, 57] width 35 height 12
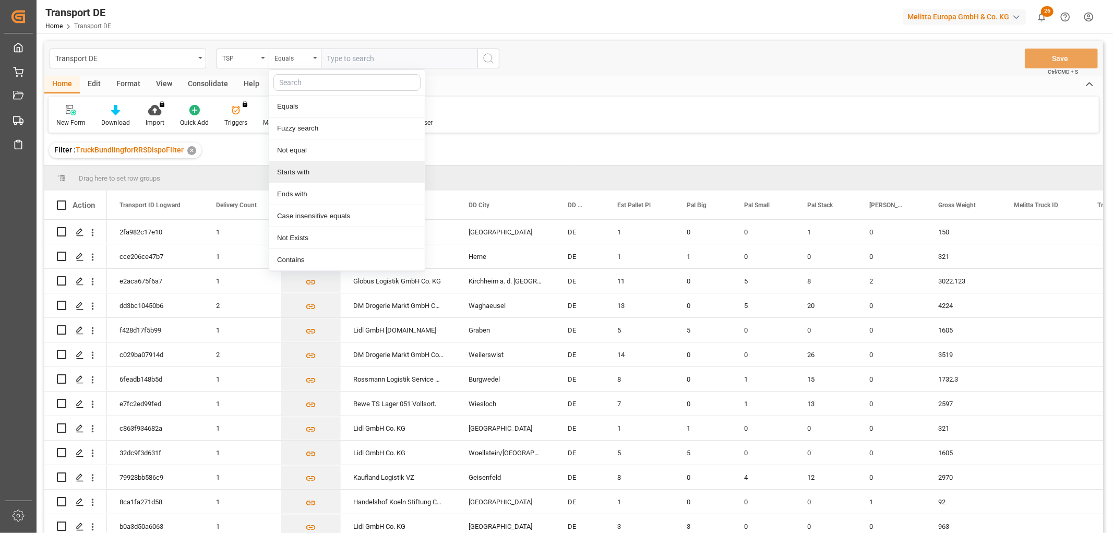
click at [289, 178] on div "Starts with" at bounding box center [346, 172] width 155 height 22
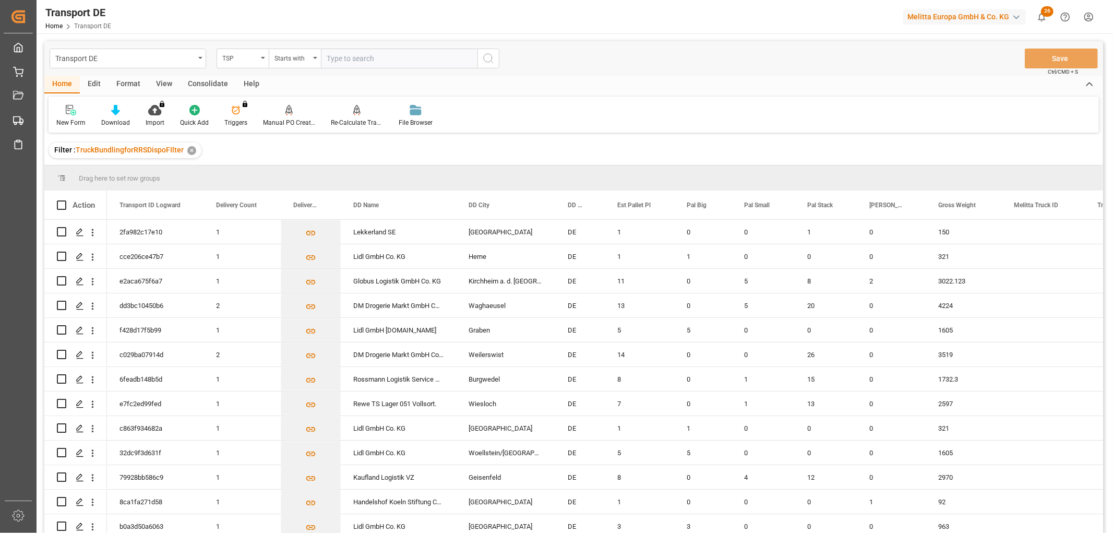
click at [349, 58] on input "text" at bounding box center [399, 59] width 157 height 20
type input "LIT DE"
click at [488, 58] on icon "search button" at bounding box center [488, 58] width 13 height 13
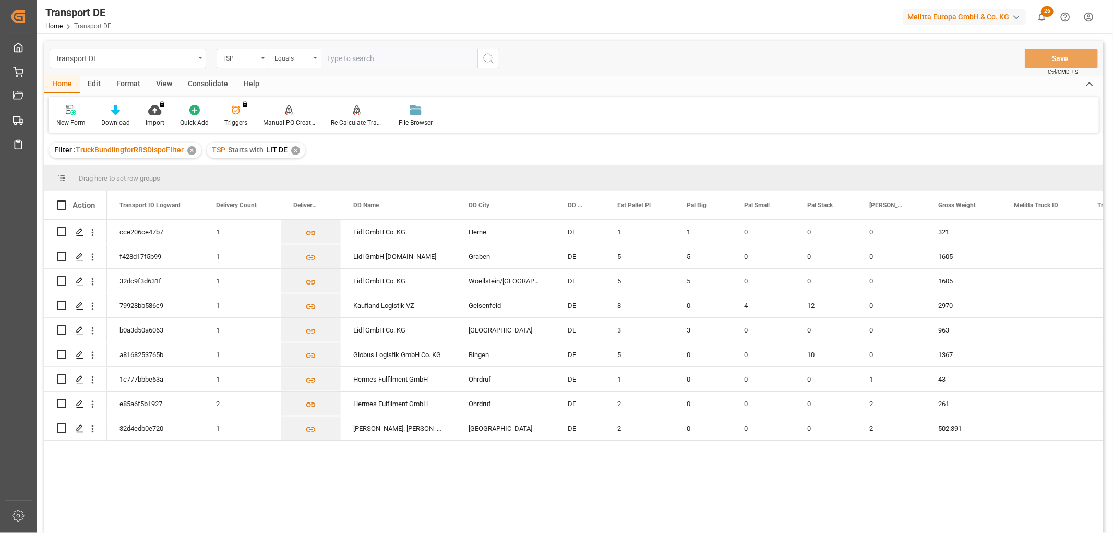
click at [293, 153] on div "✕" at bounding box center [295, 150] width 9 height 9
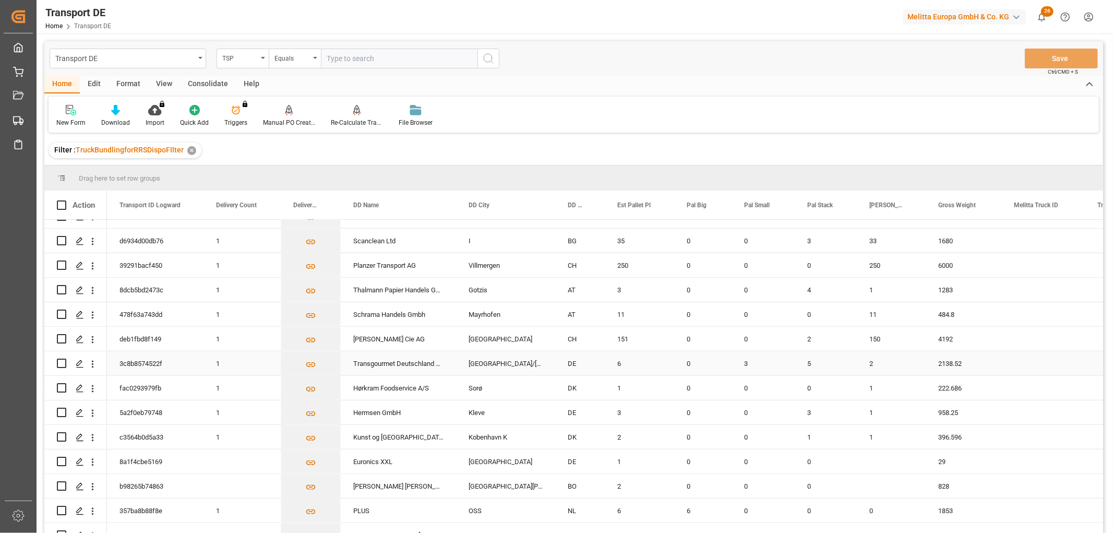
scroll to position [522, 0]
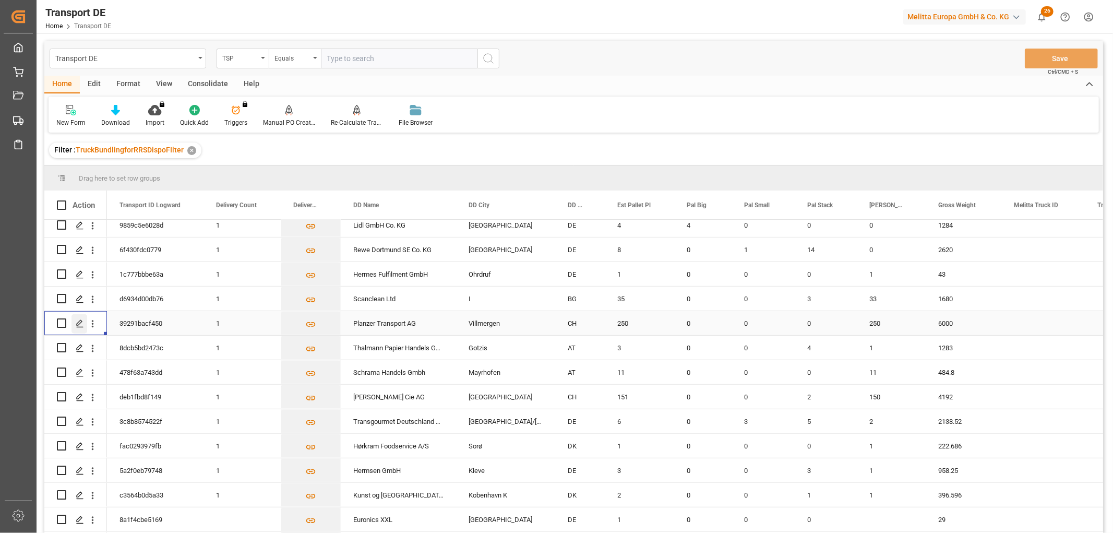
click at [80, 324] on polygon "Press SPACE to select this row." at bounding box center [79, 322] width 5 height 5
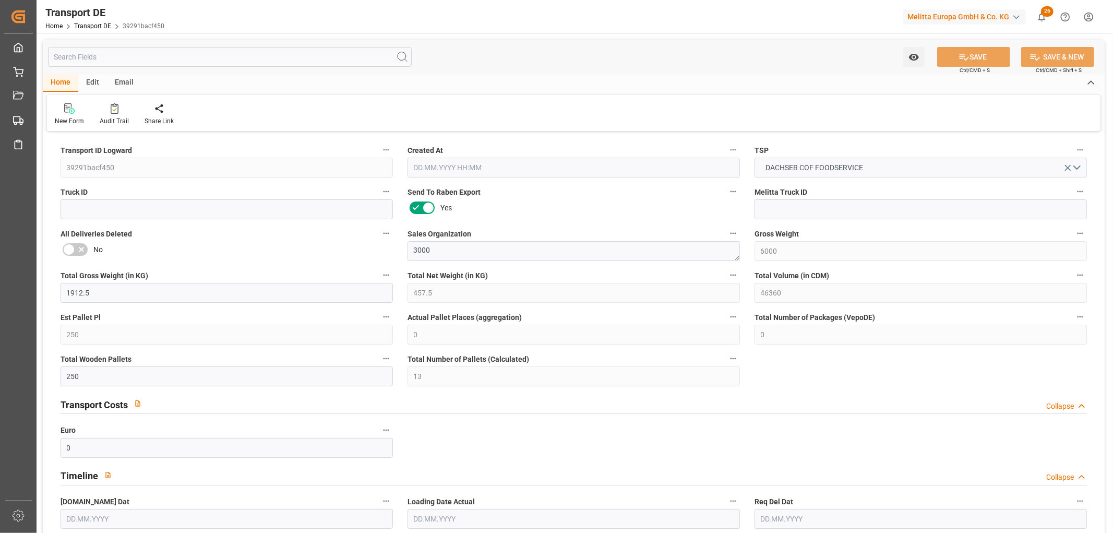
type input "6000"
type input "1912.5"
type input "457.5"
type input "46360"
type input "250"
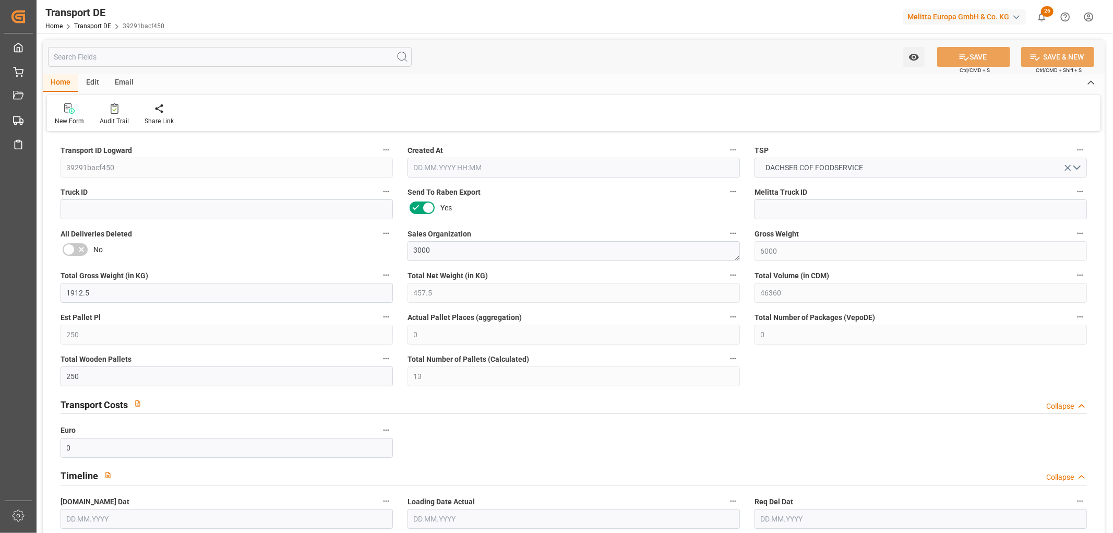
type input "0"
type input "250"
type input "13"
type input "0"
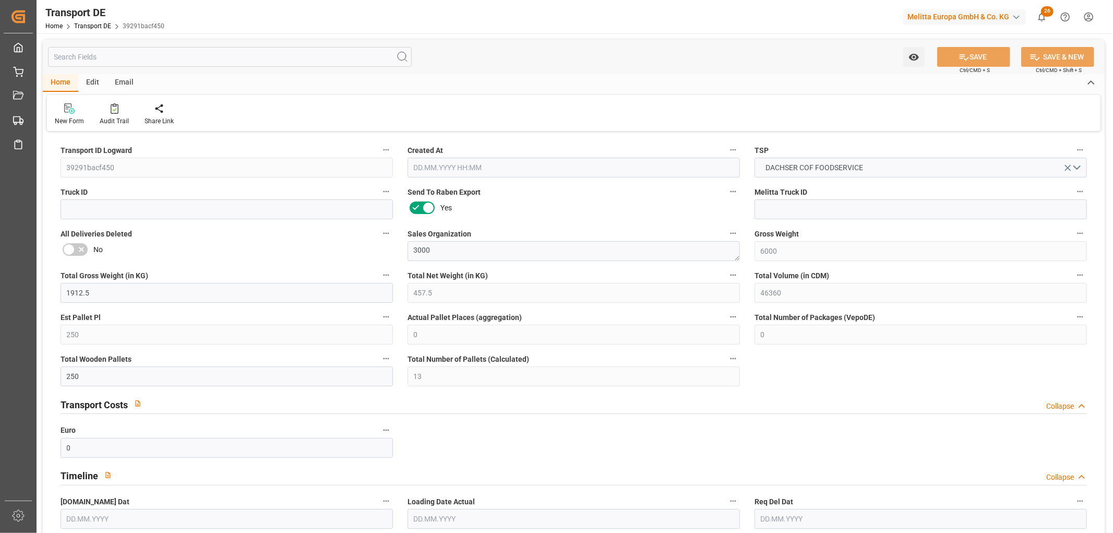
type input "56"
type input "0"
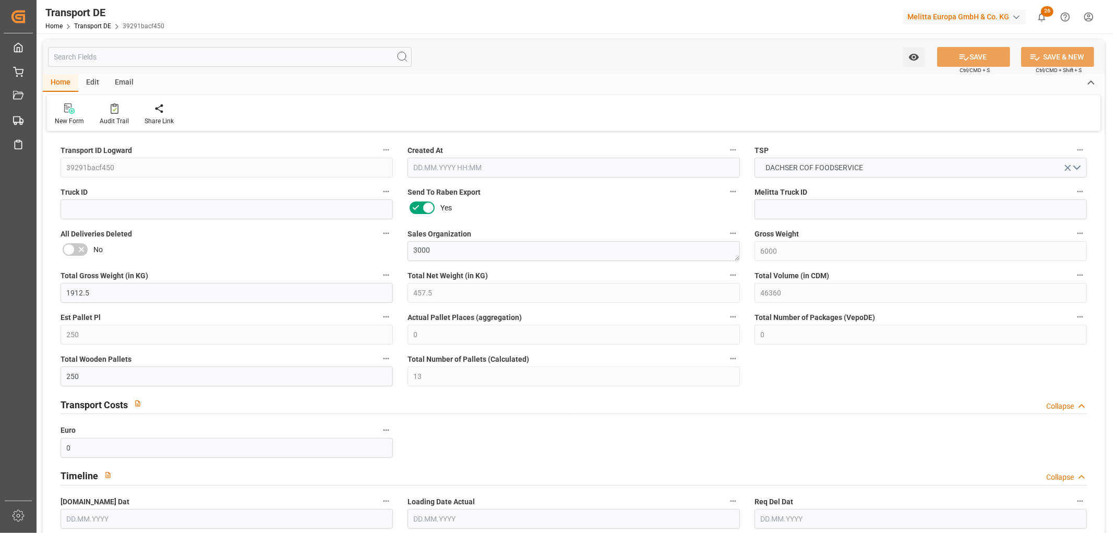
type input "0"
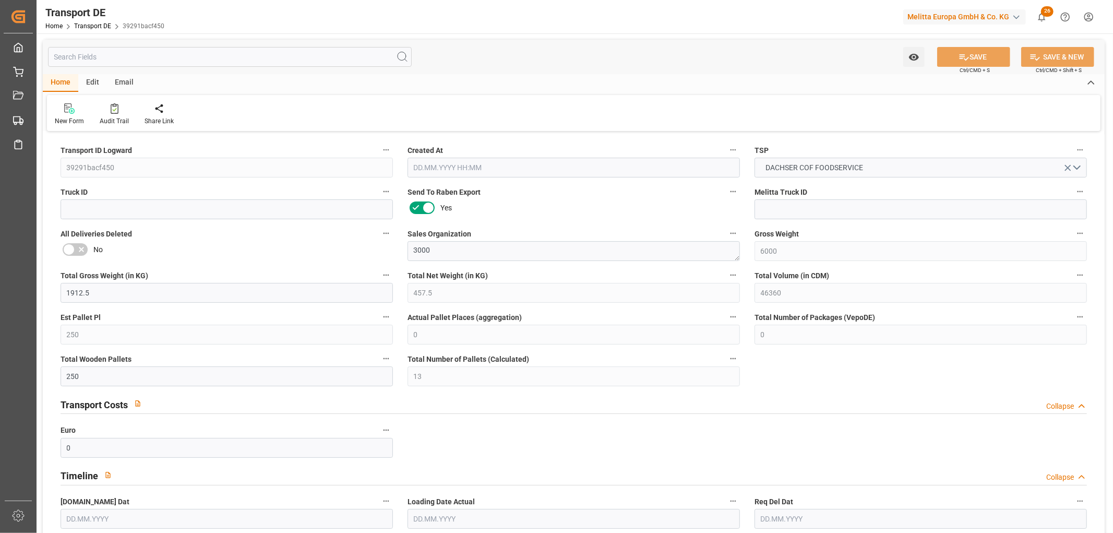
type input "0"
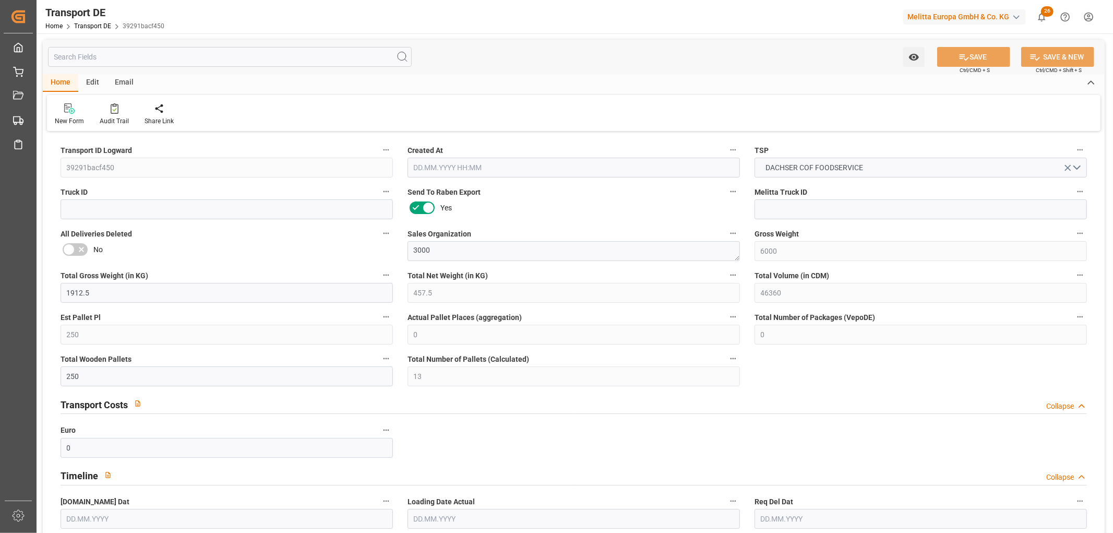
type input "0"
type input "1"
type input "250"
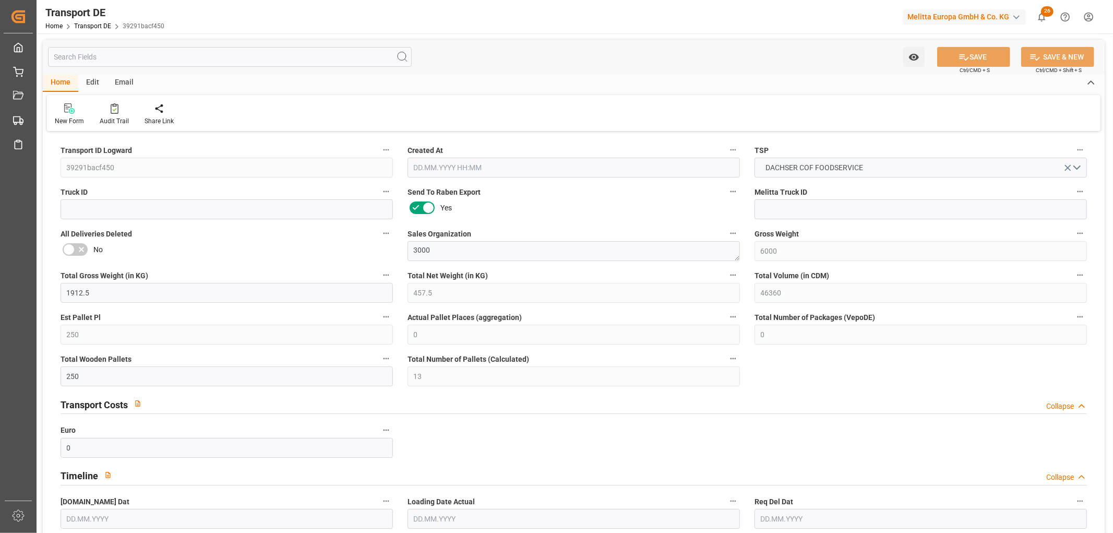
type input "0"
type input "500"
type input "89.673"
type input "0"
type input "25.09.2025 23:00"
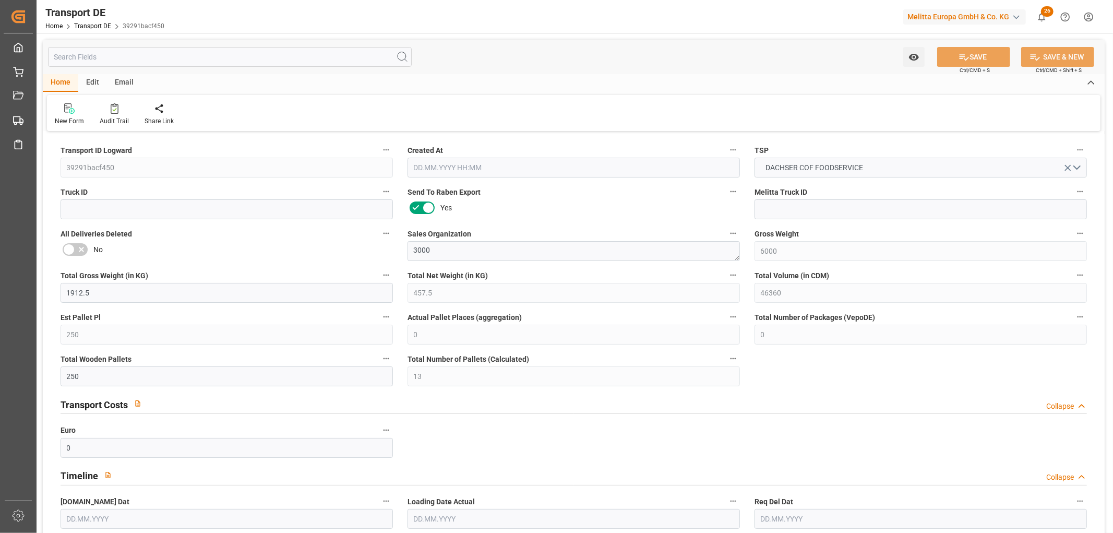
type input "[DATE]"
type input "06.10.2025"
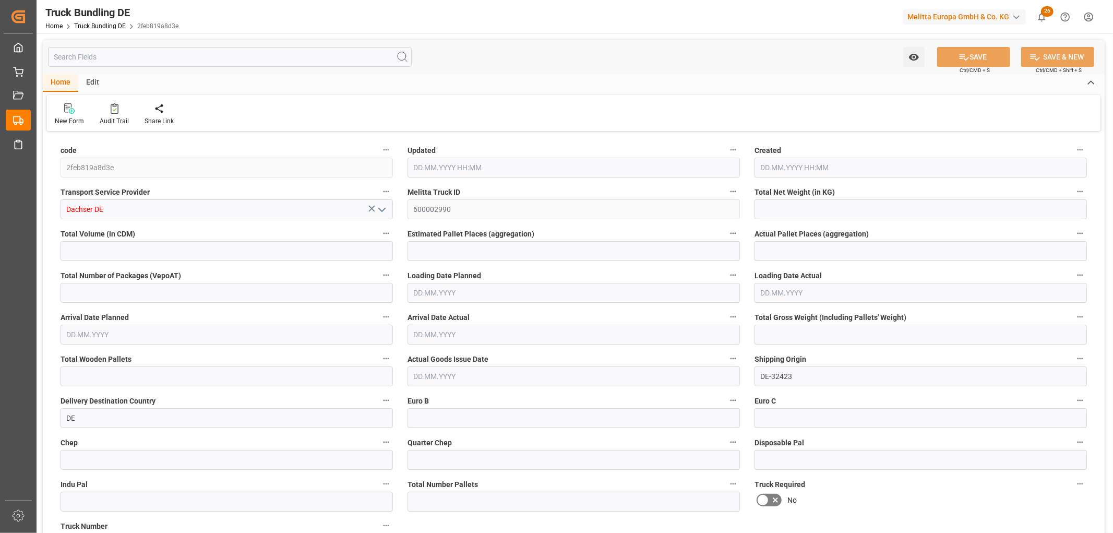
type input "883.291"
type input "12464.62"
type input "8"
type input "0"
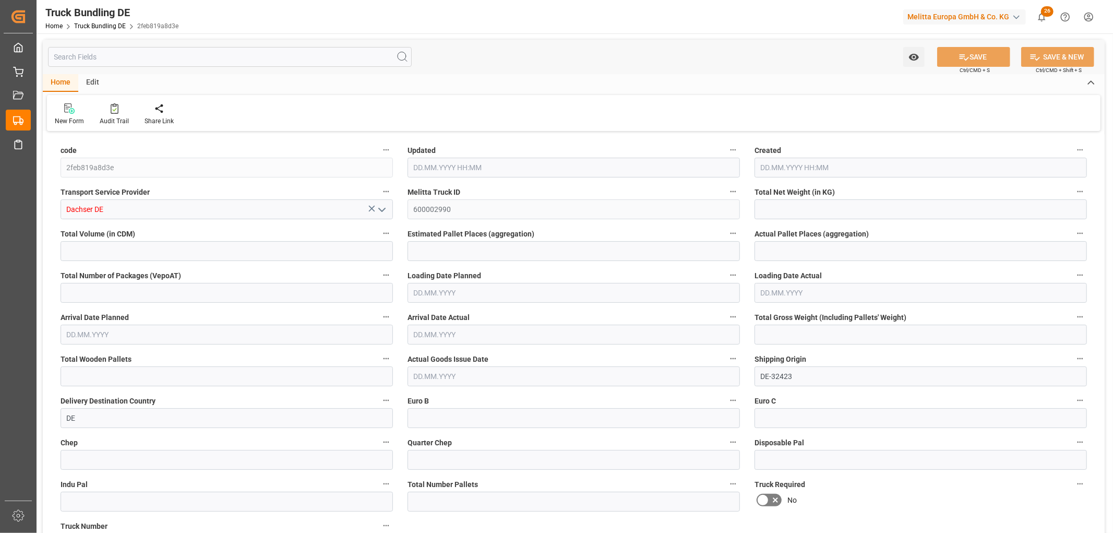
type input "1675.85"
type input "16"
type input "0"
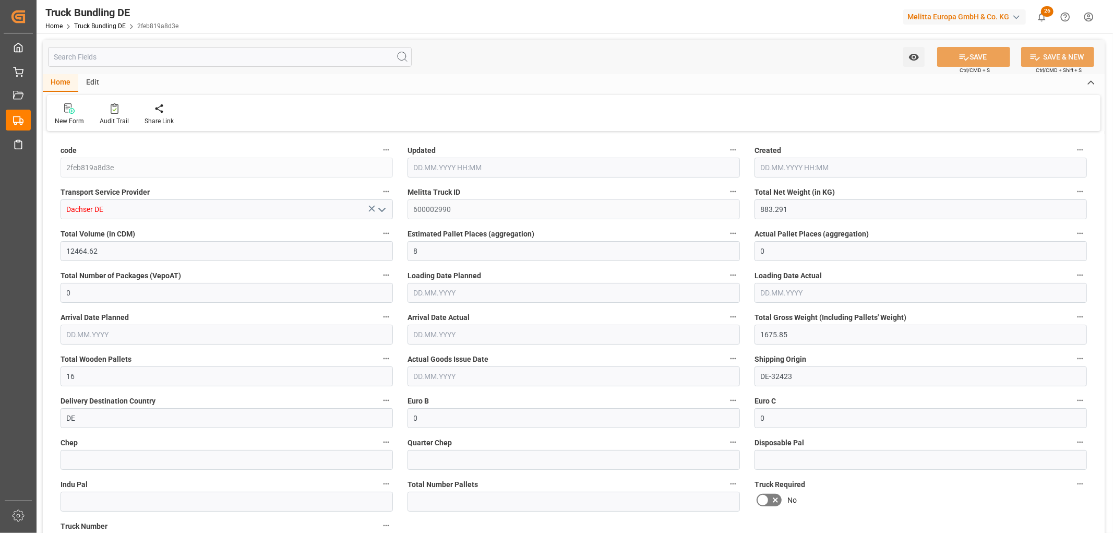
type input "0"
type input "26.09.2025 06:30"
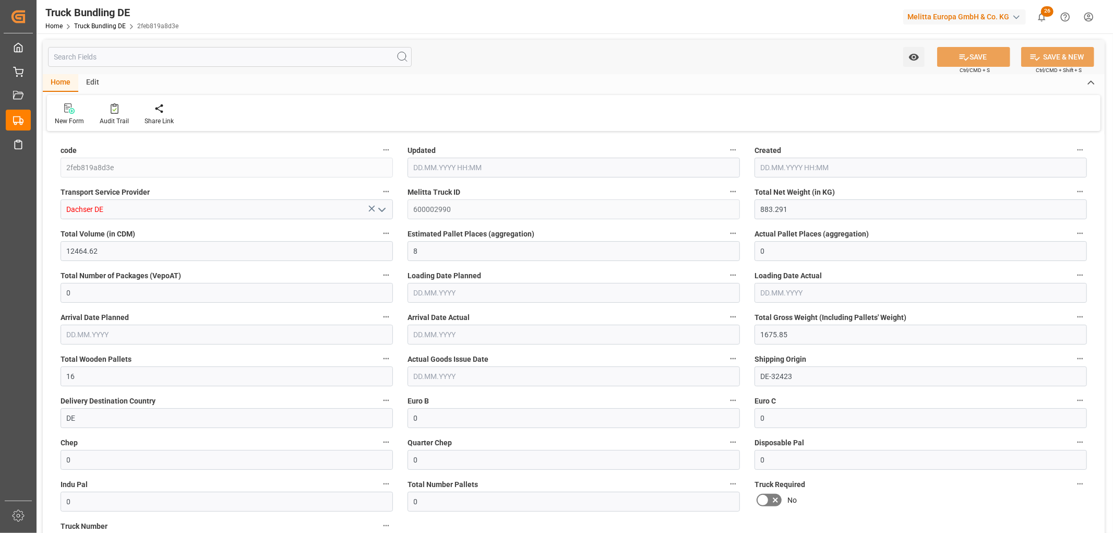
type input "26.09.2025 06:30"
type input "29.09.2025"
type input "[DATE]"
type input "26.09.2025"
type input "137.205"
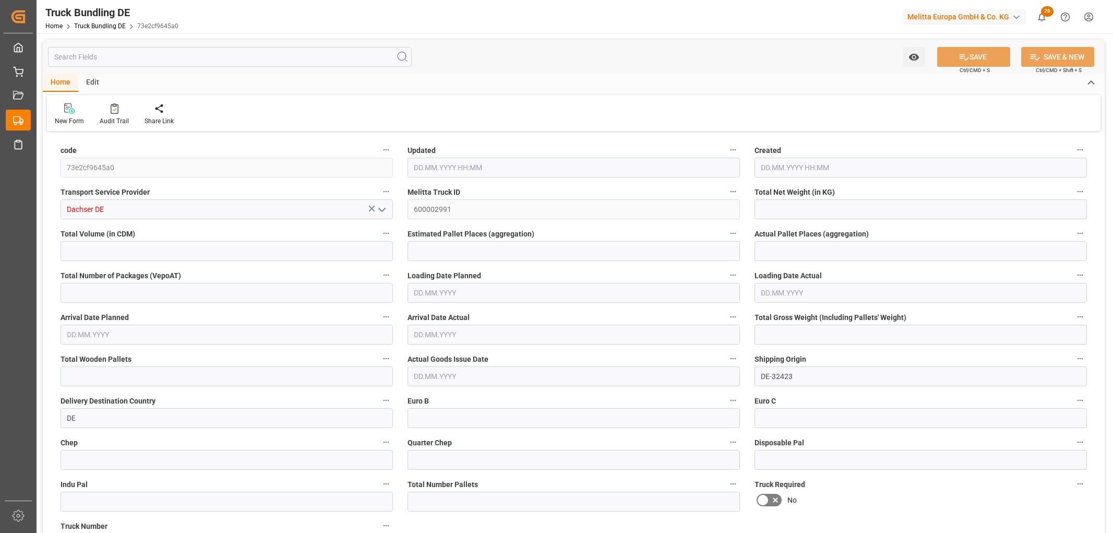
type input "2081.105"
type input "4"
type input "0"
type input "274.422"
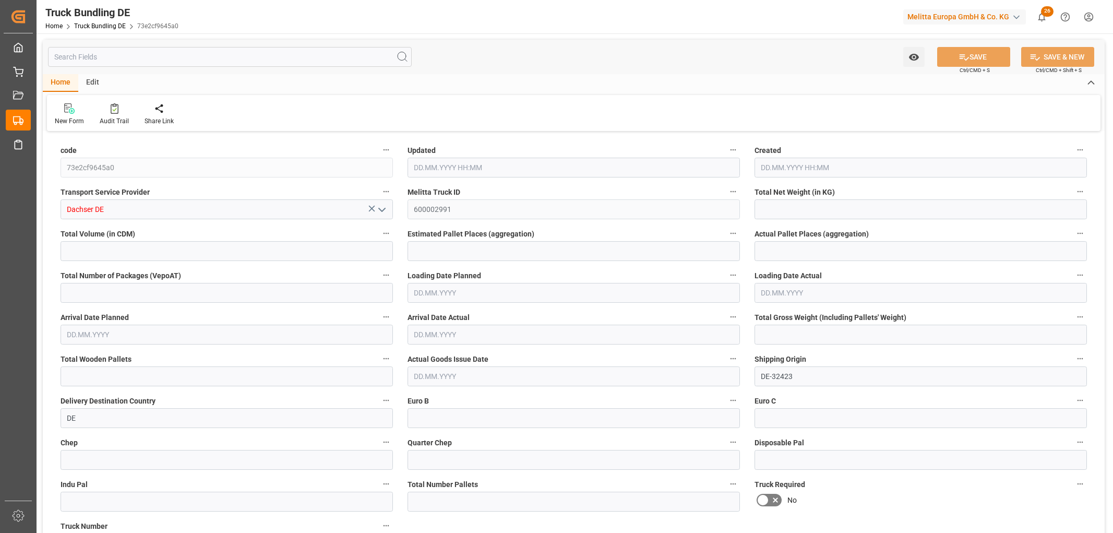
type input "4"
type input "0"
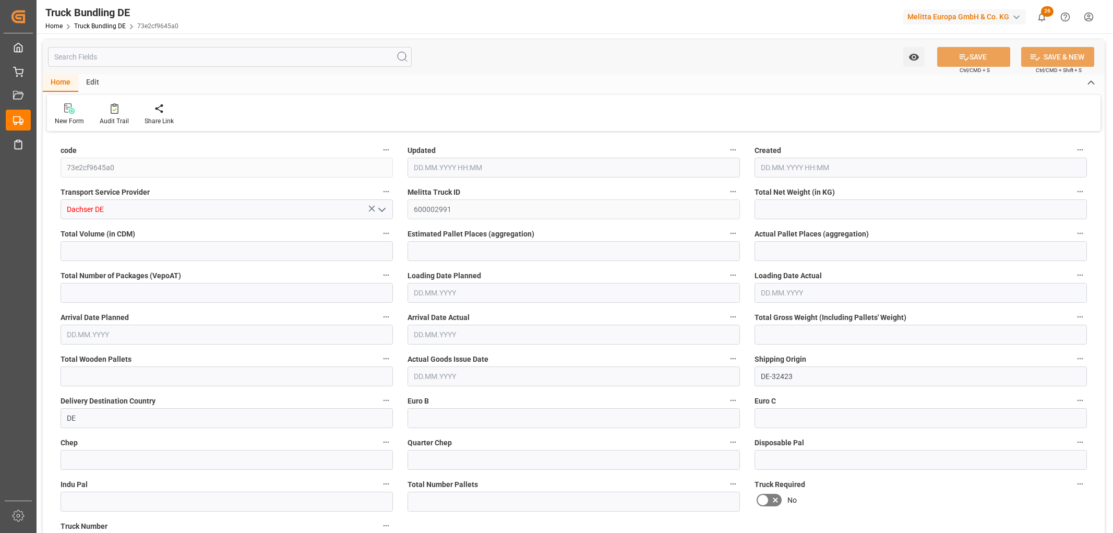
type input "0"
type input "26.09.2025 06:30"
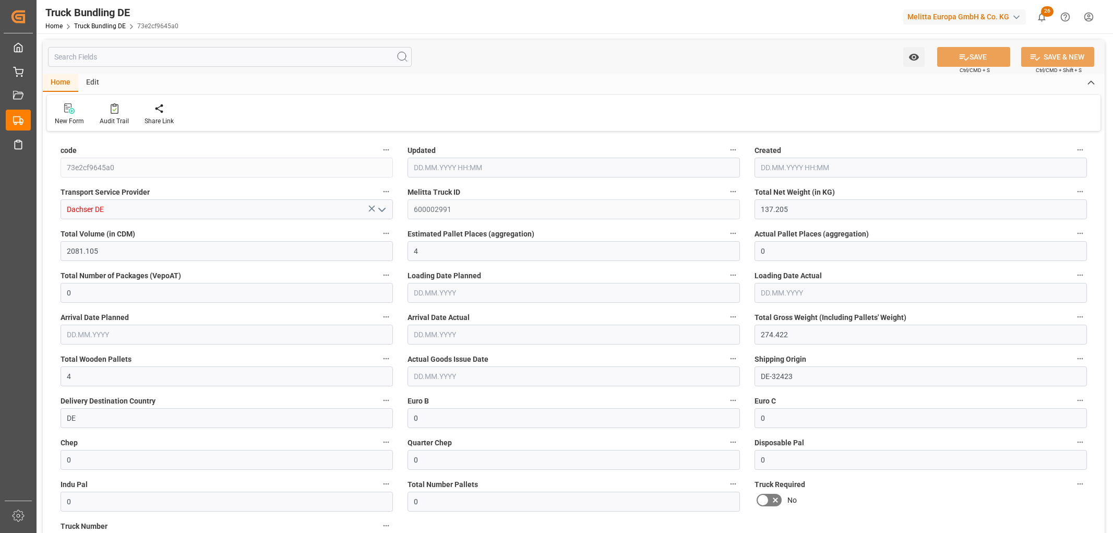
type input "[DATE]"
type input "1836.138"
type input "9594.516"
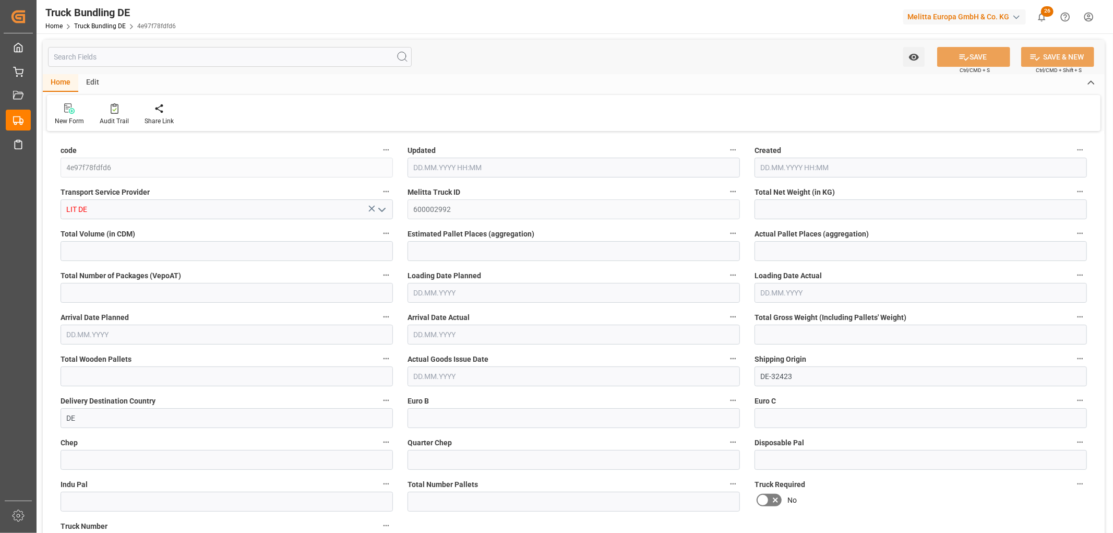
type input "7"
type input "0"
type input "2391"
type input "10"
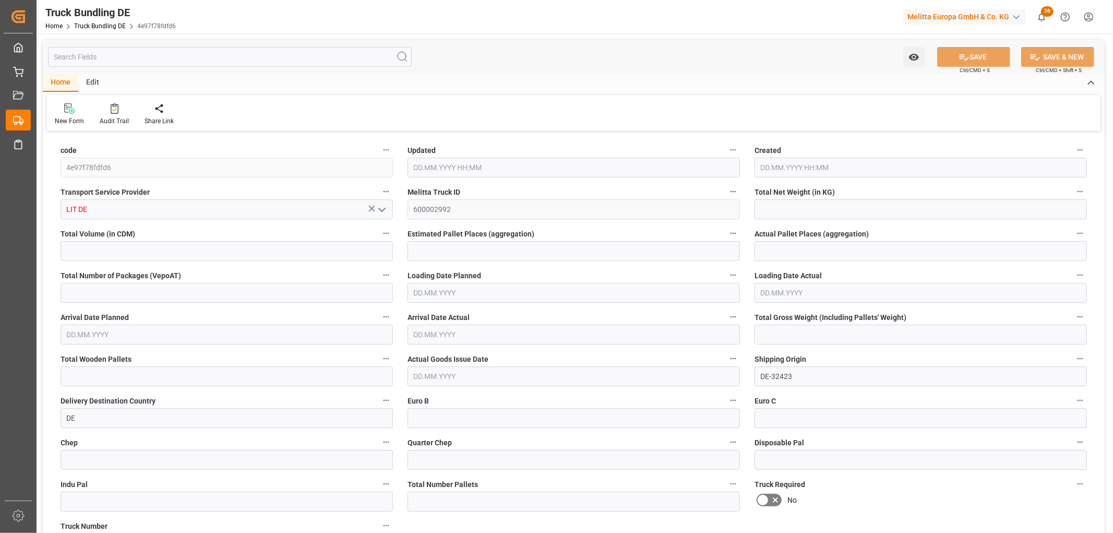
type input "0"
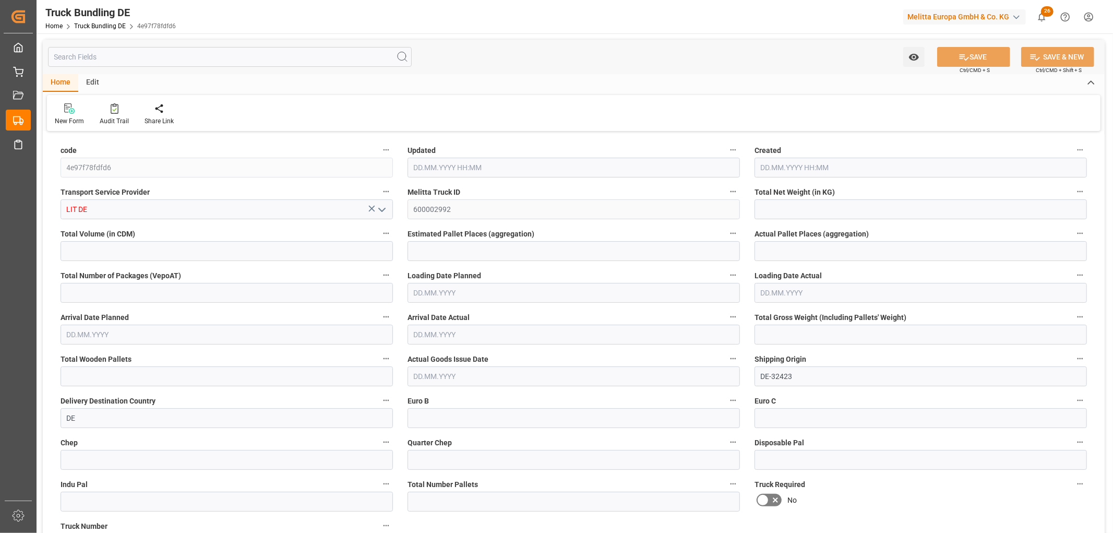
type input "0"
type input "[DATE] 06:32"
type input "[DATE]"
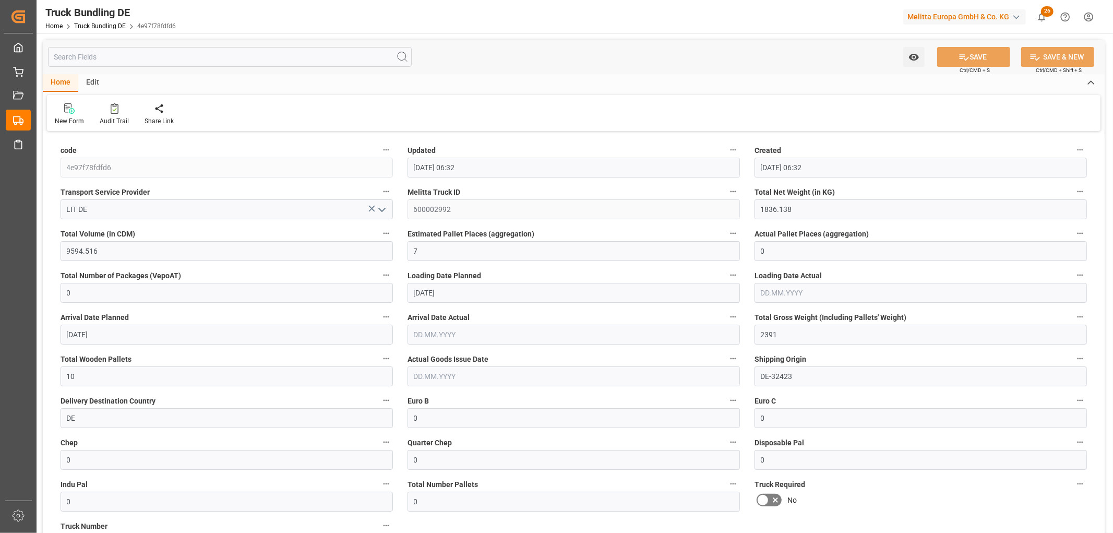
type input "[DATE]"
type input "[DATE] 06:34"
type input "[DATE]"
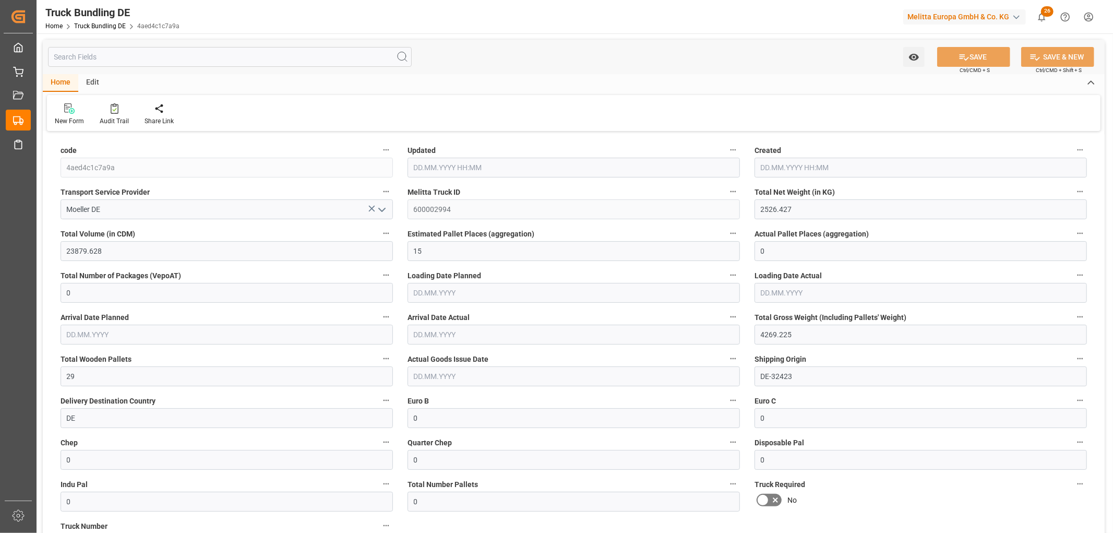
type input "[DATE]"
type input "3299.162"
type input "29552.696"
type input "19"
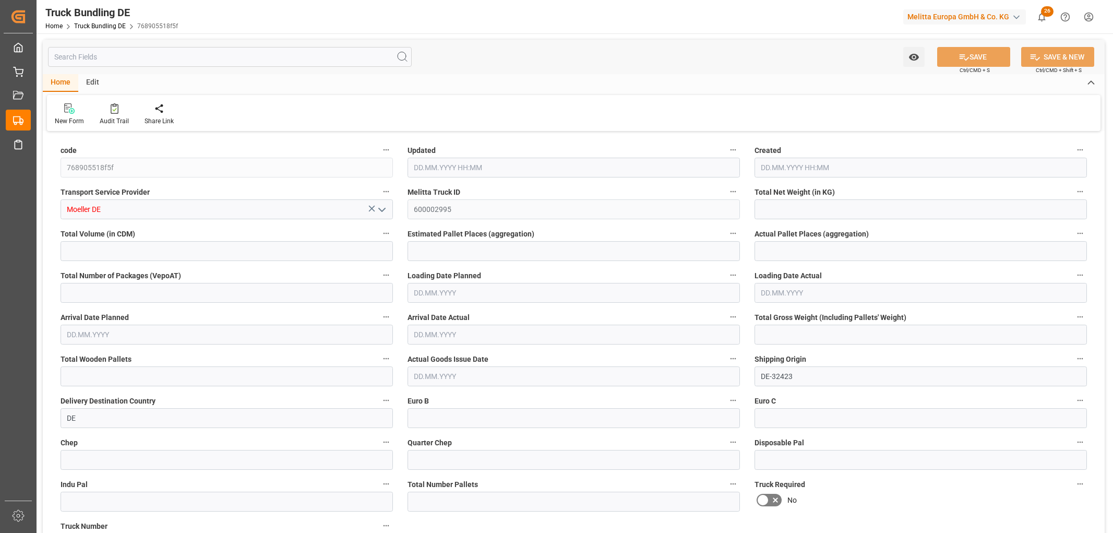
type input "0"
type input "5314.117"
type input "39"
type input "0"
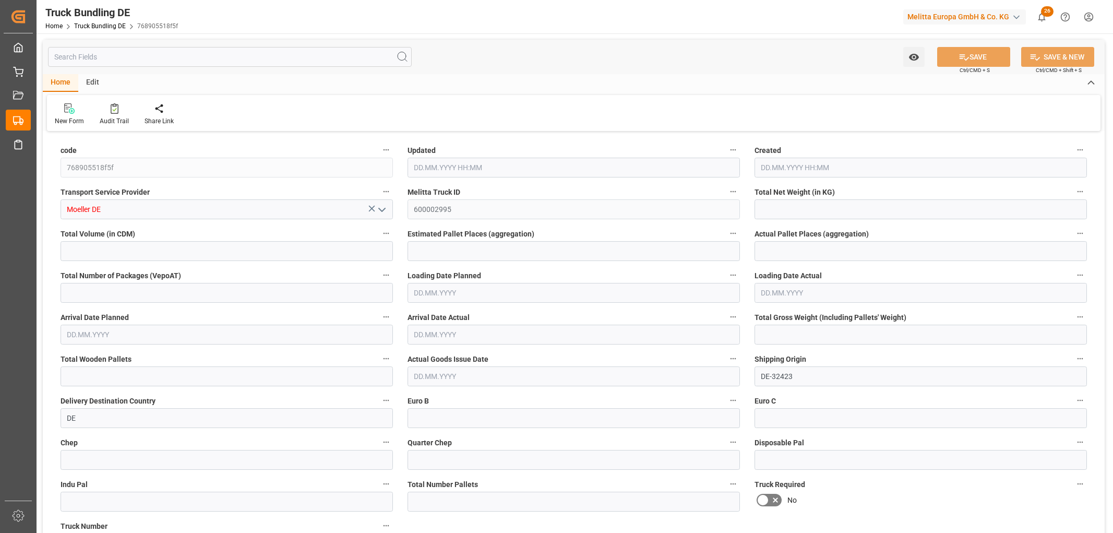
type input "0"
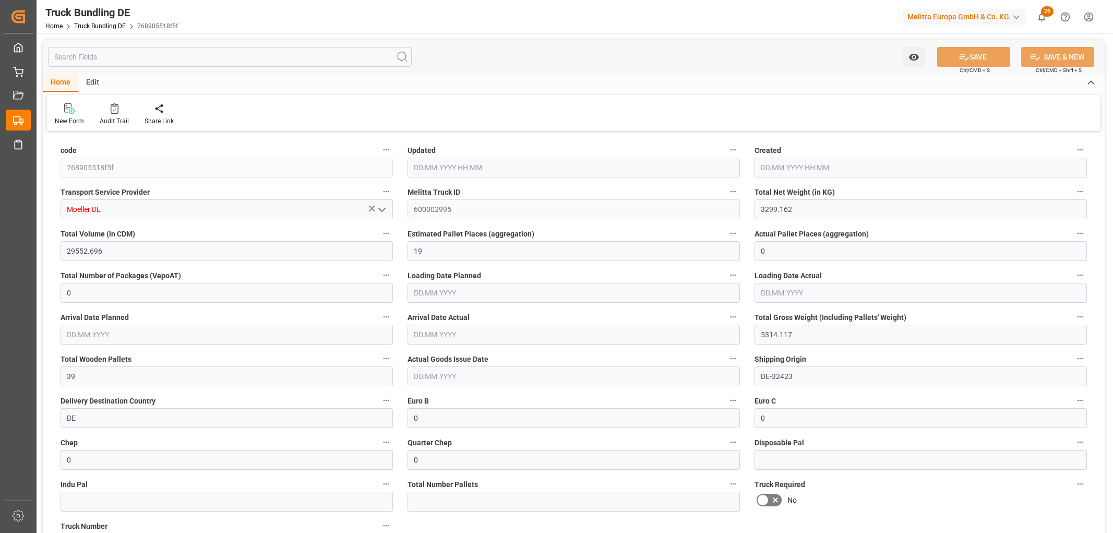
type input "0"
type input "[DATE] 06:34"
type input "[DATE]"
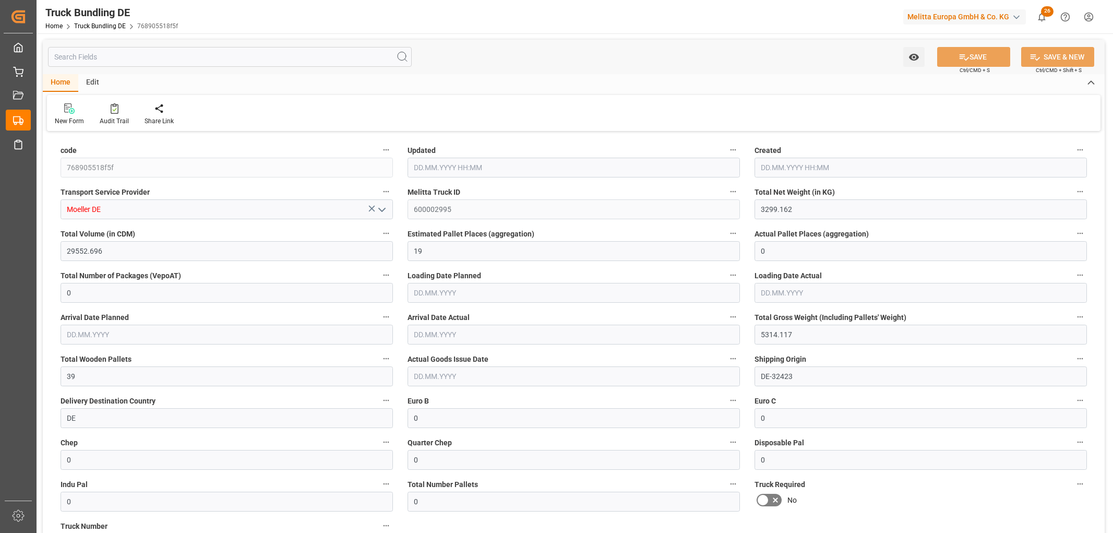
type input "[DATE]"
